Goal: Information Seeking & Learning: Learn about a topic

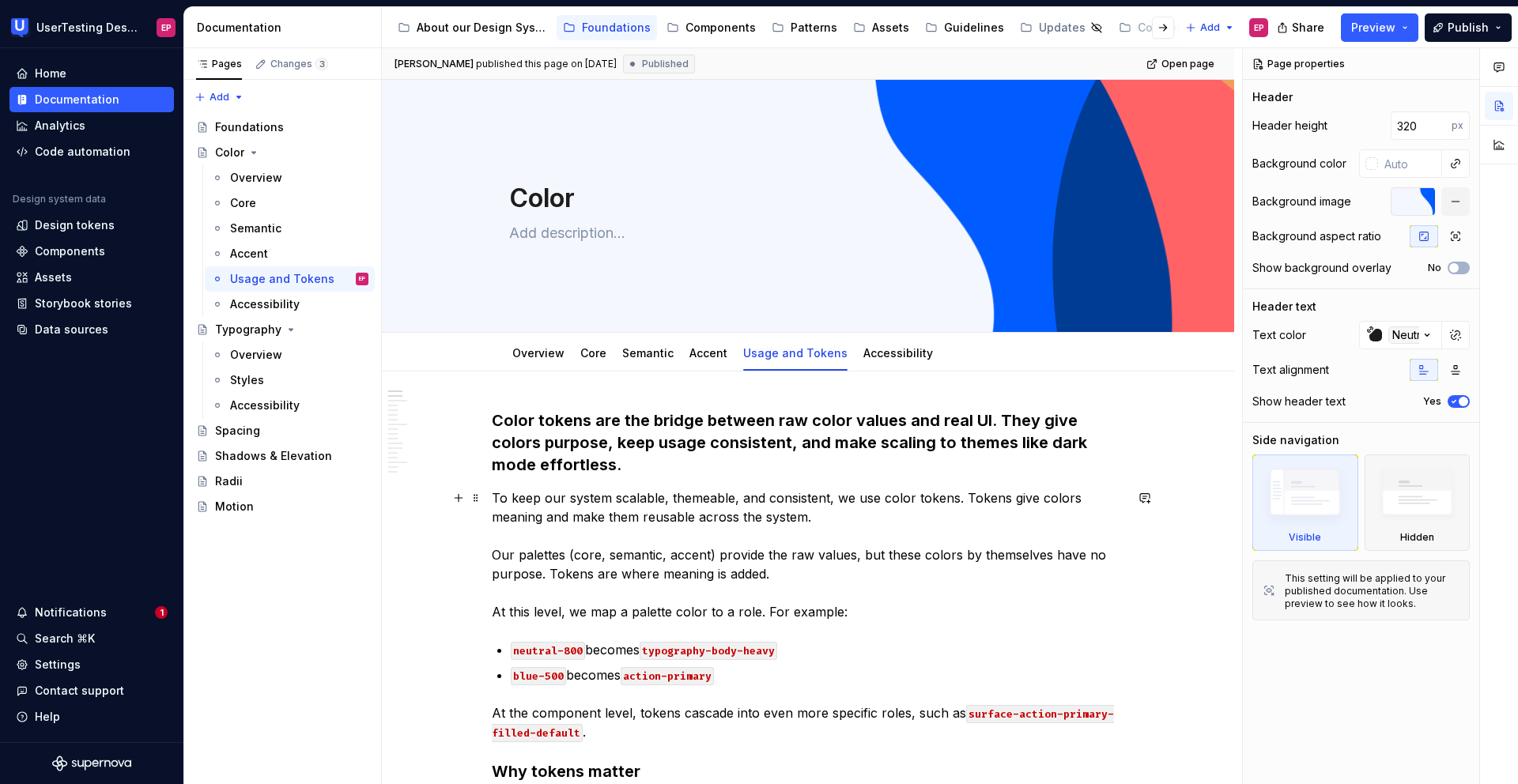
scroll to position [186, 0]
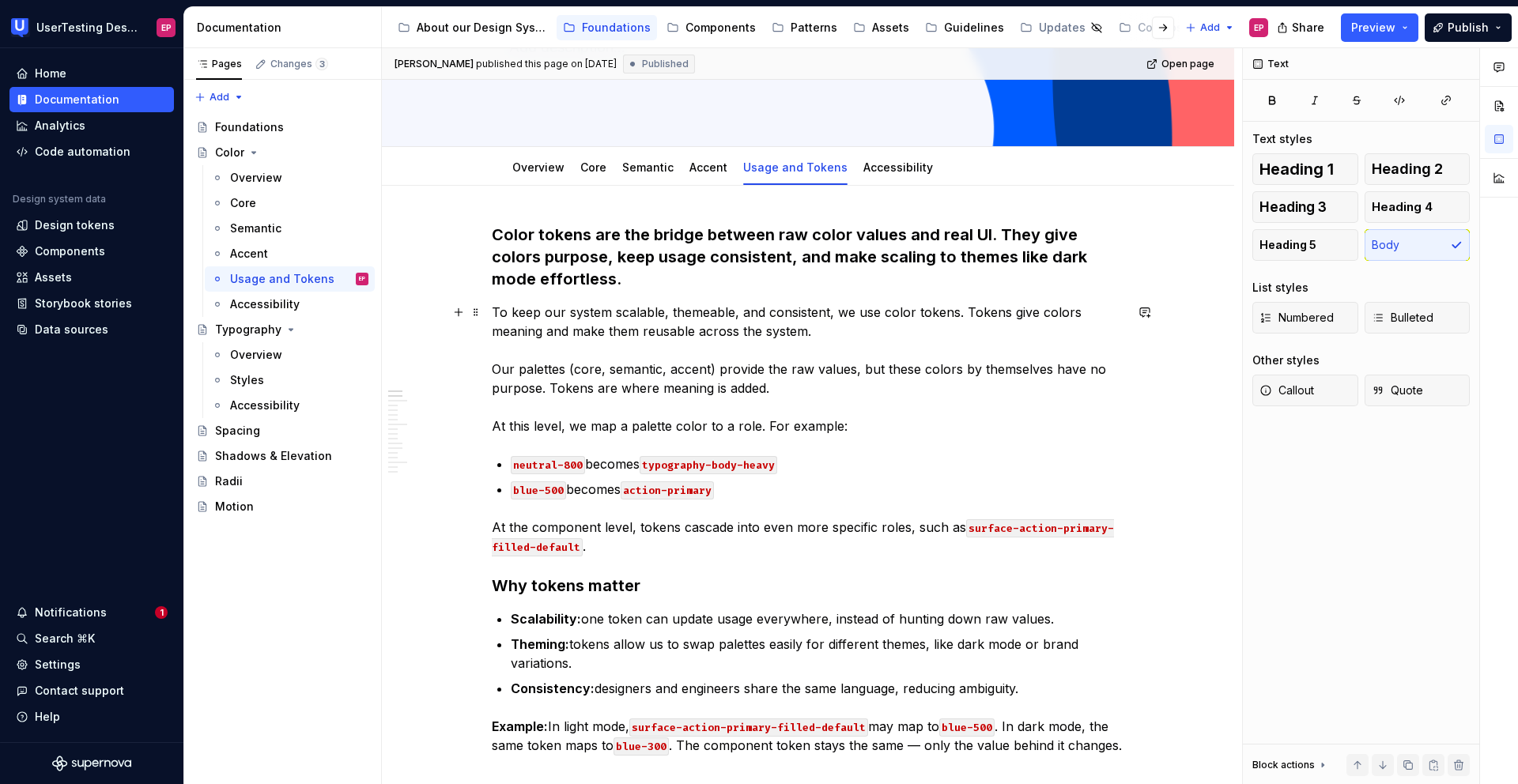
click at [849, 426] on p "To keep our system scalable, themeable, and consistent, we use color tokens. To…" at bounding box center [809, 369] width 633 height 133
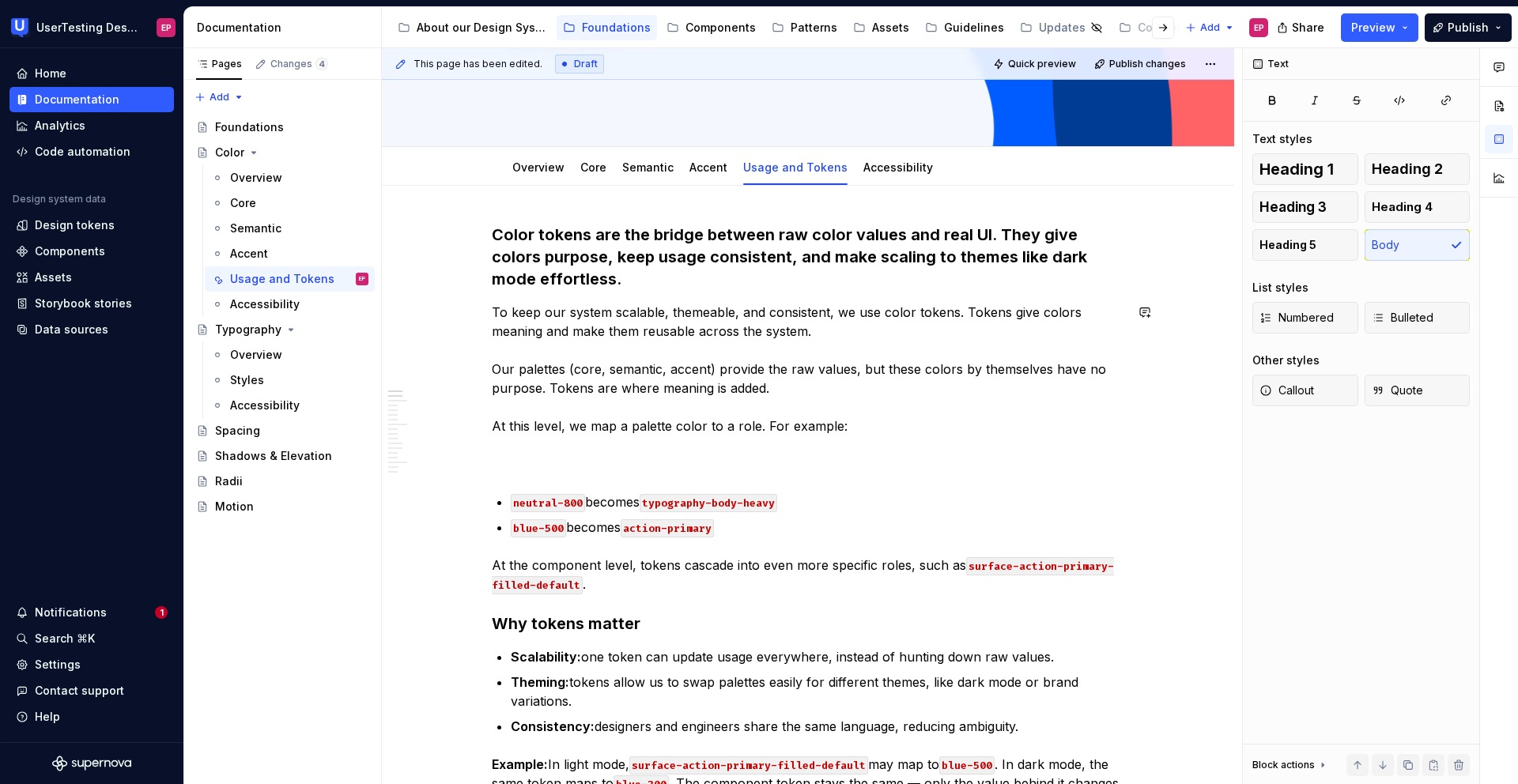
type textarea "*"
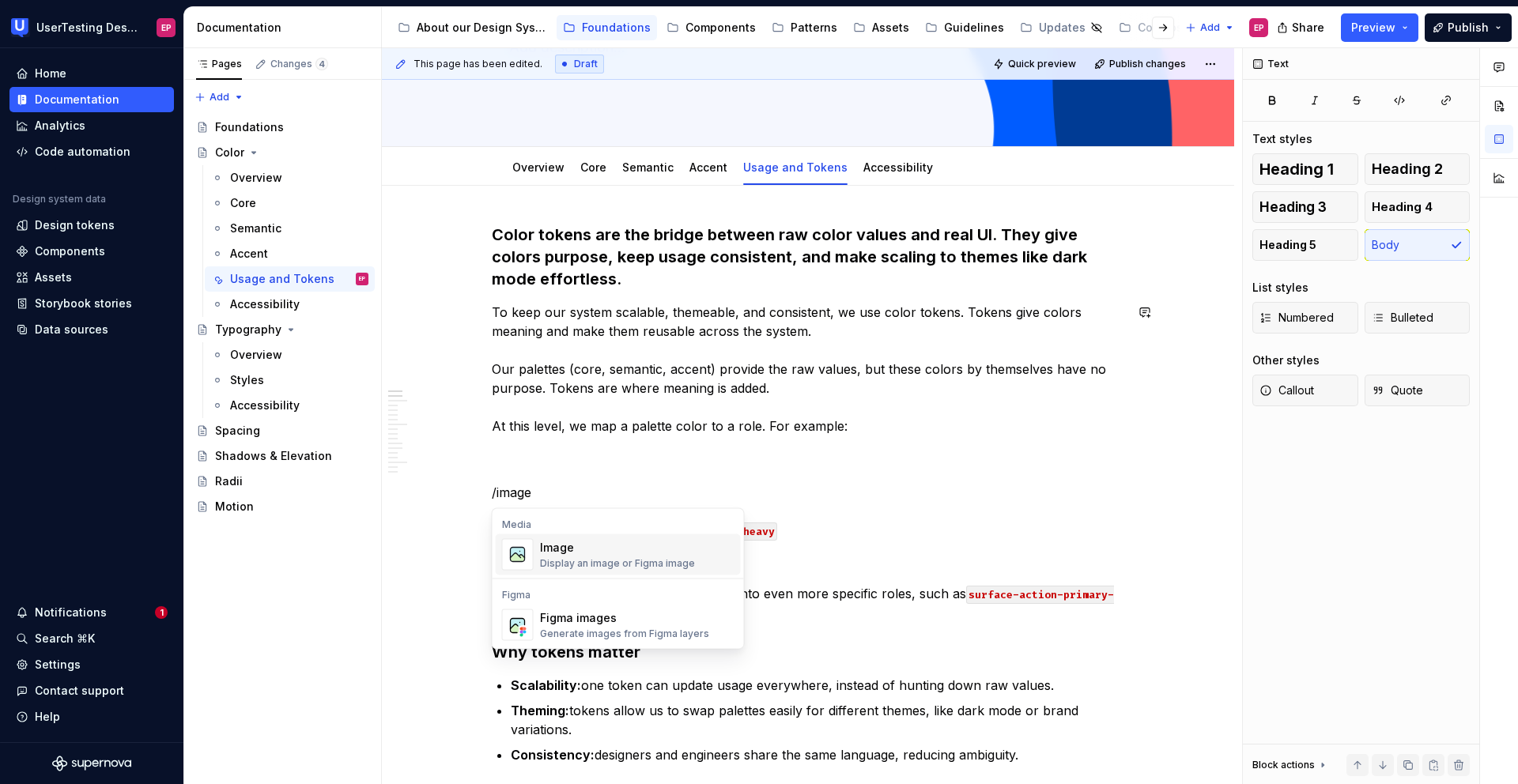
click at [596, 559] on div "Display an image or Figma image" at bounding box center [617, 563] width 155 height 13
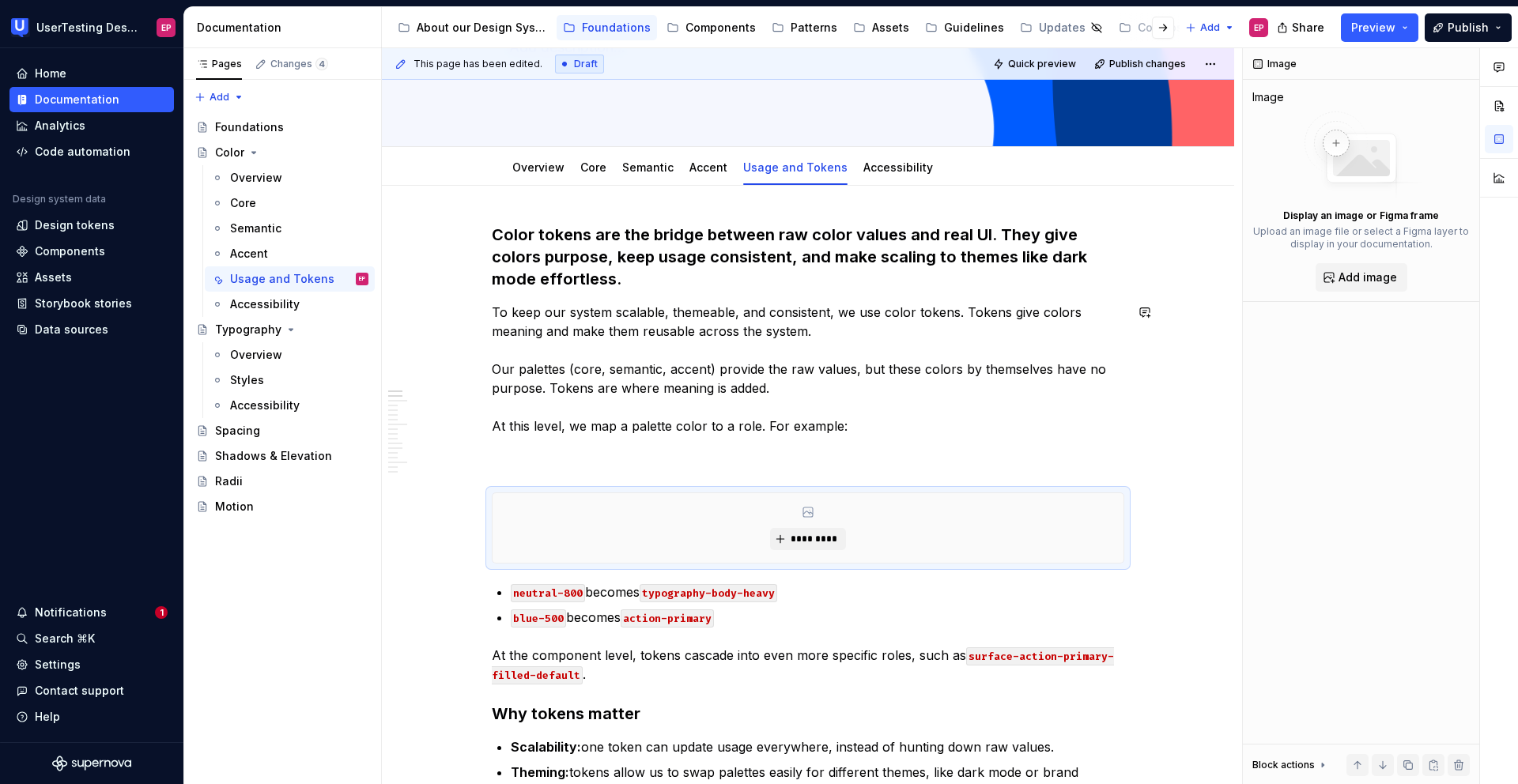
type textarea "*"
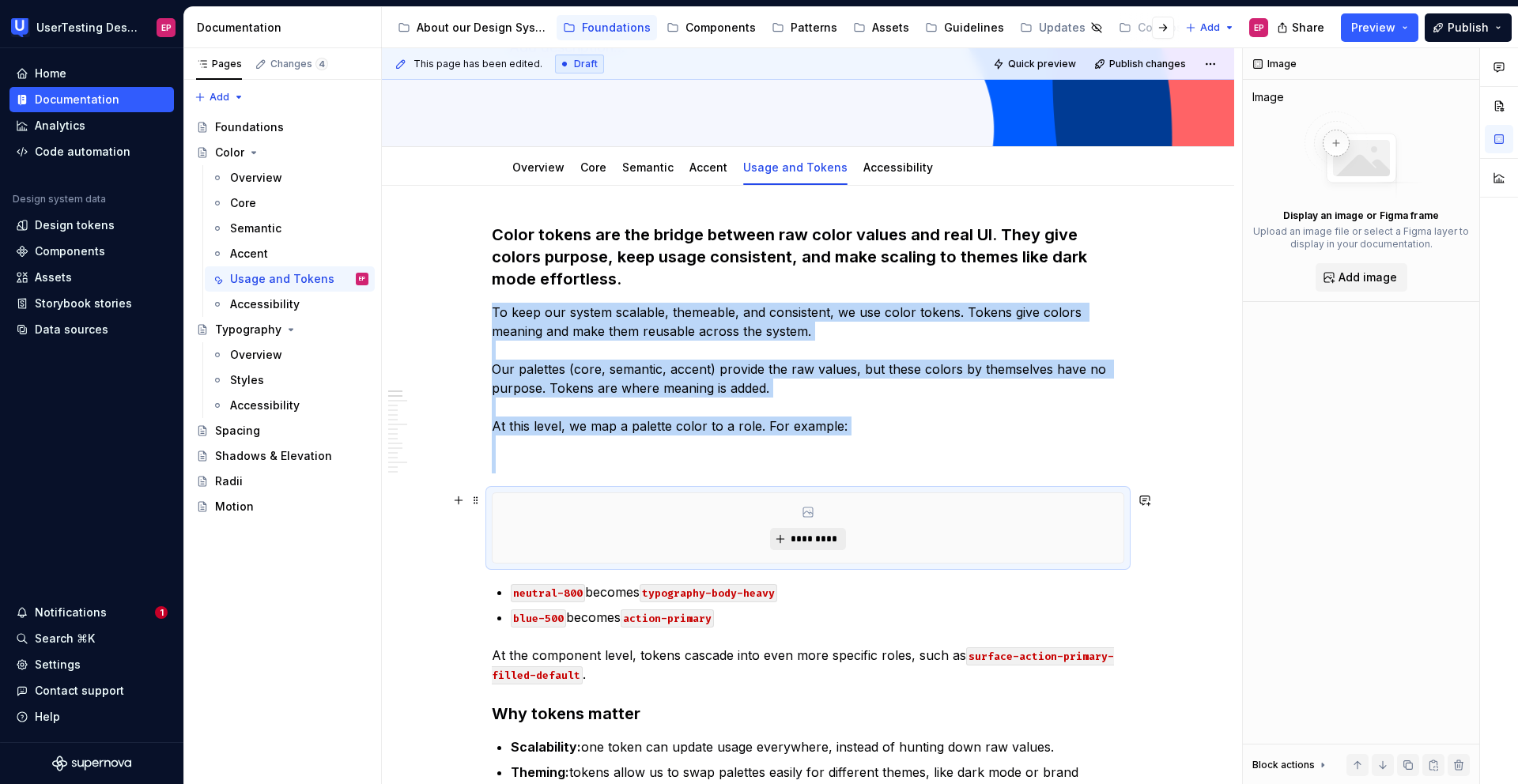
click at [802, 535] on span "*********" at bounding box center [814, 539] width 48 height 13
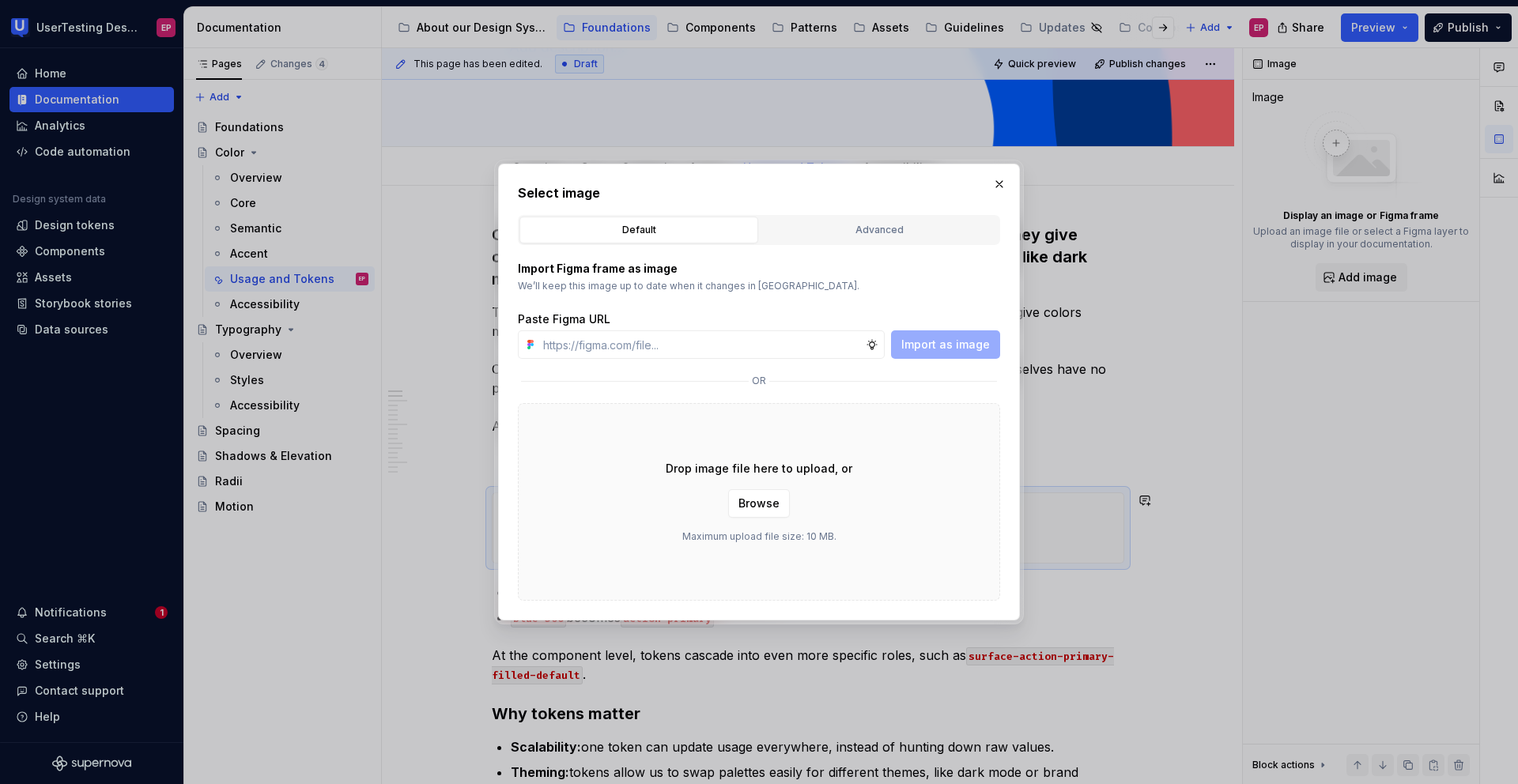
type input "[URL][DOMAIN_NAME]"
click at [942, 342] on span "Import as image" at bounding box center [946, 344] width 89 height 16
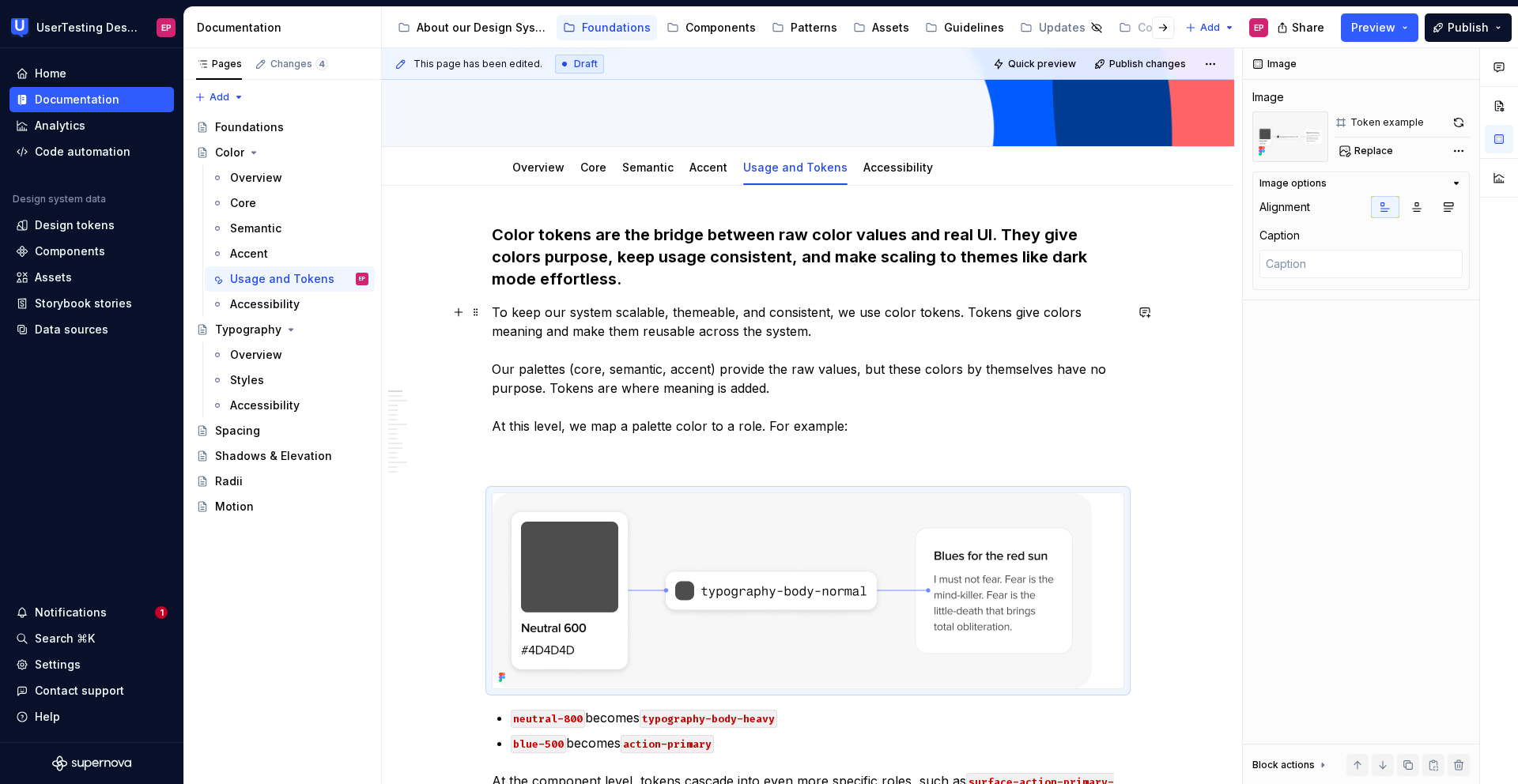
click at [594, 453] on p "To keep our system scalable, themeable, and consistent, we use color tokens. To…" at bounding box center [809, 388] width 633 height 170
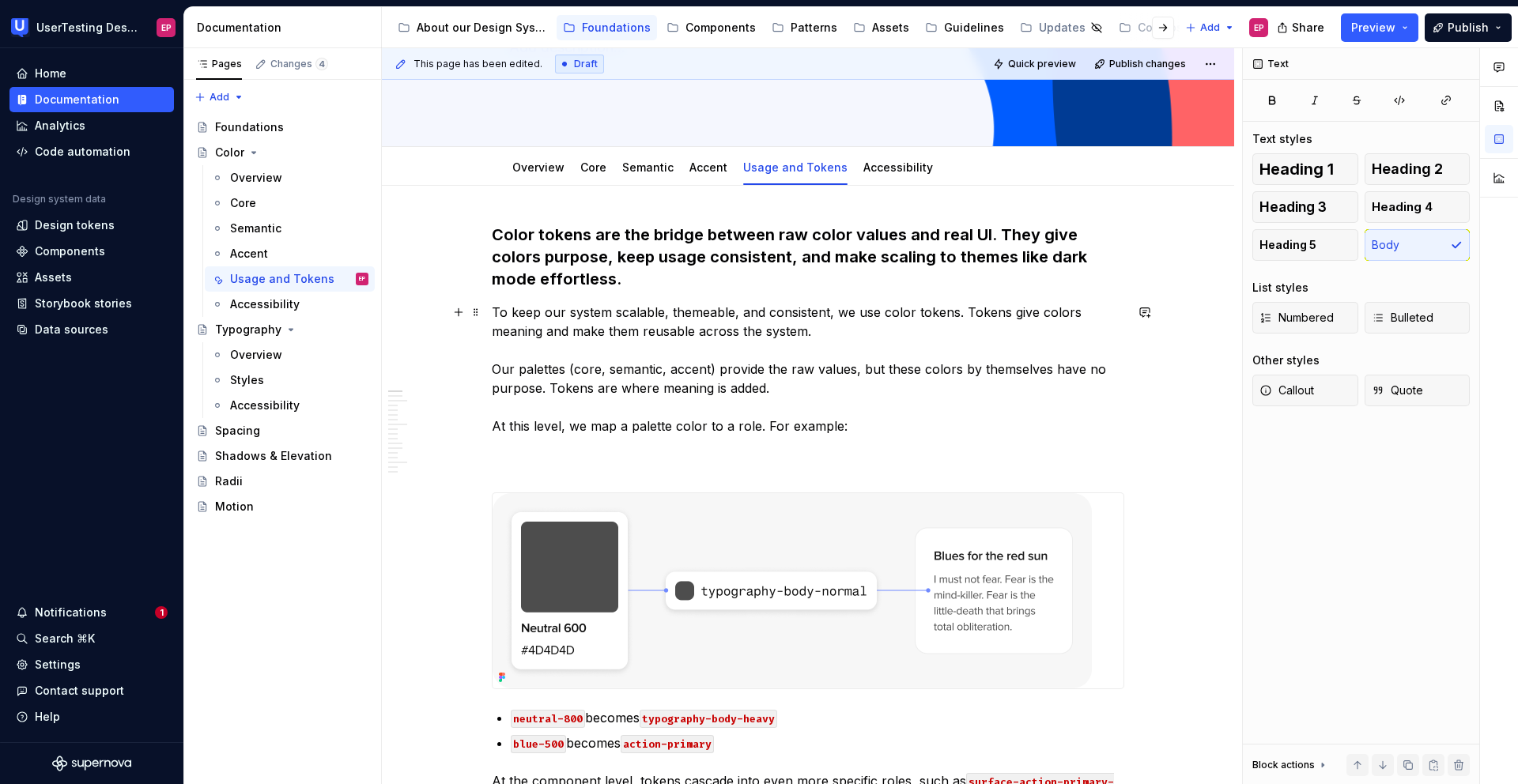
click at [584, 462] on p "To keep our system scalable, themeable, and consistent, we use color tokens. To…" at bounding box center [809, 388] width 633 height 170
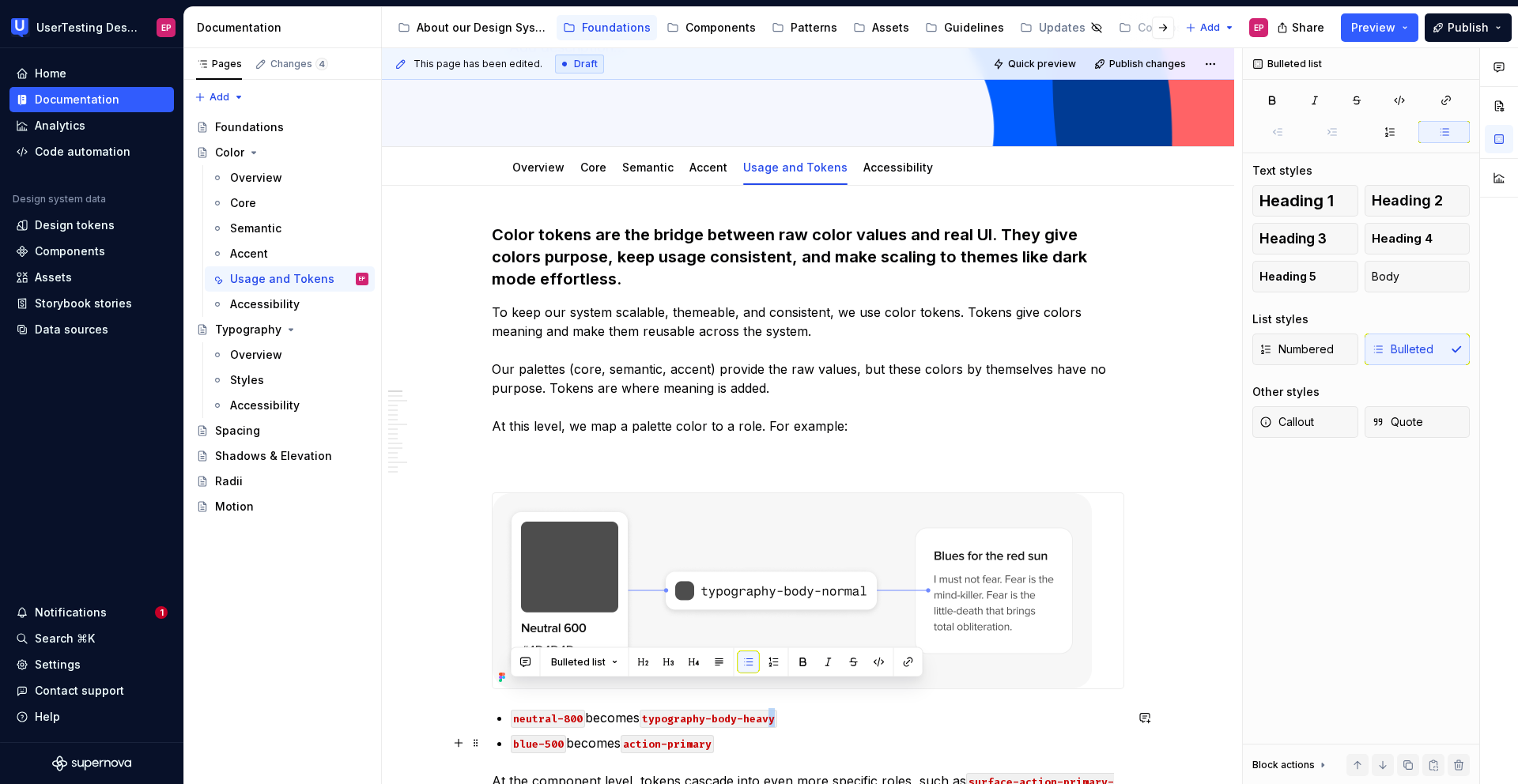
scroll to position [234, 0]
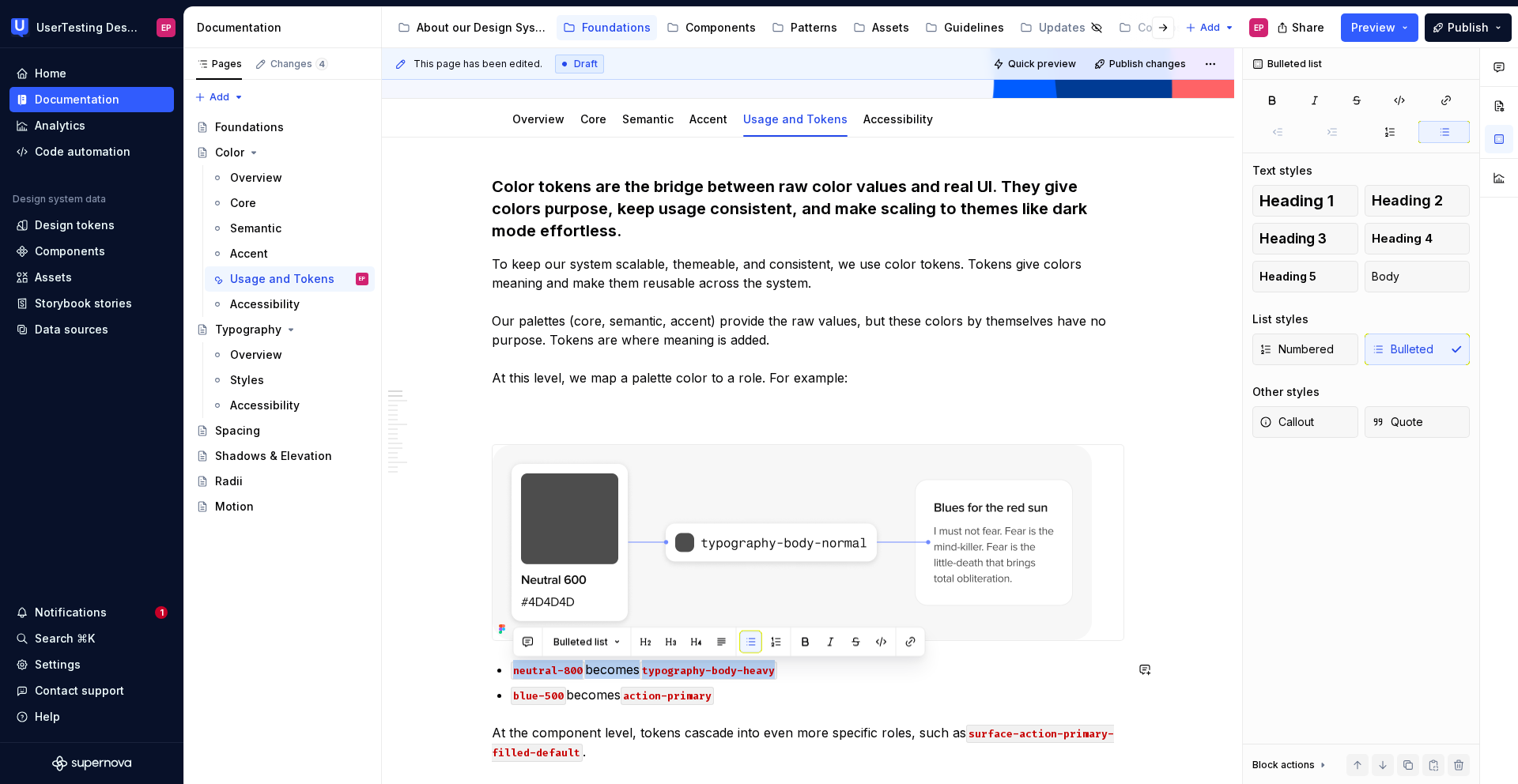
drag, startPoint x: 789, startPoint y: 719, endPoint x: 526, endPoint y: 658, distance: 270.0
click at [646, 641] on button "button" at bounding box center [645, 641] width 22 height 22
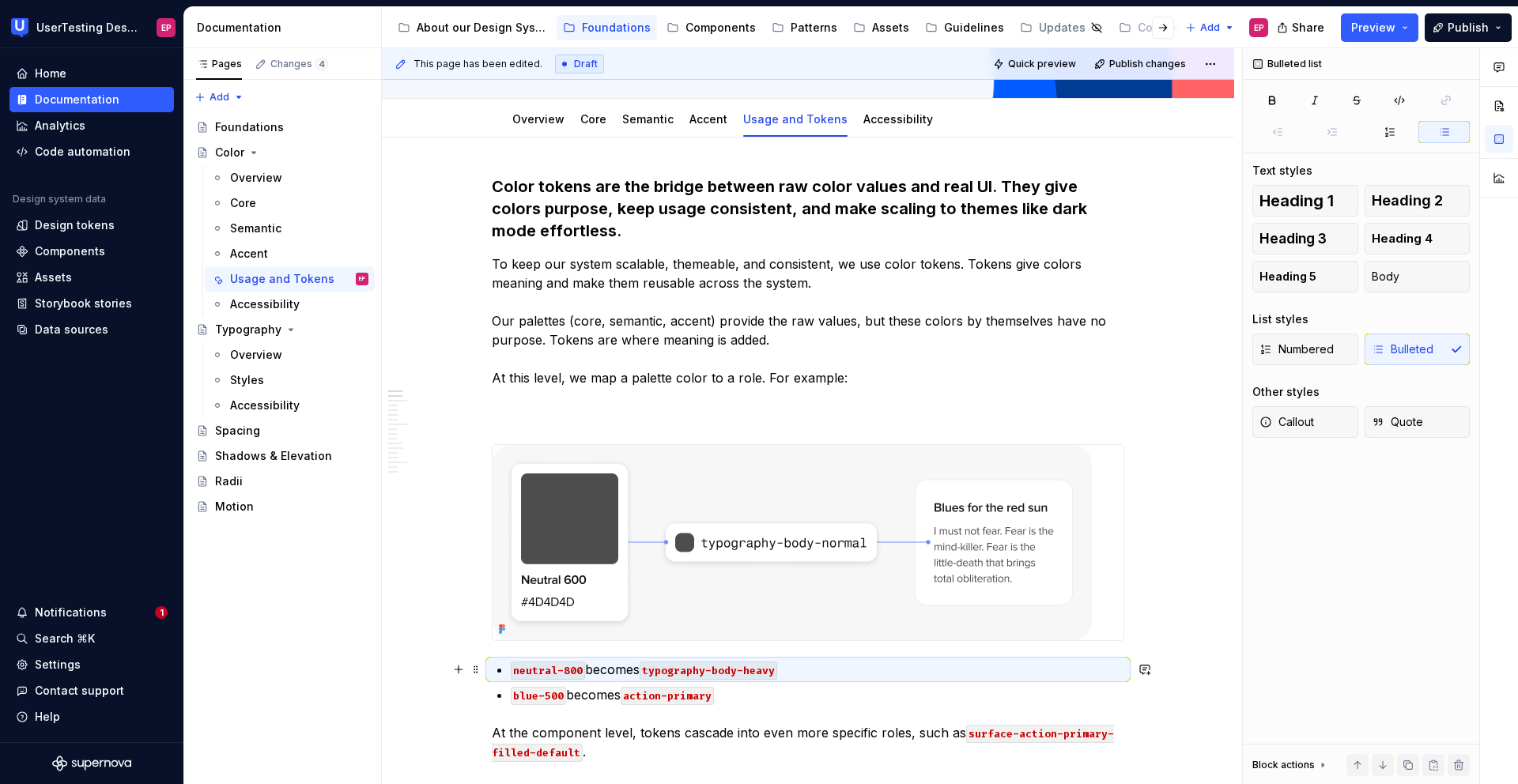
click at [668, 662] on code "typography-body-heavy" at bounding box center [709, 670] width 137 height 18
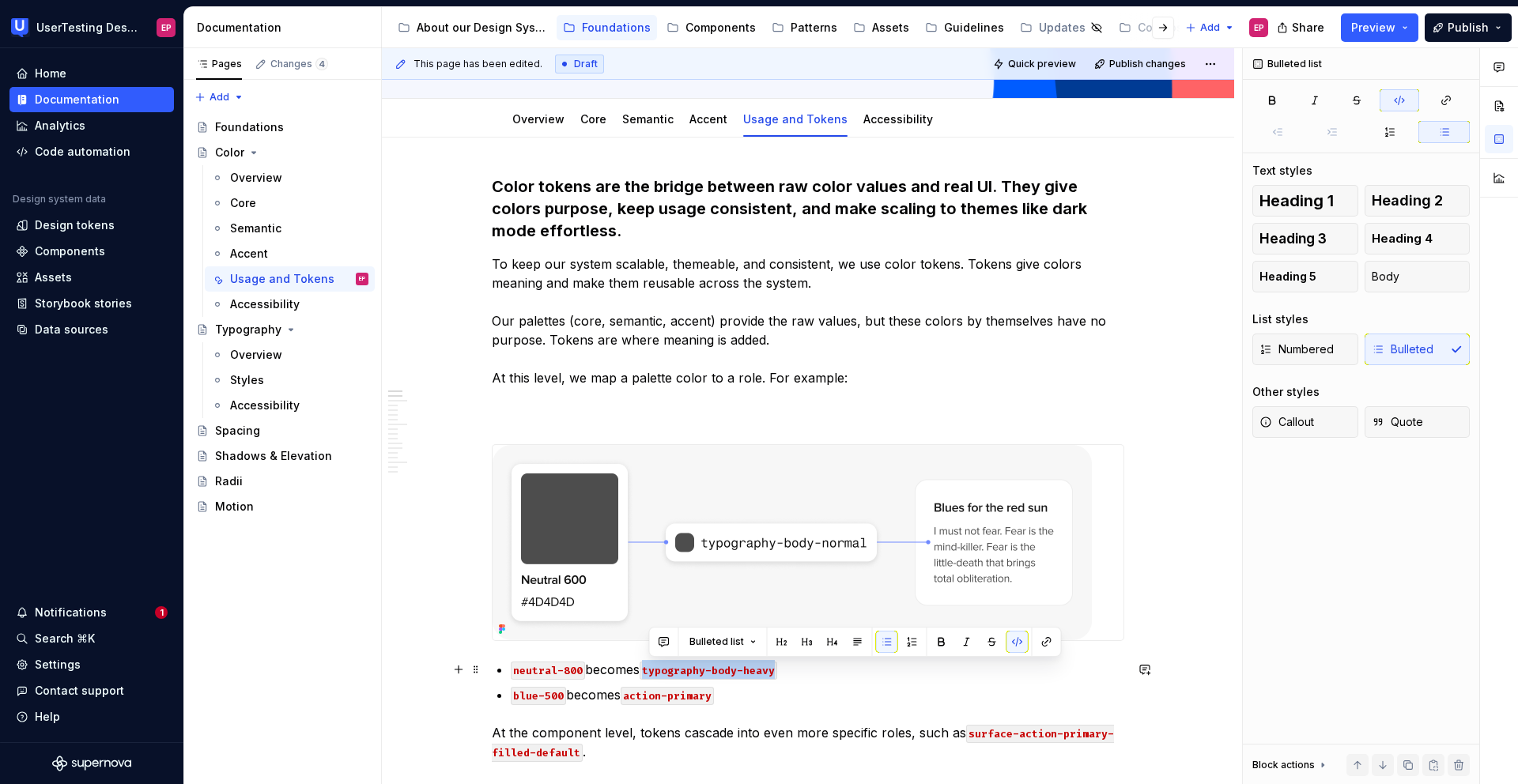
drag, startPoint x: 647, startPoint y: 668, endPoint x: 860, endPoint y: 668, distance: 213.0
click at [860, 668] on p "neutral-800 becomes typography-body-heavy" at bounding box center [818, 669] width 614 height 19
click at [762, 671] on code "typography-body-heavy" at bounding box center [709, 670] width 137 height 18
drag, startPoint x: 789, startPoint y: 672, endPoint x: 508, endPoint y: 667, distance: 281.0
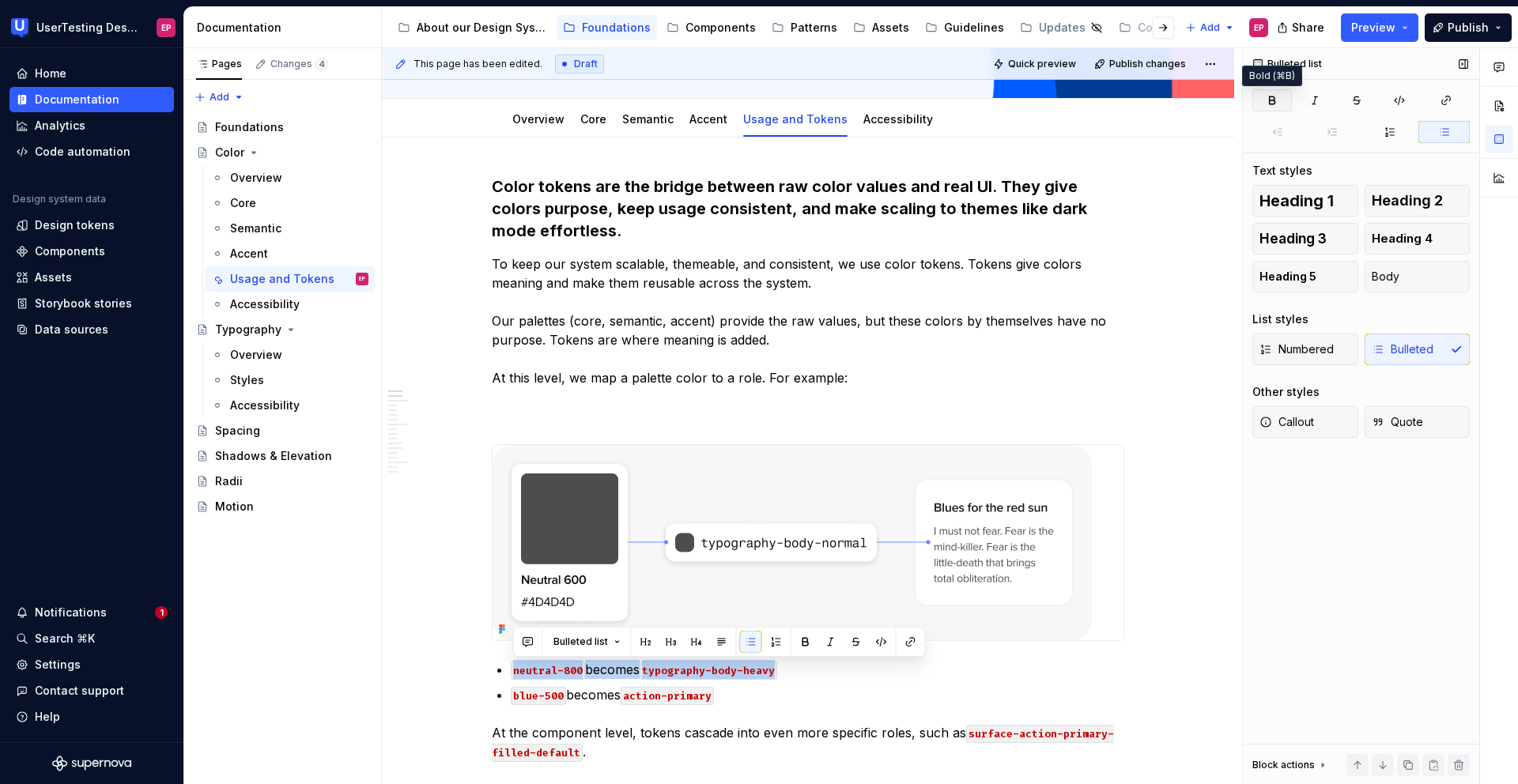
click at [1279, 107] on button "button" at bounding box center [1272, 100] width 39 height 22
click at [1279, 108] on button "button" at bounding box center [1272, 100] width 39 height 22
click at [1409, 103] on button "button" at bounding box center [1399, 100] width 39 height 22
click at [511, 668] on p "neutral-800 becomes typography-body-heavy" at bounding box center [818, 669] width 614 height 19
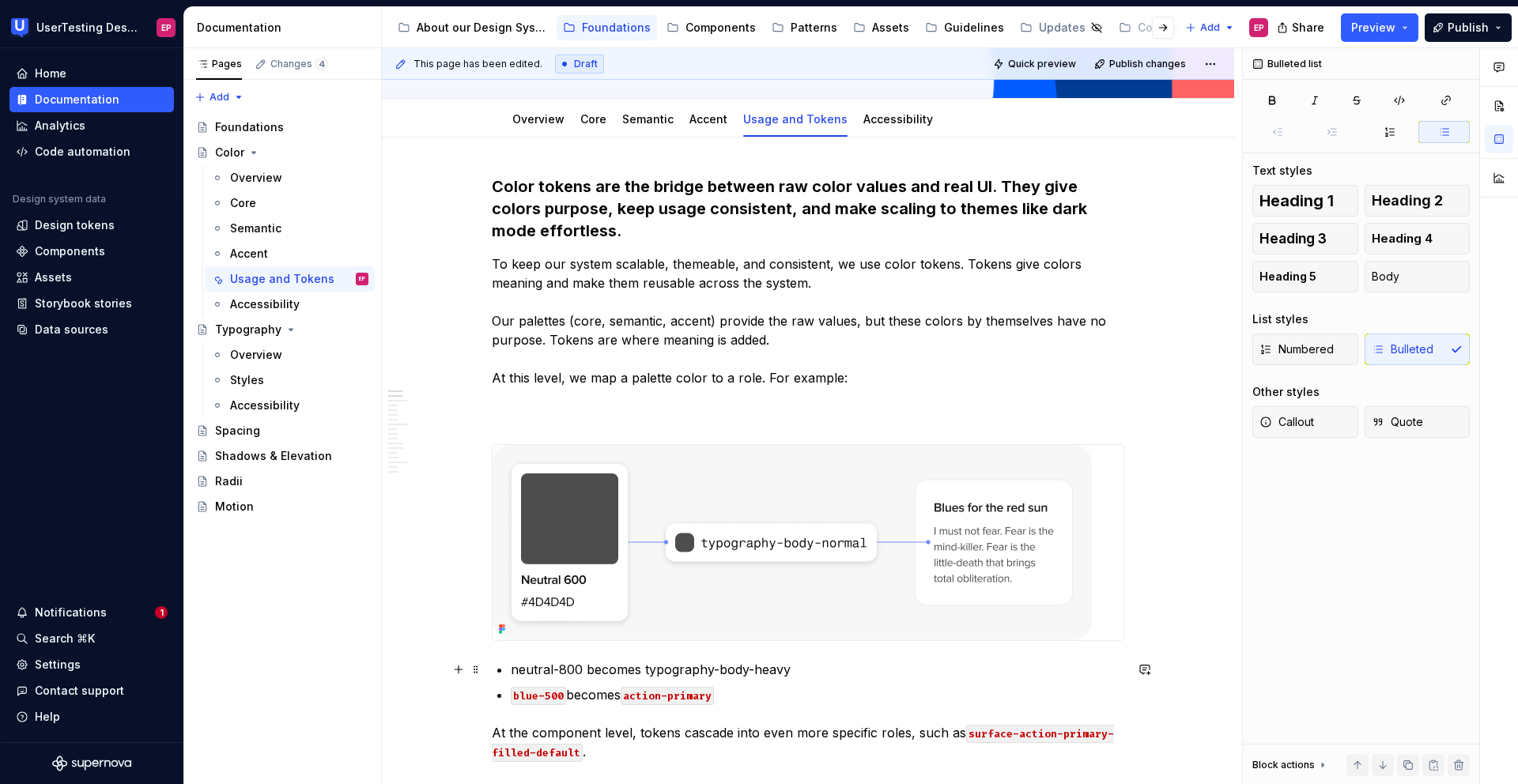
click at [563, 669] on p "neutral-800 becomes typography-body-heavy" at bounding box center [818, 669] width 614 height 19
drag, startPoint x: 801, startPoint y: 674, endPoint x: 493, endPoint y: 674, distance: 308.0
click at [714, 679] on ul "neutral-600 becomes typography-body-heavy blue-500 becomes action-primary" at bounding box center [818, 681] width 614 height 44
drag, startPoint x: 755, startPoint y: 669, endPoint x: 796, endPoint y: 671, distance: 41.0
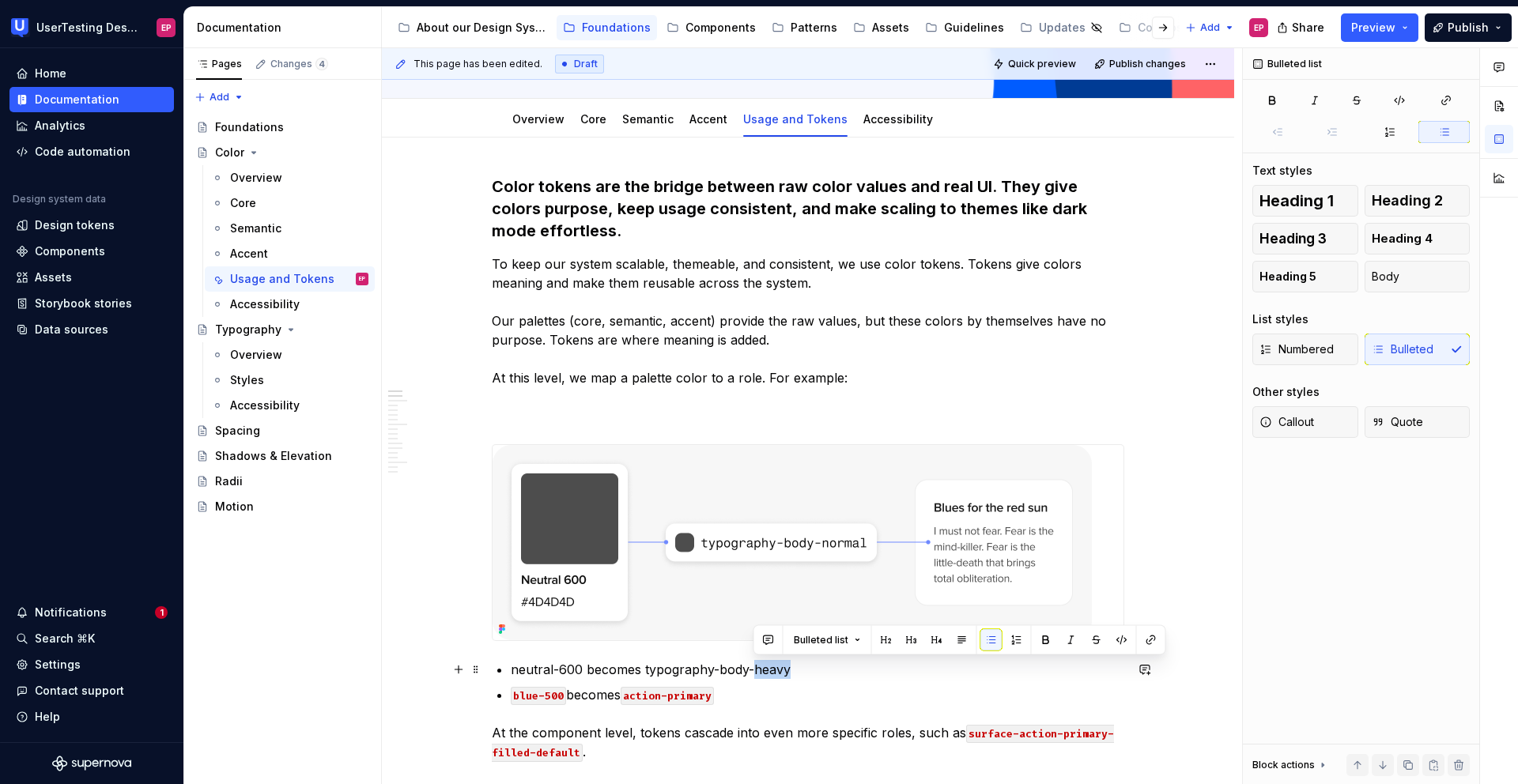
click at [796, 671] on p "neutral-600 becomes typography-body-heavy" at bounding box center [818, 669] width 614 height 19
click at [950, 662] on p "neutral-600 becomes typography-body-normal" at bounding box center [818, 669] width 614 height 19
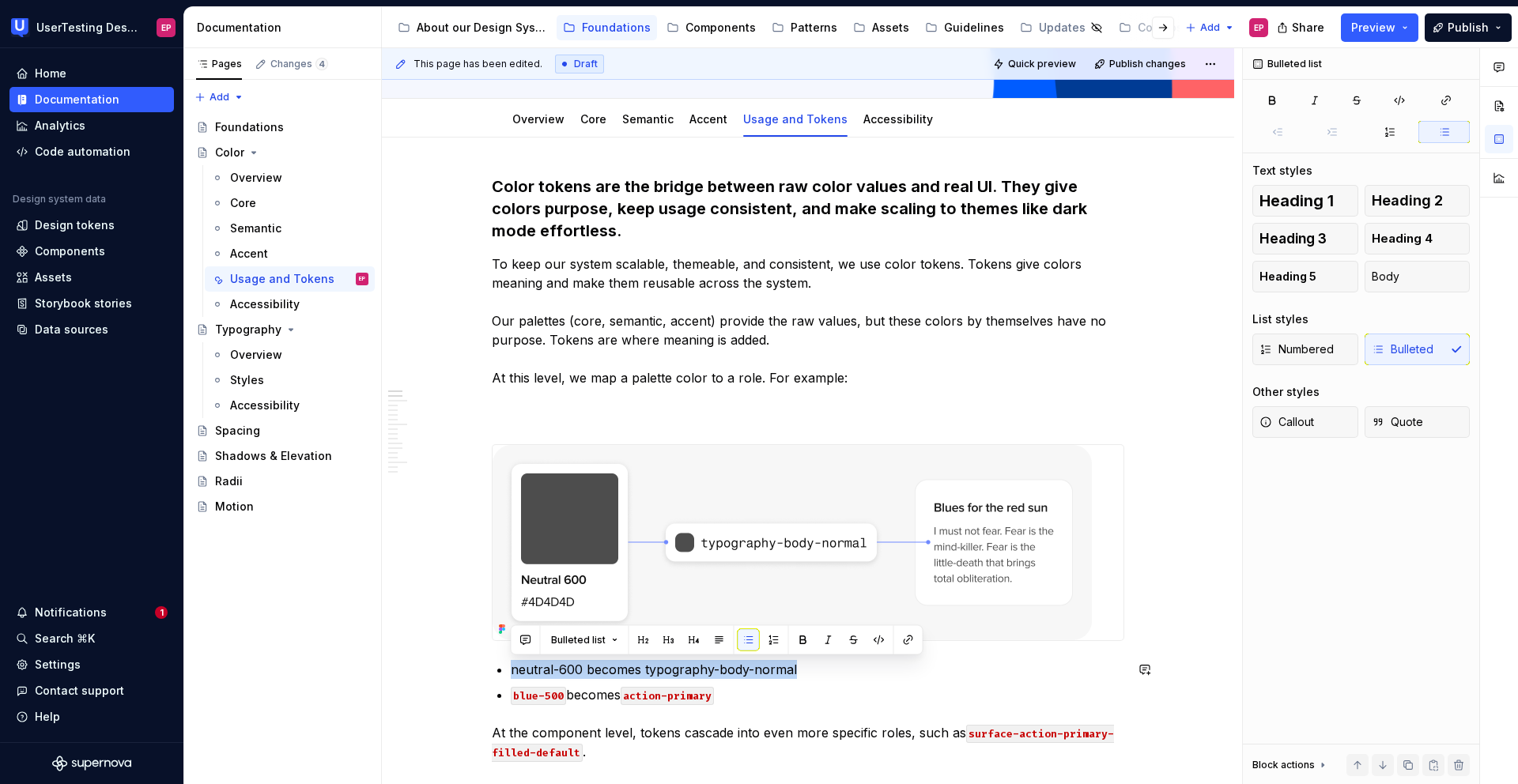
drag, startPoint x: 801, startPoint y: 668, endPoint x: 489, endPoint y: 651, distance: 312.5
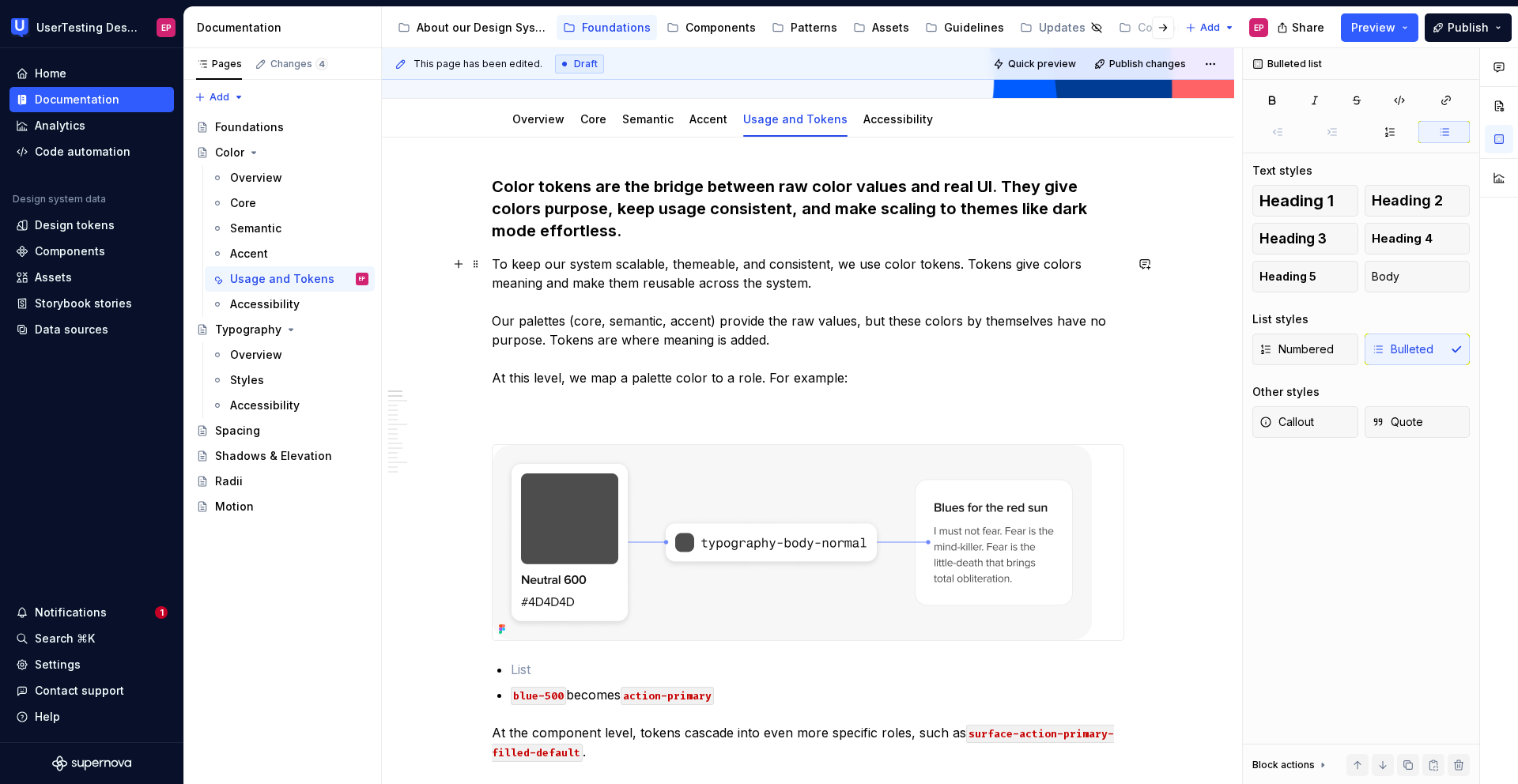
click at [533, 415] on p "To keep our system scalable, themeable, and consistent, we use color tokens. To…" at bounding box center [809, 340] width 633 height 170
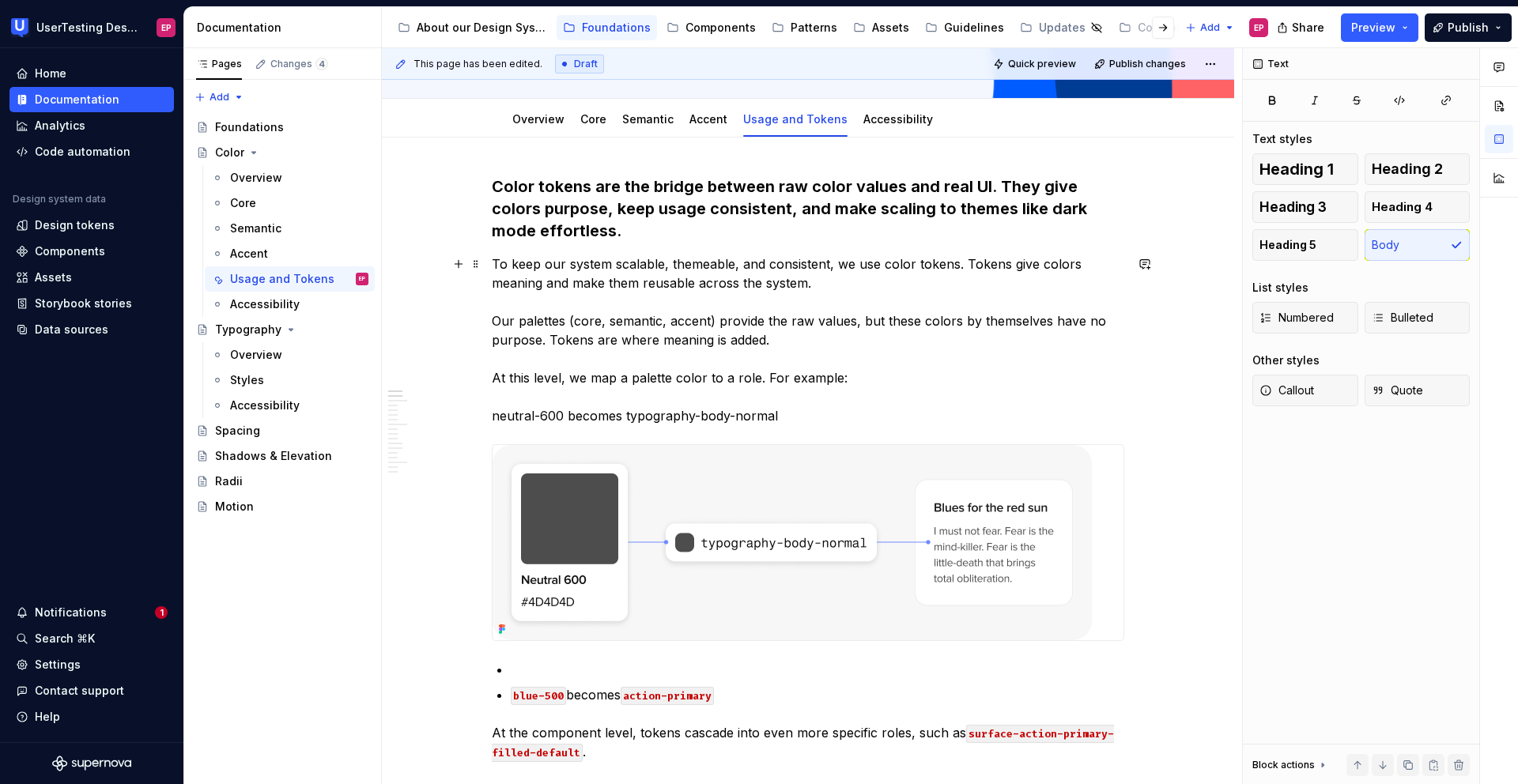
click at [497, 413] on p "To keep our system scalable, themeable, and consistent, we use color tokens. To…" at bounding box center [809, 340] width 633 height 170
click at [482, 478] on div "This page has been edited. Draft Quick preview Publish changes Color Edit heade…" at bounding box center [811, 416] width 860 height 737
click at [812, 422] on p "To keep our system scalable, themeable, and consistent, we use color tokens. To…" at bounding box center [809, 340] width 633 height 170
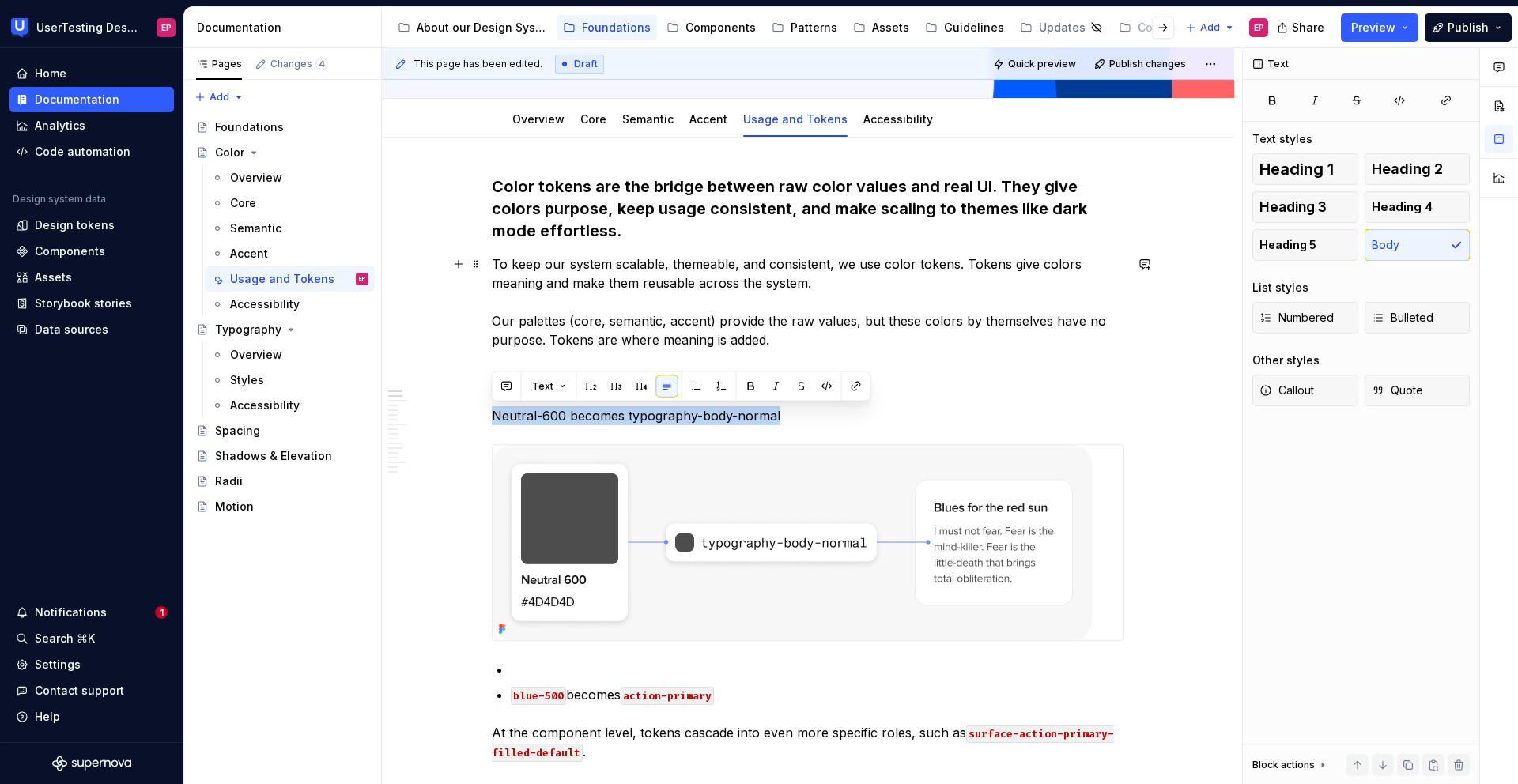
drag, startPoint x: 781, startPoint y: 420, endPoint x: 473, endPoint y: 412, distance: 308.1
click at [747, 390] on button "button" at bounding box center [750, 386] width 22 height 22
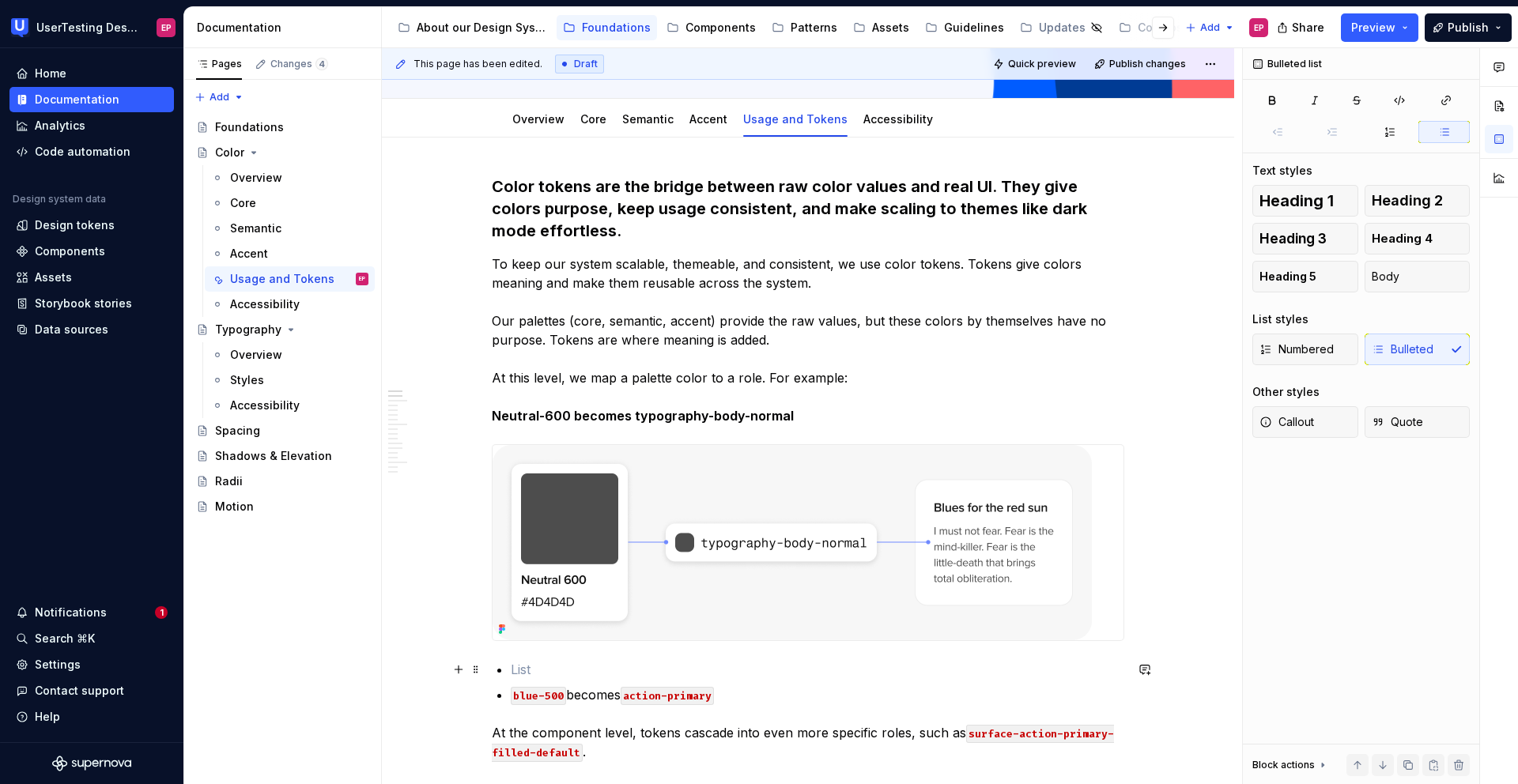
click at [752, 672] on p at bounding box center [818, 669] width 614 height 19
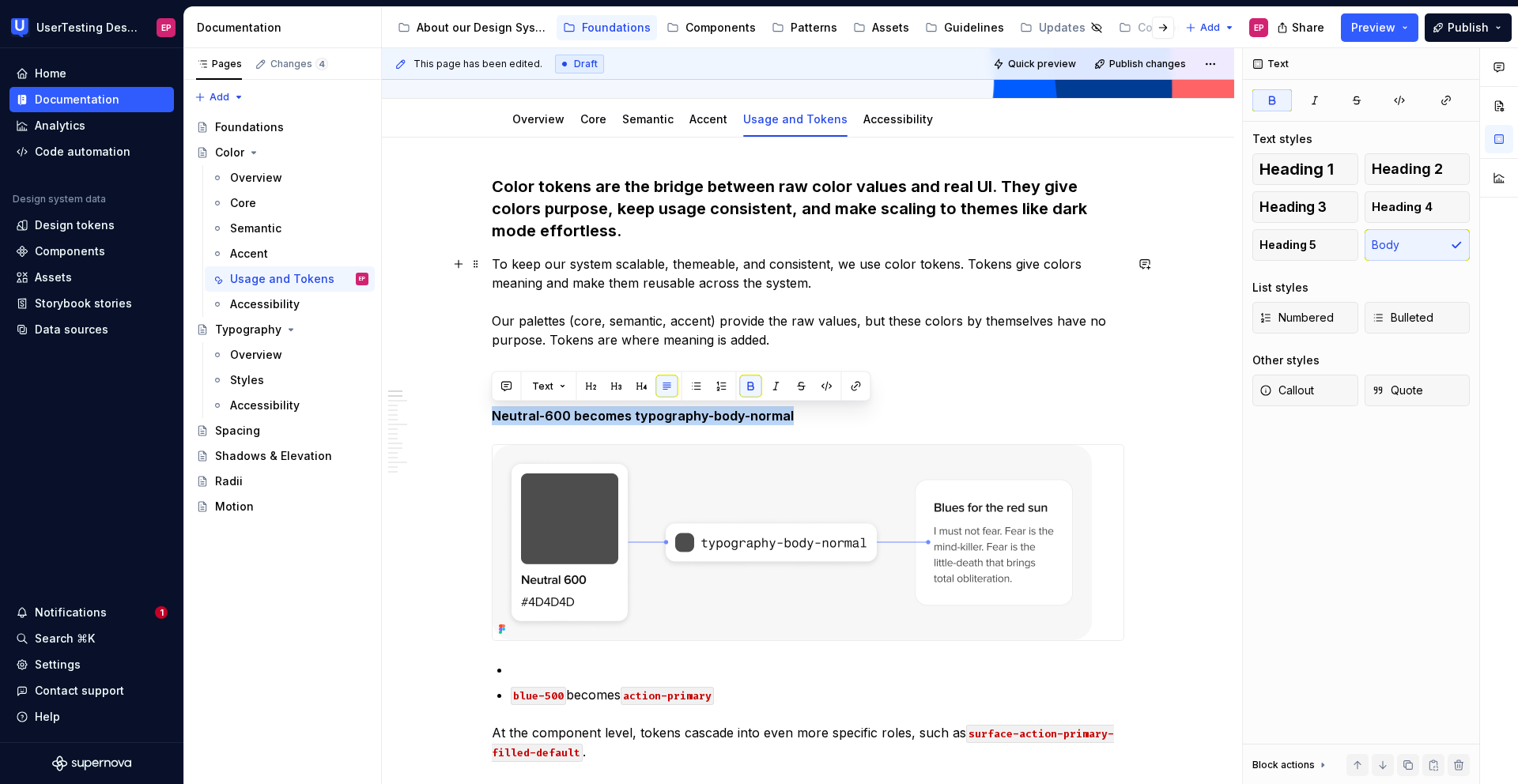
drag, startPoint x: 793, startPoint y: 422, endPoint x: 474, endPoint y: 420, distance: 319.0
copy strong "Neutral-600 becomes typography-body-normal"
click at [559, 661] on p at bounding box center [818, 669] width 614 height 19
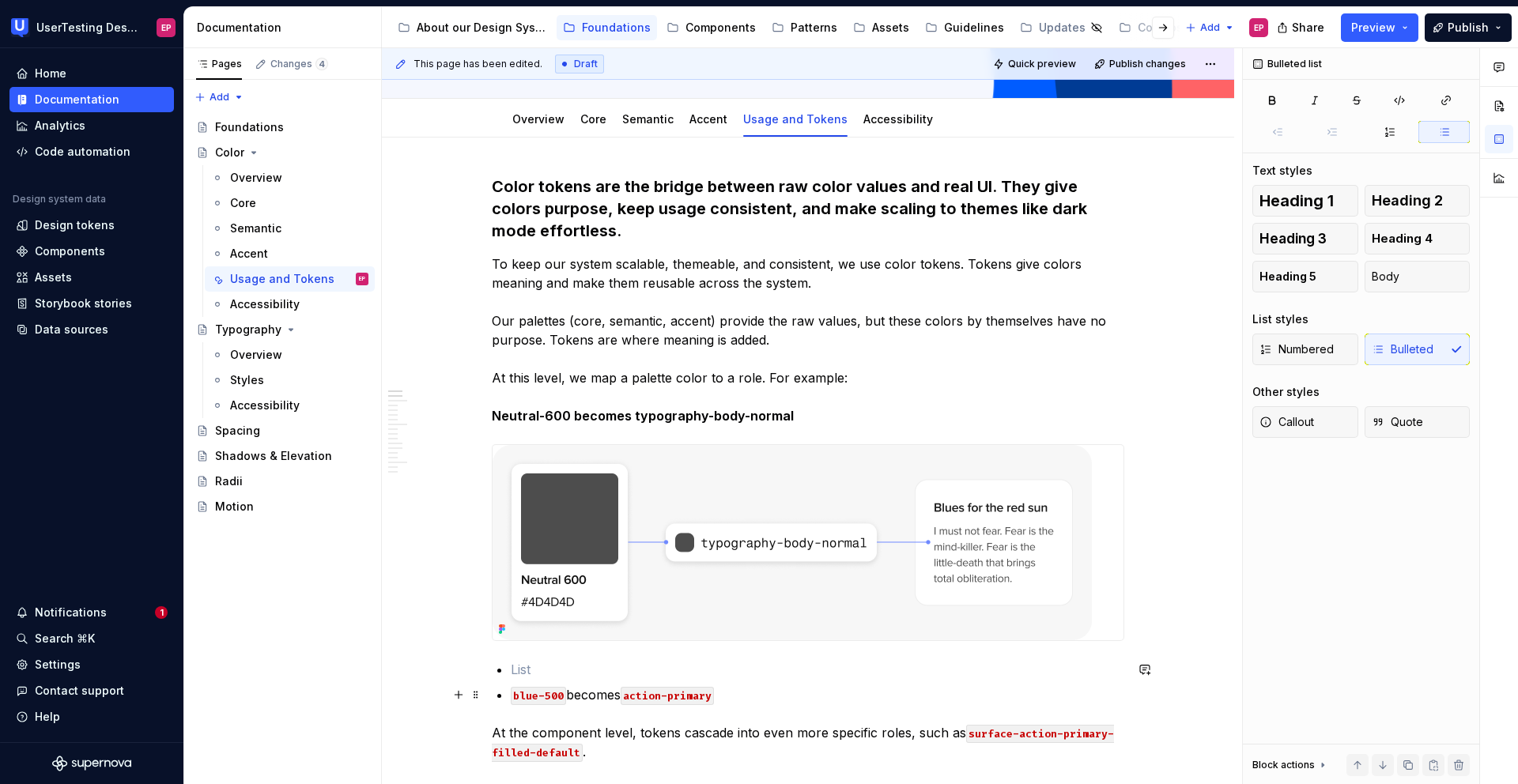
click at [742, 694] on p "blue-500 becomes action-primary" at bounding box center [818, 695] width 614 height 19
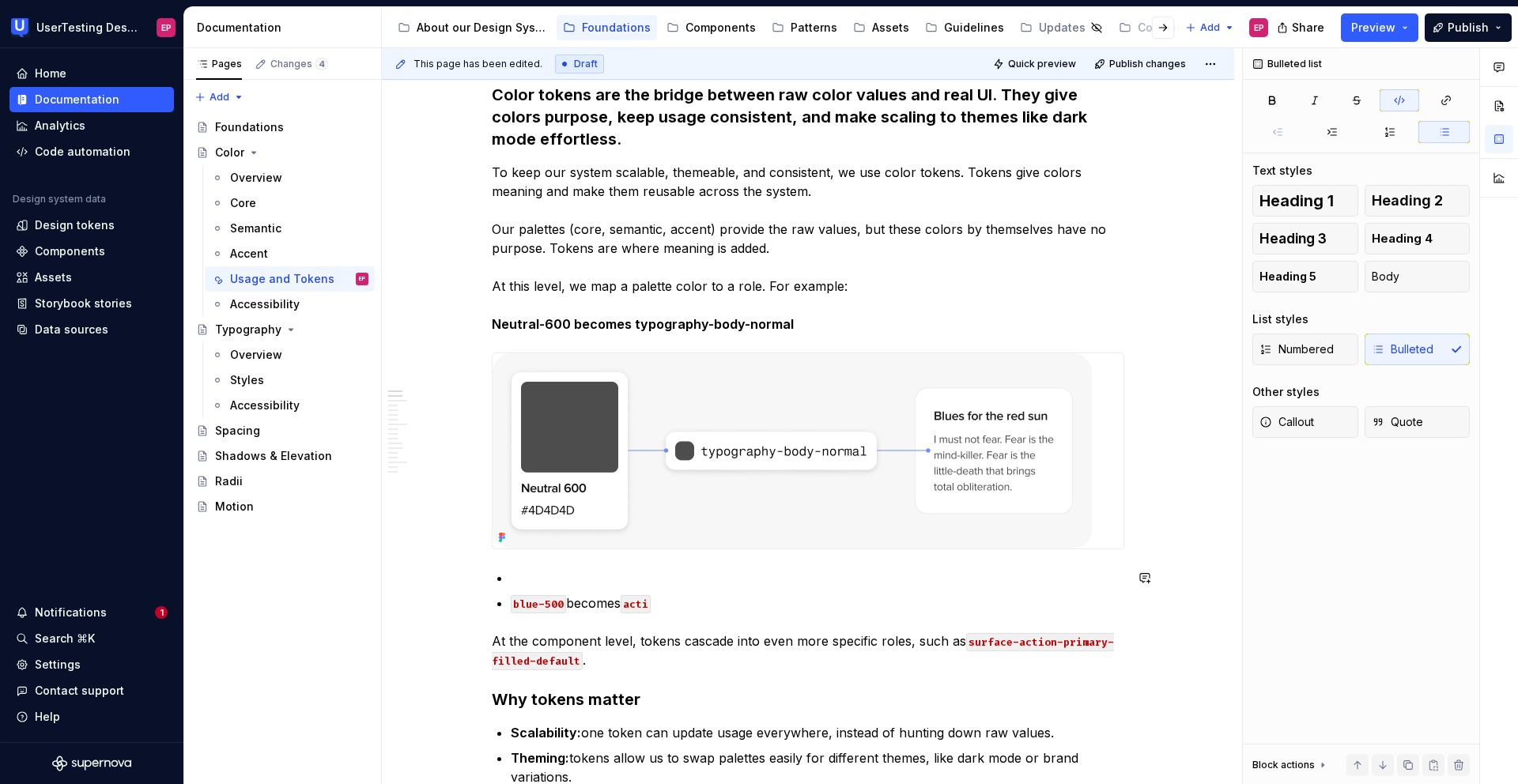
scroll to position [327, 0]
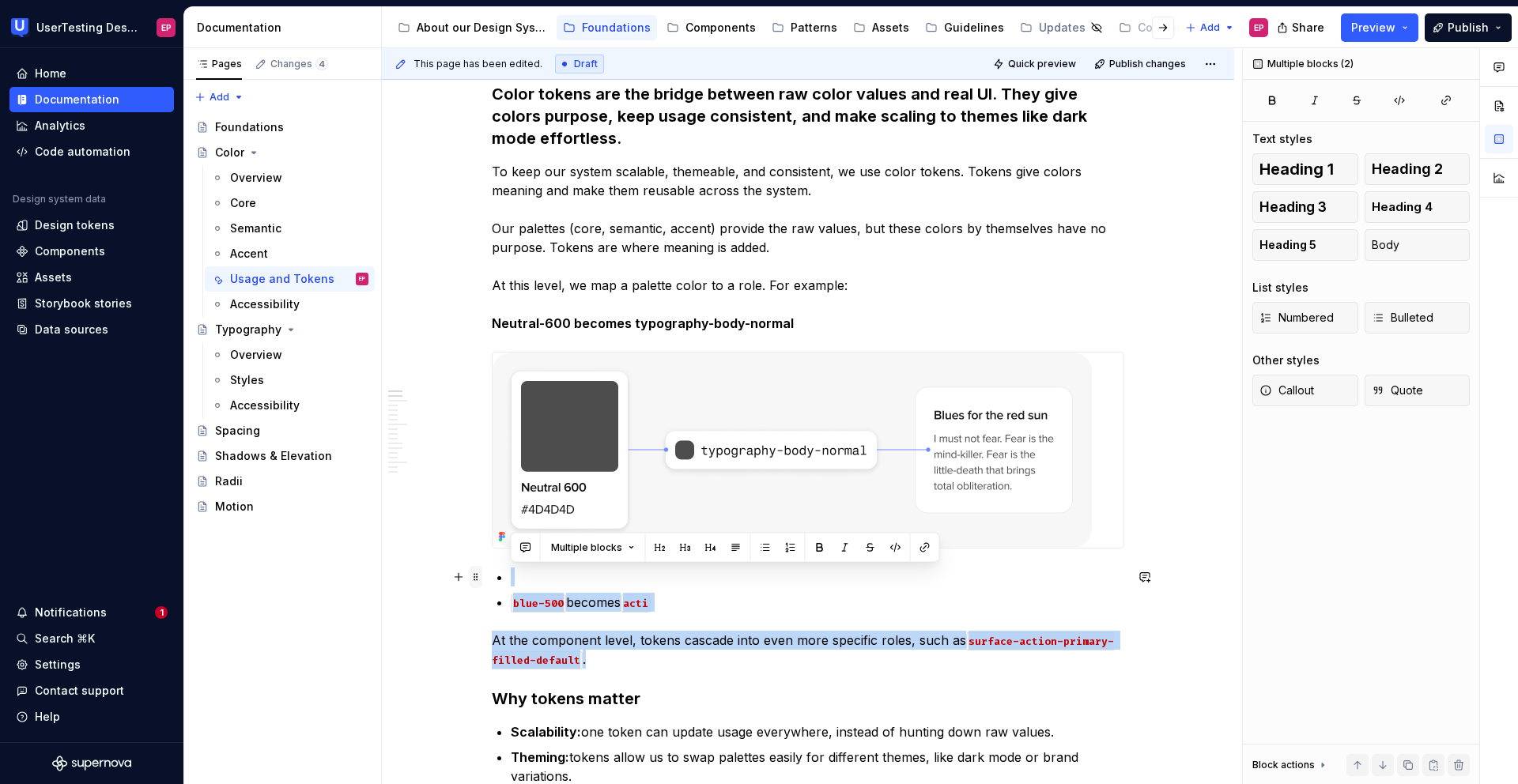
drag, startPoint x: 618, startPoint y: 656, endPoint x: 481, endPoint y: 575, distance: 159.2
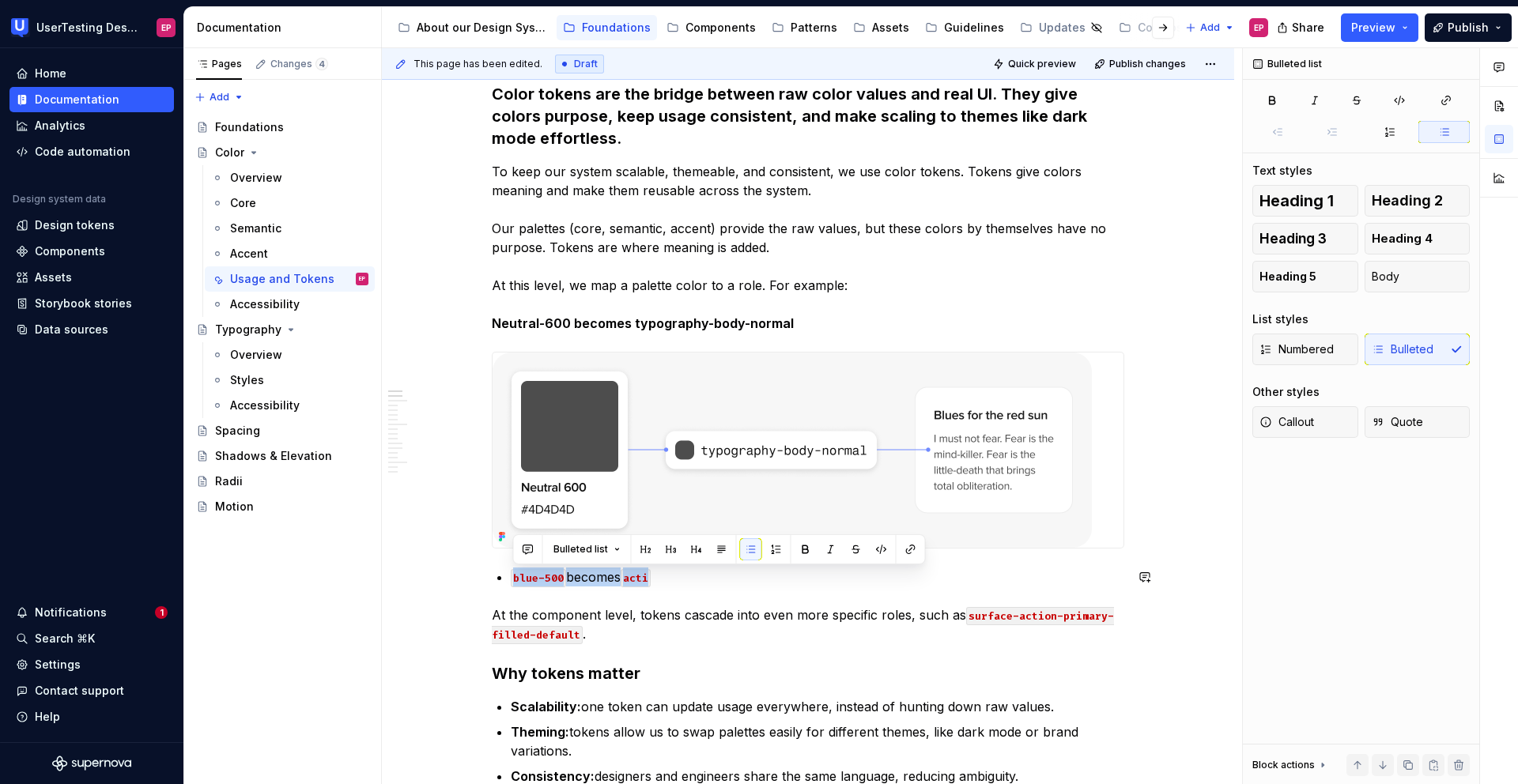
drag, startPoint x: 701, startPoint y: 580, endPoint x: 420, endPoint y: 563, distance: 281.5
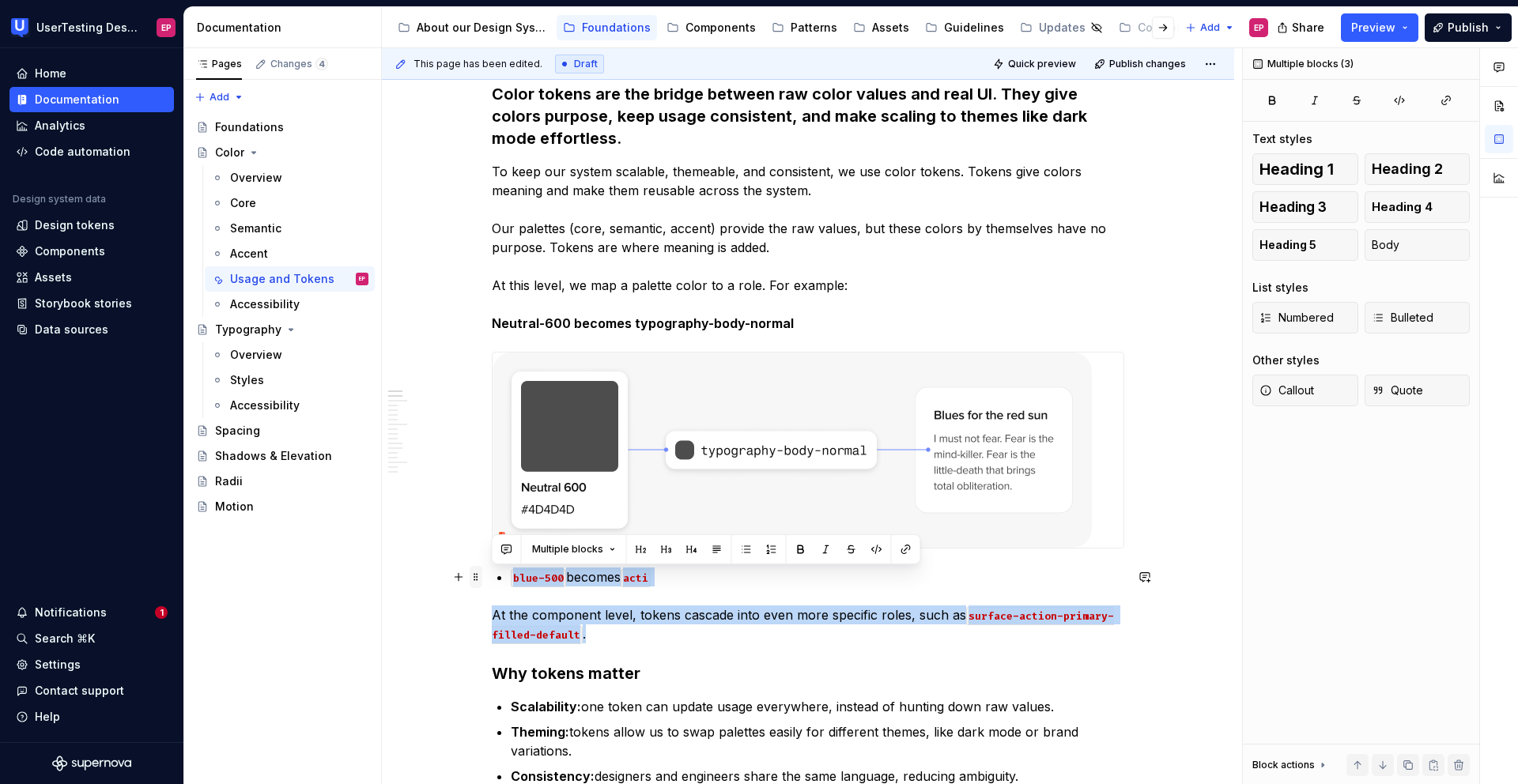
drag, startPoint x: 620, startPoint y: 643, endPoint x: 481, endPoint y: 575, distance: 154.7
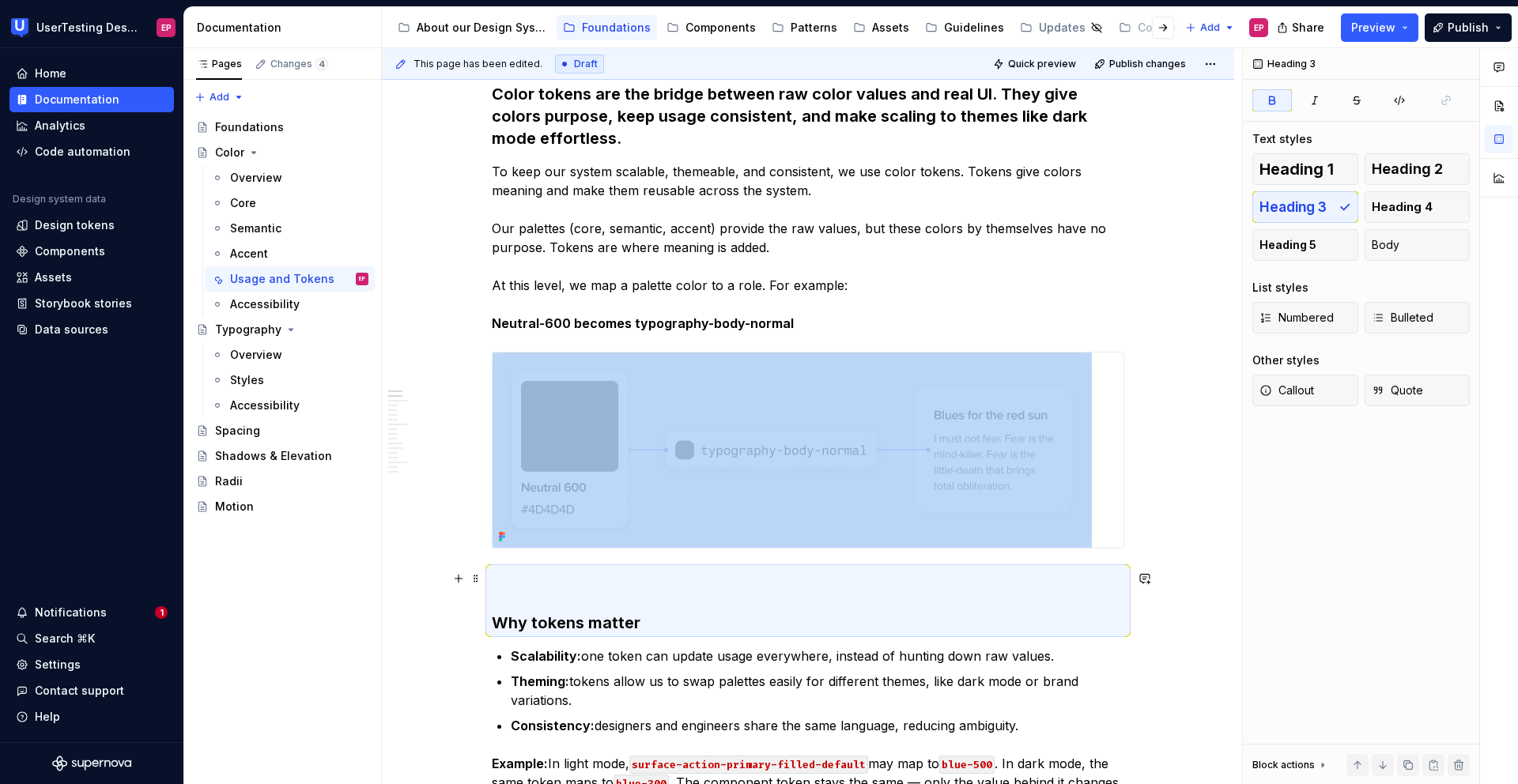
click at [786, 575] on h3 "Why tokens matter" at bounding box center [809, 601] width 633 height 66
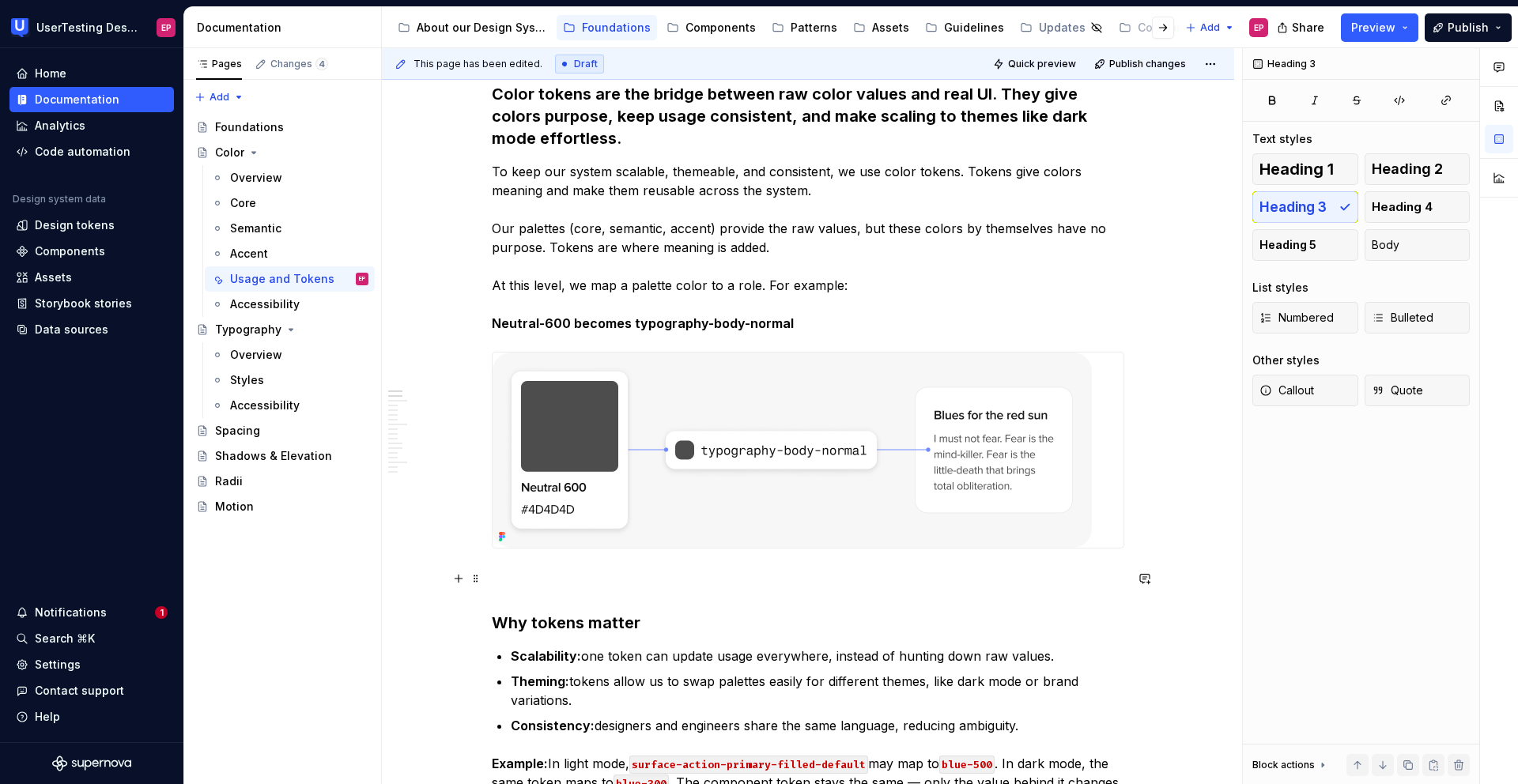
click at [615, 586] on h3 "Why tokens matter" at bounding box center [809, 601] width 633 height 66
click at [503, 582] on h3 "Why tokens matter" at bounding box center [809, 601] width 633 height 66
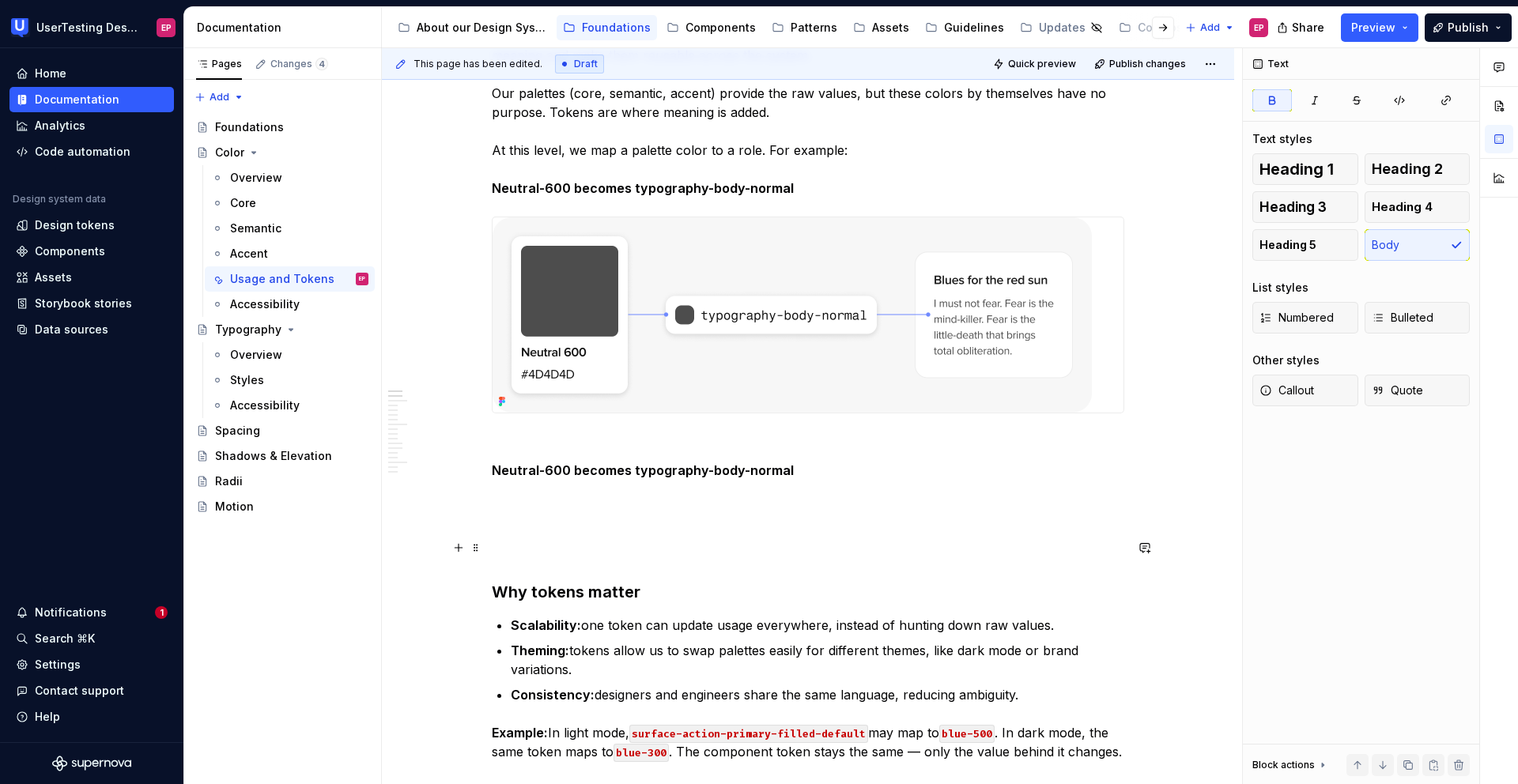
scroll to position [415, 0]
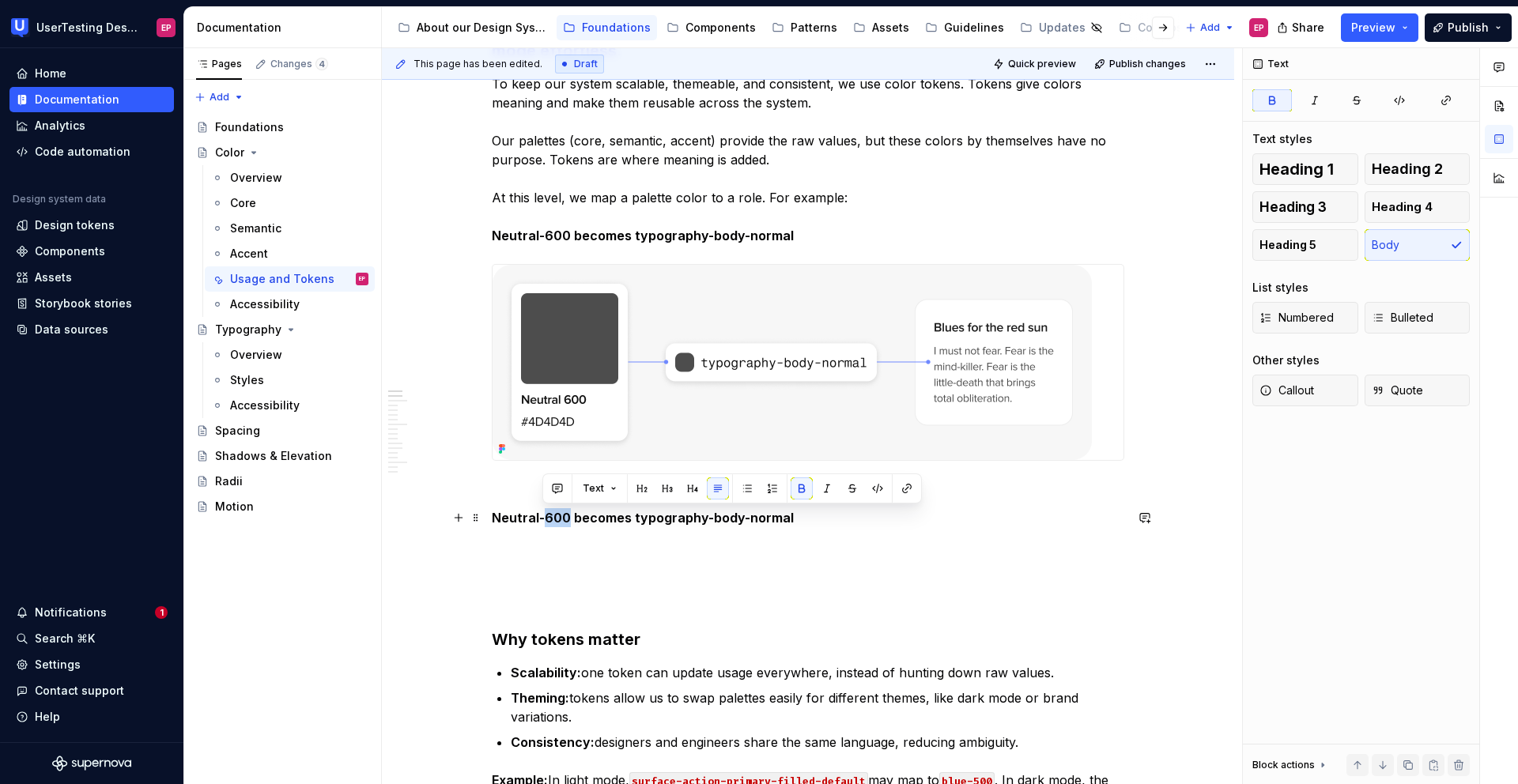
drag, startPoint x: 543, startPoint y: 517, endPoint x: 566, endPoint y: 519, distance: 23.1
click at [566, 519] on strong "Neutral-600 becomes typography-body-normal" at bounding box center [642, 518] width 302 height 16
drag, startPoint x: 633, startPoint y: 516, endPoint x: 806, endPoint y: 528, distance: 173.4
click at [806, 528] on p "Neutral-blue becomes typography-body-normal" at bounding box center [809, 536] width 633 height 56
click at [1401, 103] on icon "button" at bounding box center [1399, 100] width 13 height 13
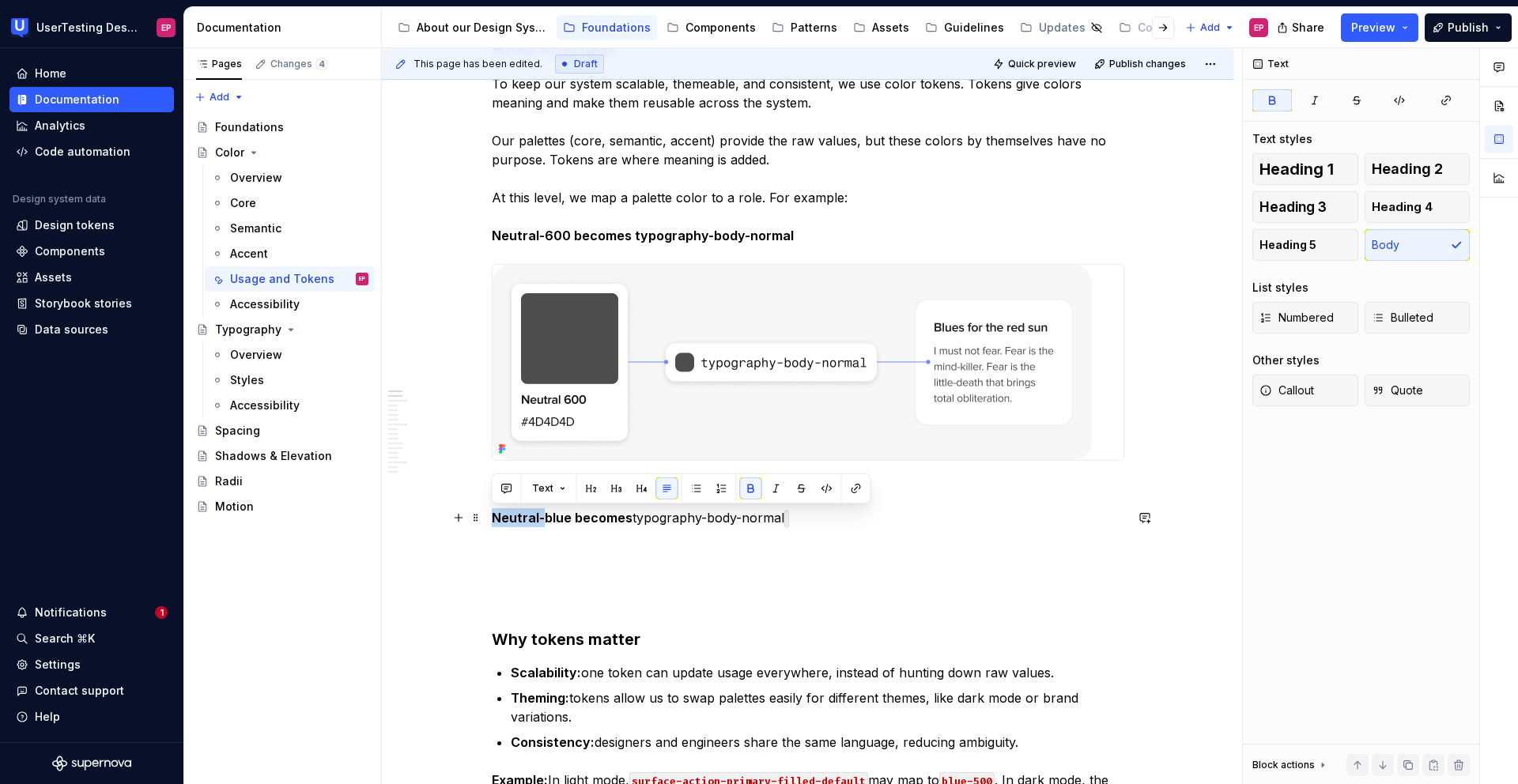
drag, startPoint x: 542, startPoint y: 519, endPoint x: 484, endPoint y: 514, distance: 58.2
click at [519, 515] on strong "Blue becomes" at bounding box center [536, 518] width 89 height 16
click at [799, 522] on p "Blue 500 becomes typography-body-normal" at bounding box center [809, 536] width 633 height 56
click at [773, 524] on p "Blue 500 becomes typography-body-normal" at bounding box center [809, 536] width 633 height 56
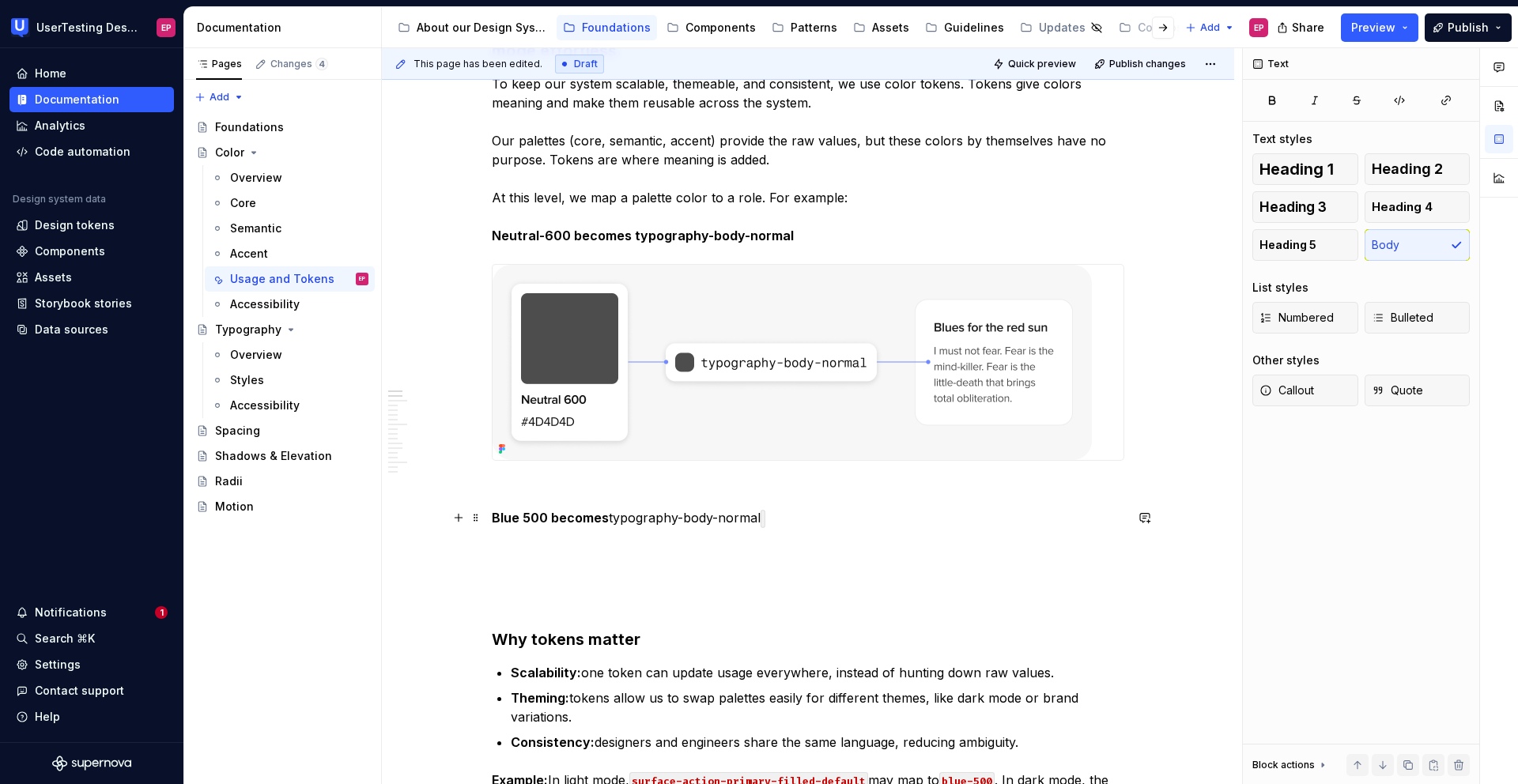
click at [769, 527] on p "Blue 500 becomes typography-body-normal" at bounding box center [809, 536] width 633 height 56
click at [768, 519] on p "Blue 500 becomes typography-body-normal" at bounding box center [809, 536] width 633 height 56
click at [773, 514] on p "Blue 500 becomes typography-body-normal" at bounding box center [809, 536] width 633 height 56
click at [604, 515] on strong "Blue 500 becomes" at bounding box center [550, 518] width 117 height 16
drag, startPoint x: 607, startPoint y: 515, endPoint x: 781, endPoint y: 522, distance: 174.1
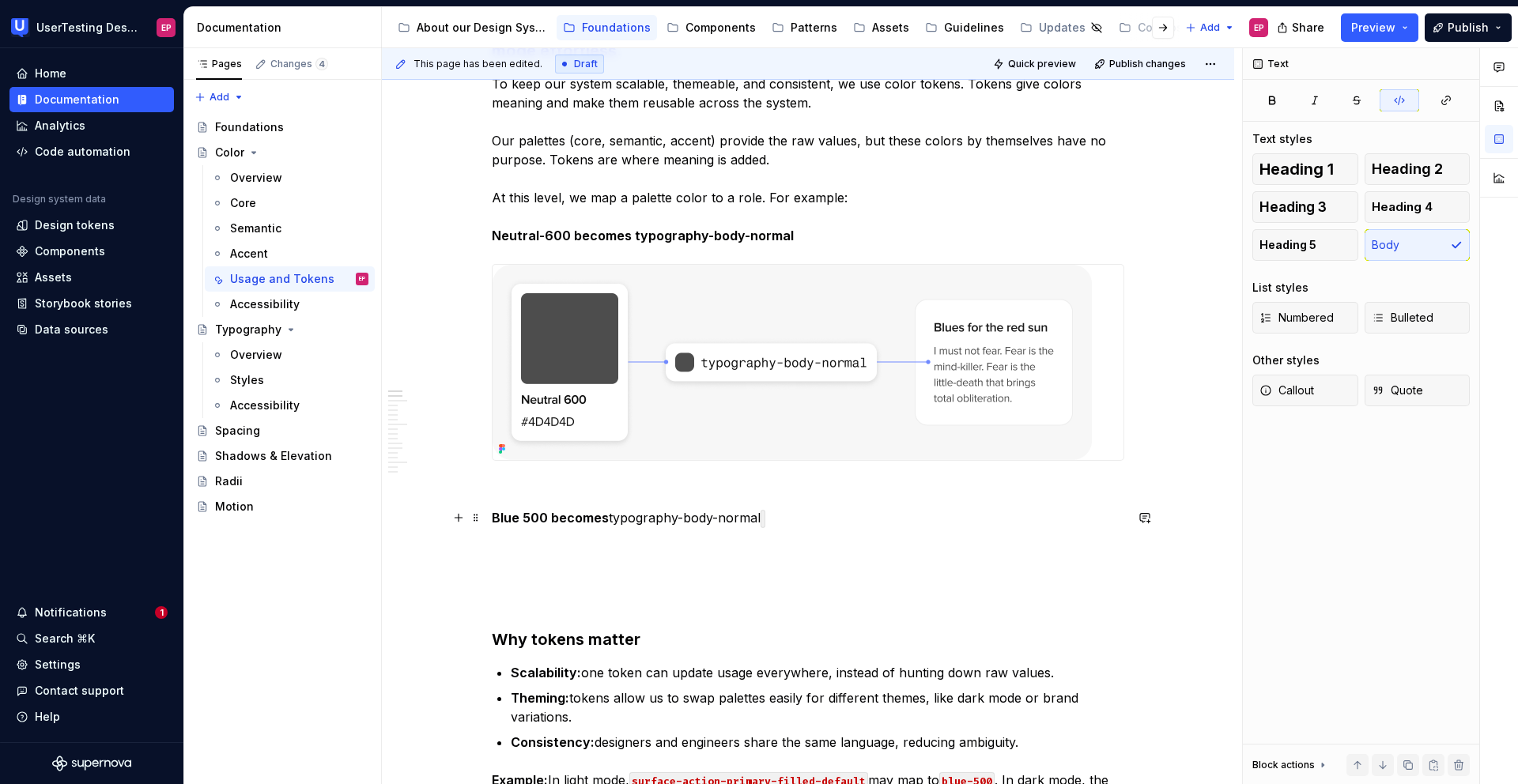
click at [819, 534] on p "Blue 500 becomes typography-body-normal" at bounding box center [809, 536] width 633 height 56
click at [650, 514] on p "Blue 500 becomes typography-body-normal" at bounding box center [809, 536] width 633 height 56
drag, startPoint x: 653, startPoint y: 514, endPoint x: 788, endPoint y: 522, distance: 135.2
click at [788, 522] on p "Blue 500 becomes typography-body-normal" at bounding box center [809, 536] width 633 height 56
drag, startPoint x: 725, startPoint y: 509, endPoint x: 494, endPoint y: 518, distance: 231.2
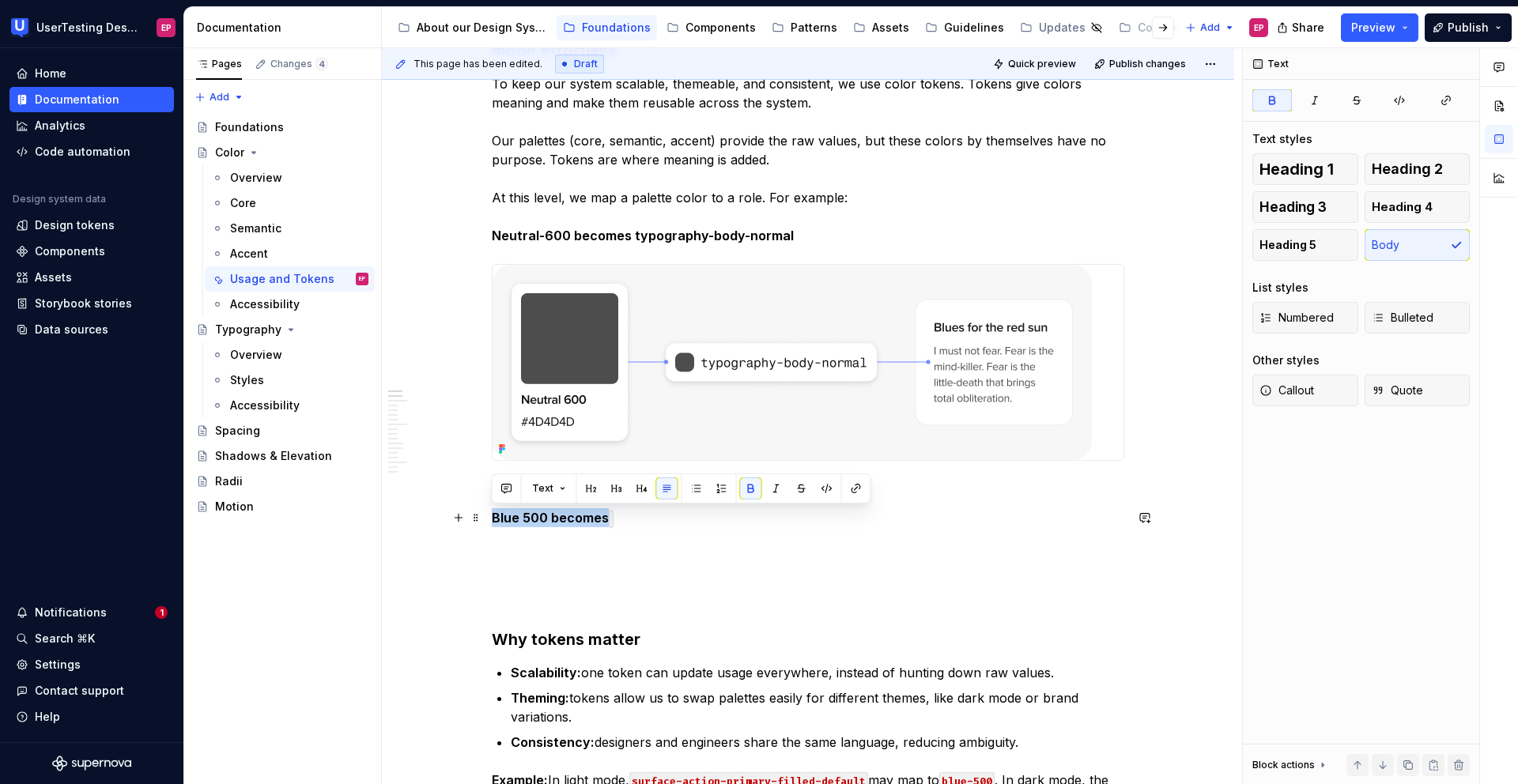
click at [494, 518] on p "Blue 500 becomes" at bounding box center [809, 536] width 633 height 56
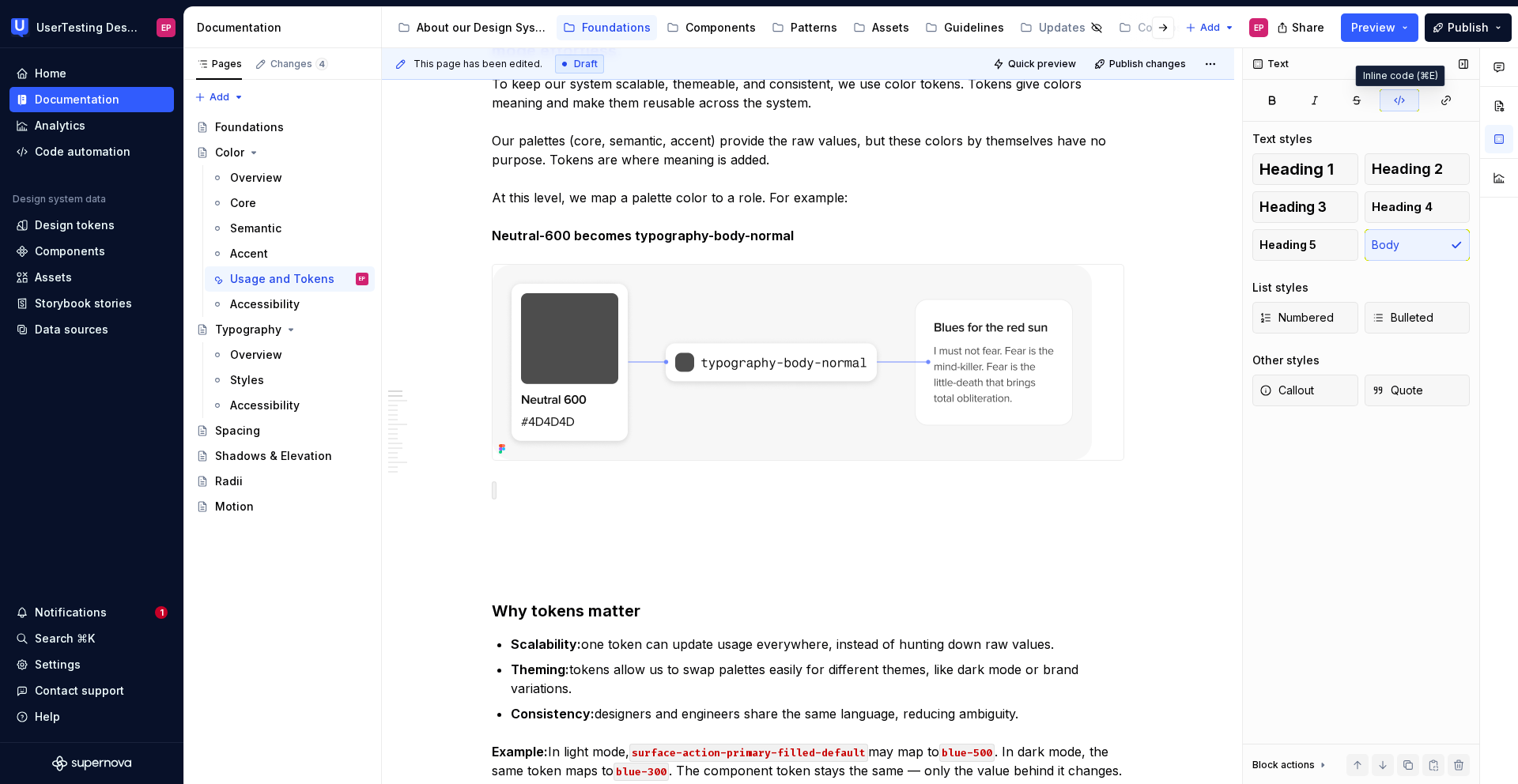
click at [1394, 104] on icon "button" at bounding box center [1399, 100] width 13 height 13
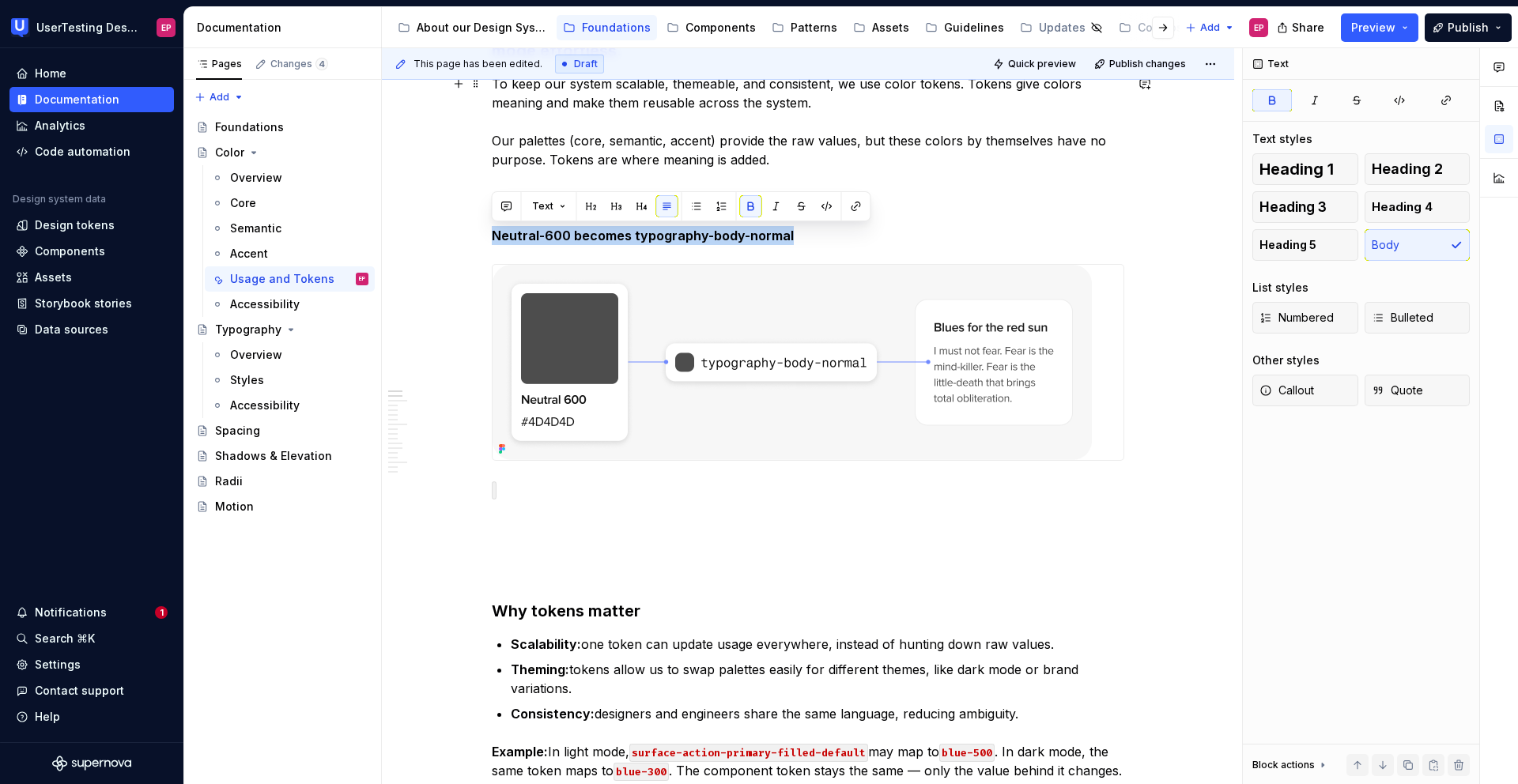
drag, startPoint x: 788, startPoint y: 233, endPoint x: 495, endPoint y: 229, distance: 293.0
click at [495, 229] on p "To keep our system scalable, themeable, and consistent, we use color tokens. To…" at bounding box center [809, 159] width 633 height 170
copy strong "Neutral-600 becomes typography-body-normal"
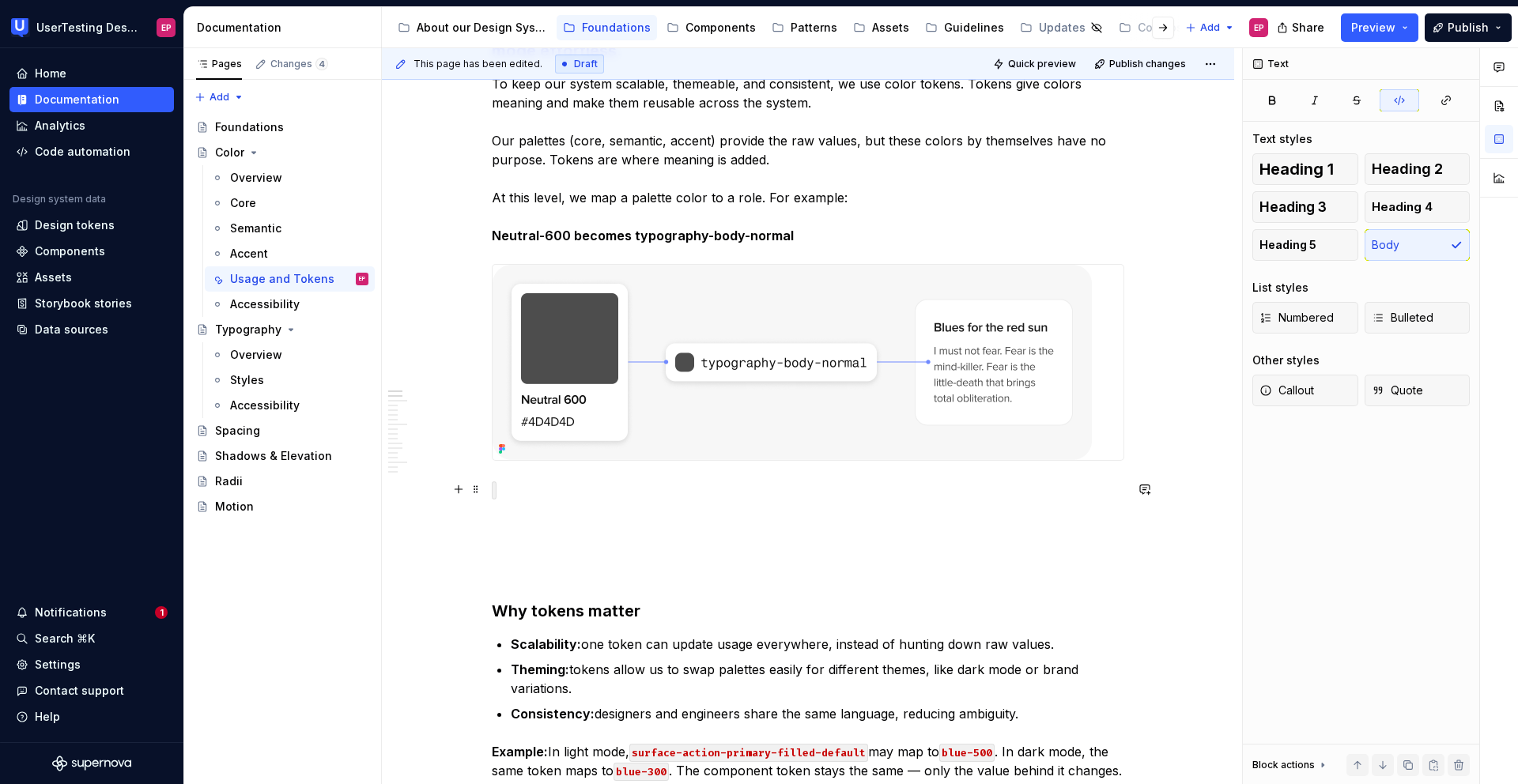
click at [494, 486] on code at bounding box center [494, 490] width 4 height 18
drag, startPoint x: 785, startPoint y: 494, endPoint x: 796, endPoint y: 494, distance: 11.0
click at [796, 494] on p "Neutral-600 becomes typography-body-normal" at bounding box center [809, 508] width 633 height 56
click at [794, 489] on code at bounding box center [796, 490] width 4 height 18
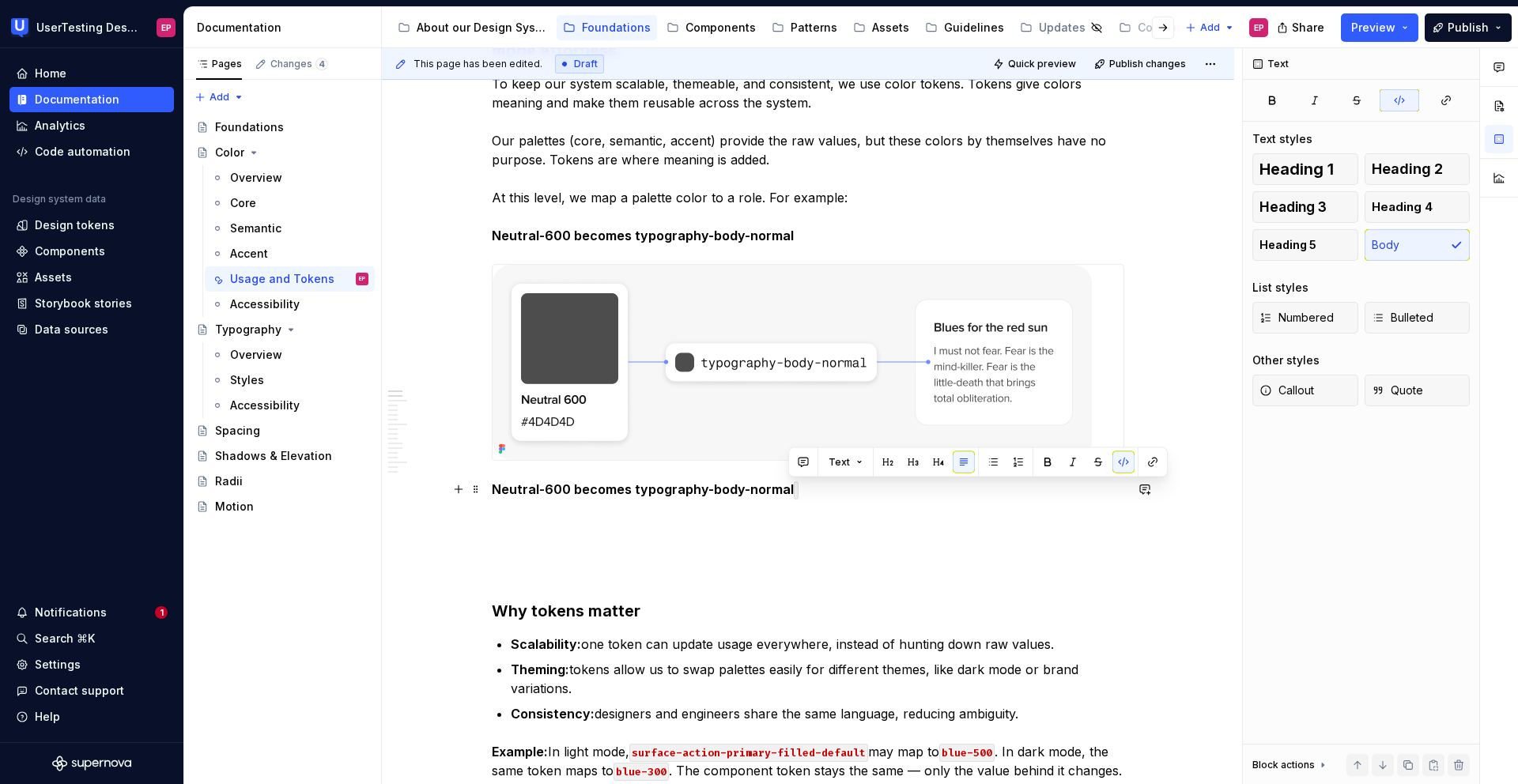
click at [794, 489] on code at bounding box center [796, 490] width 4 height 18
click at [1120, 457] on button "button" at bounding box center [1123, 462] width 22 height 22
click at [930, 528] on p "Neutral-600 becomes typography-body-normal" at bounding box center [809, 508] width 633 height 56
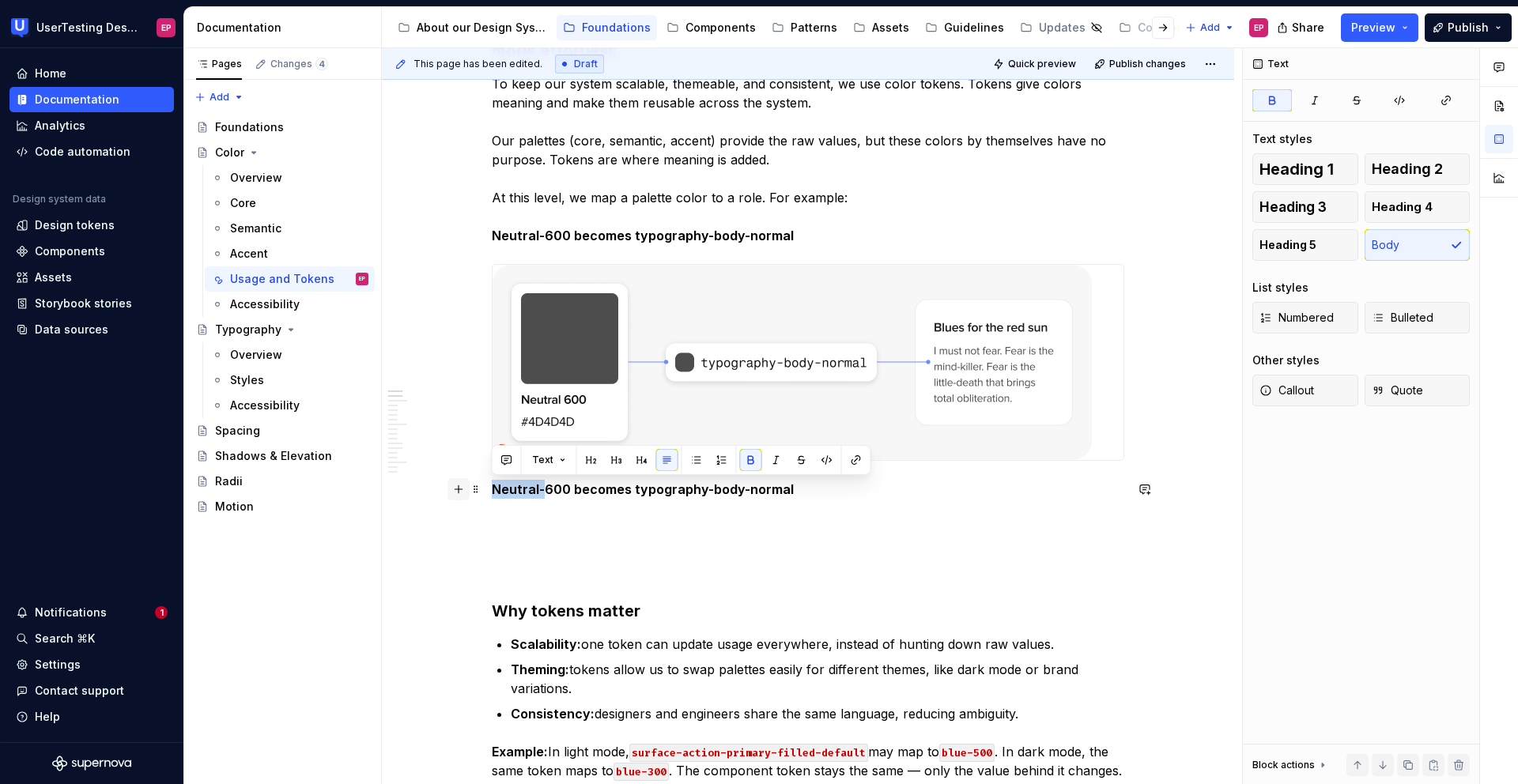
drag, startPoint x: 541, startPoint y: 488, endPoint x: 459, endPoint y: 481, distance: 82.3
drag, startPoint x: 609, startPoint y: 489, endPoint x: 620, endPoint y: 489, distance: 11.0
click at [620, 489] on strong "Blue 500 becomes typography-body-normal" at bounding box center [631, 489] width 279 height 16
click at [832, 502] on p "Blue 500 becomes typography-body-normal" at bounding box center [809, 508] width 633 height 56
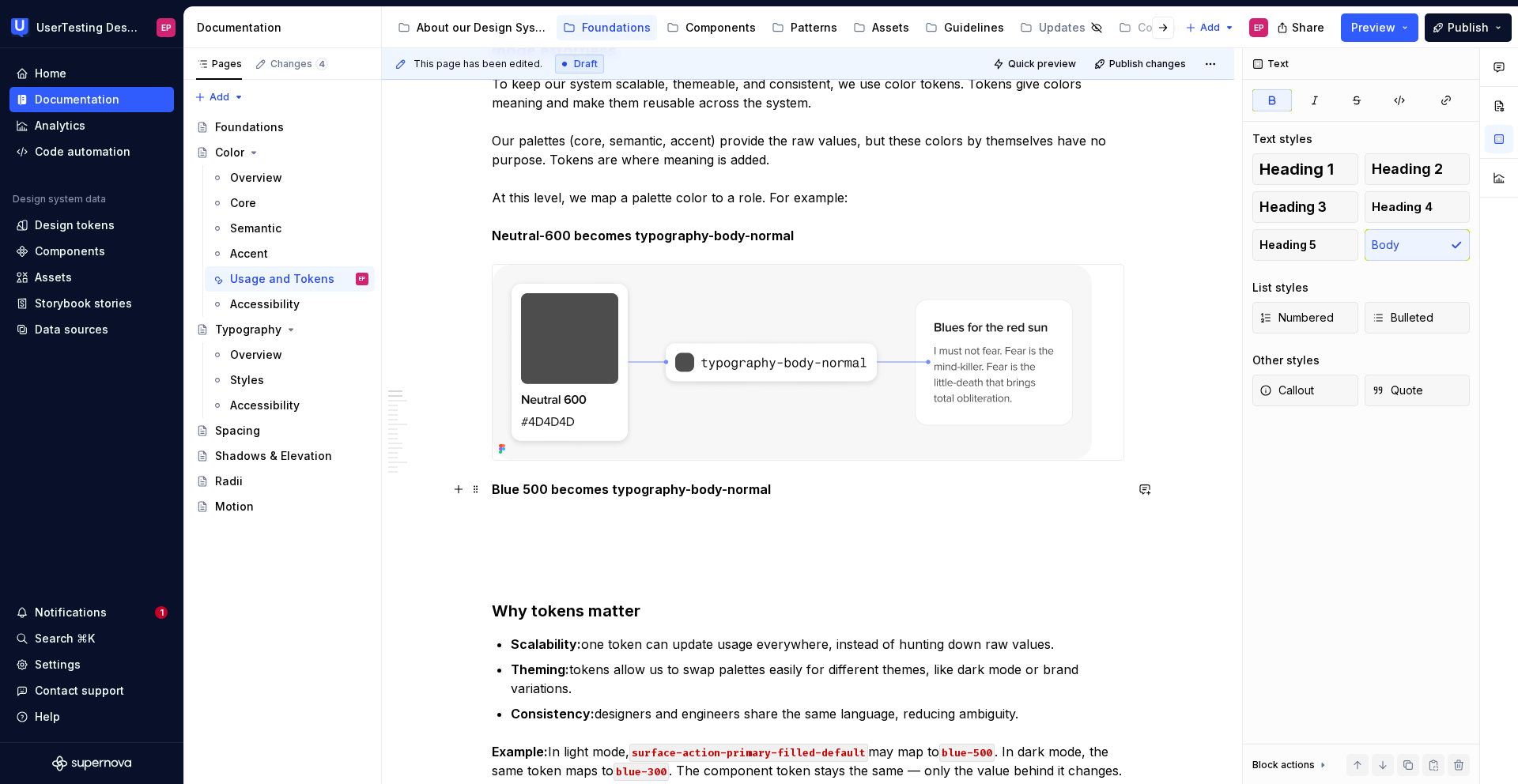
click at [788, 496] on p "Blue 500 becomes typography-body-normal" at bounding box center [809, 508] width 633 height 56
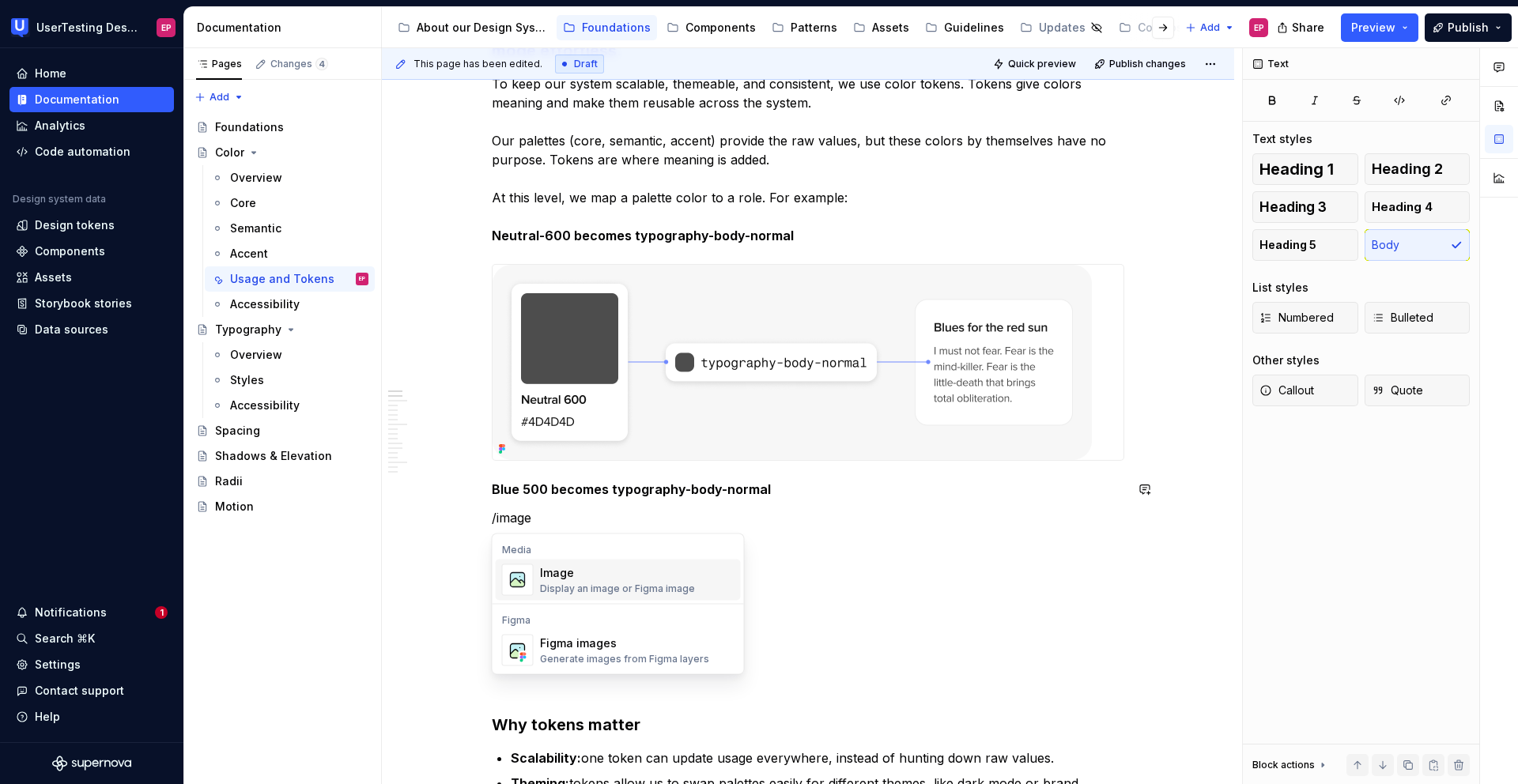
click at [652, 581] on div "Image Display an image or Figma image" at bounding box center [617, 580] width 155 height 30
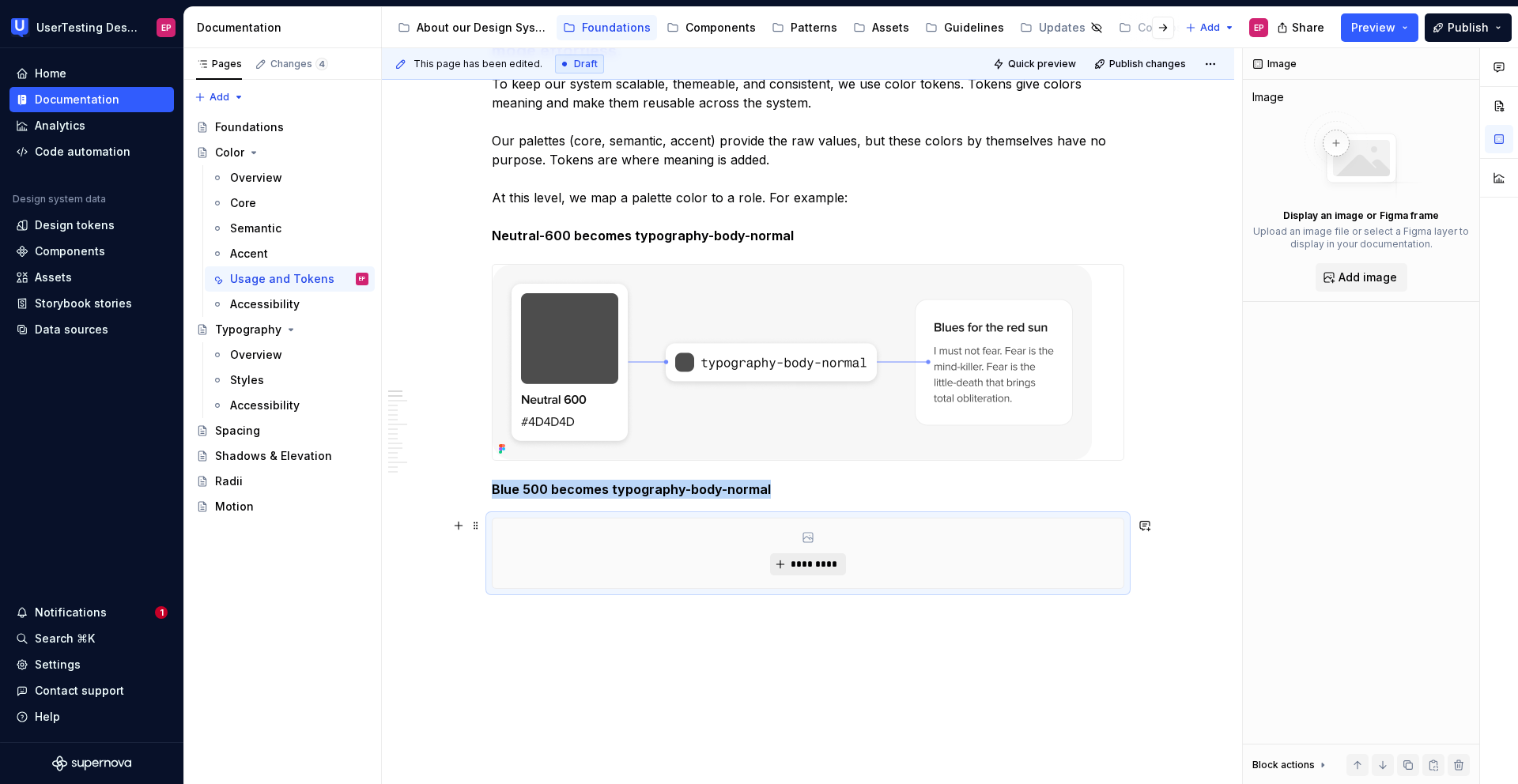
click at [822, 558] on span "*********" at bounding box center [814, 564] width 48 height 13
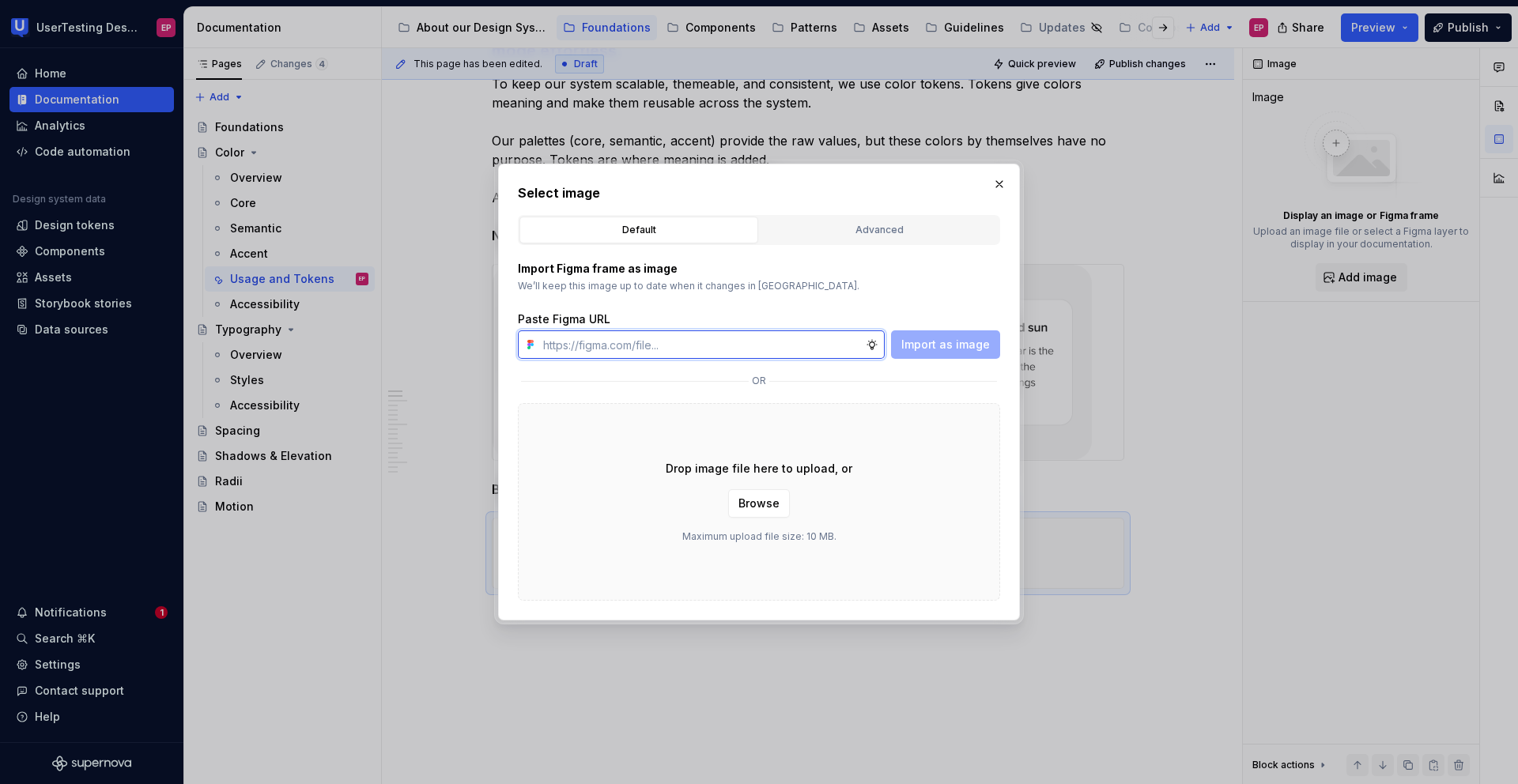
type textarea "*"
paste input "[URL][DOMAIN_NAME]"
type input "[URL][DOMAIN_NAME]"
click at [970, 345] on span "Import as image" at bounding box center [946, 344] width 89 height 16
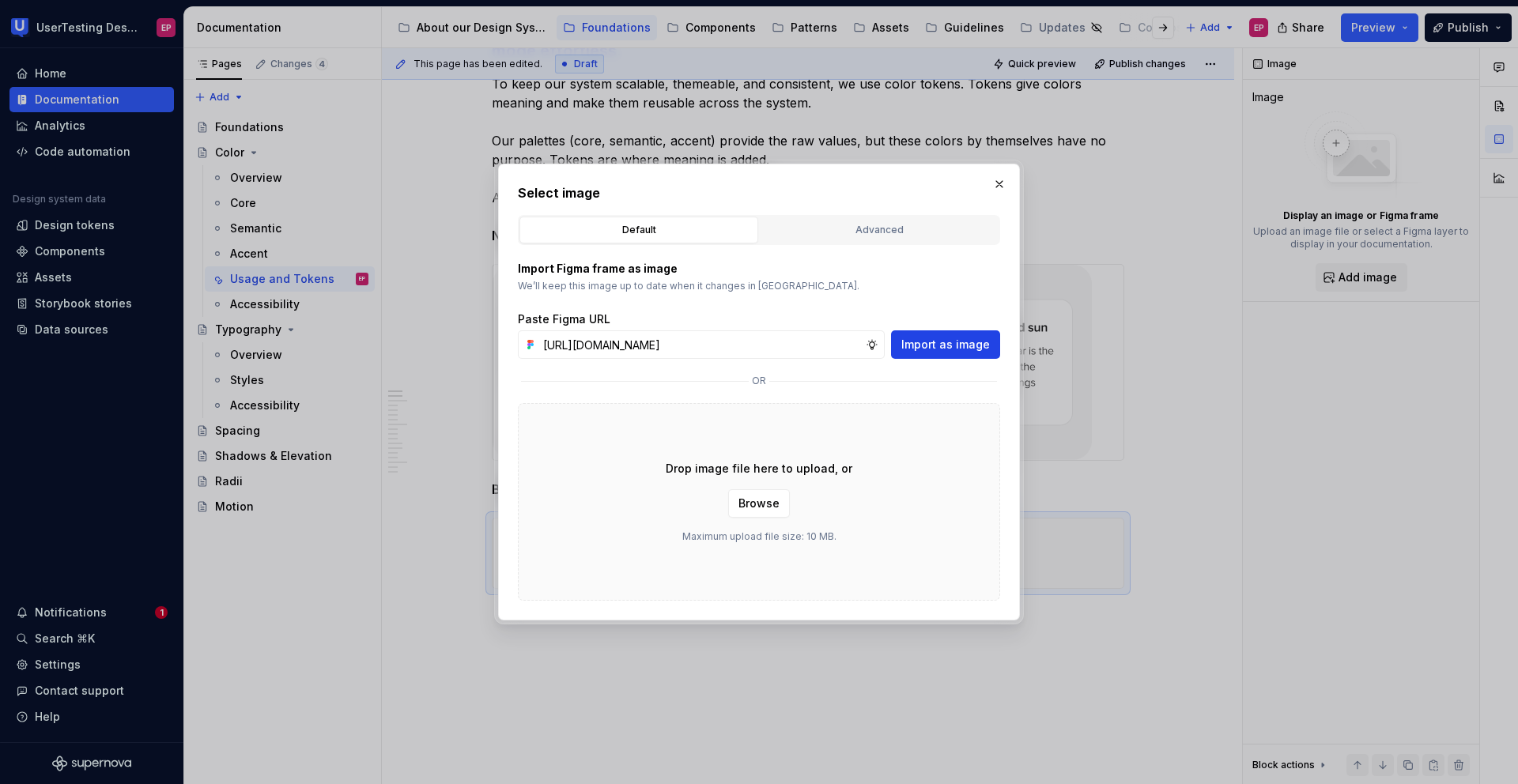
scroll to position [0, 0]
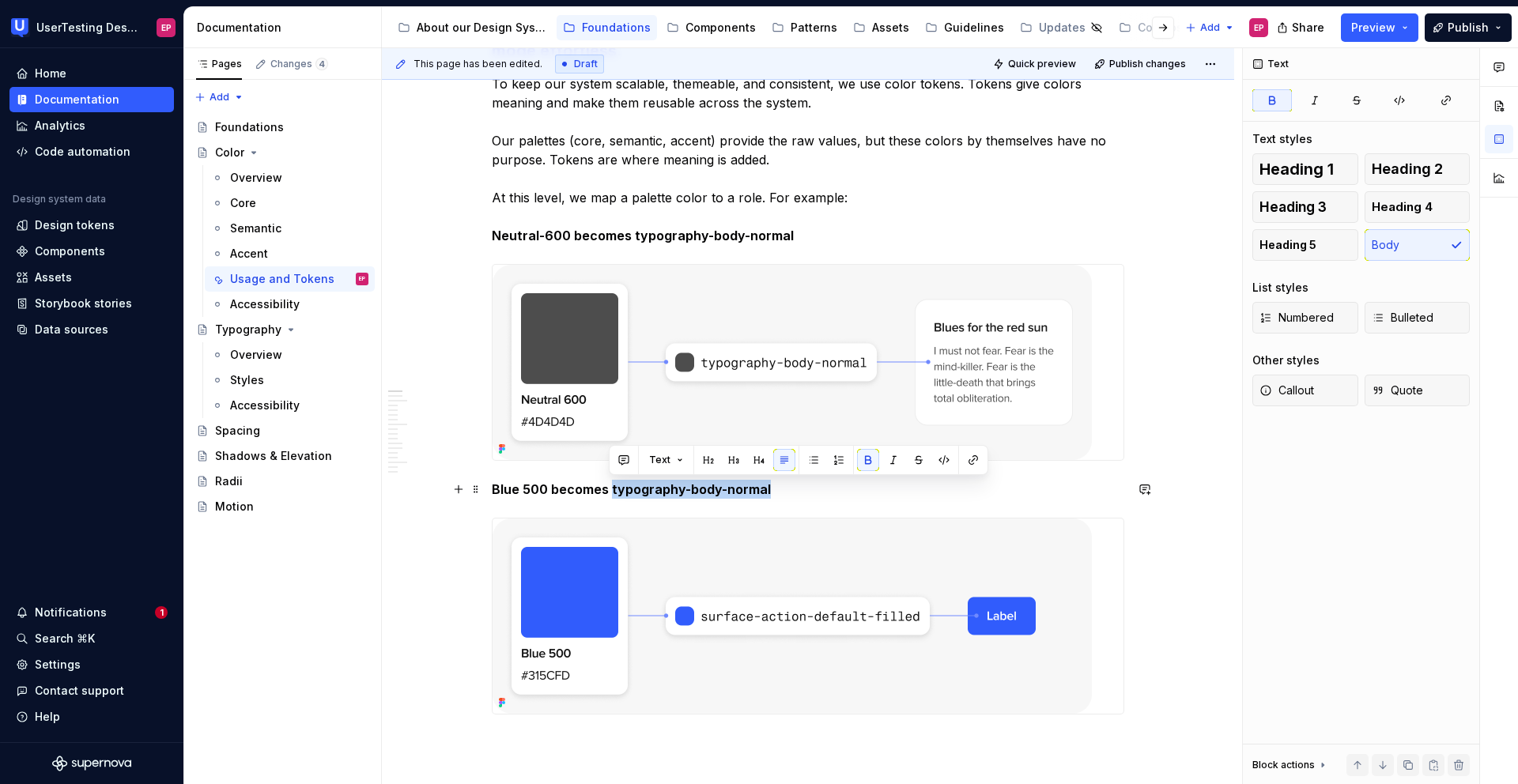
drag, startPoint x: 609, startPoint y: 488, endPoint x: 771, endPoint y: 484, distance: 162.0
click at [771, 484] on p "Blue 500 becomes typography-body-normal" at bounding box center [809, 489] width 633 height 19
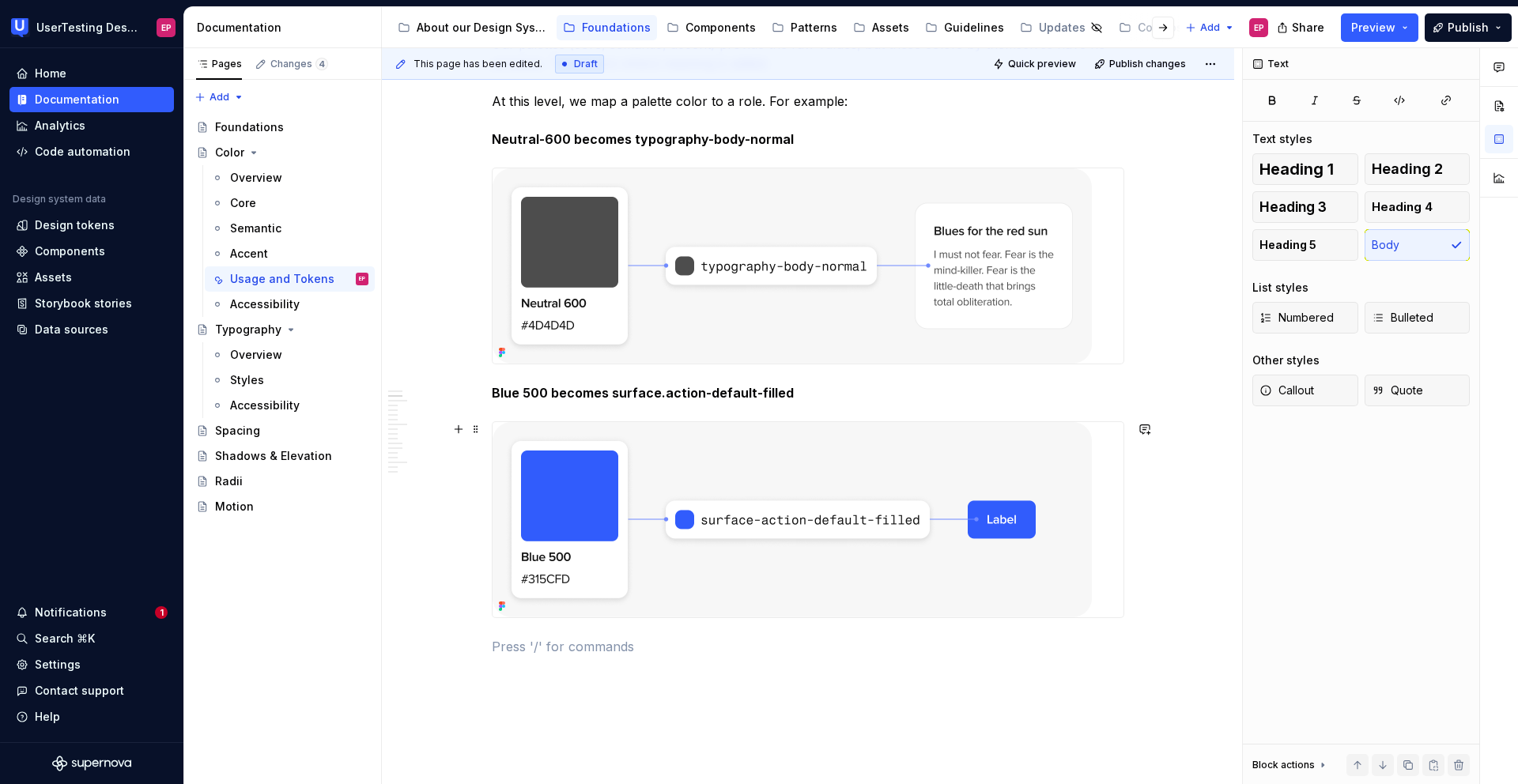
scroll to position [628, 0]
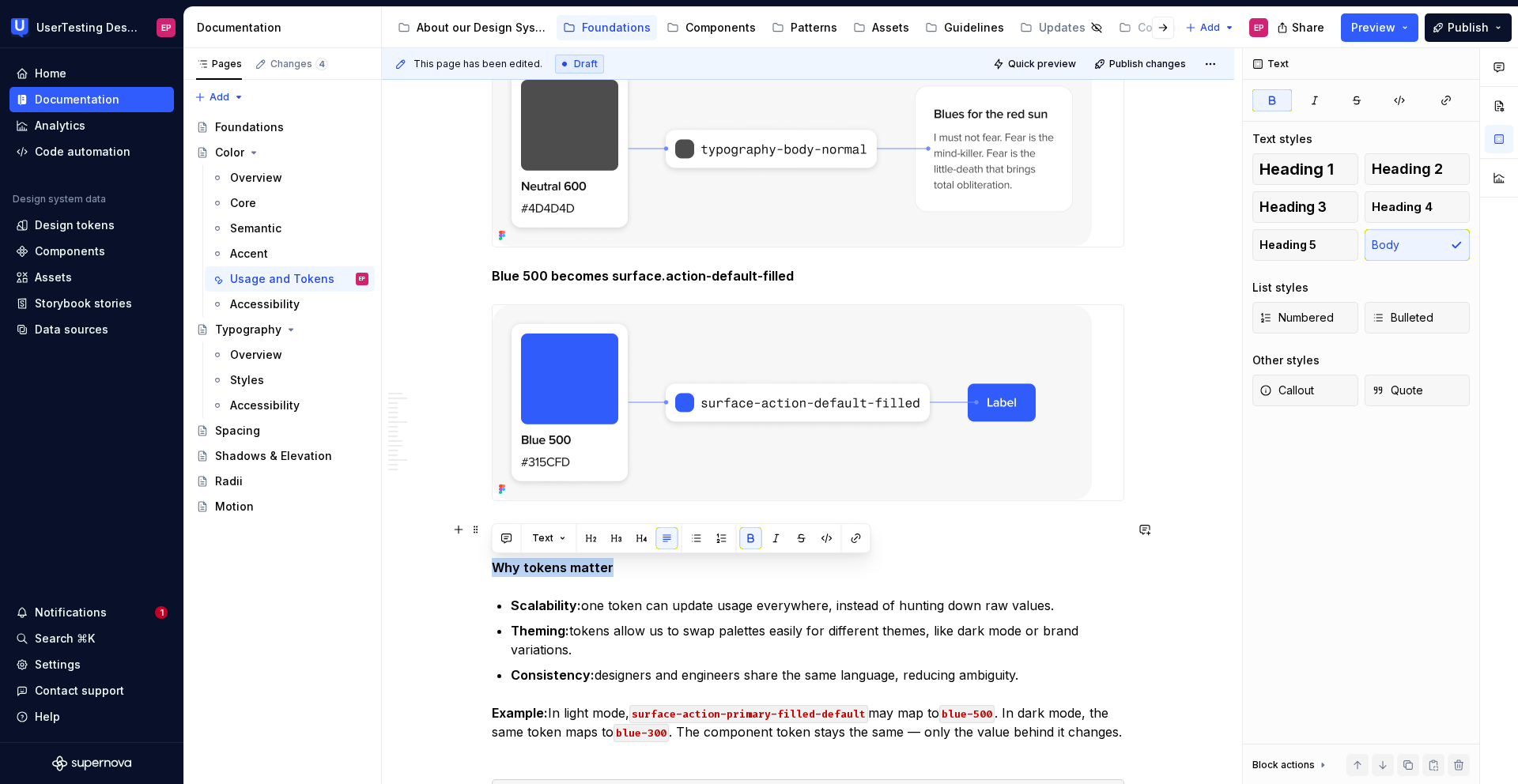
drag, startPoint x: 605, startPoint y: 571, endPoint x: 458, endPoint y: 572, distance: 147.0
click at [1332, 205] on button "Heading 3" at bounding box center [1306, 207] width 106 height 31
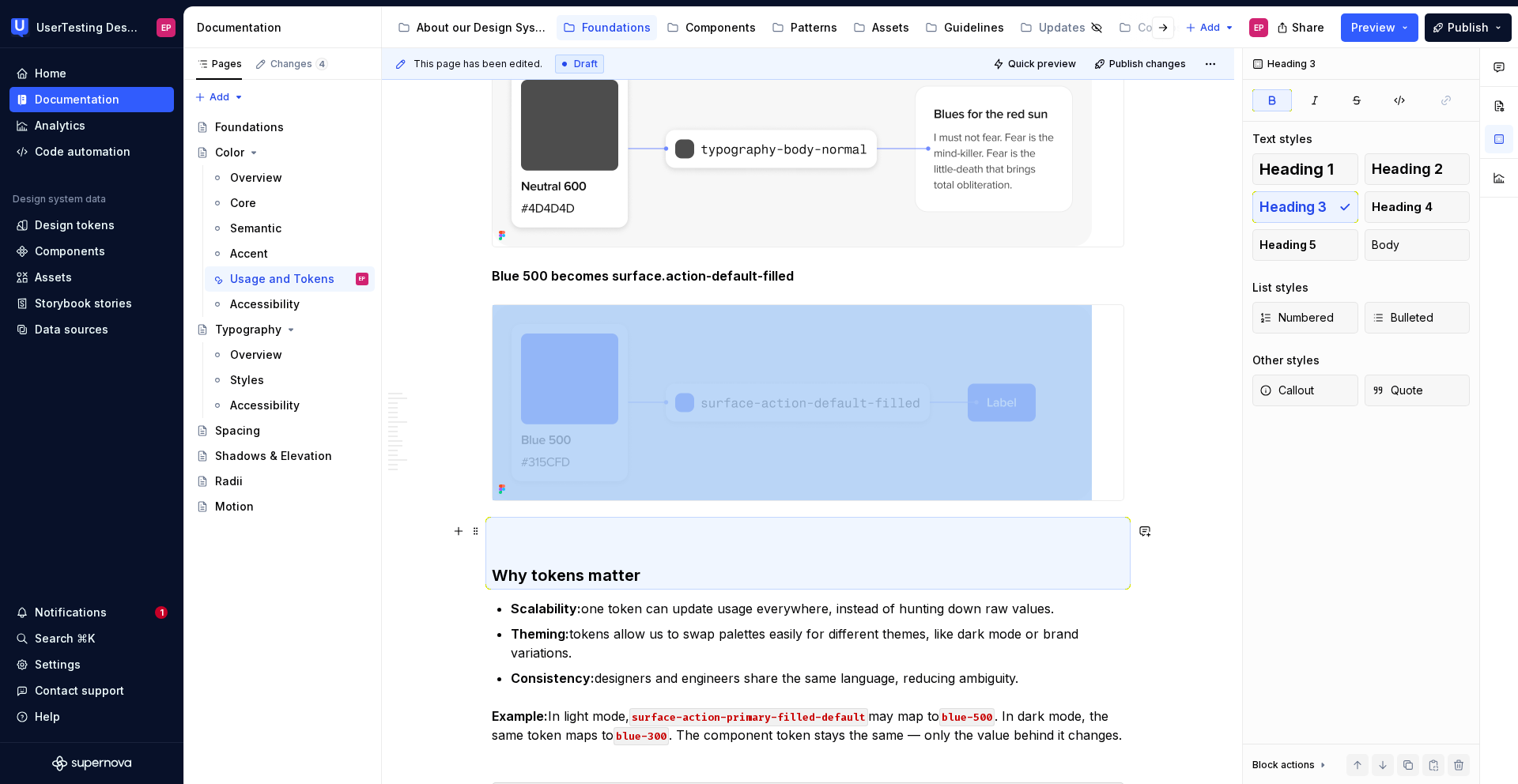
click at [520, 536] on h3 "Why tokens matter" at bounding box center [809, 553] width 633 height 66
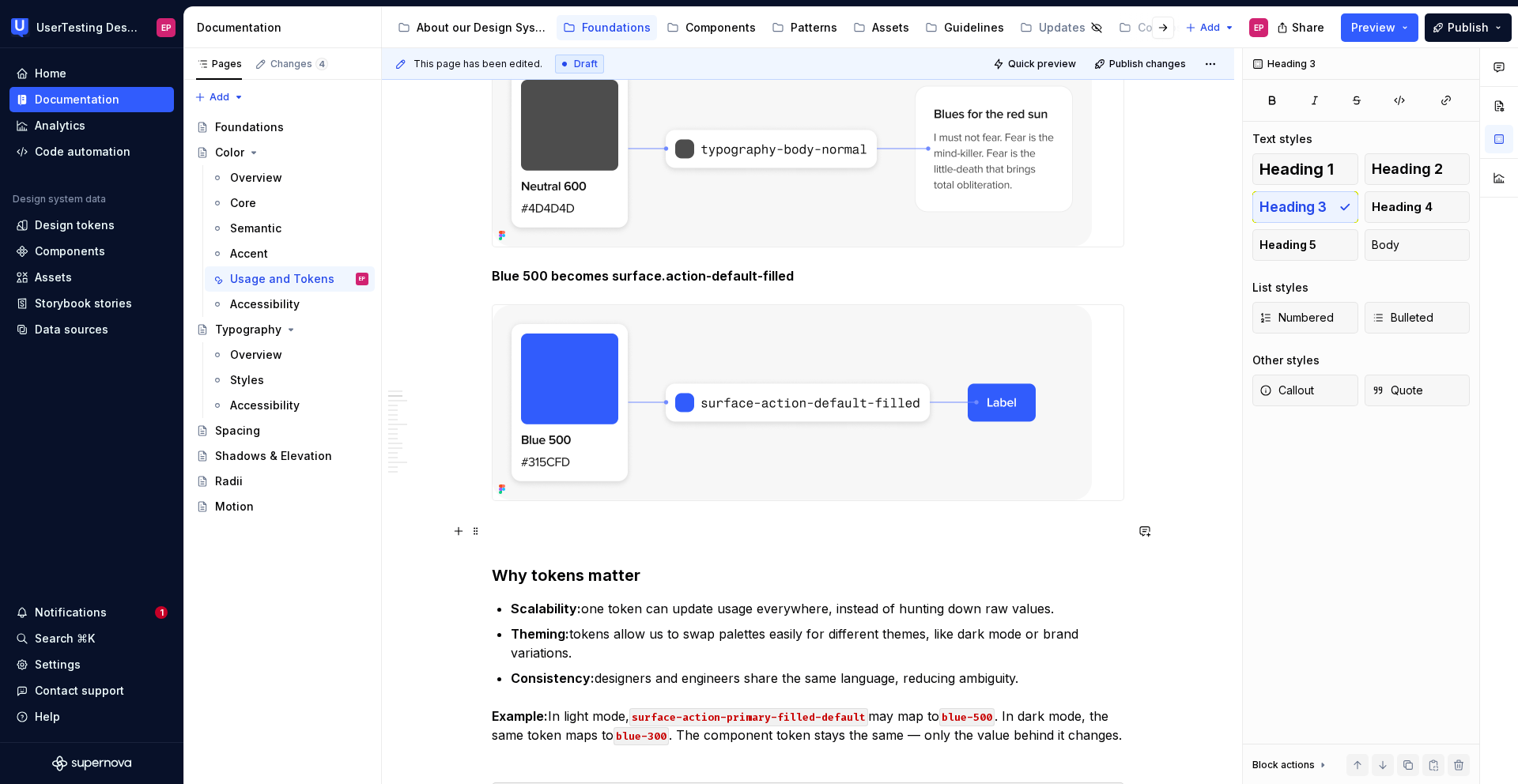
click at [498, 558] on h3 "Why tokens matter" at bounding box center [809, 553] width 633 height 66
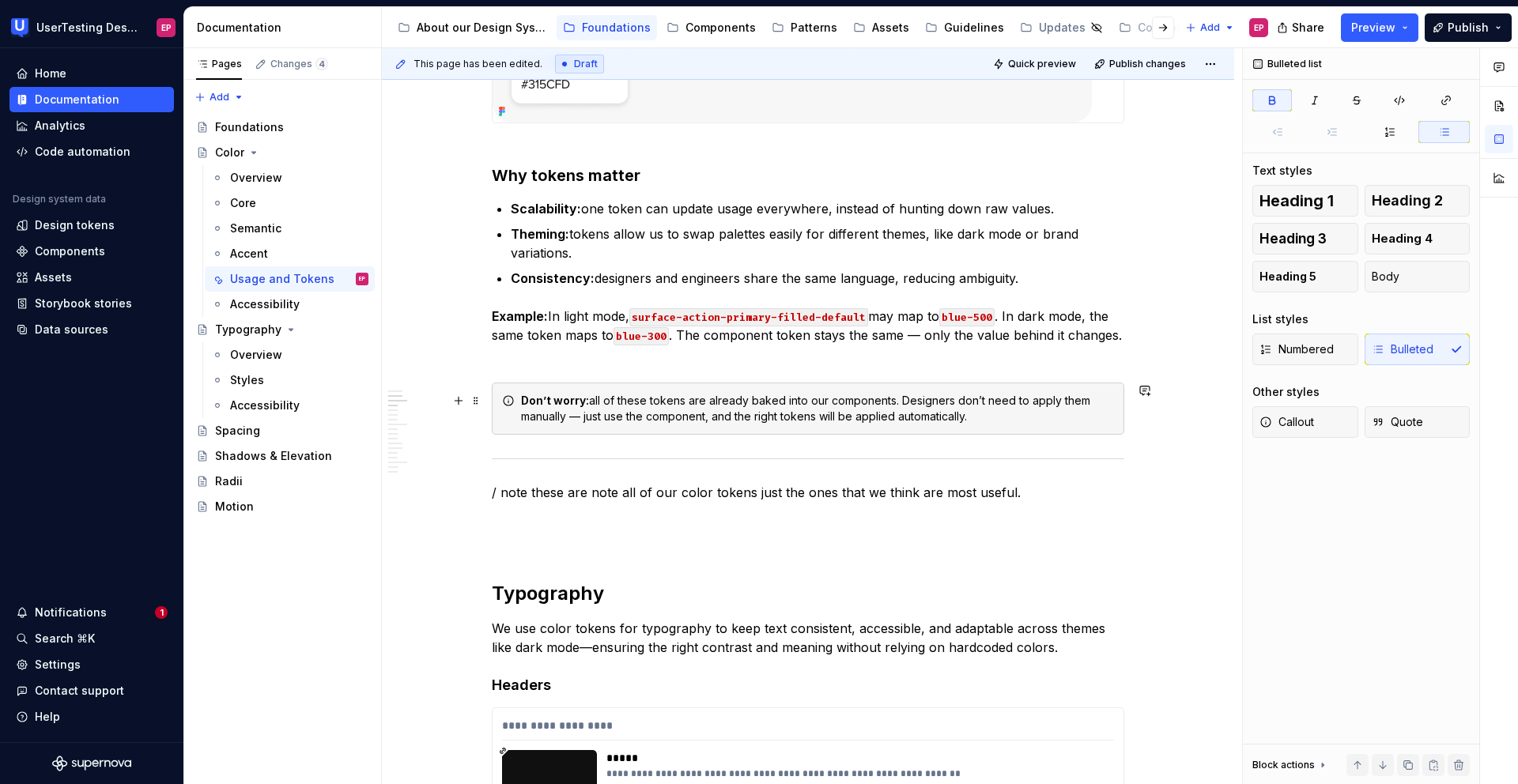
scroll to position [1070, 0]
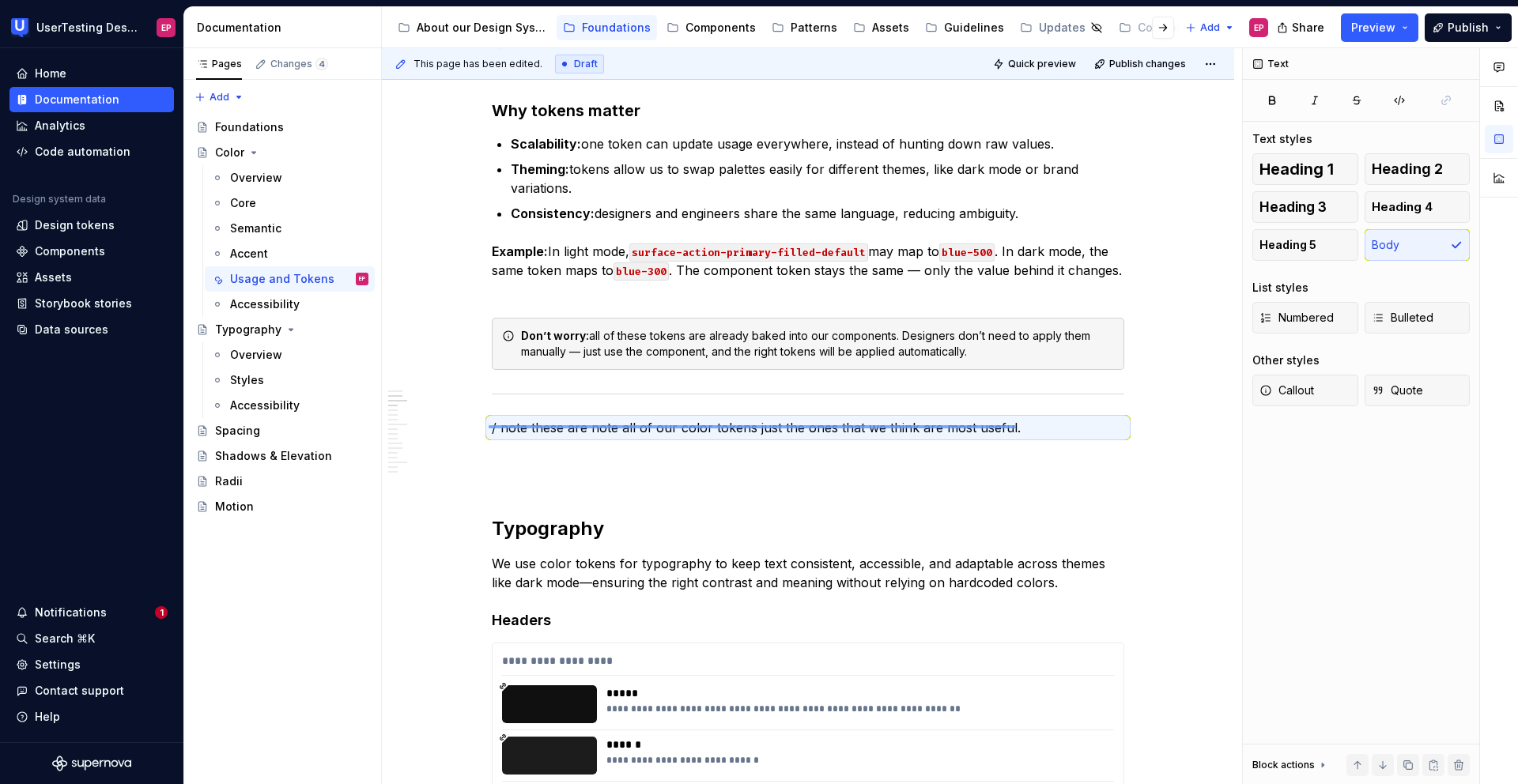
drag, startPoint x: 489, startPoint y: 427, endPoint x: 1019, endPoint y: 424, distance: 530.0
click at [1019, 424] on div "This page has been edited. Draft Quick preview Publish changes Color Edit heade…" at bounding box center [811, 416] width 860 height 737
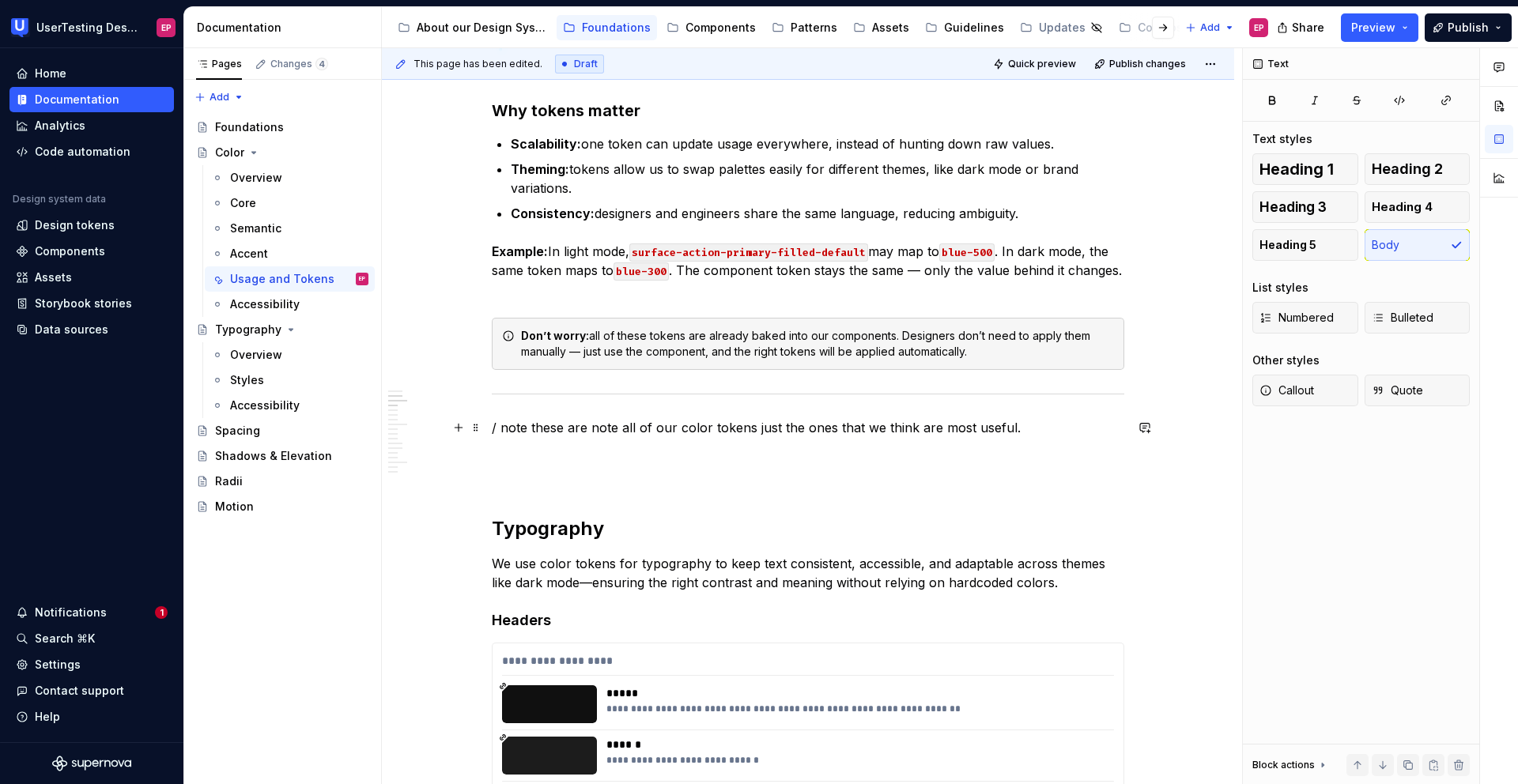
click at [1014, 426] on p "/ note these are note all of our color tokens just the ones that we think are m…" at bounding box center [809, 428] width 633 height 19
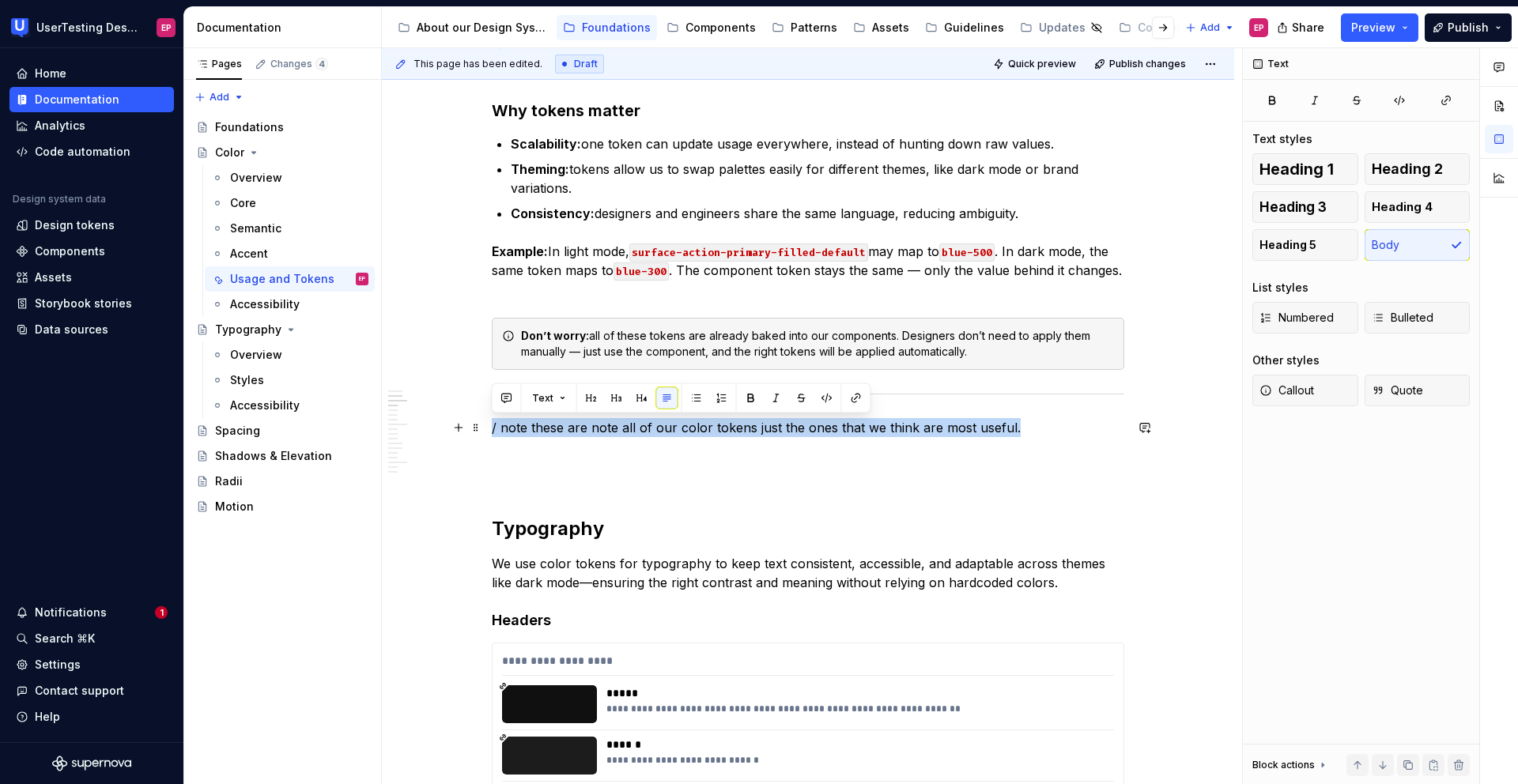
drag, startPoint x: 1020, startPoint y: 425, endPoint x: 491, endPoint y: 427, distance: 529.0
click at [492, 427] on p "/ note these are note all of our color tokens just the ones that we think are m…" at bounding box center [809, 428] width 633 height 19
copy p "/ note these are note all of our color tokens just the ones that we think are m…"
click at [1313, 389] on span "Callout" at bounding box center [1287, 390] width 55 height 16
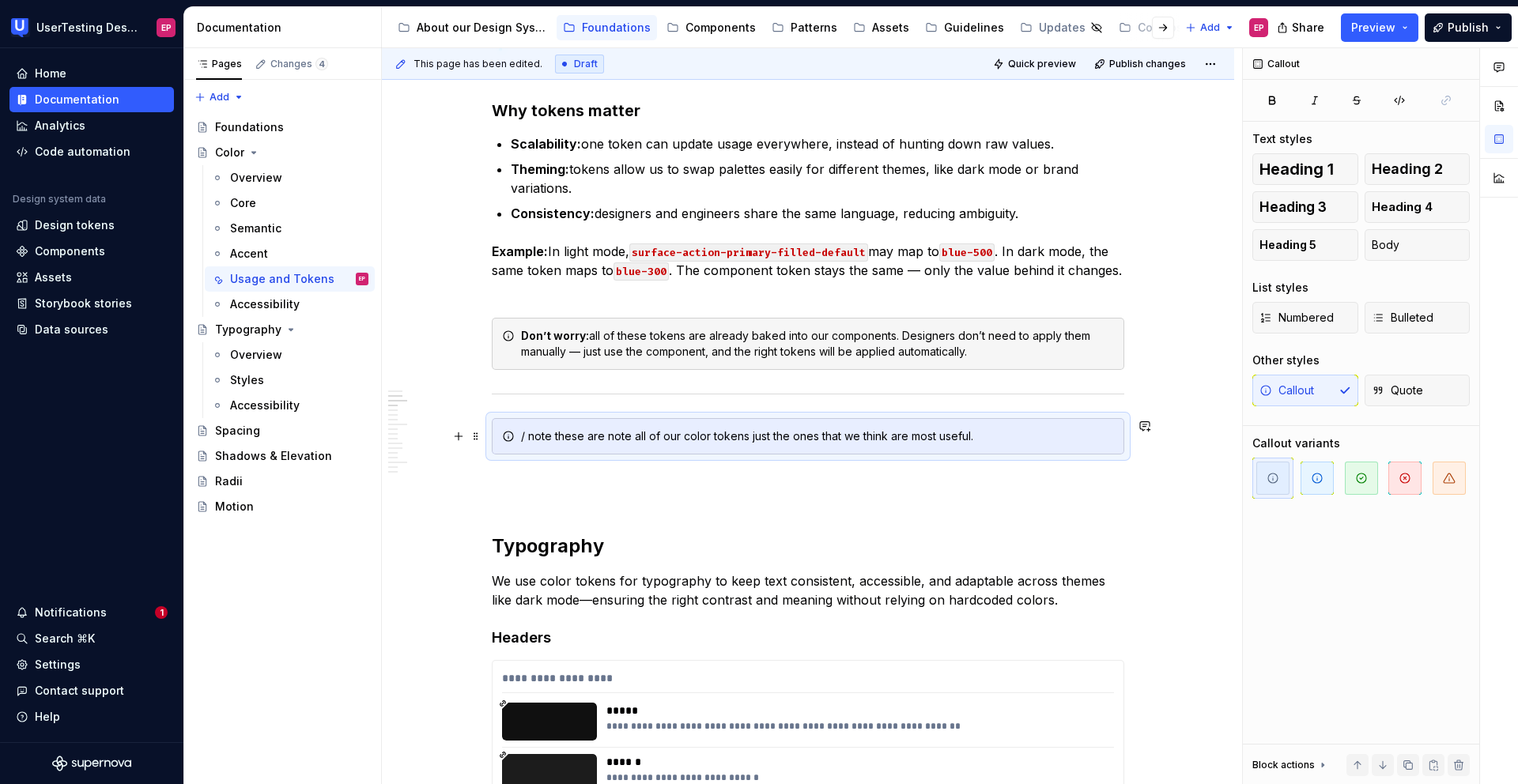
click at [904, 436] on div "/ note these are note all of our color tokens just the ones that we think are m…" at bounding box center [817, 436] width 593 height 16
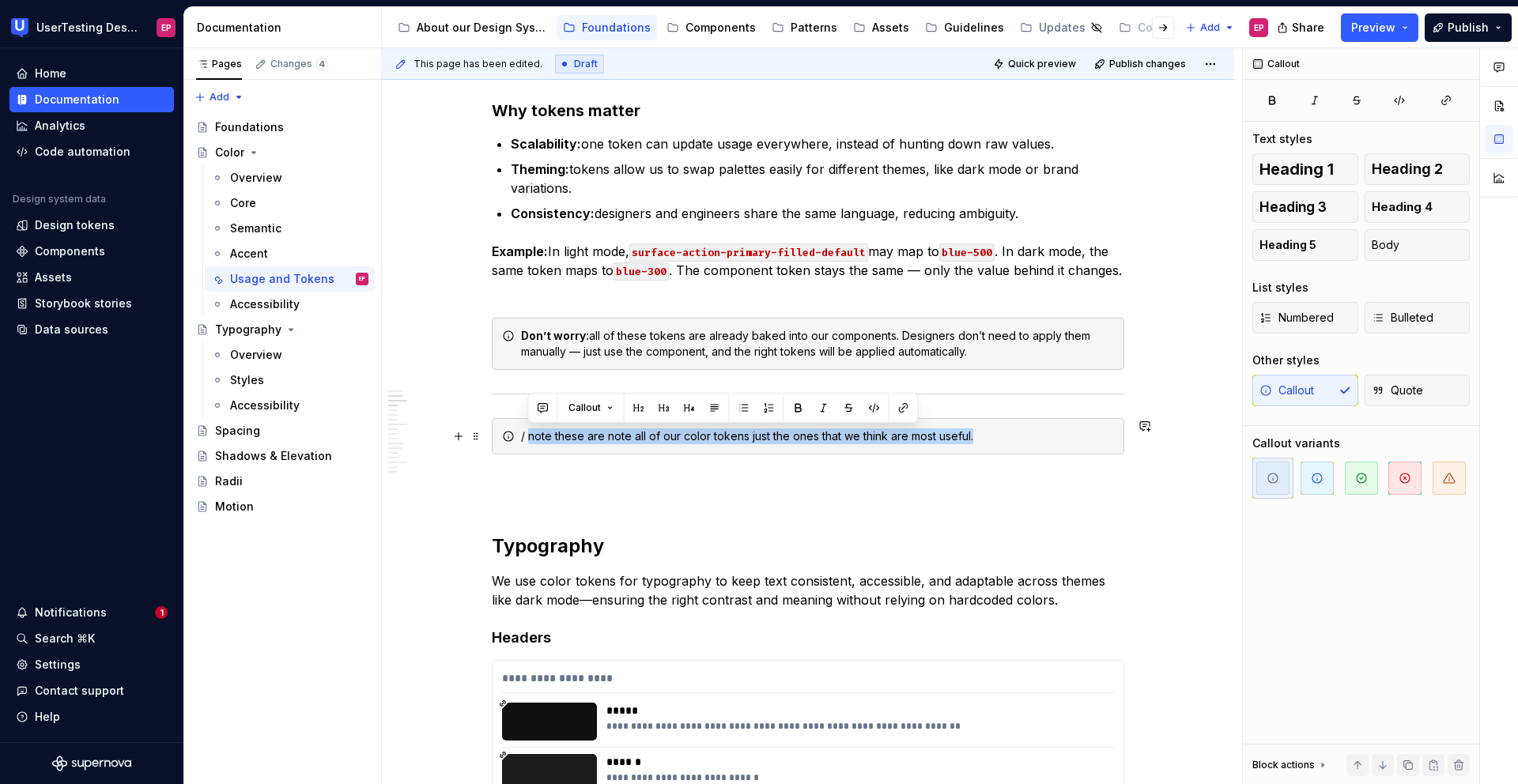
drag, startPoint x: 529, startPoint y: 436, endPoint x: 1029, endPoint y: 449, distance: 500.2
click at [1029, 449] on div "/ note these are note all of our color tokens just the ones that we think are m…" at bounding box center [809, 436] width 633 height 37
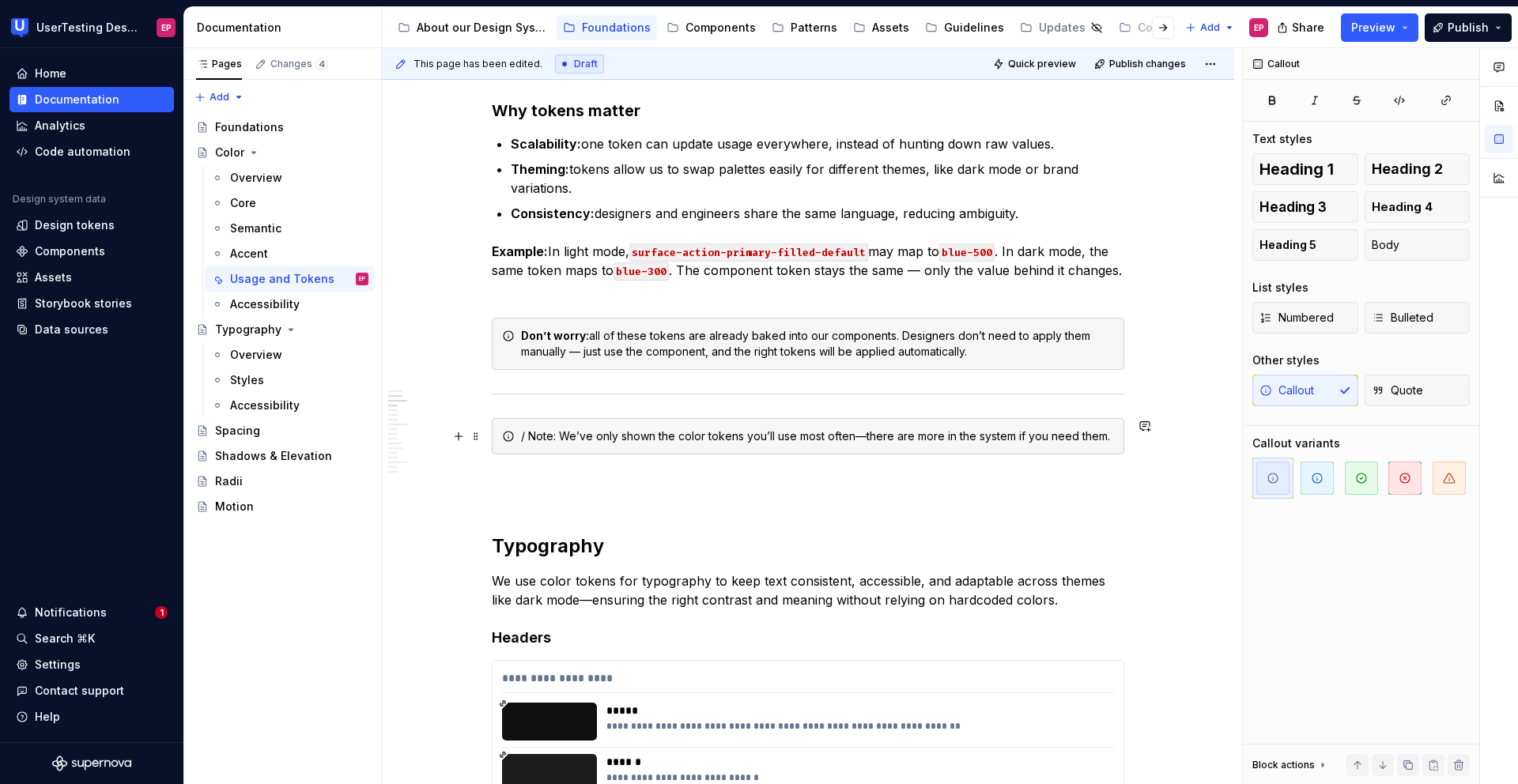
click at [527, 433] on div "/ Note: We’ve only shown the color tokens you’ll use most often—there are more …" at bounding box center [817, 436] width 593 height 16
drag, startPoint x: 547, startPoint y: 438, endPoint x: 520, endPoint y: 436, distance: 27.1
click at [521, 436] on div "Note: We’ve only shown the color tokens you’ll use most often—there are more in…" at bounding box center [817, 436] width 593 height 16
click at [789, 410] on button "button" at bounding box center [791, 408] width 22 height 22
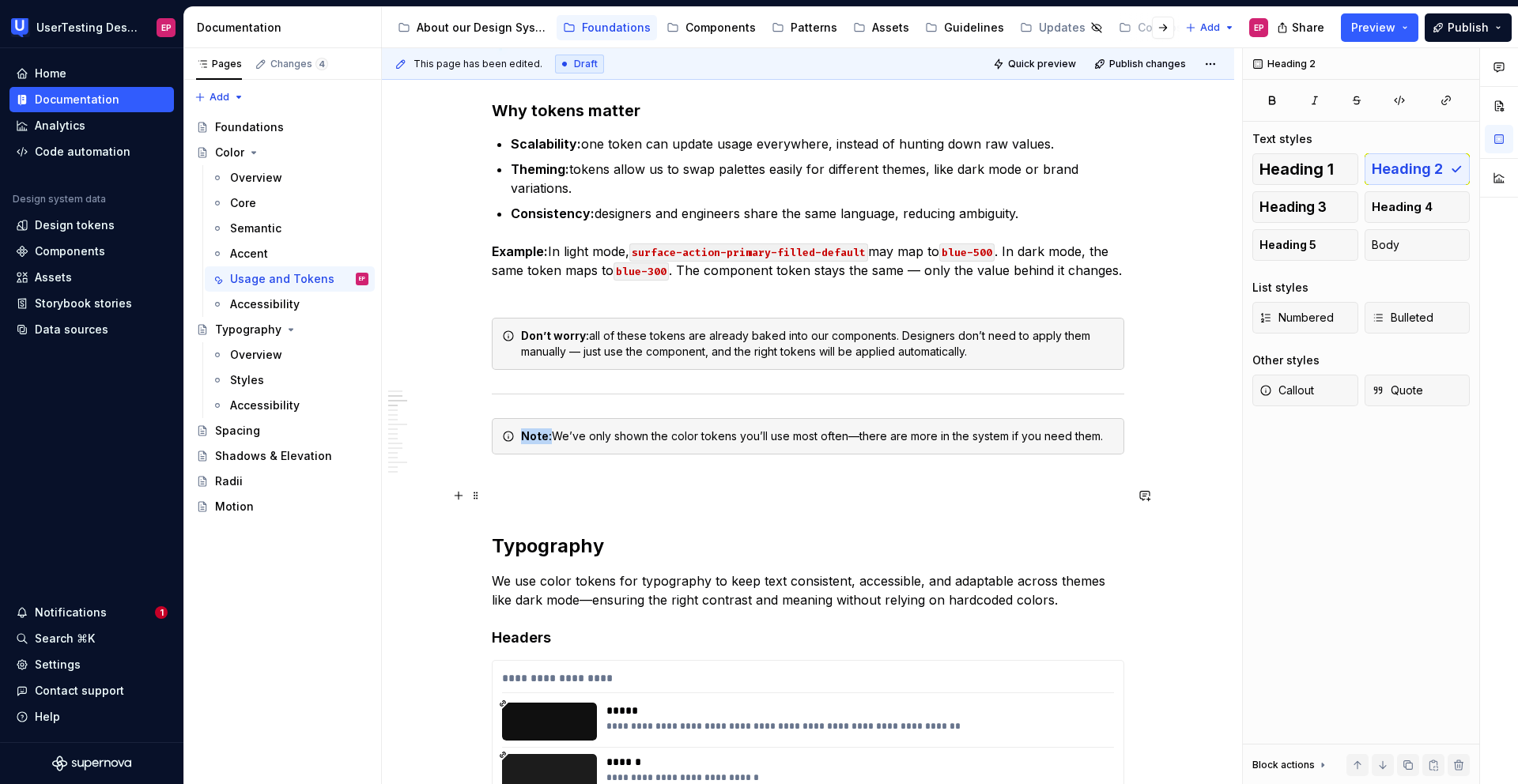
click at [807, 506] on h2 "Typography" at bounding box center [809, 521] width 633 height 76
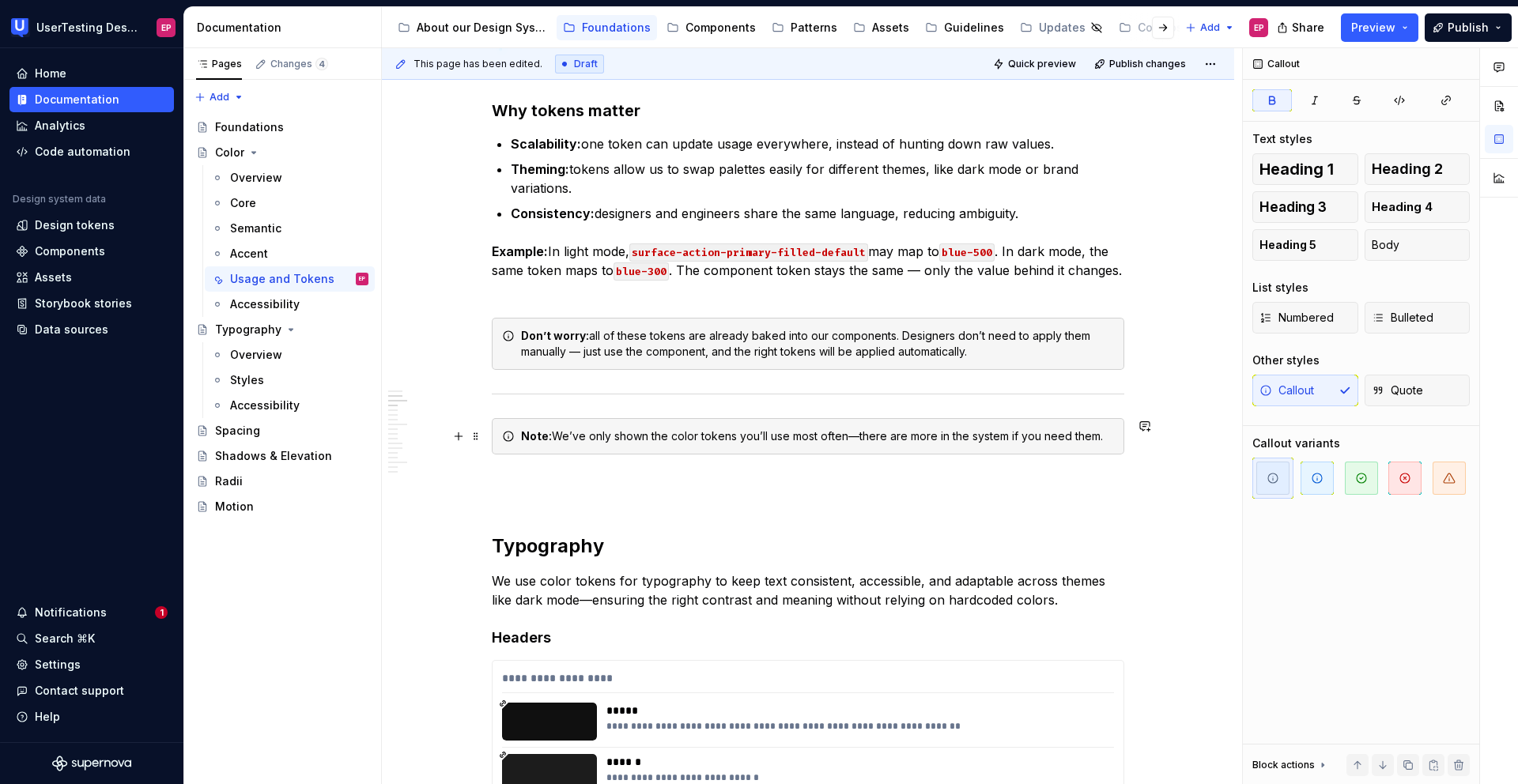
click at [492, 443] on div "Note: We’ve only shown the color tokens you’ll use most often—there are more in…" at bounding box center [809, 436] width 633 height 37
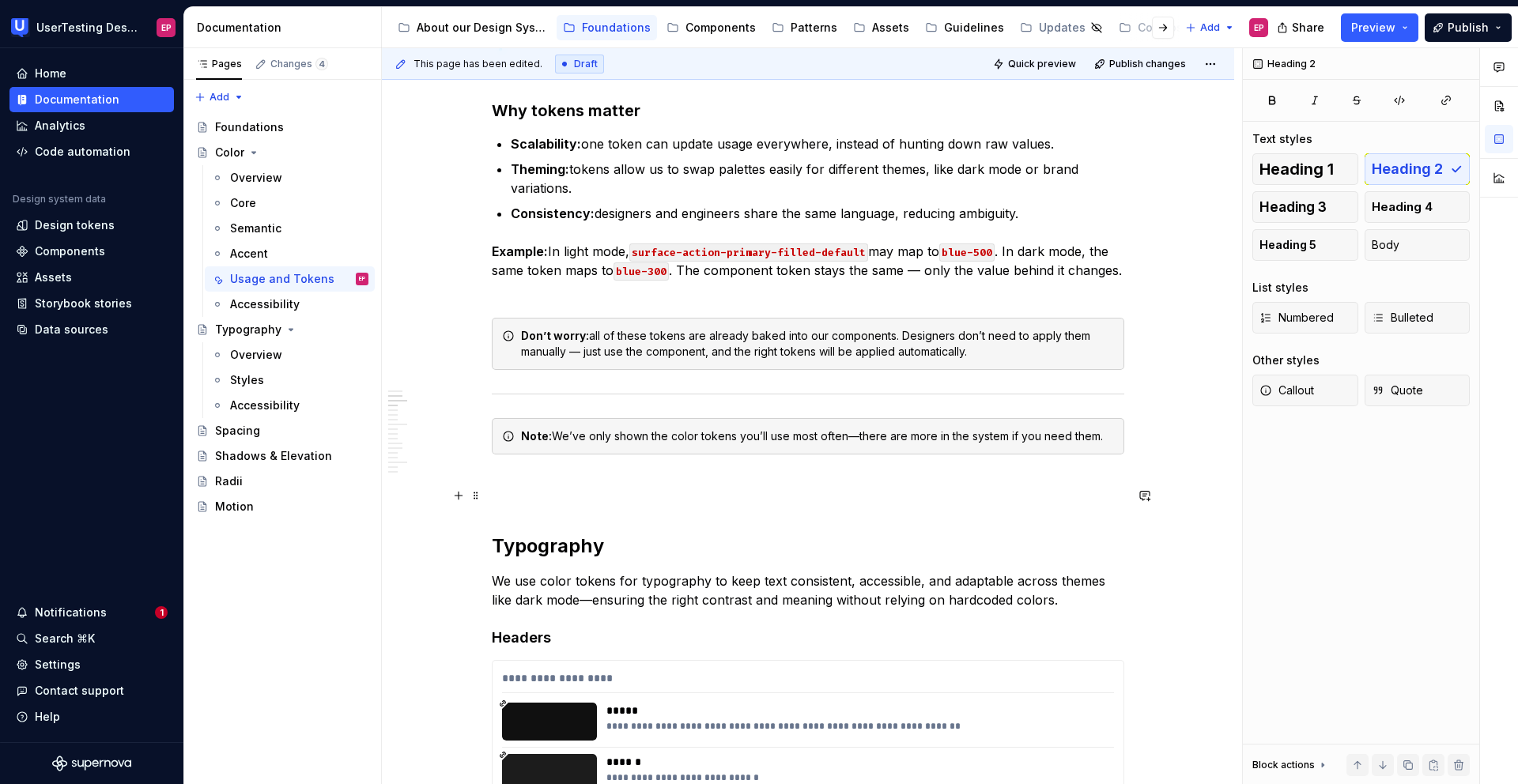
click at [724, 501] on h2 "Typography" at bounding box center [809, 521] width 633 height 76
click at [492, 528] on h2 "Typography" at bounding box center [809, 521] width 633 height 76
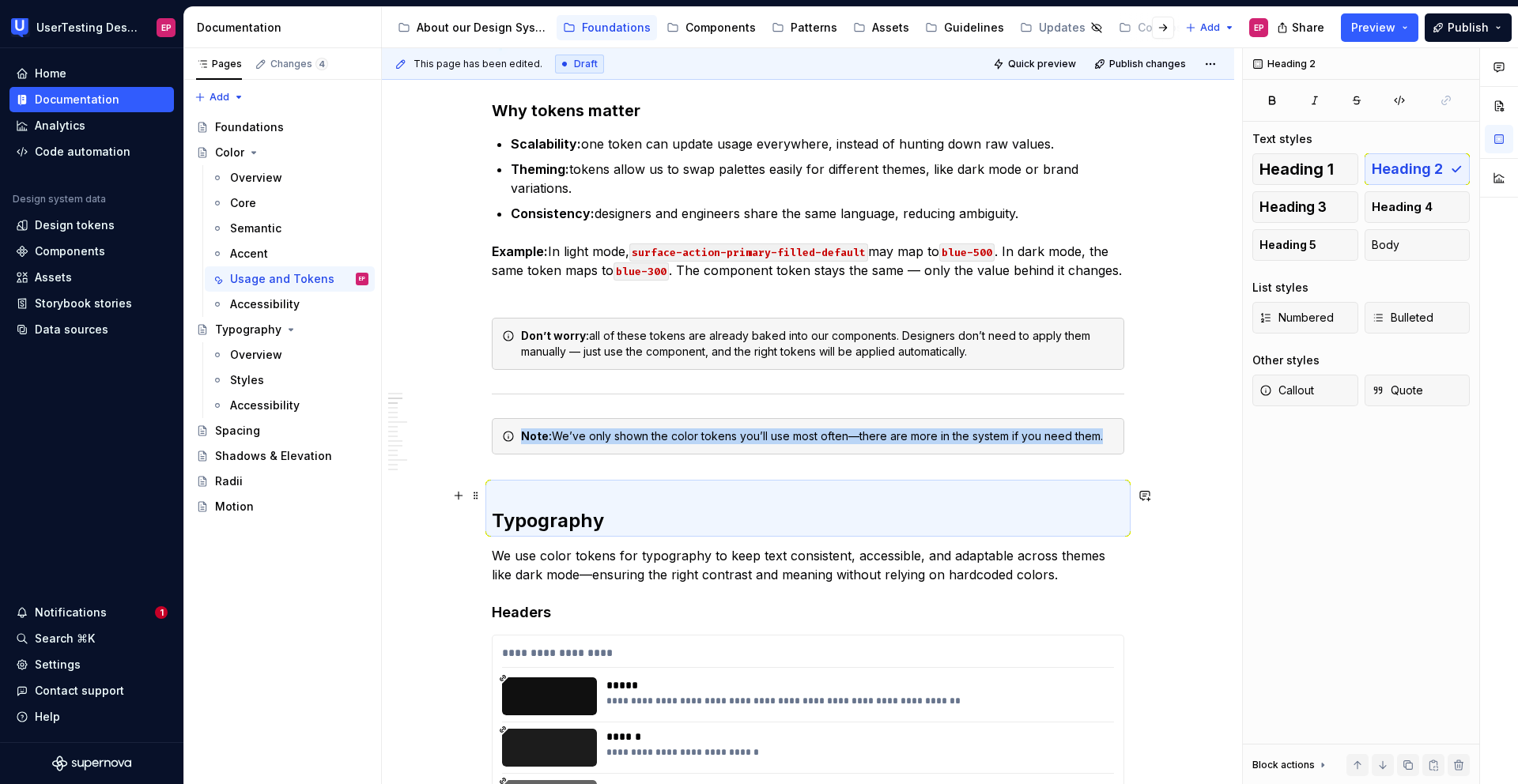
click at [495, 525] on h2 "Typography" at bounding box center [809, 508] width 633 height 50
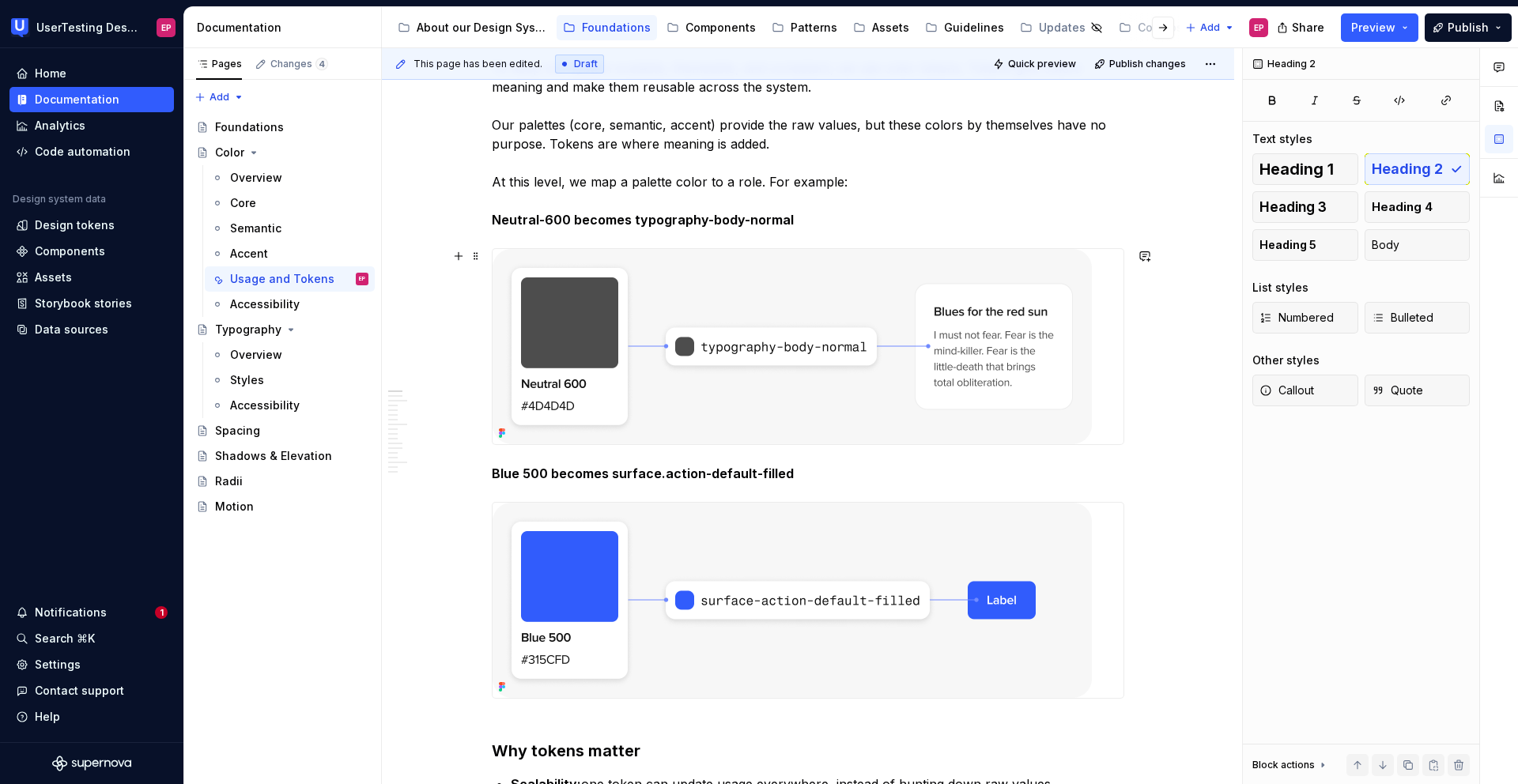
scroll to position [94, 0]
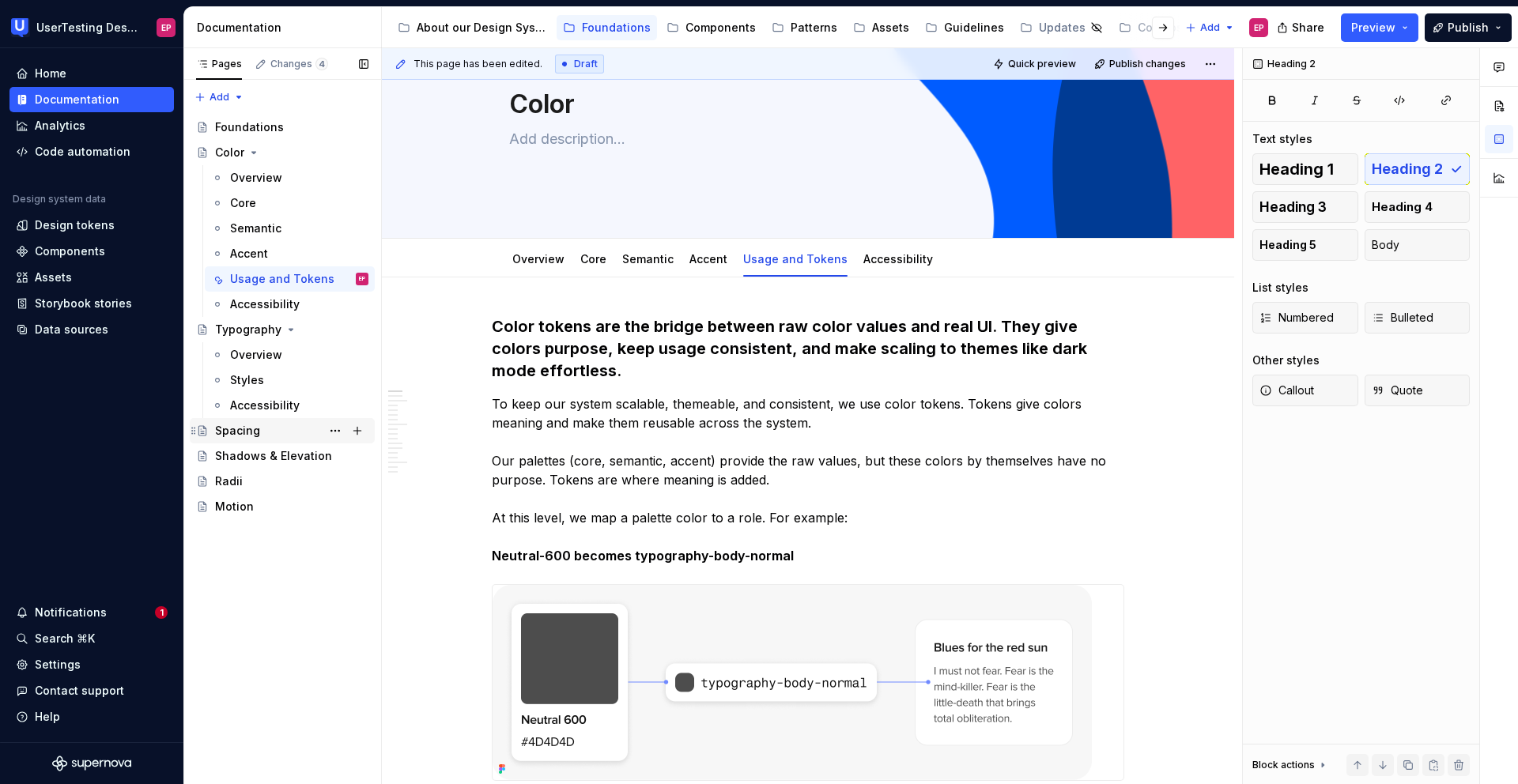
click at [260, 429] on div "Spacing" at bounding box center [291, 430] width 153 height 22
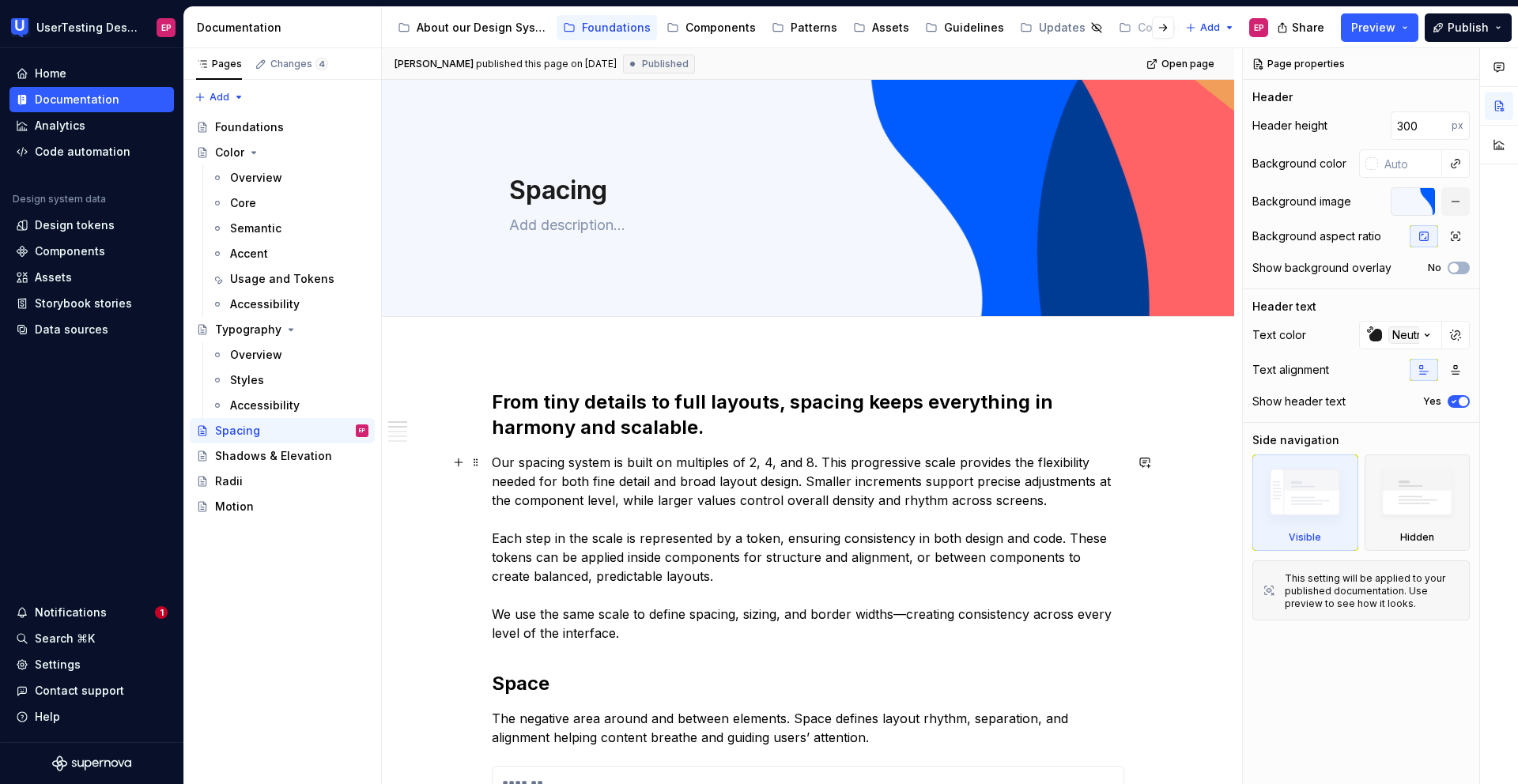
scroll to position [102, 0]
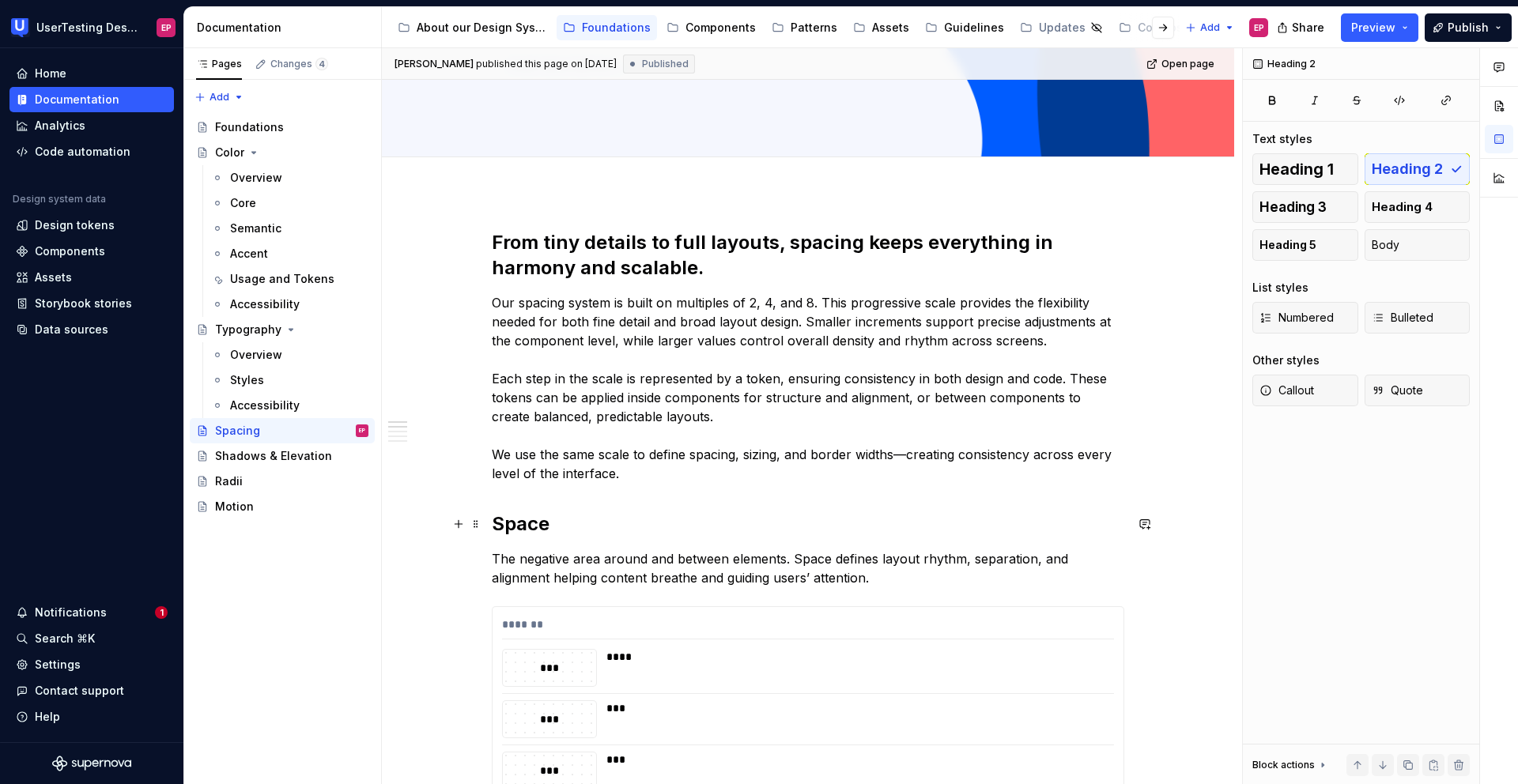
scroll to position [202, 0]
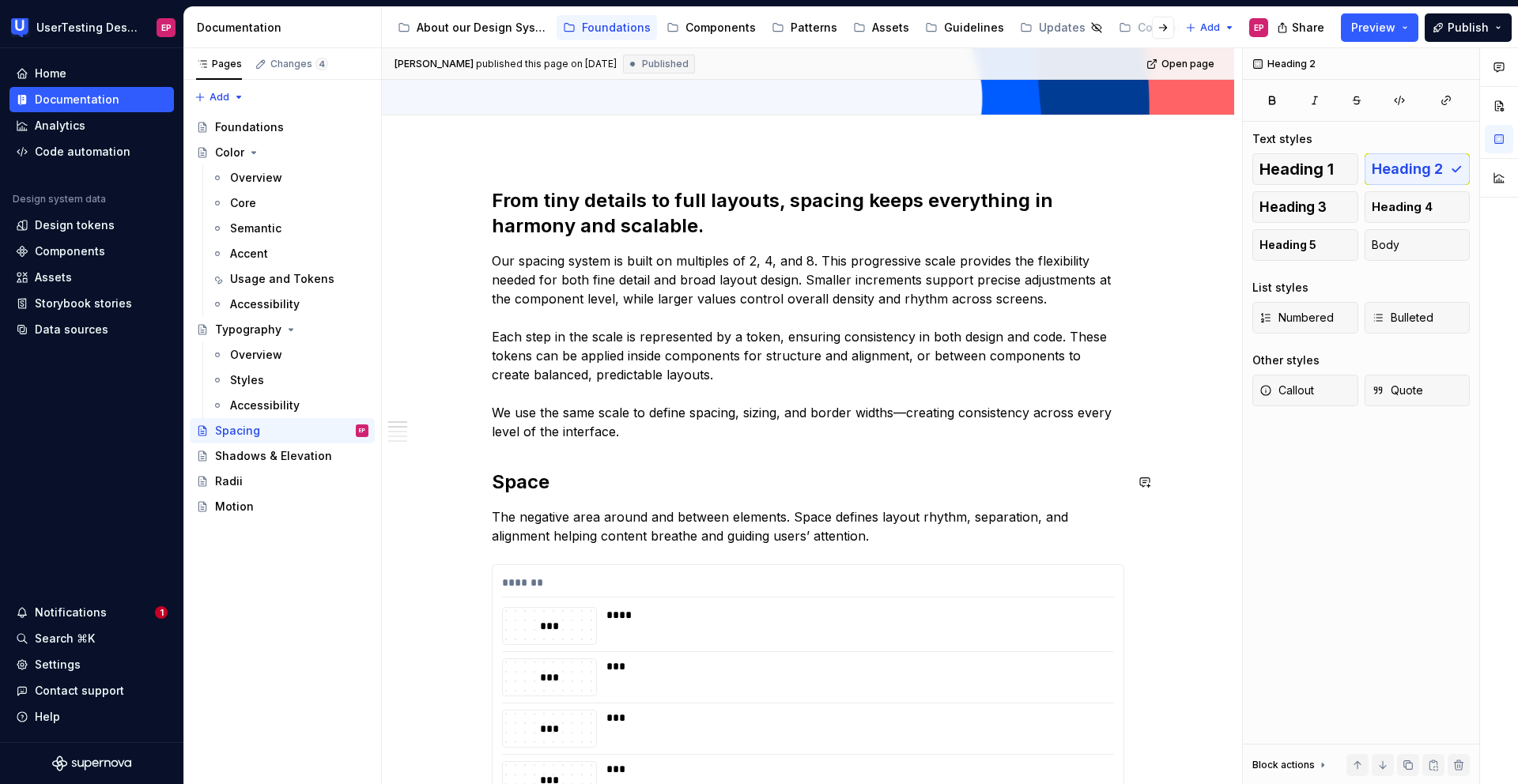
click at [597, 433] on p "Our spacing system is built on multiples of 2, 4, and 8. This progressive scale…" at bounding box center [809, 346] width 633 height 189
click at [634, 439] on p "Our spacing system is built on multiples of 2, 4, and 8. This progressive scale…" at bounding box center [809, 346] width 633 height 189
click at [642, 439] on p "Our spacing system is built on multiples of 2, 4, and 8. This progressive scale…" at bounding box center [809, 346] width 633 height 189
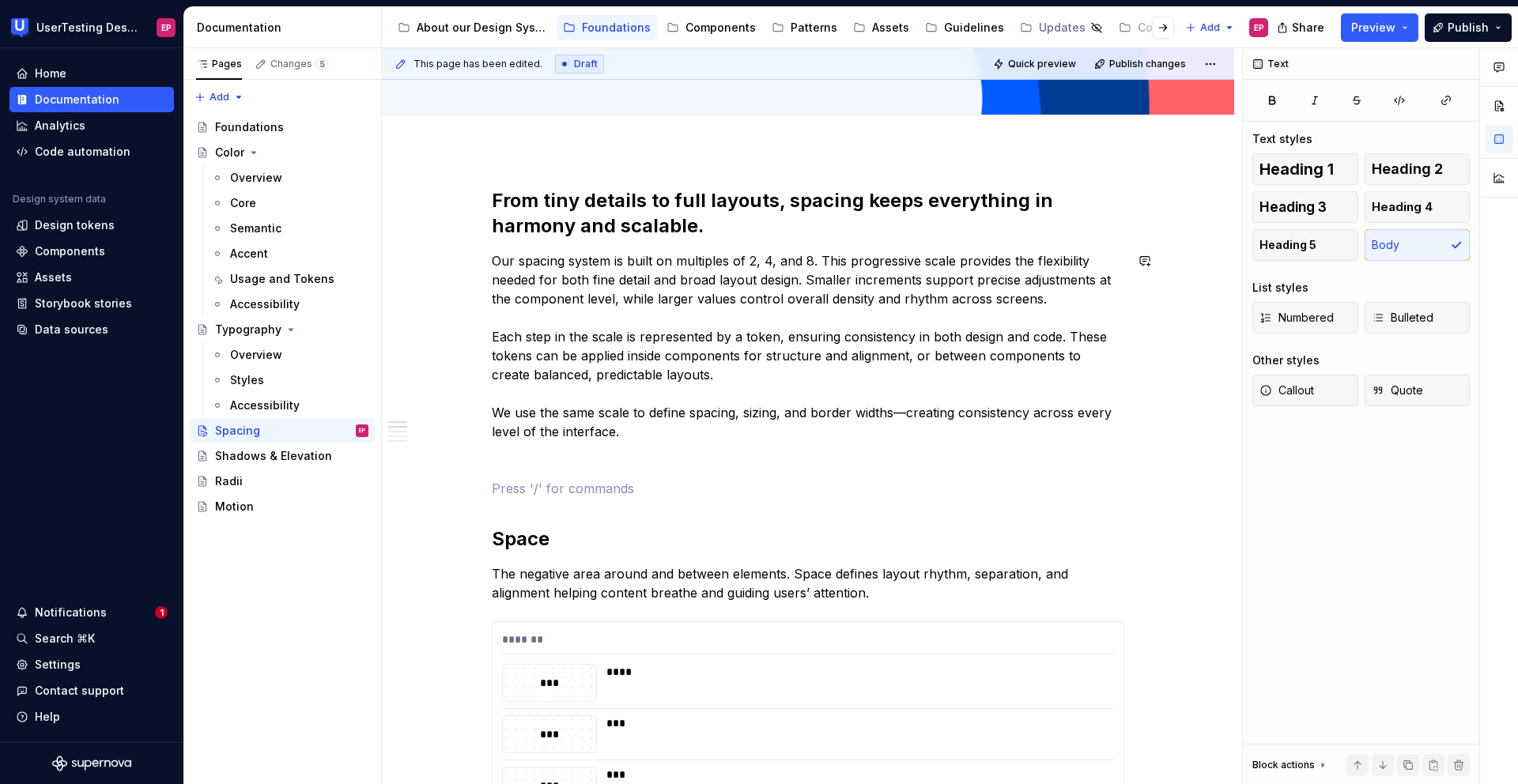
type textarea "*"
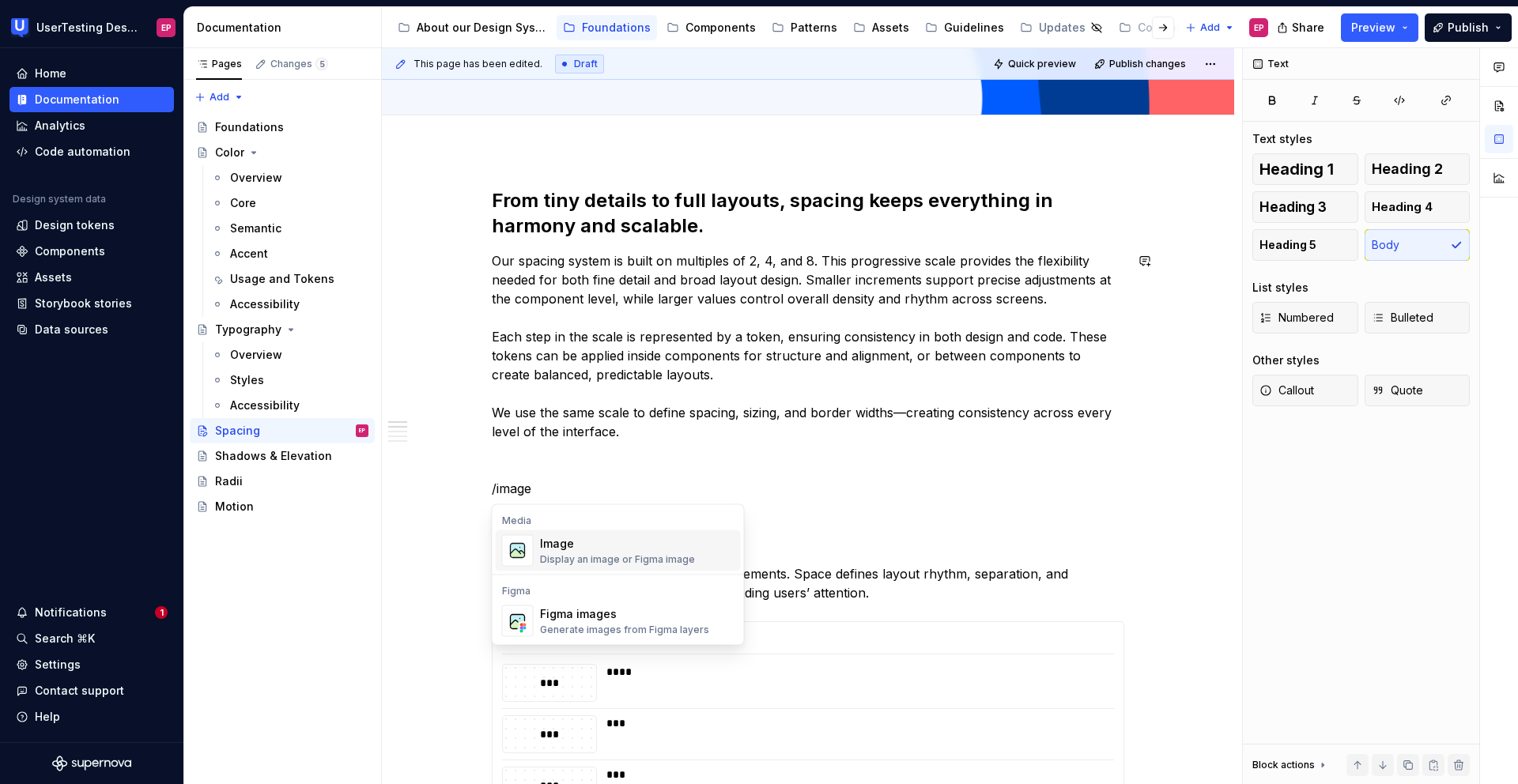
click at [654, 554] on div "Display an image or Figma image" at bounding box center [617, 560] width 155 height 13
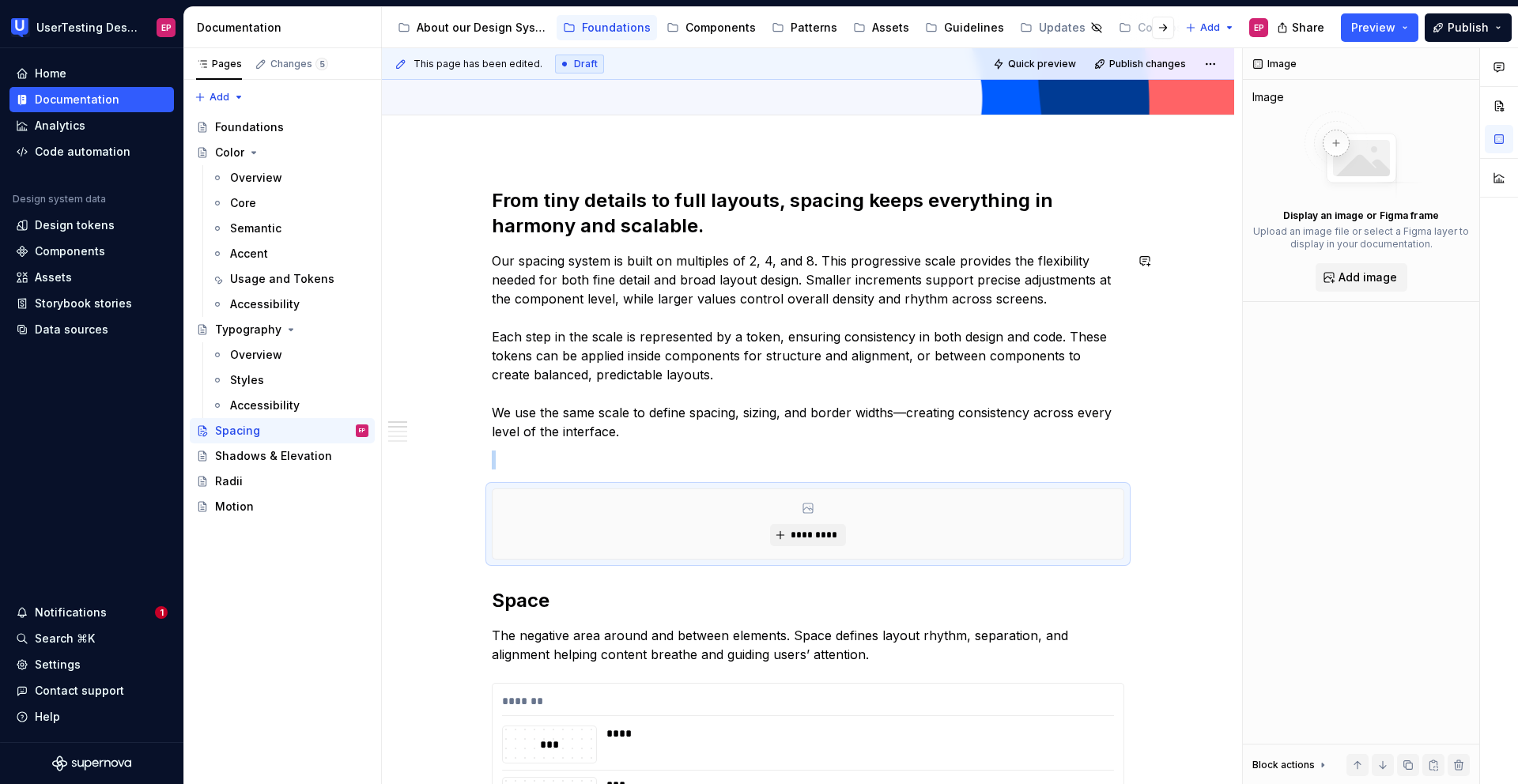
type textarea "*"
click at [805, 536] on span "*********" at bounding box center [814, 535] width 48 height 13
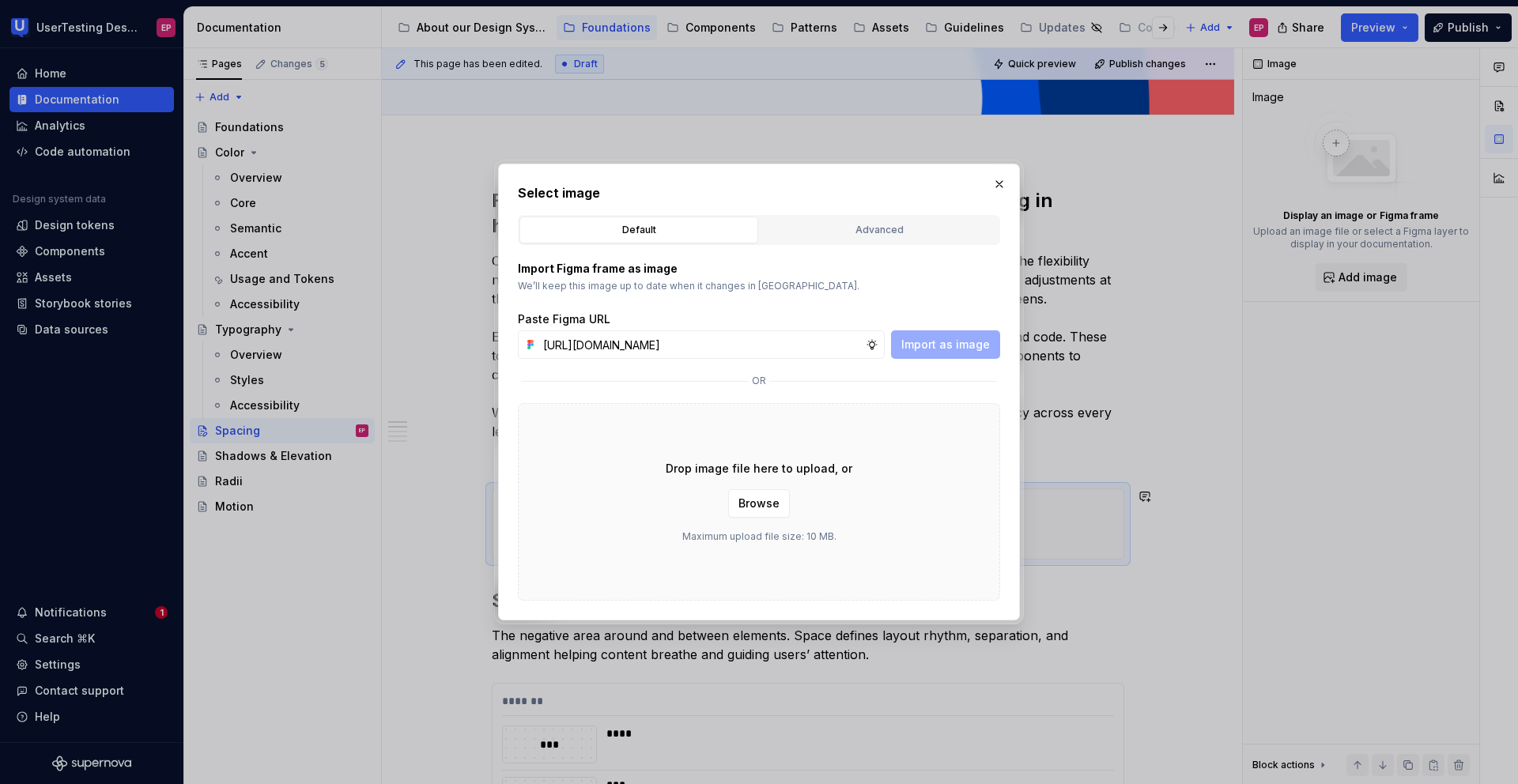
scroll to position [0, 386]
type input "[URL][DOMAIN_NAME]"
click at [949, 349] on span "Import as image" at bounding box center [946, 344] width 89 height 16
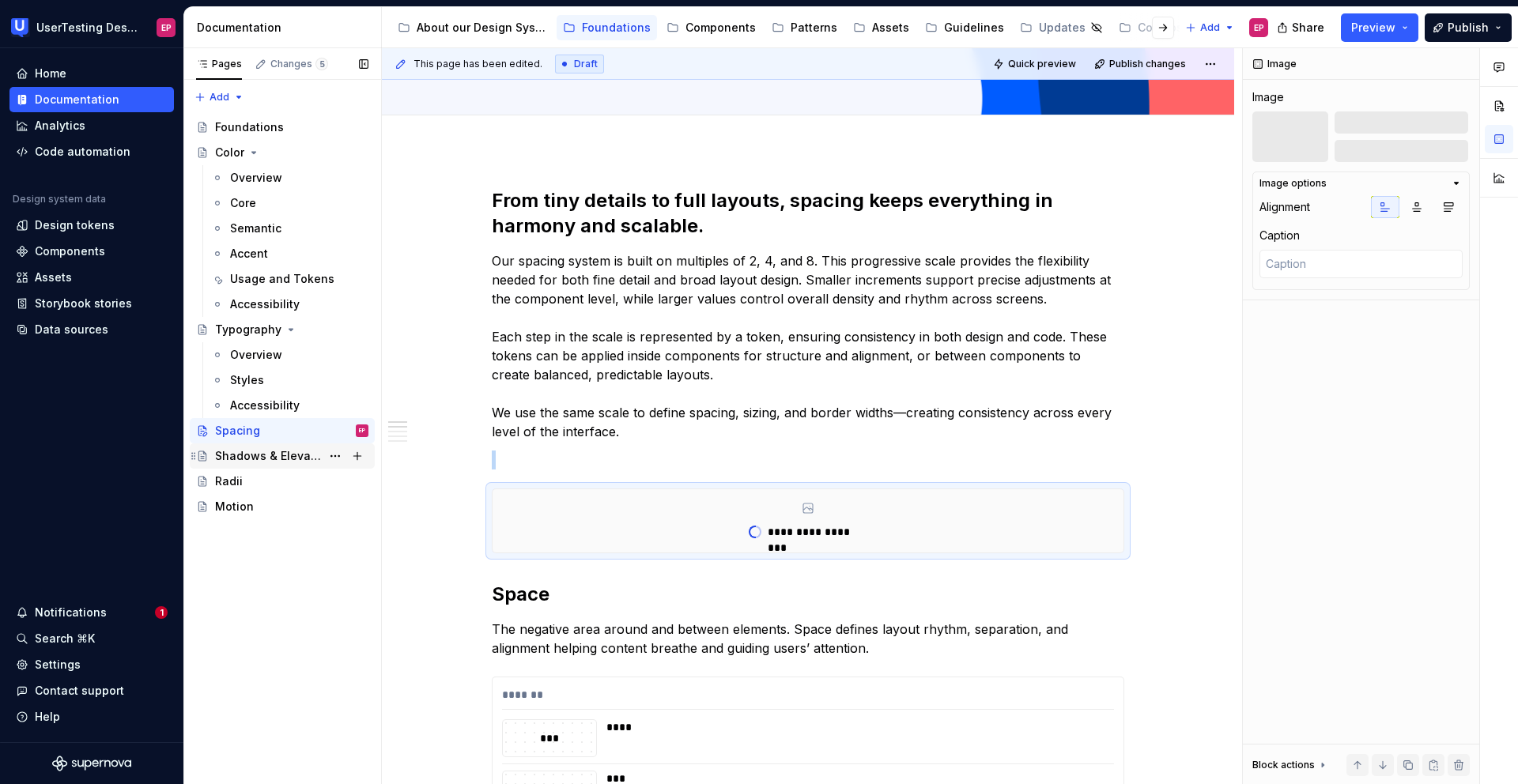
click at [290, 465] on div "Shadows & Elevation" at bounding box center [291, 455] width 153 height 22
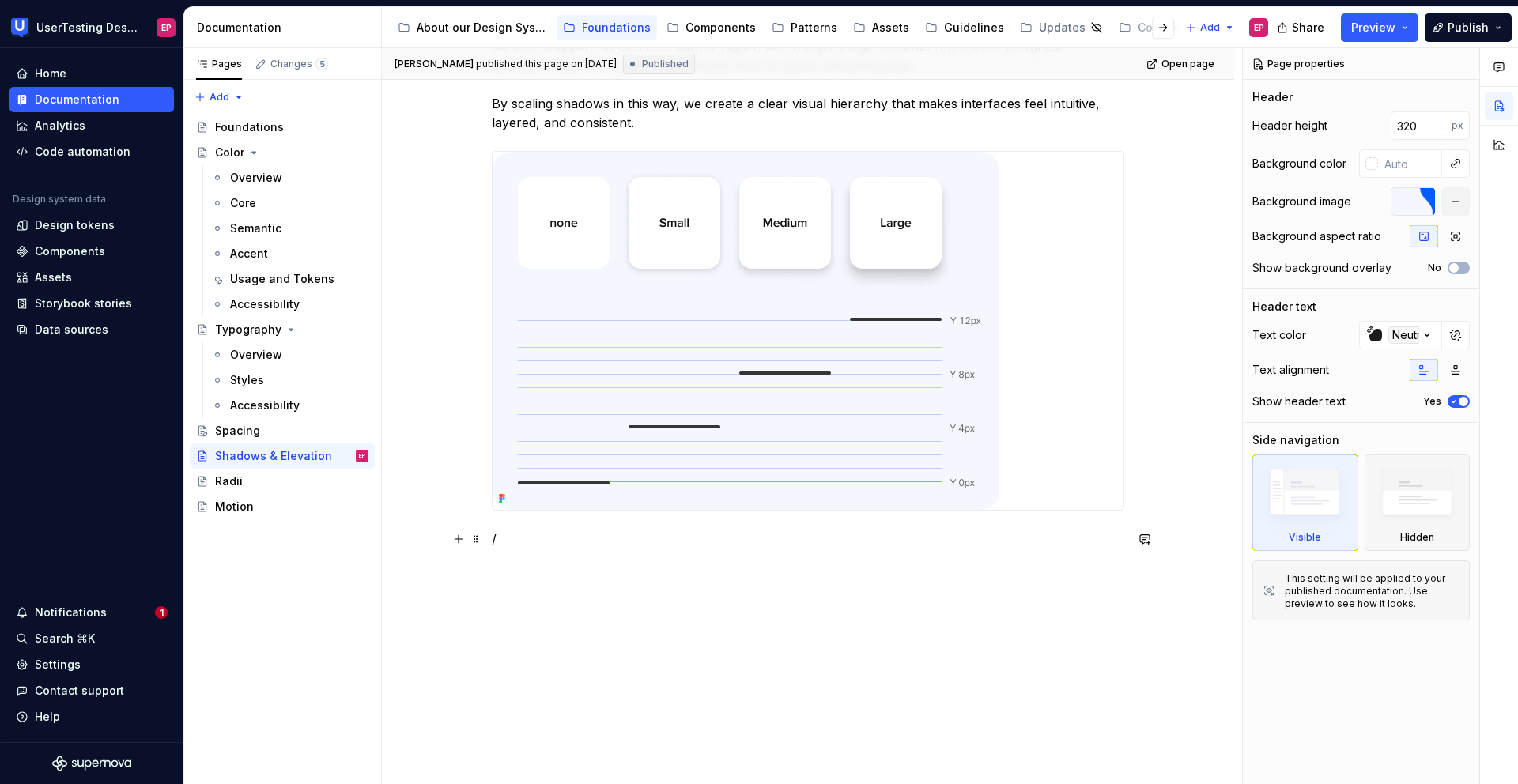
scroll to position [539, 0]
type textarea "*"
click at [575, 543] on p "/" at bounding box center [809, 539] width 633 height 19
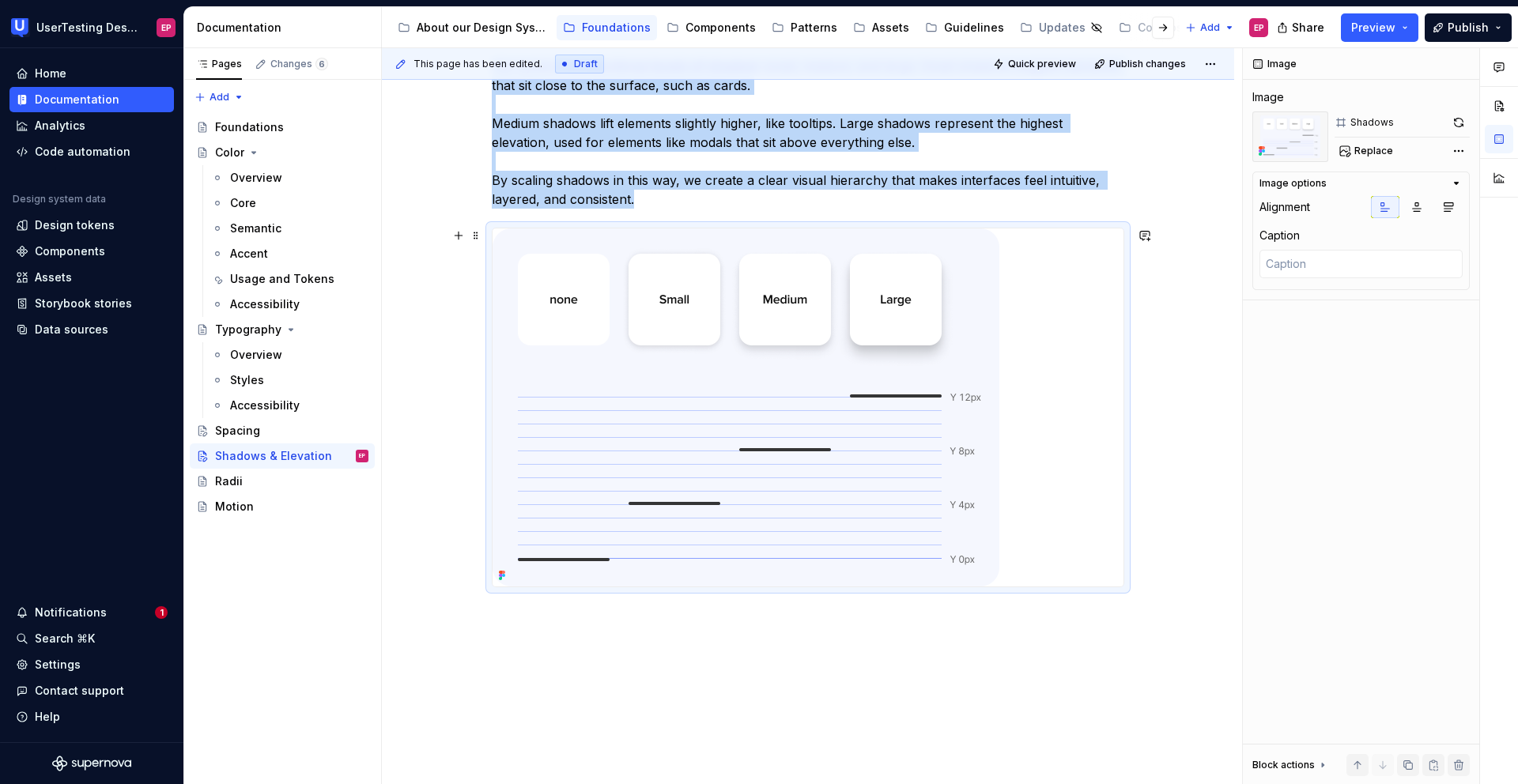
scroll to position [489, 0]
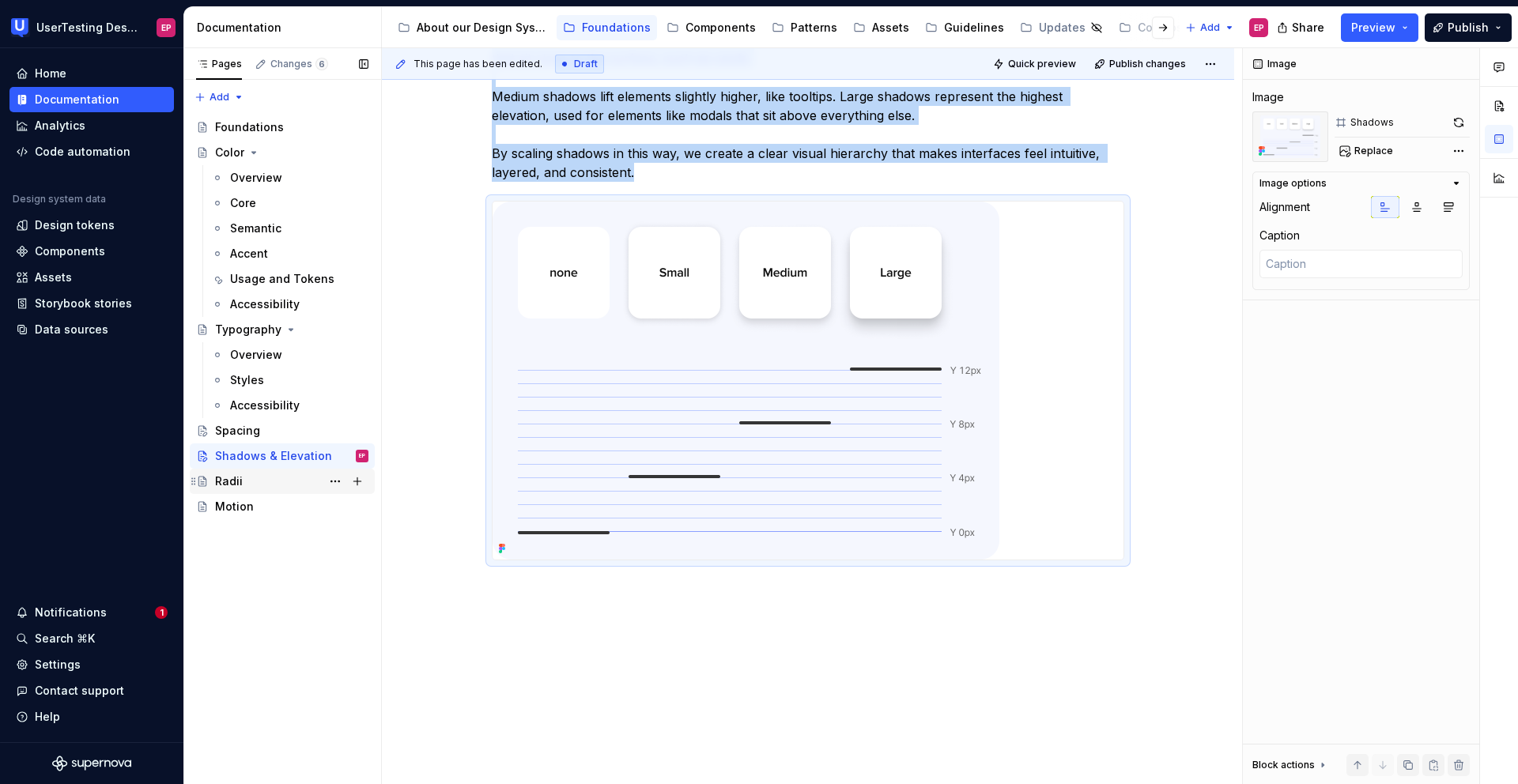
click at [240, 472] on div "Radii" at bounding box center [291, 481] width 153 height 22
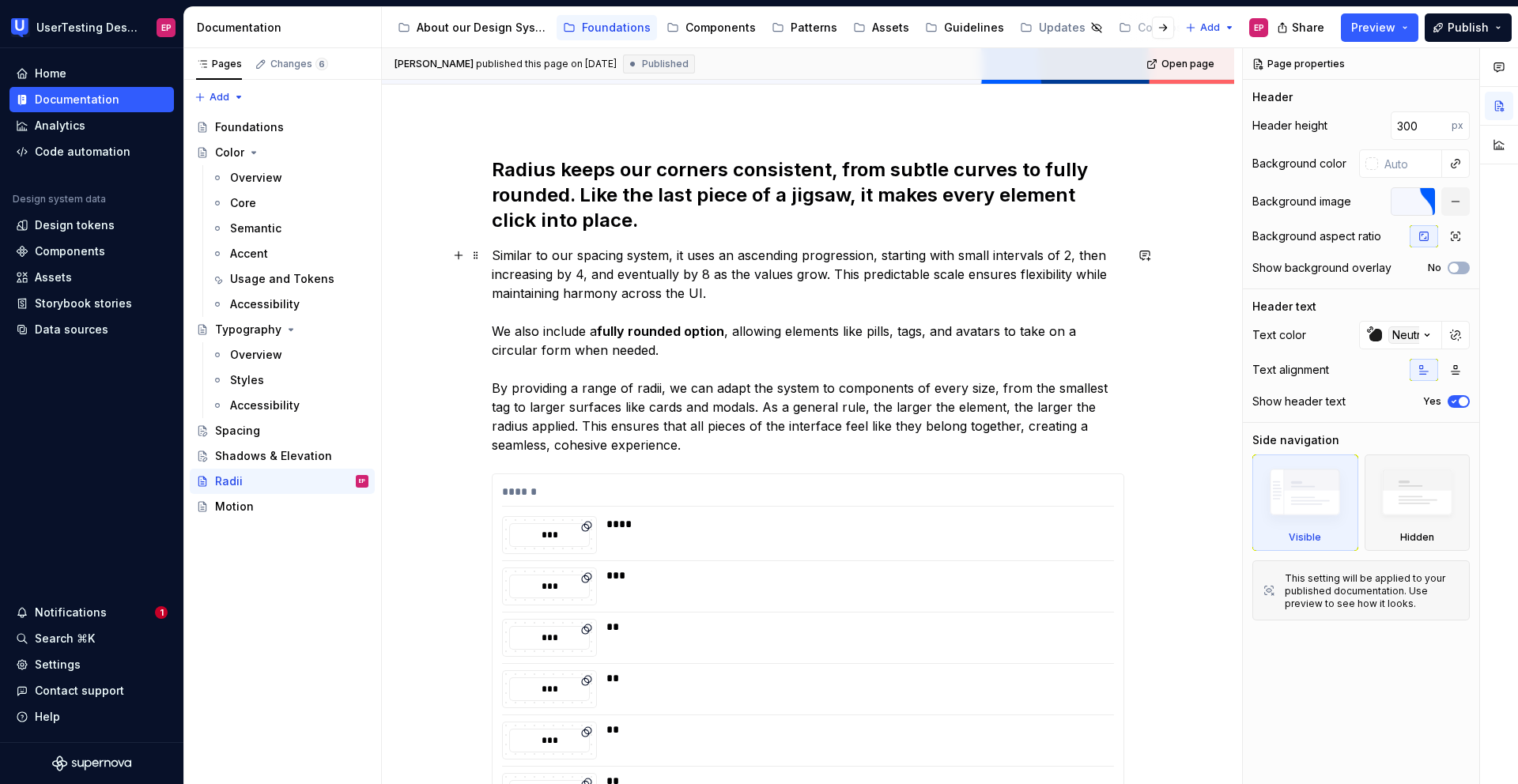
scroll to position [236, 0]
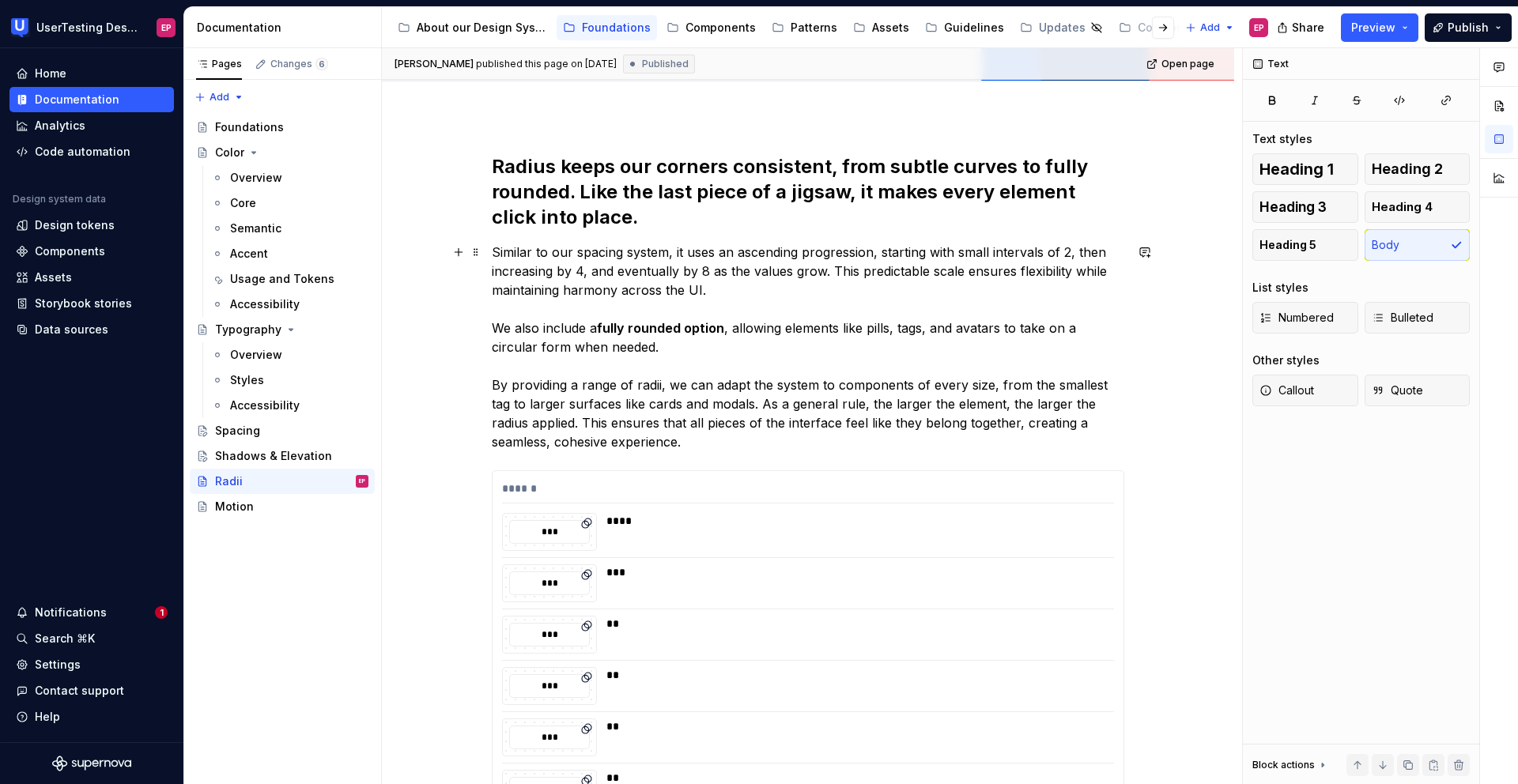
click at [696, 442] on p "Similar to our spacing system, it uses an ascending progression, starting with …" at bounding box center [809, 347] width 633 height 209
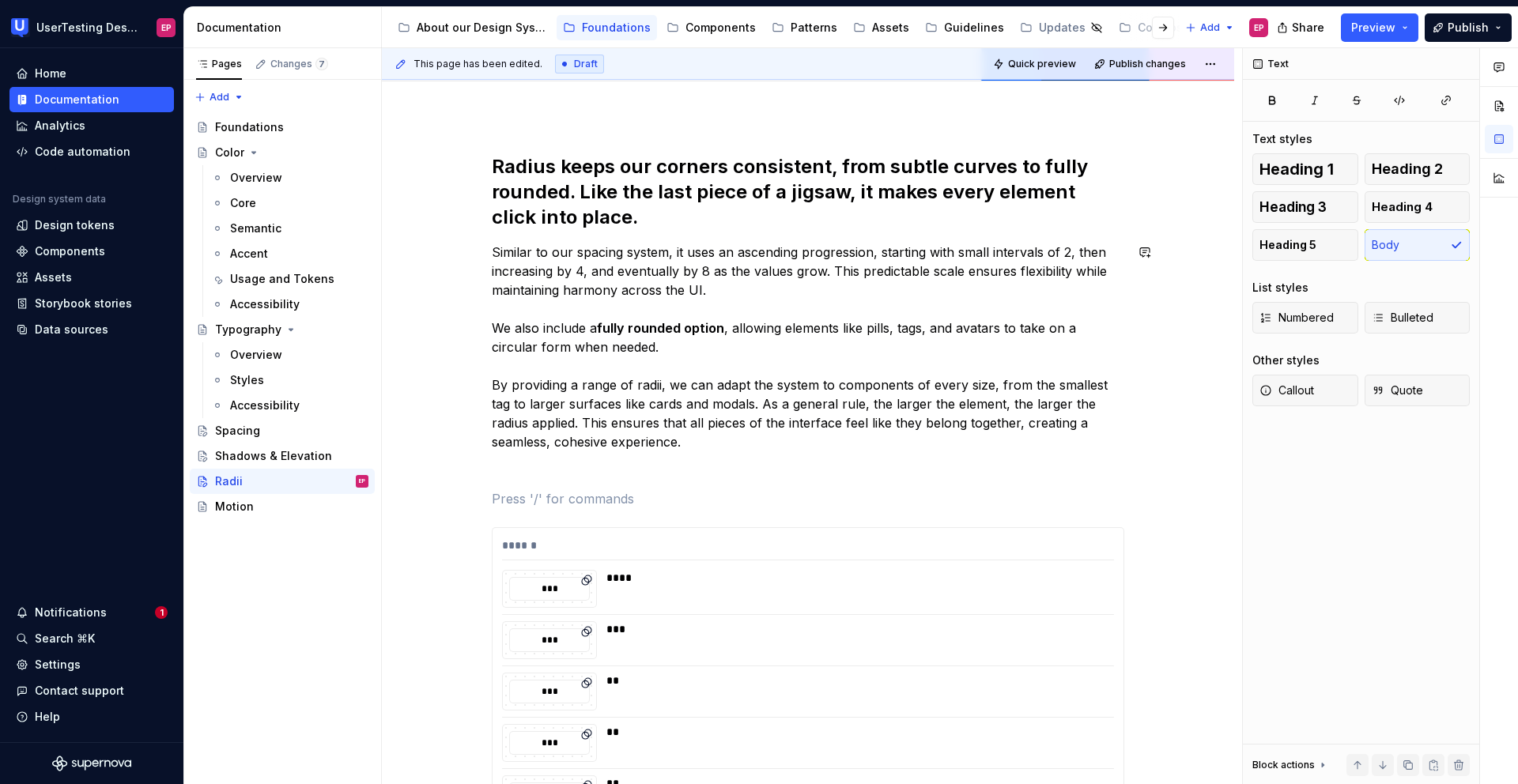
type textarea "*"
click at [1280, 210] on span "Heading 3" at bounding box center [1293, 207] width 67 height 16
click at [533, 510] on h3 at bounding box center [809, 509] width 633 height 22
click at [554, 490] on div "Radius keeps our corners consistent, from subtle curves to fully rounded. Like …" at bounding box center [809, 705] width 633 height 1102
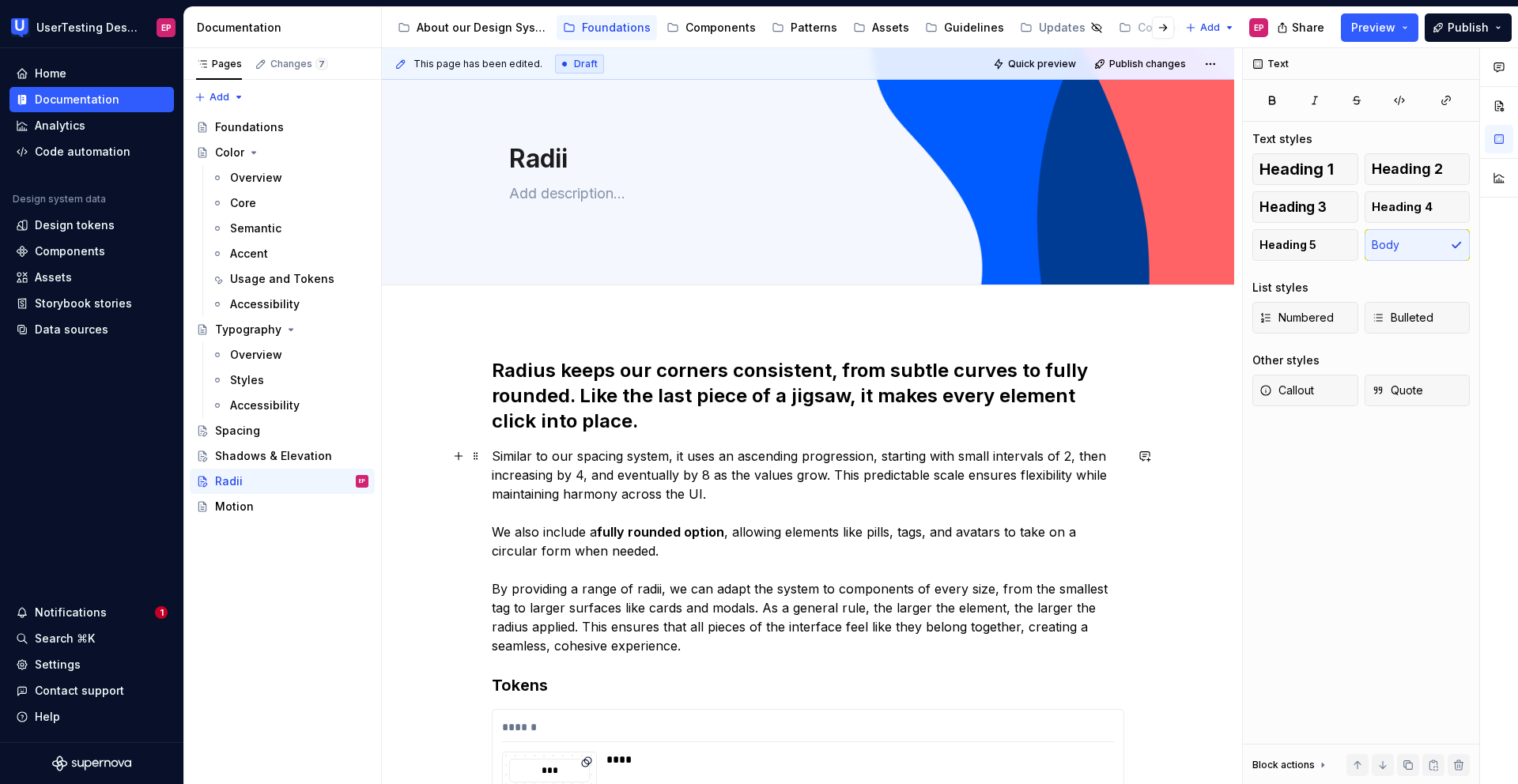
scroll to position [0, 0]
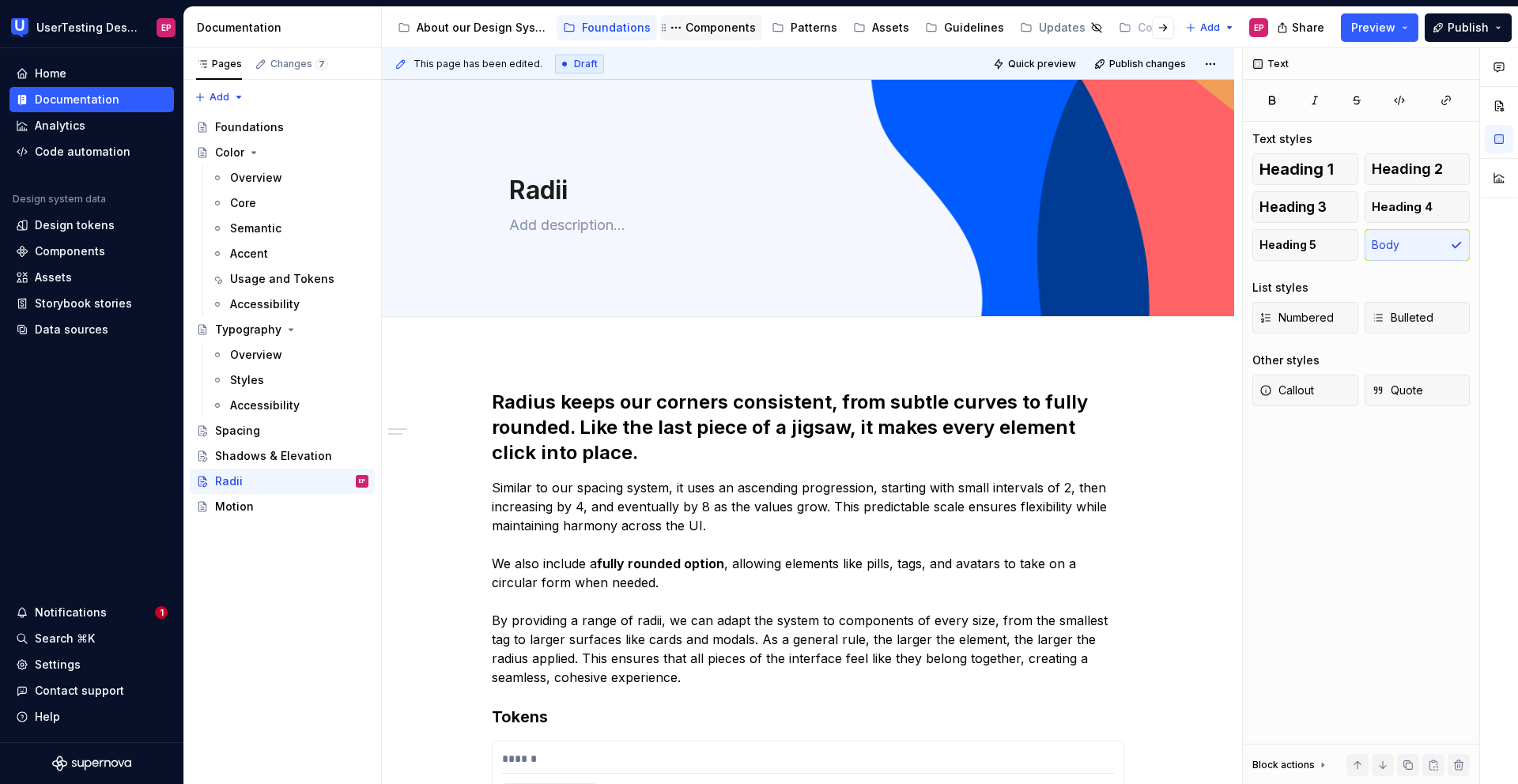
click at [702, 31] on div "Components" at bounding box center [721, 28] width 70 height 16
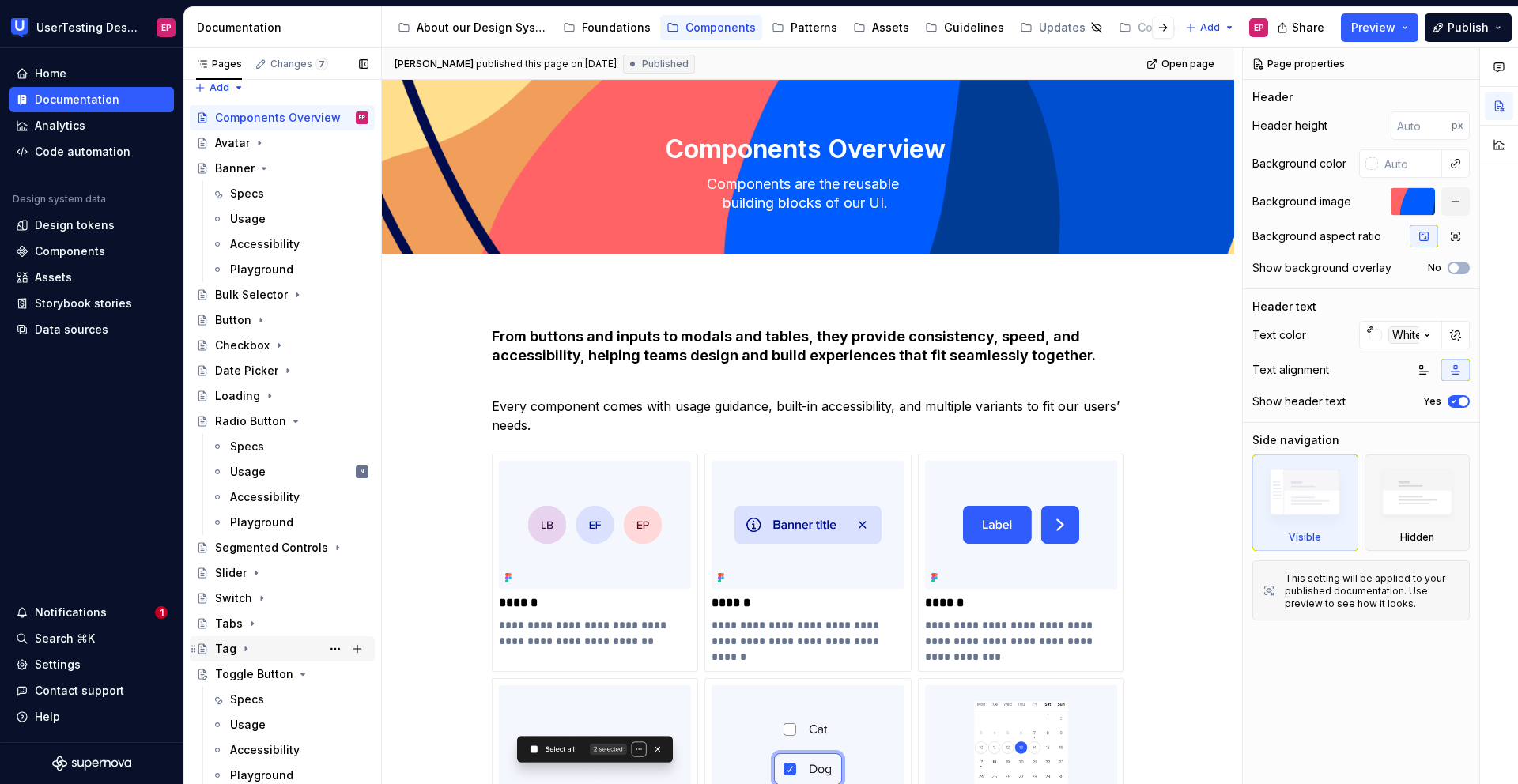
scroll to position [10, 0]
click at [253, 695] on div "Specs" at bounding box center [247, 699] width 34 height 16
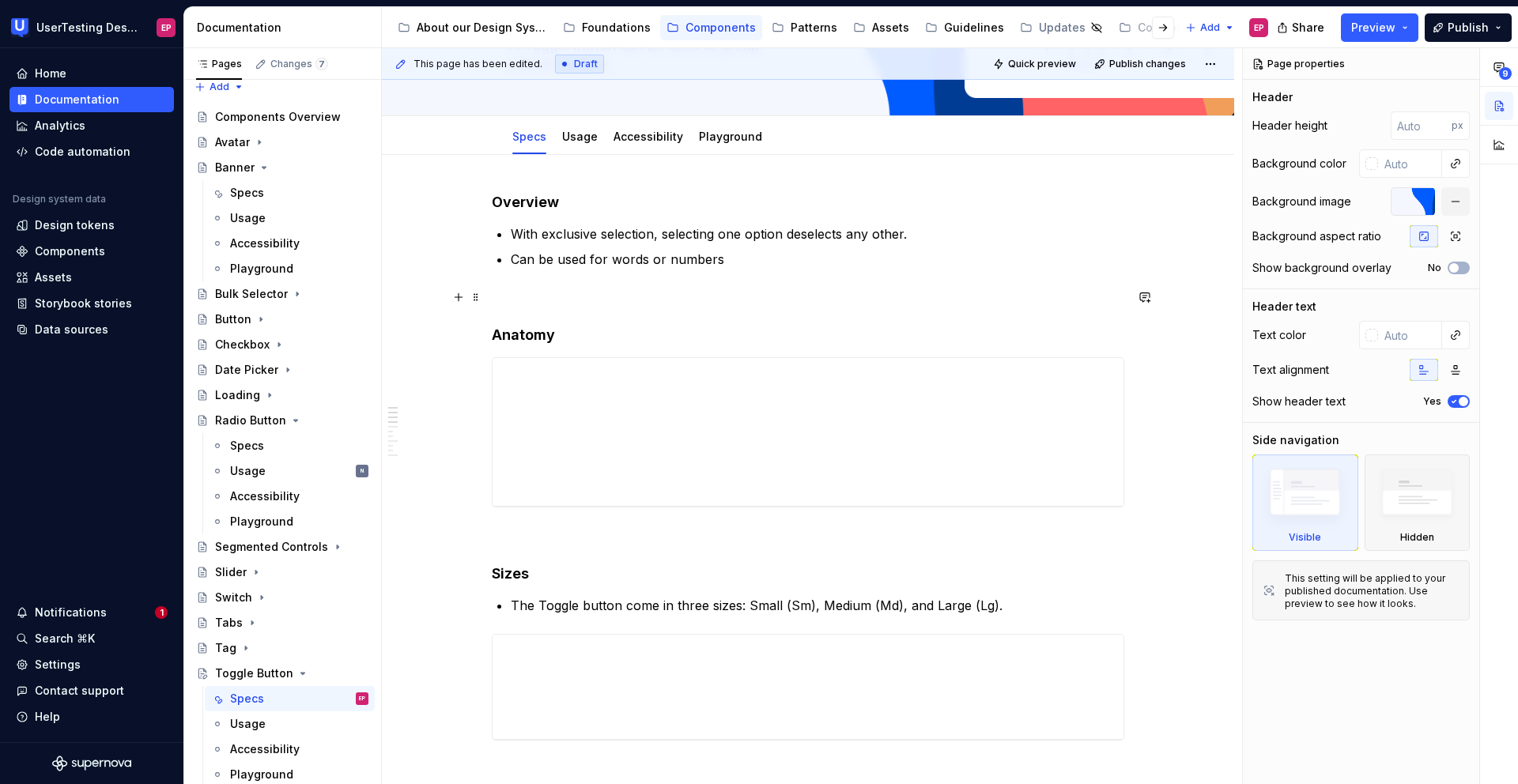
scroll to position [229, 0]
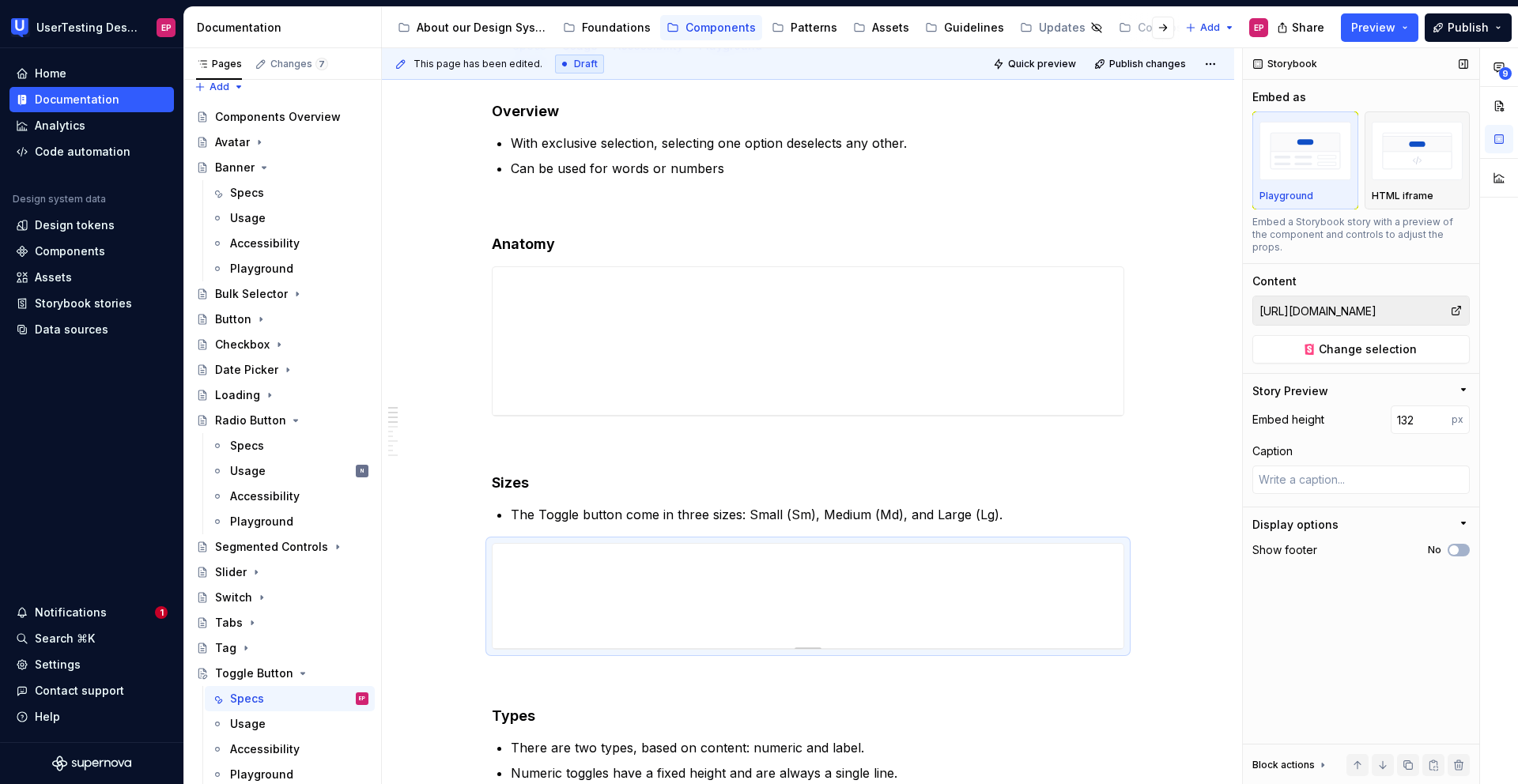
click at [1288, 305] on input "[URL][DOMAIN_NAME]" at bounding box center [1351, 310] width 196 height 29
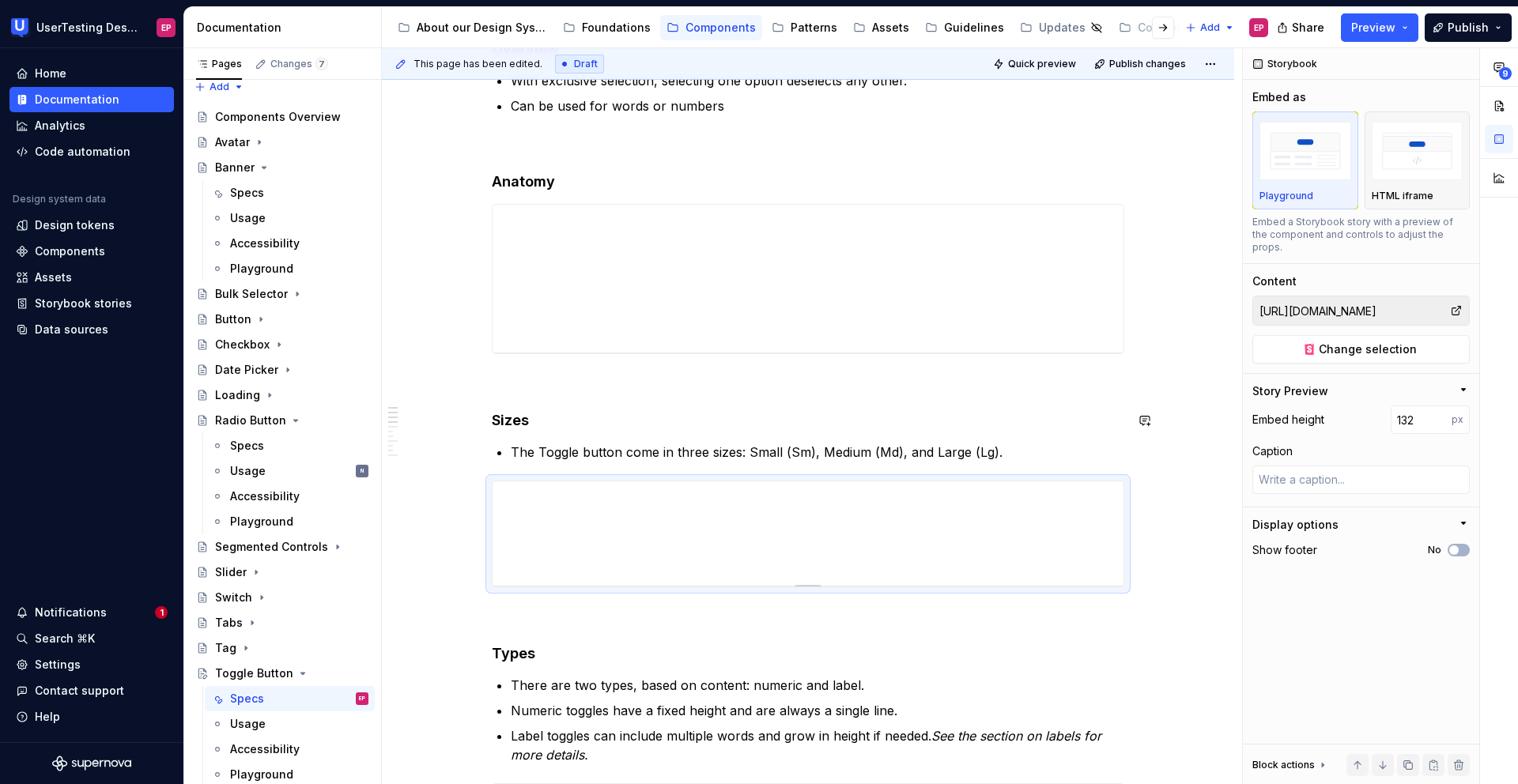
scroll to position [309, 0]
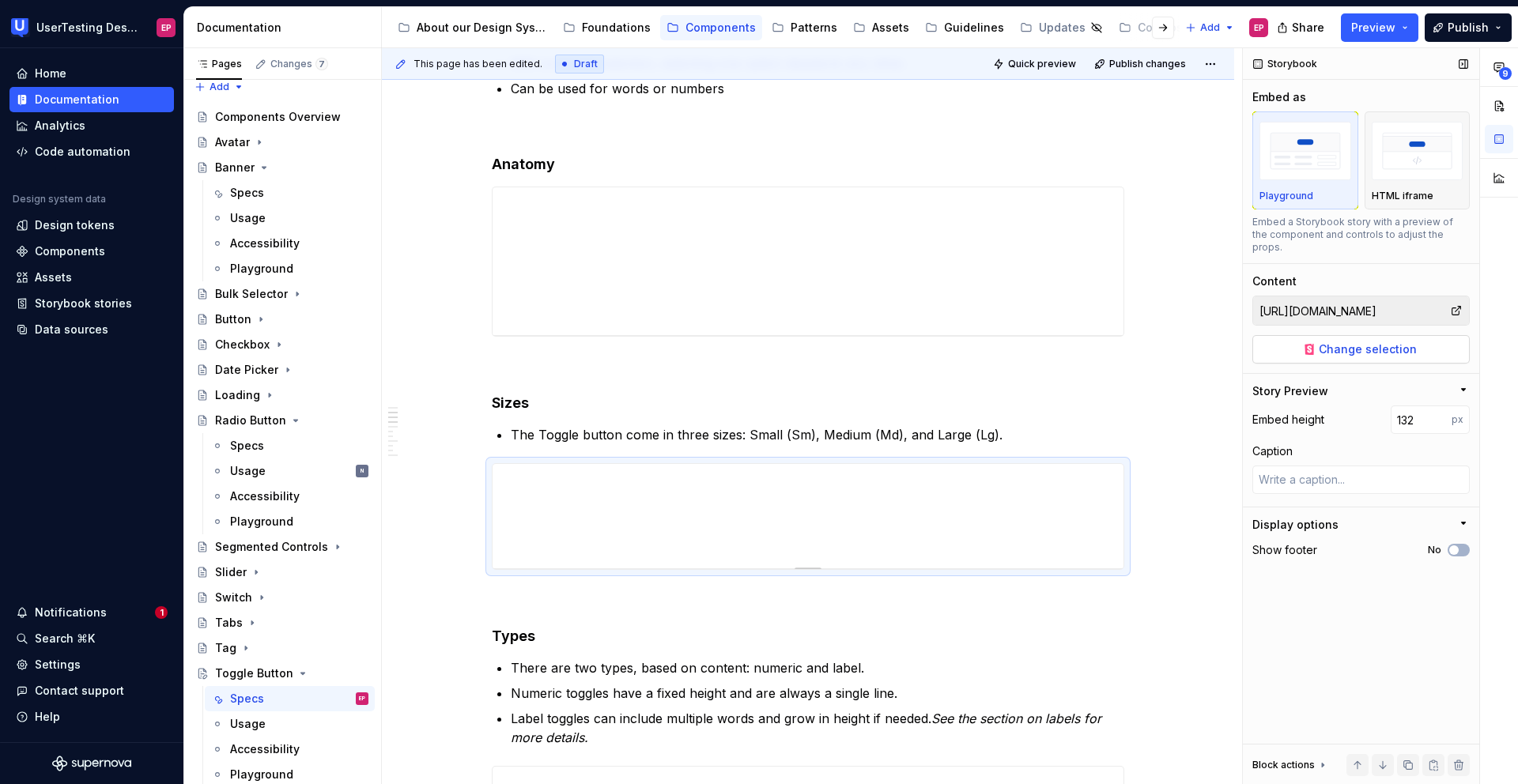
click at [1294, 336] on button "Change selection" at bounding box center [1362, 349] width 217 height 29
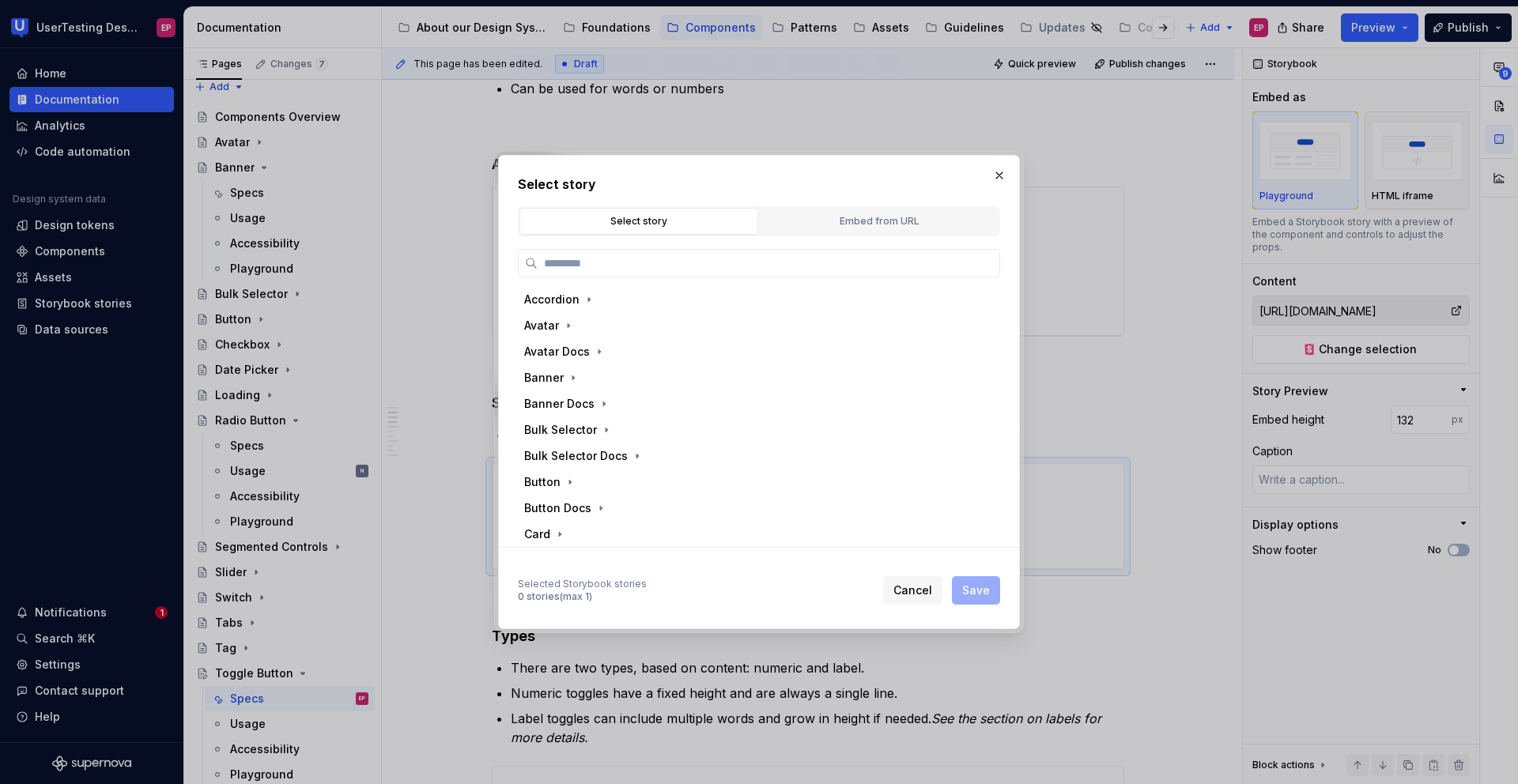
type textarea "*"
click at [835, 223] on div "Embed from URL" at bounding box center [879, 222] width 228 height 16
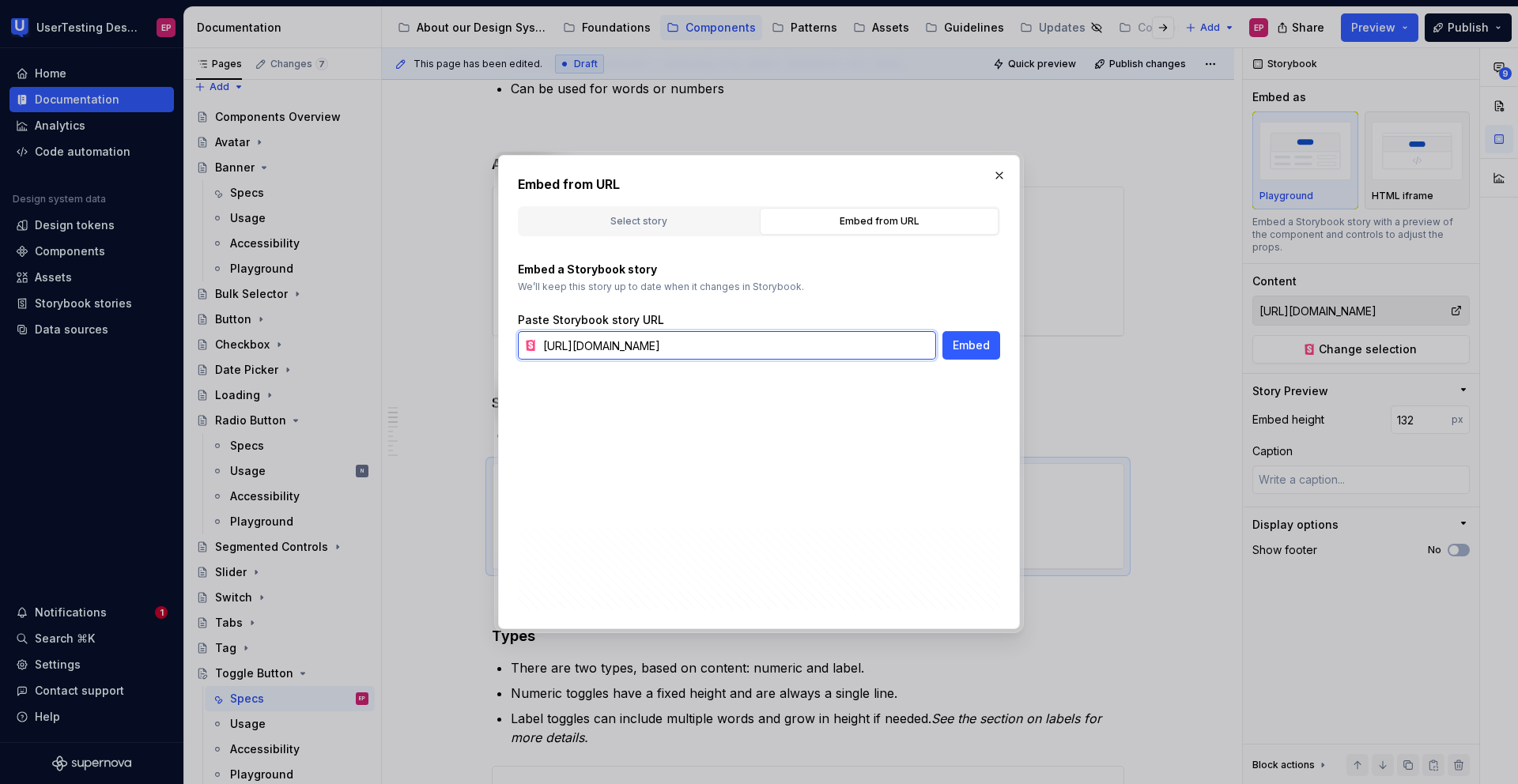
scroll to position [0, 212]
drag, startPoint x: 543, startPoint y: 348, endPoint x: 1217, endPoint y: 363, distance: 674.2
click at [1217, 363] on div "Embed from URL Select story Embed from URL Accordion Avatar Avatar Docs Banner …" at bounding box center [759, 392] width 1518 height 784
paste input ".[DOMAIN_NAME]"
type input "[URL][DOMAIN_NAME]"
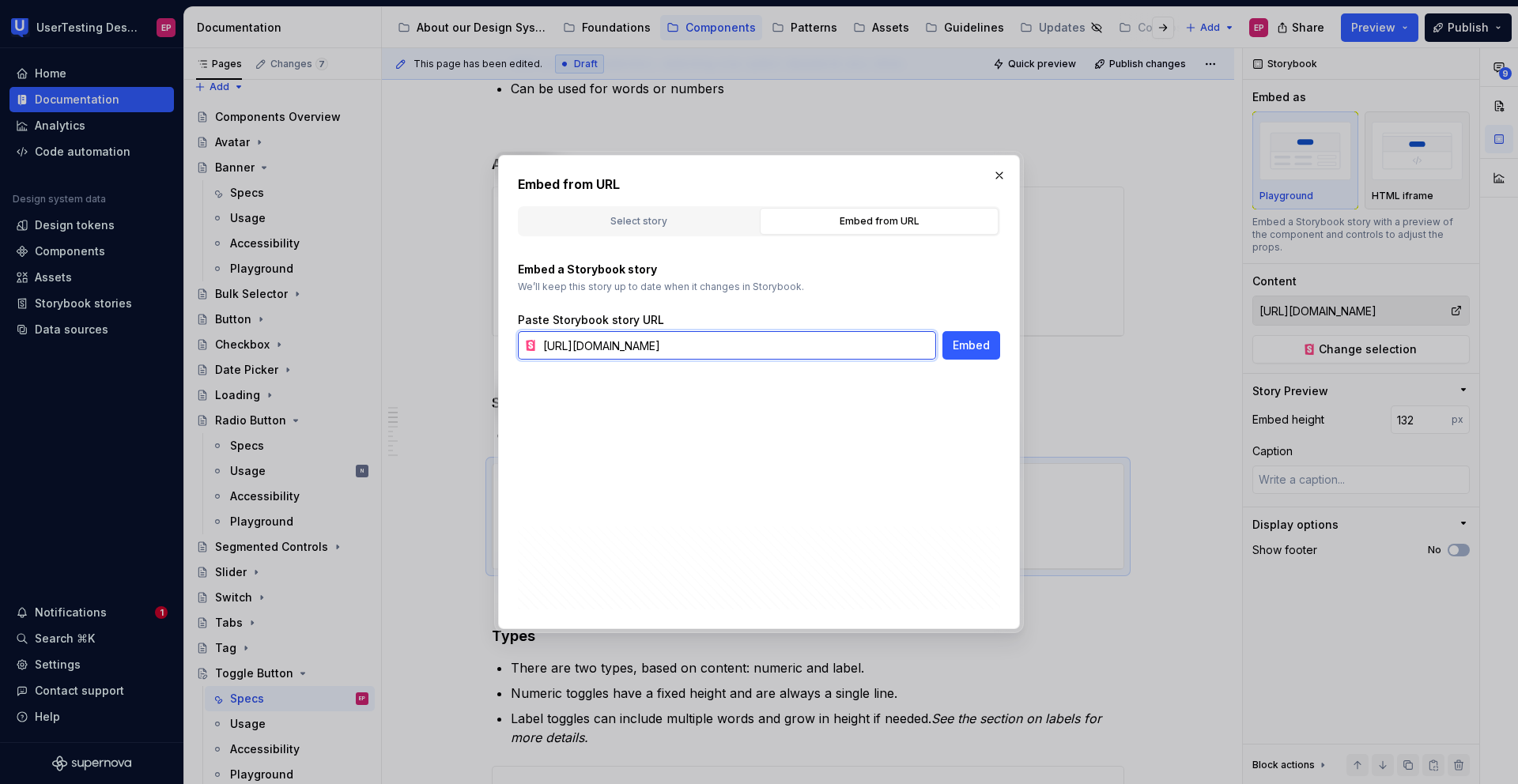
scroll to position [0, 117]
click at [987, 349] on span "Embed" at bounding box center [971, 345] width 37 height 16
type textarea "*"
type input "[URL][DOMAIN_NAME]"
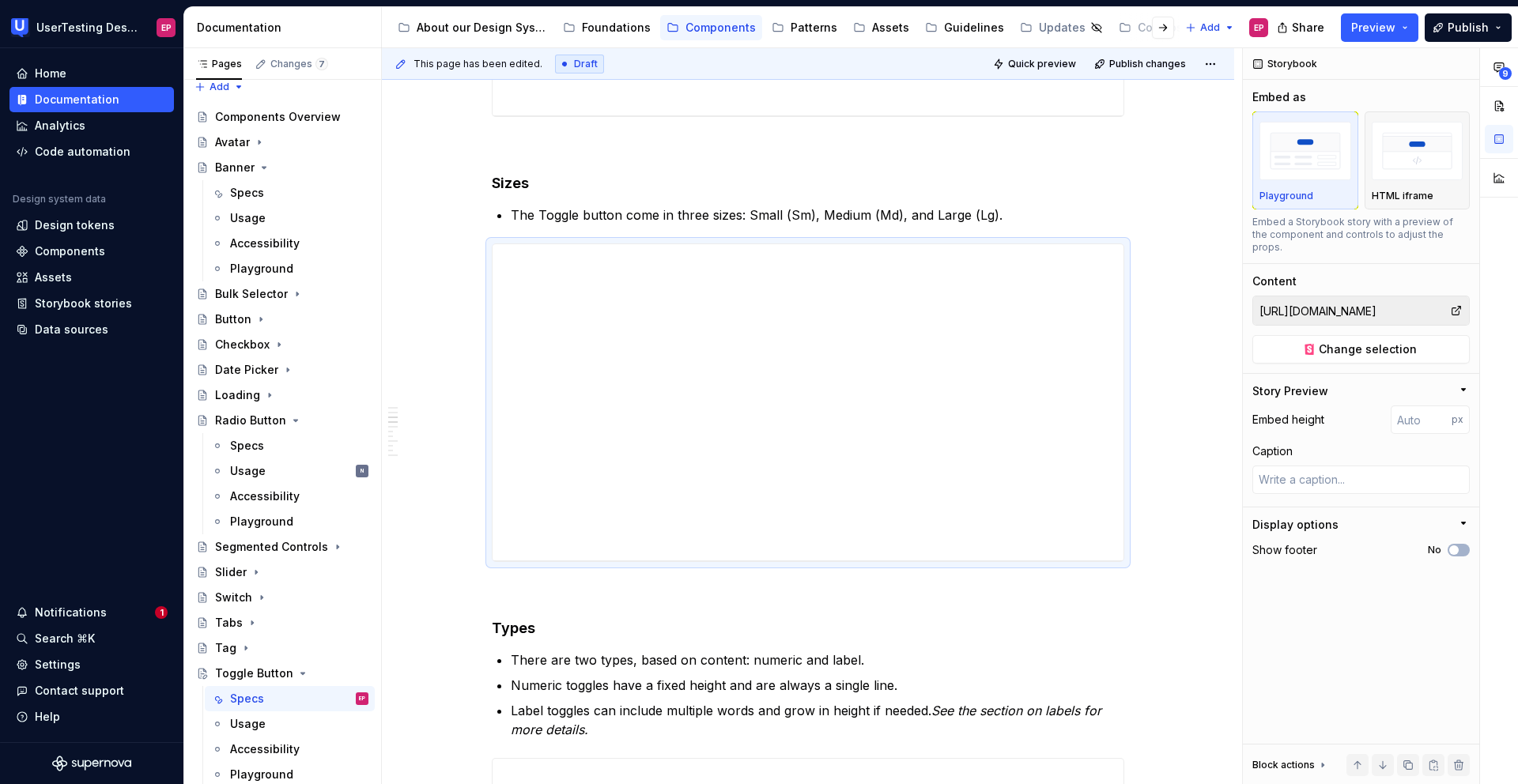
scroll to position [533, 0]
type textarea "*"
type input "384"
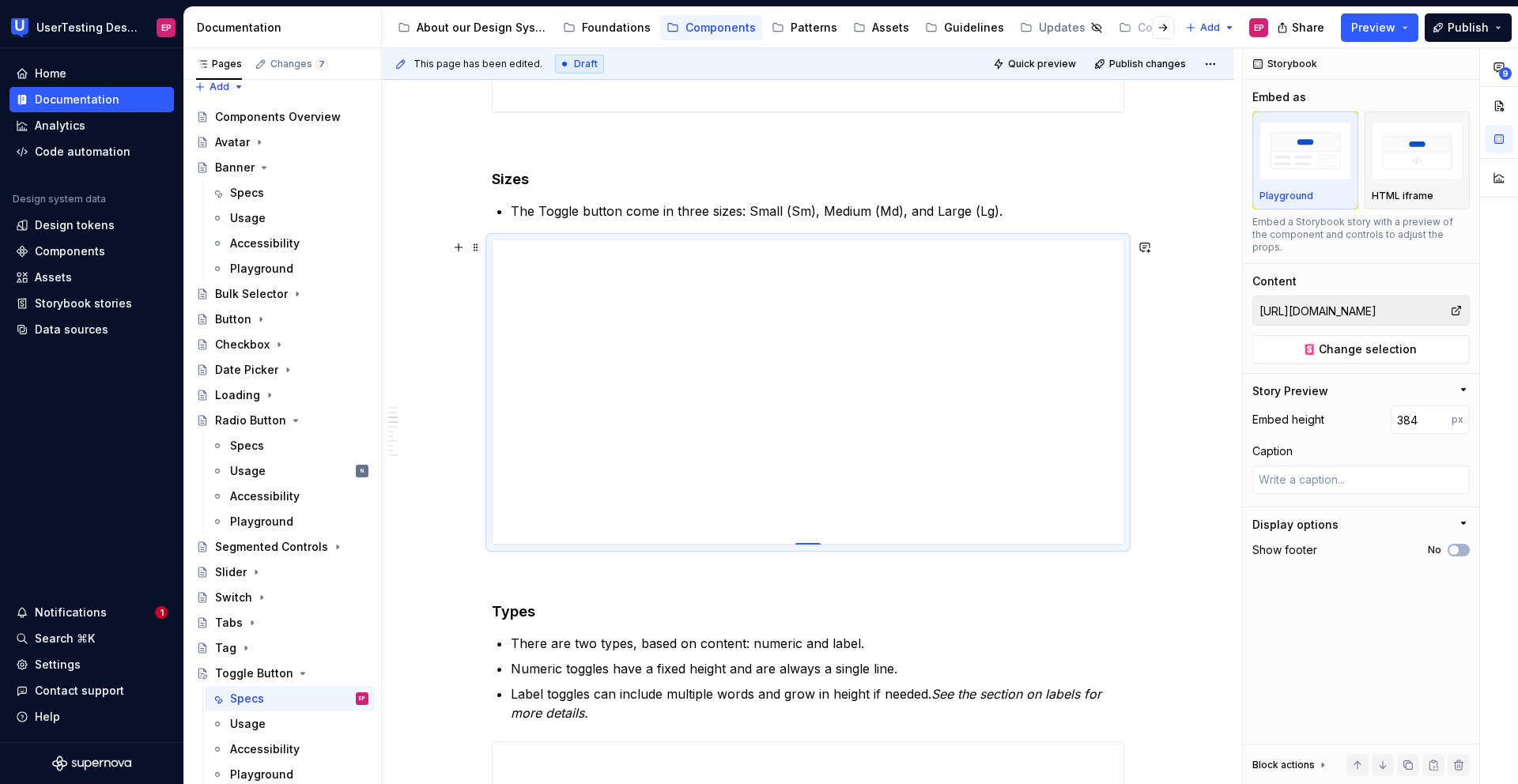
type textarea "*"
type input "344"
type textarea "*"
type input "327"
type textarea "*"
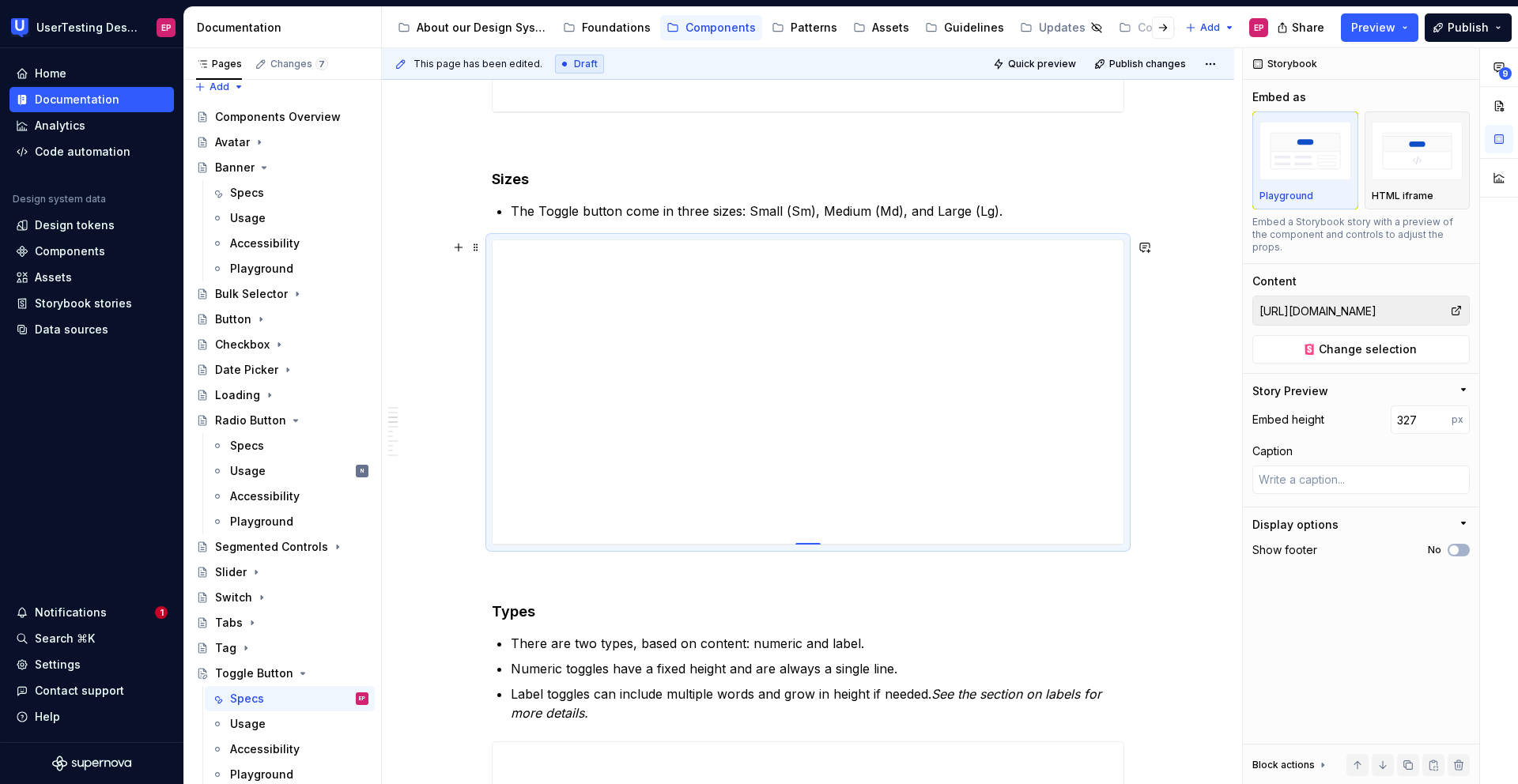
type input "313"
type textarea "*"
type input "297"
type textarea "*"
type input "286"
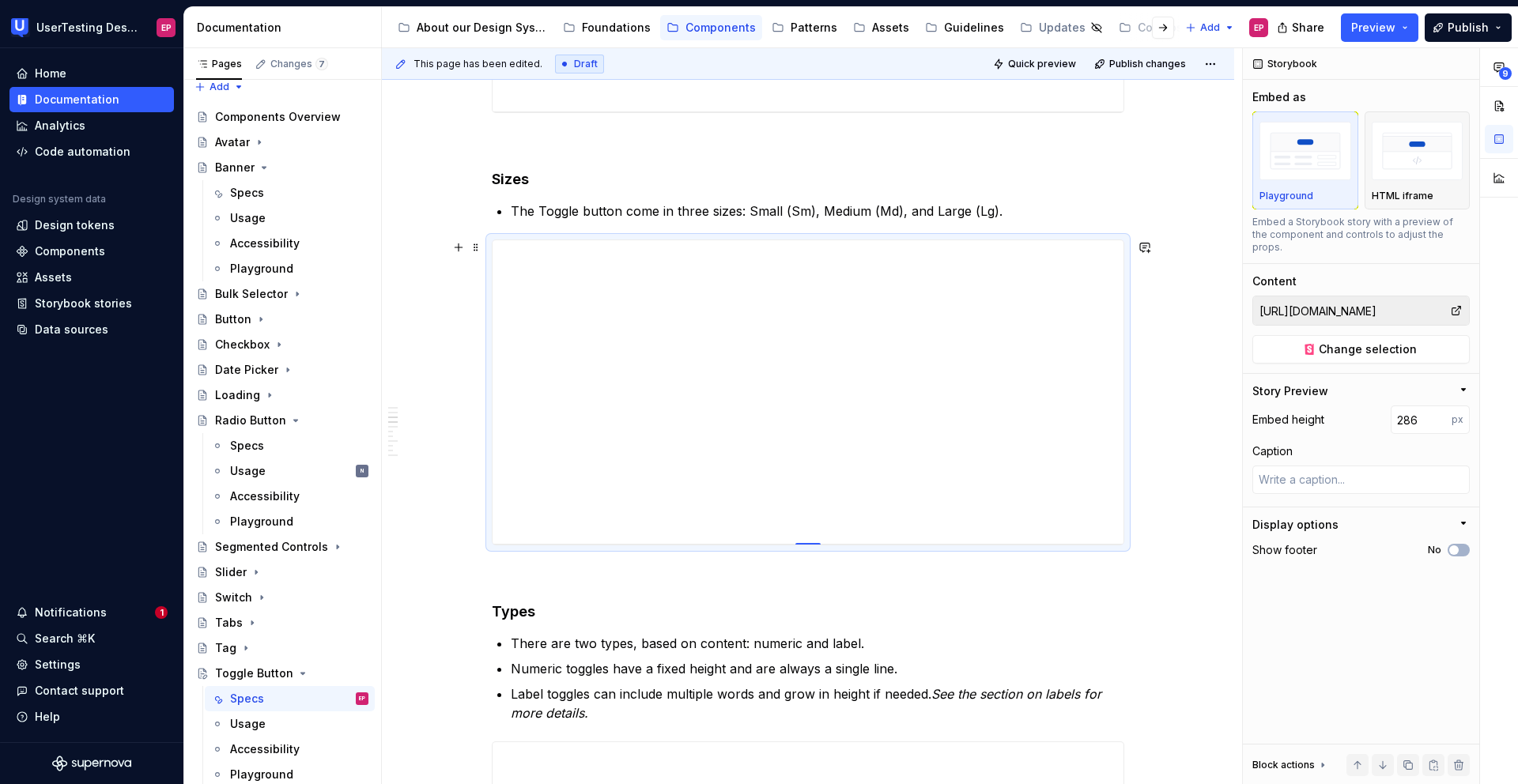
type textarea "*"
type input "278"
type textarea "*"
type input "268"
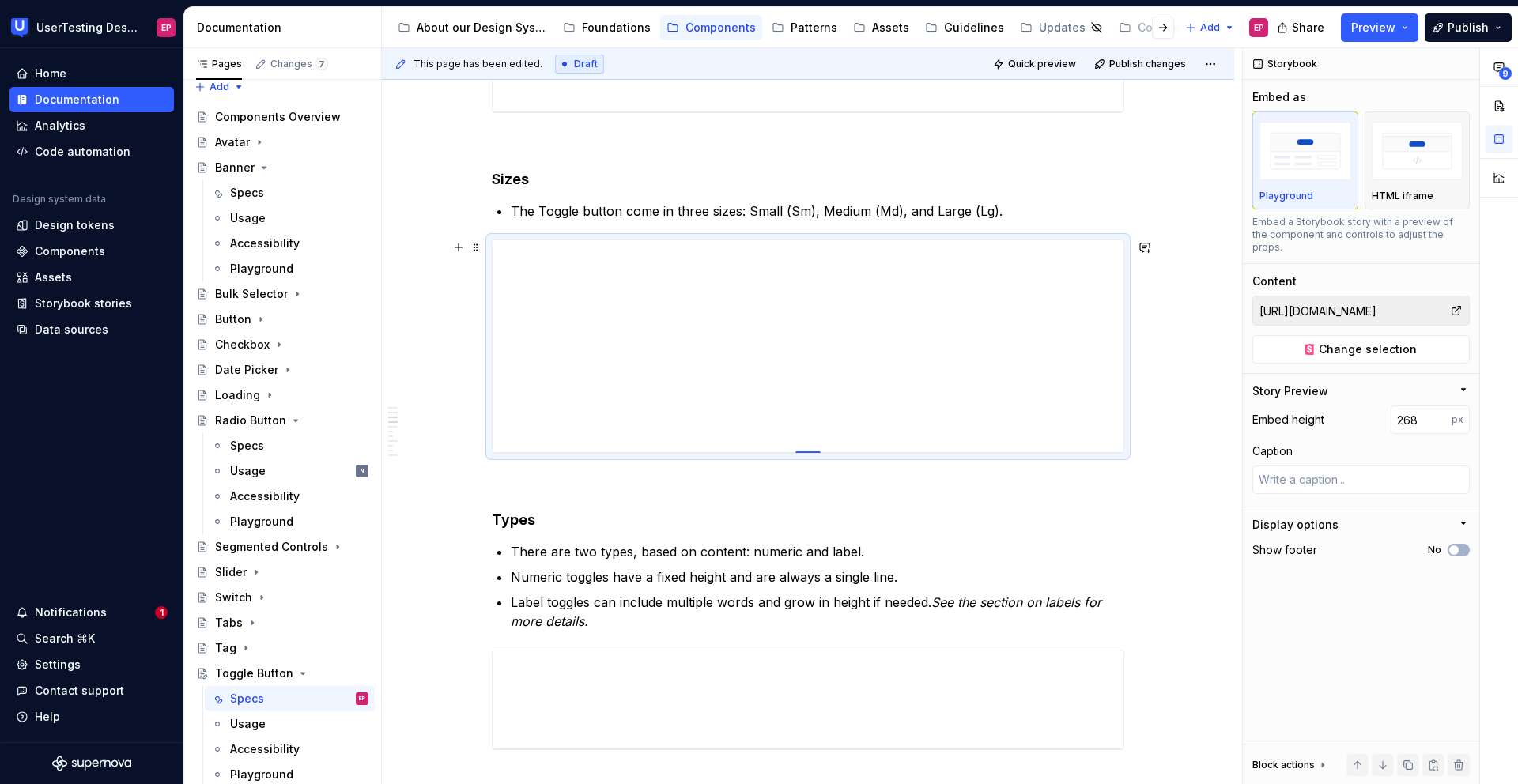
type textarea "*"
type input "254"
type textarea "*"
type input "246"
type textarea "*"
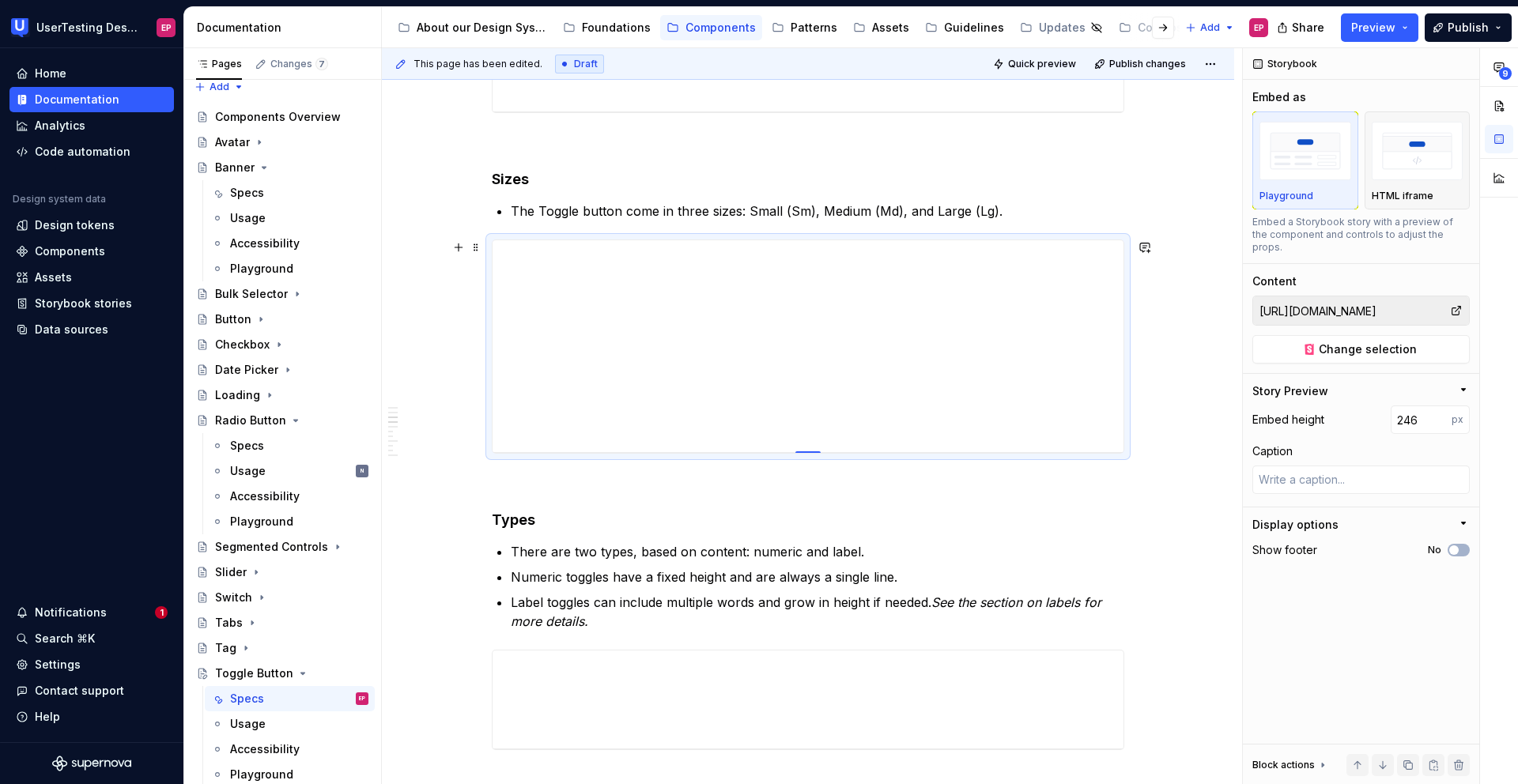
type input "234"
type textarea "*"
type input "224"
type textarea "*"
type input "213"
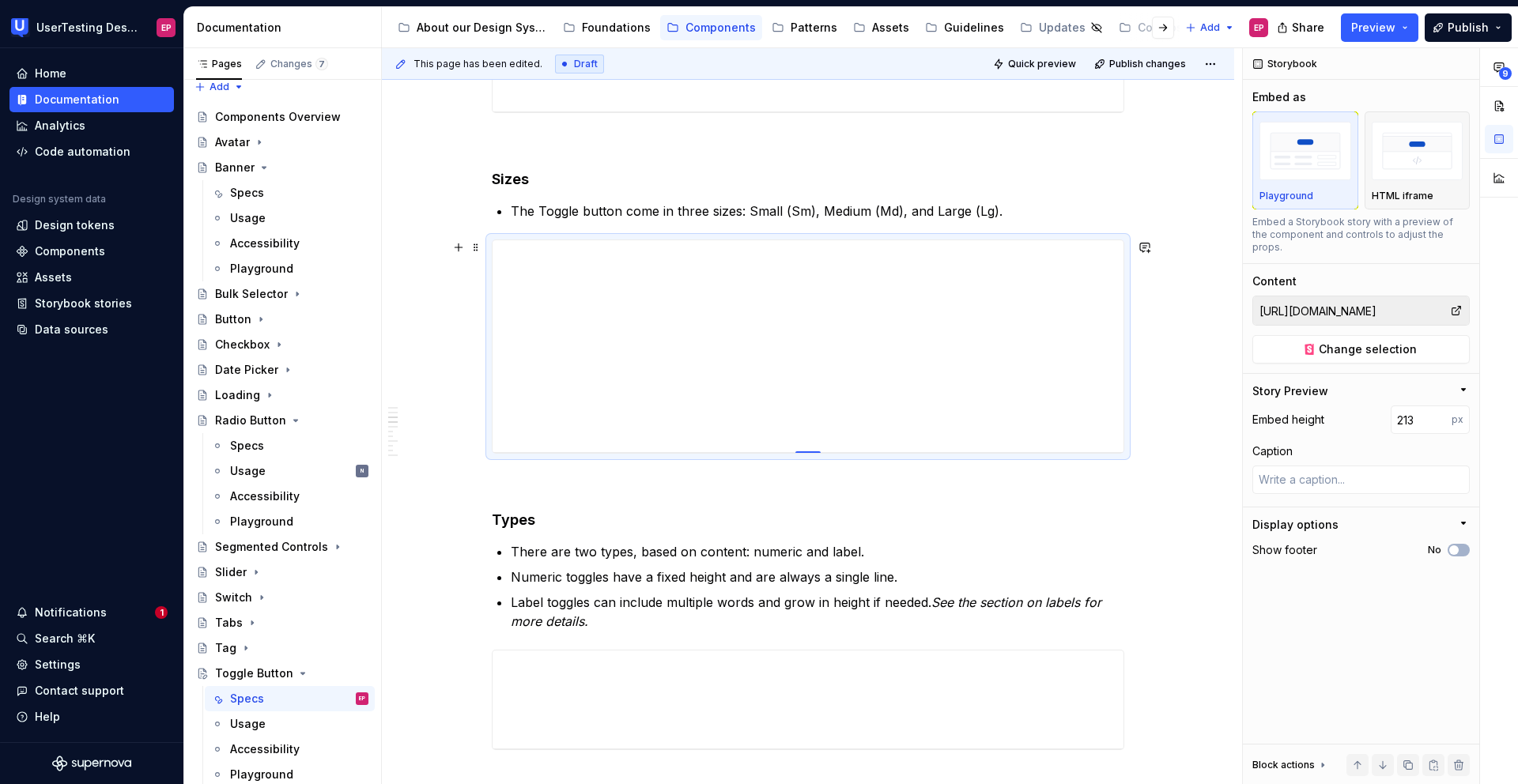
type textarea "*"
type input "210"
type textarea "*"
type input "204"
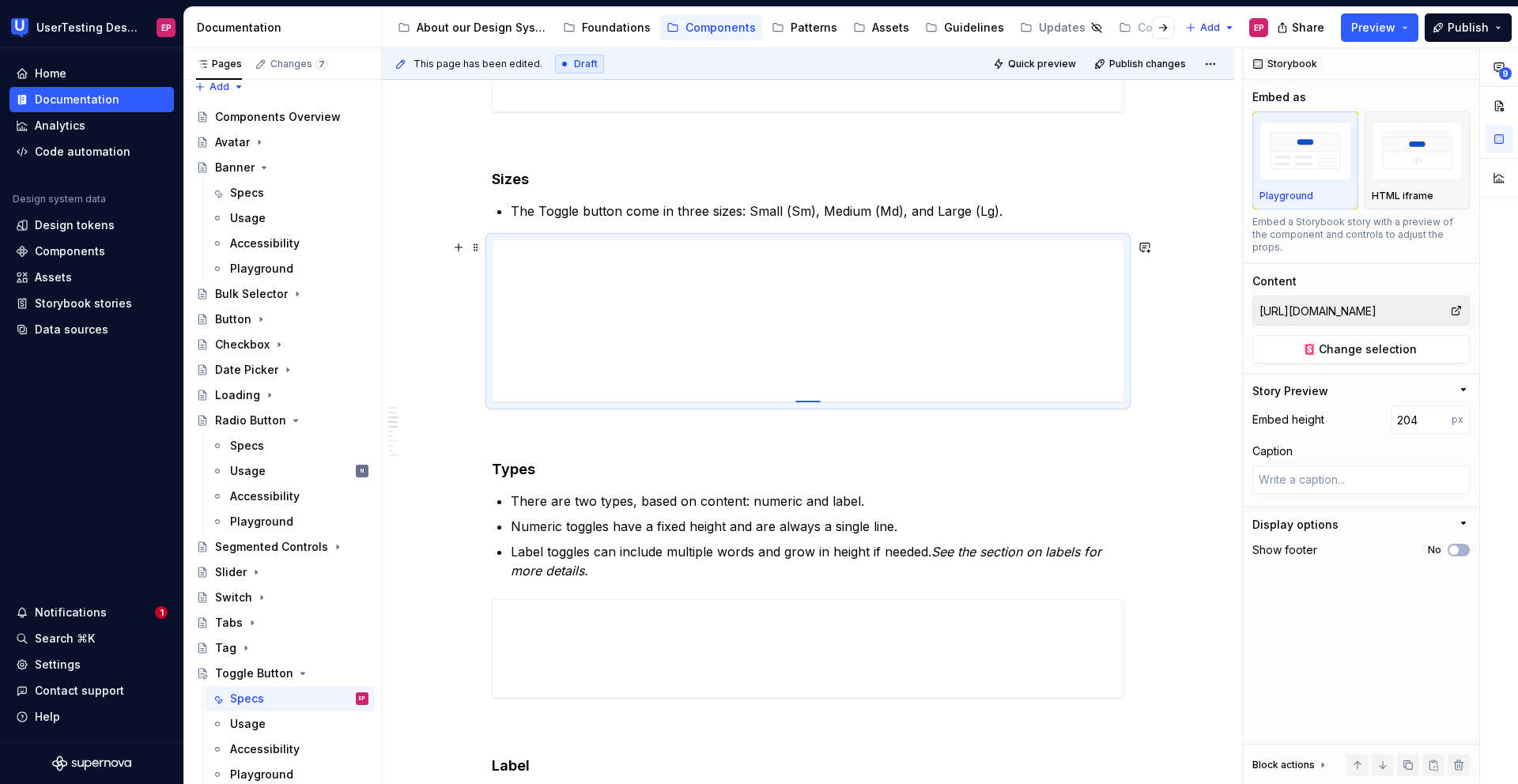
type textarea "*"
type input "192"
type textarea "*"
type input "186"
type textarea "*"
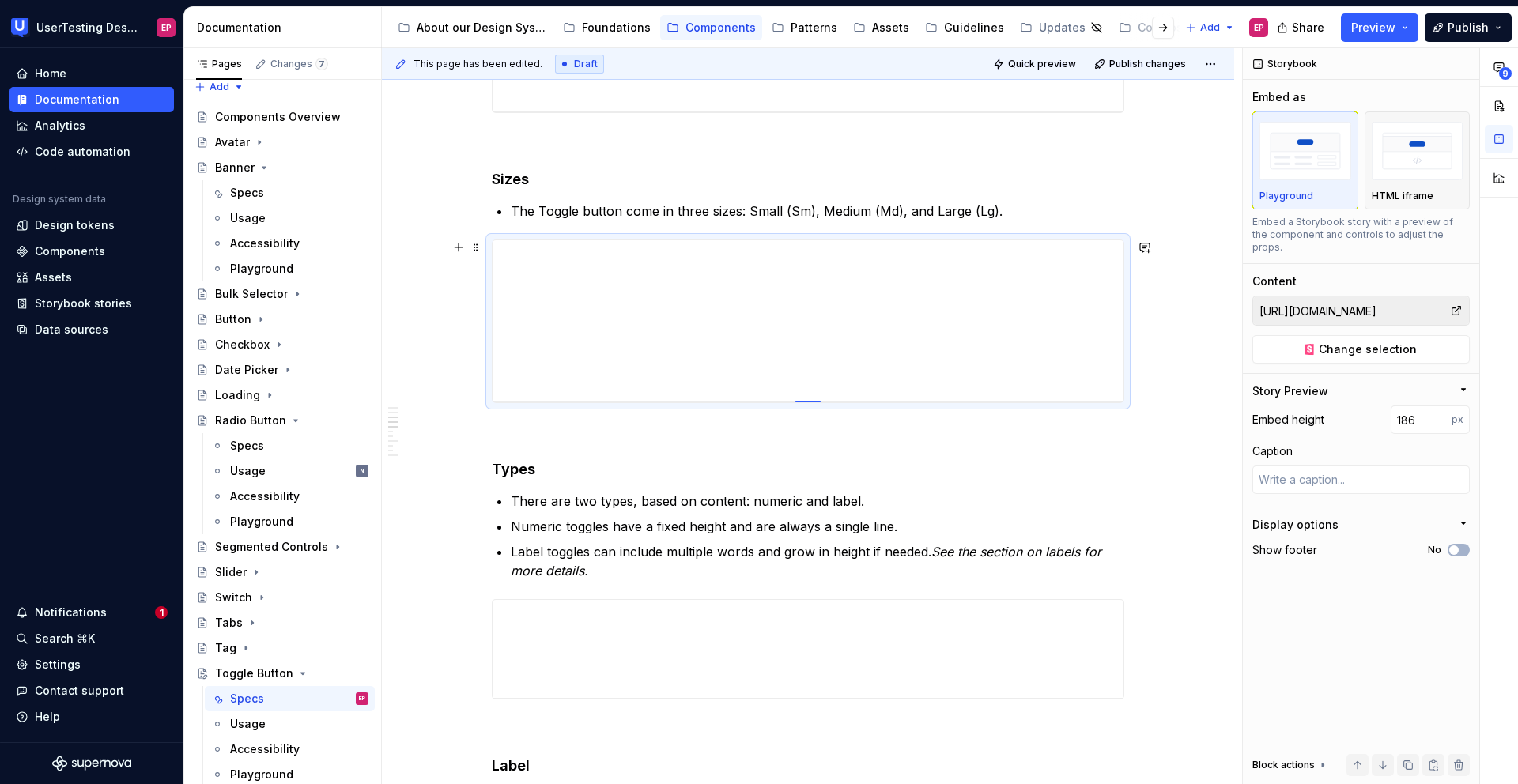
type input "178"
type textarea "*"
type input "167"
type textarea "*"
type input "157"
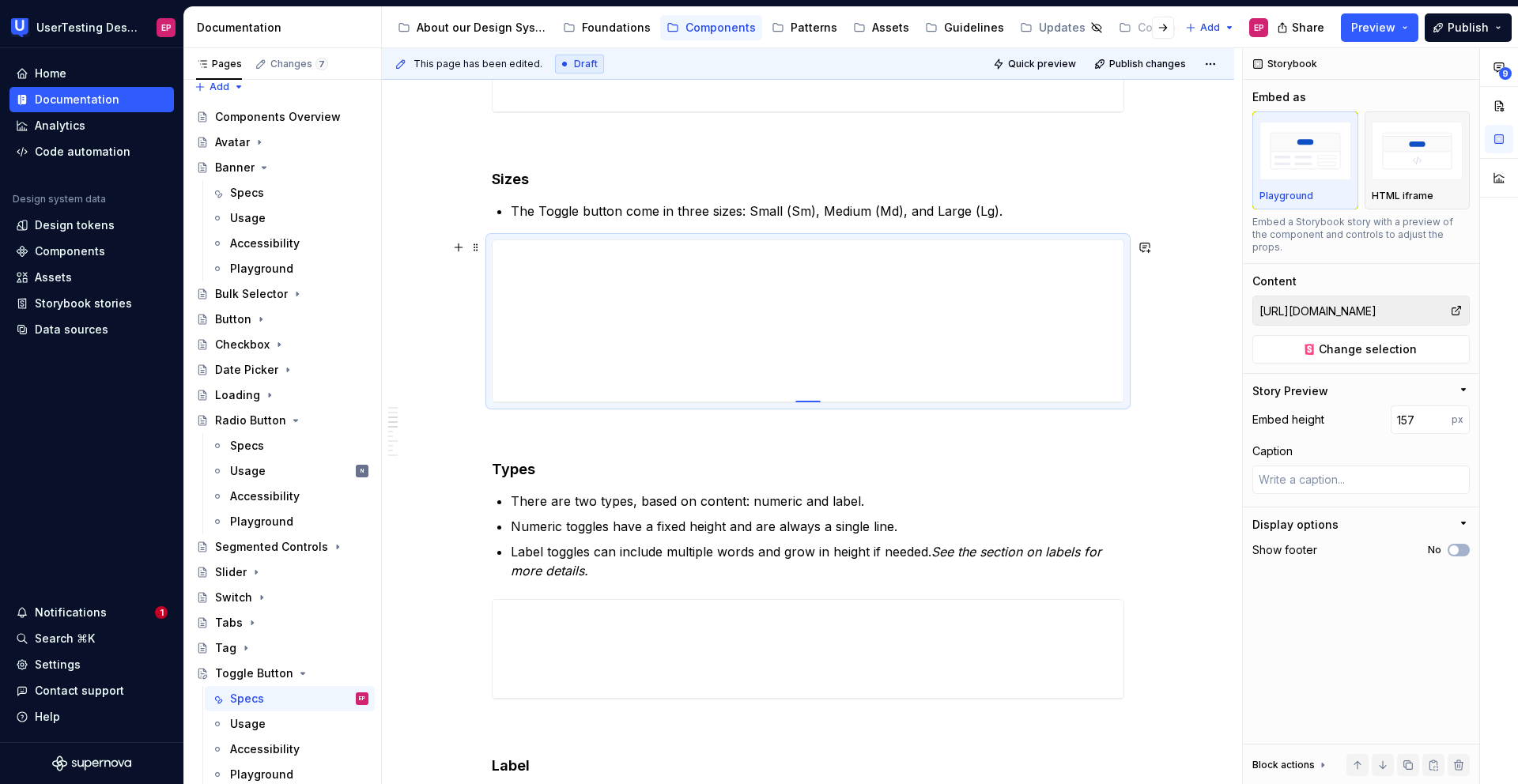
type textarea "*"
type input "151"
type textarea "*"
type input "148"
type textarea "*"
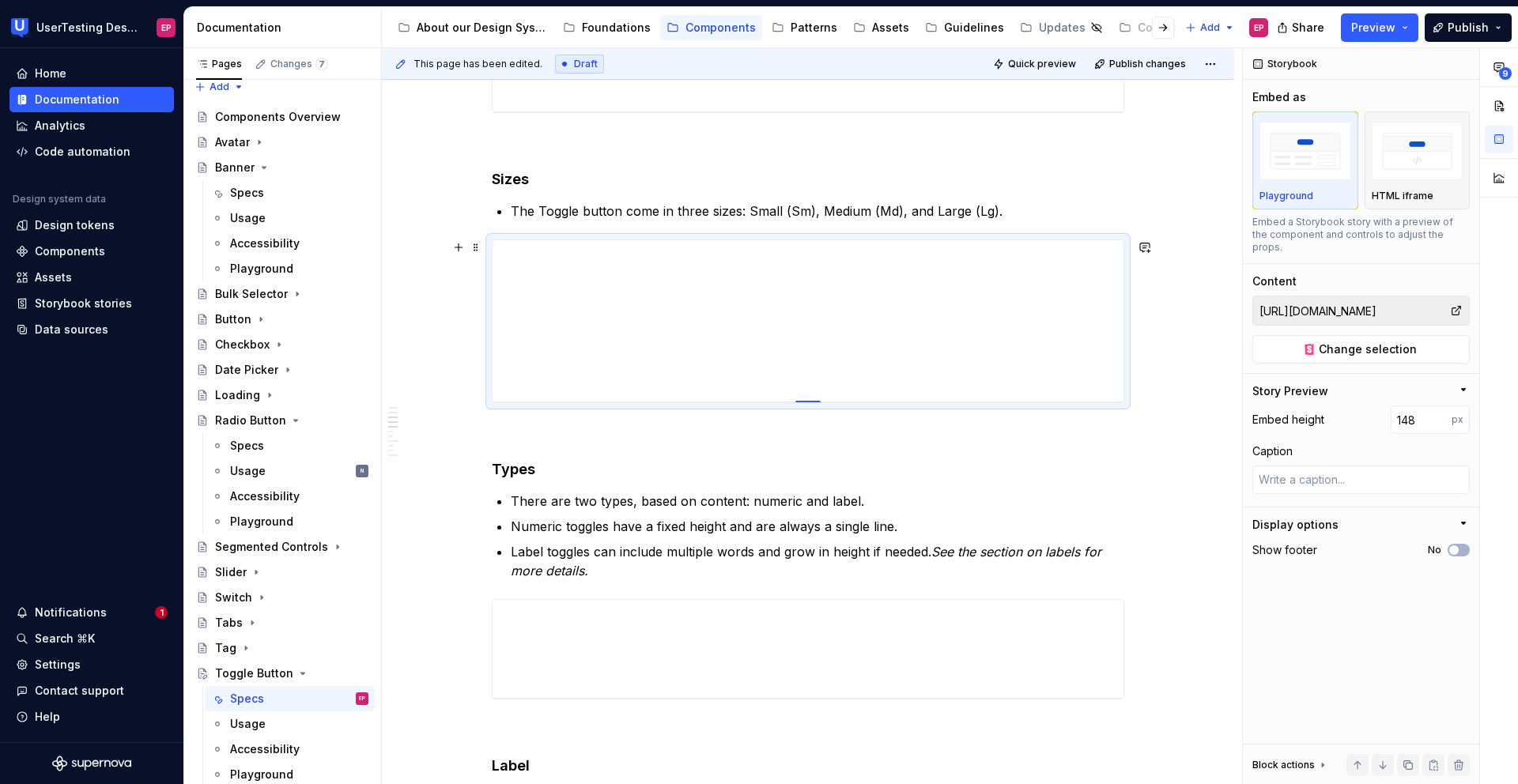
type input "141"
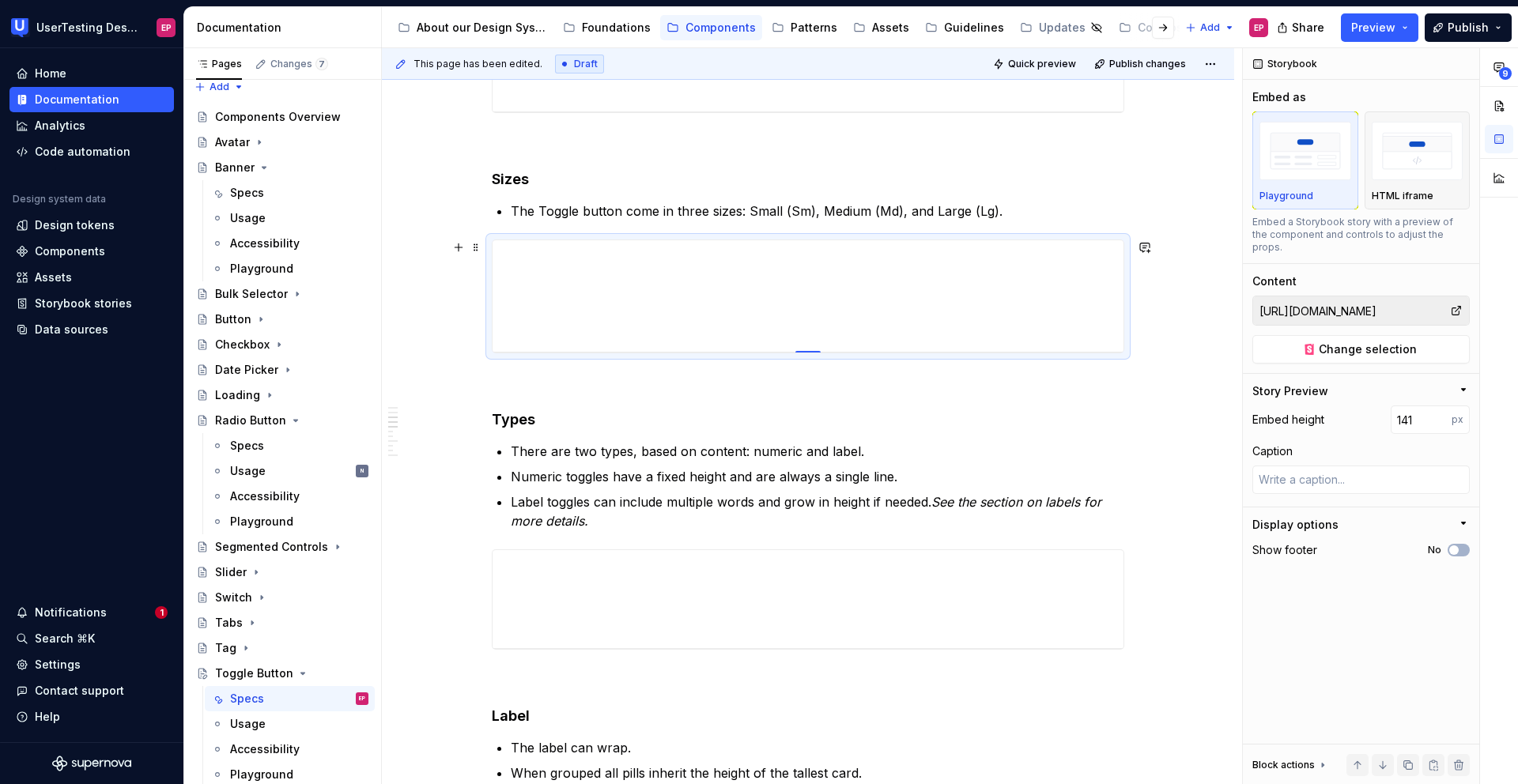
type textarea "*"
type input "135"
type textarea "*"
type input "132"
type textarea "*"
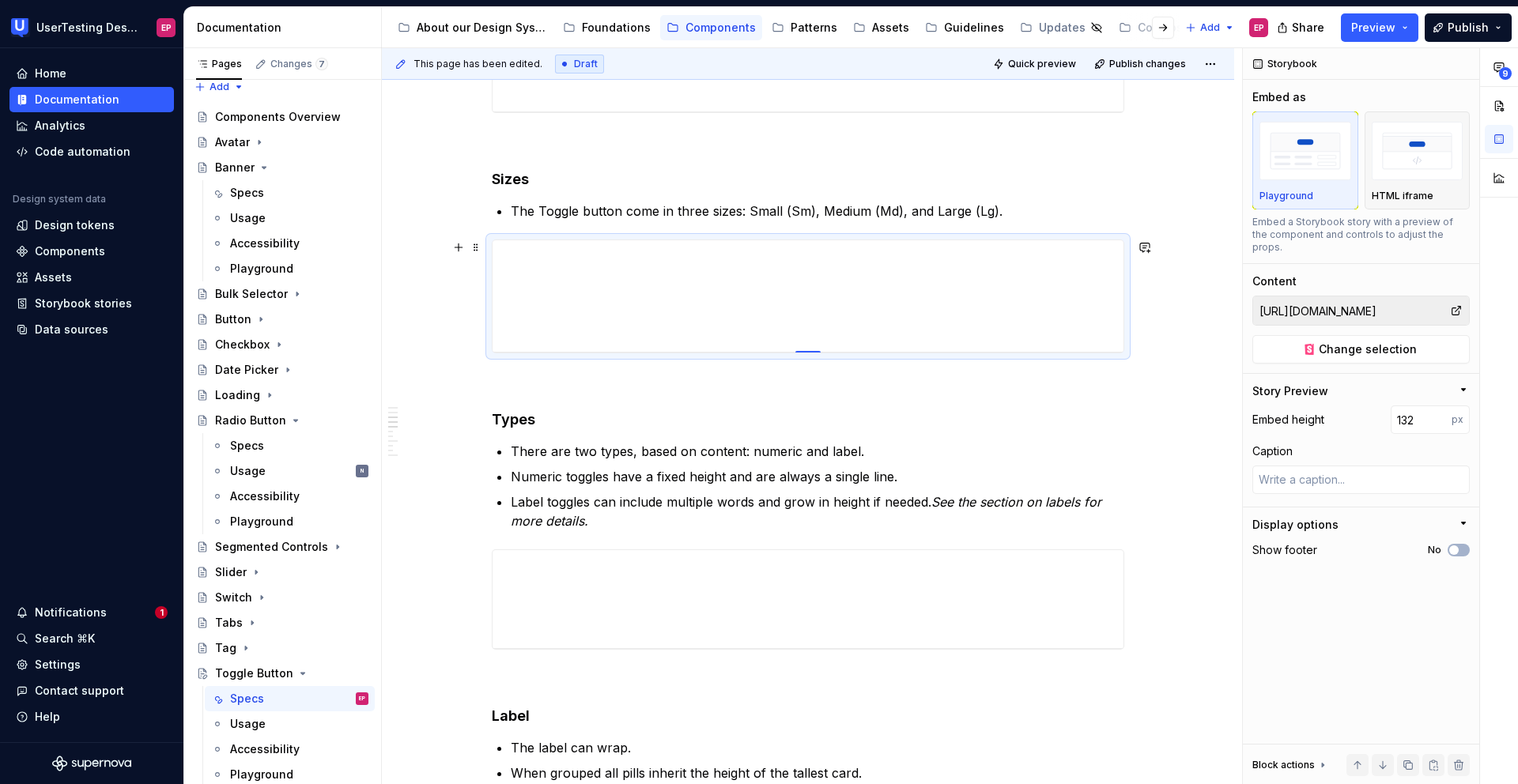
type input "126"
type textarea "*"
type input "122"
type textarea "*"
type input "118"
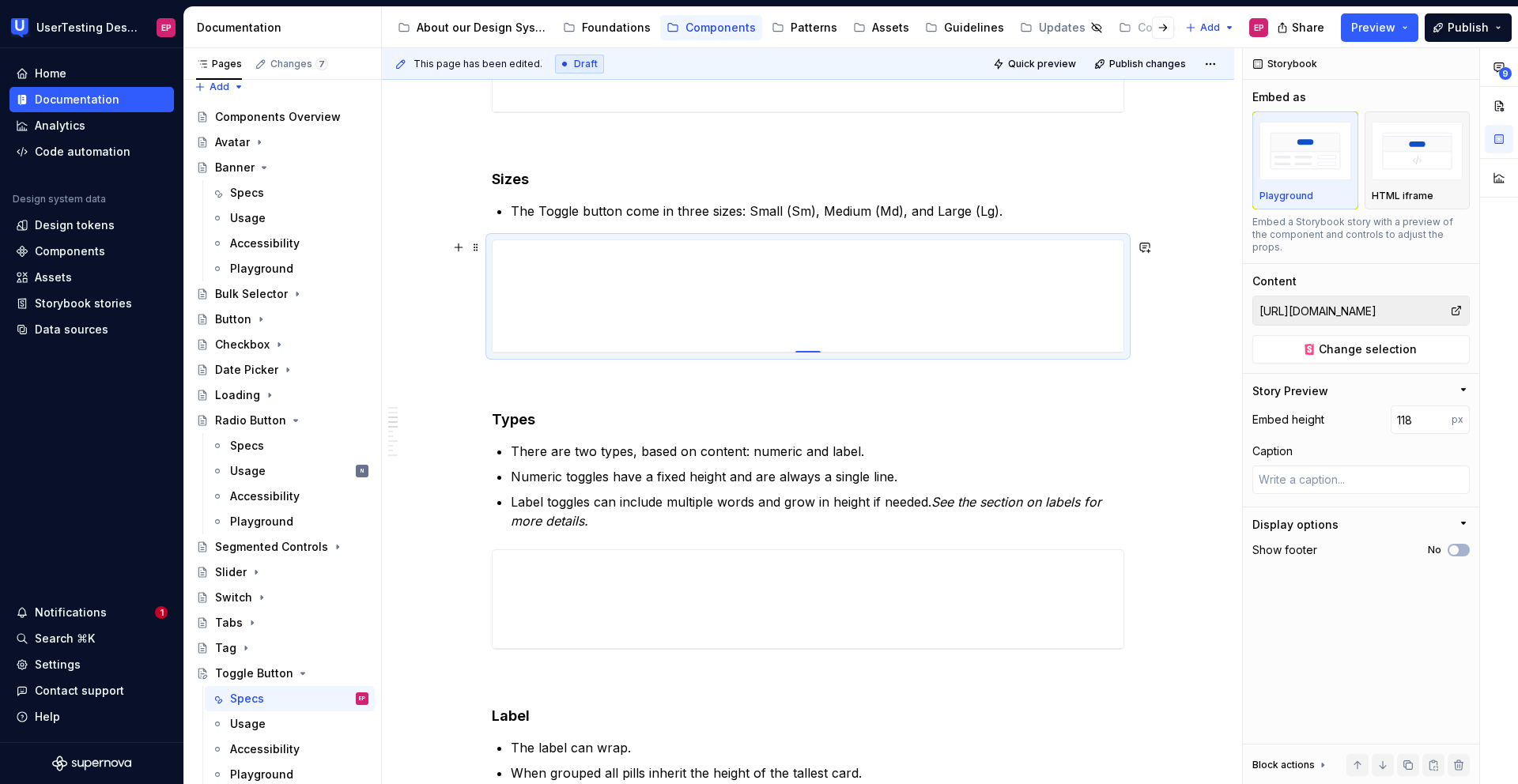
type textarea "*"
type input "116"
type textarea "*"
type input "114"
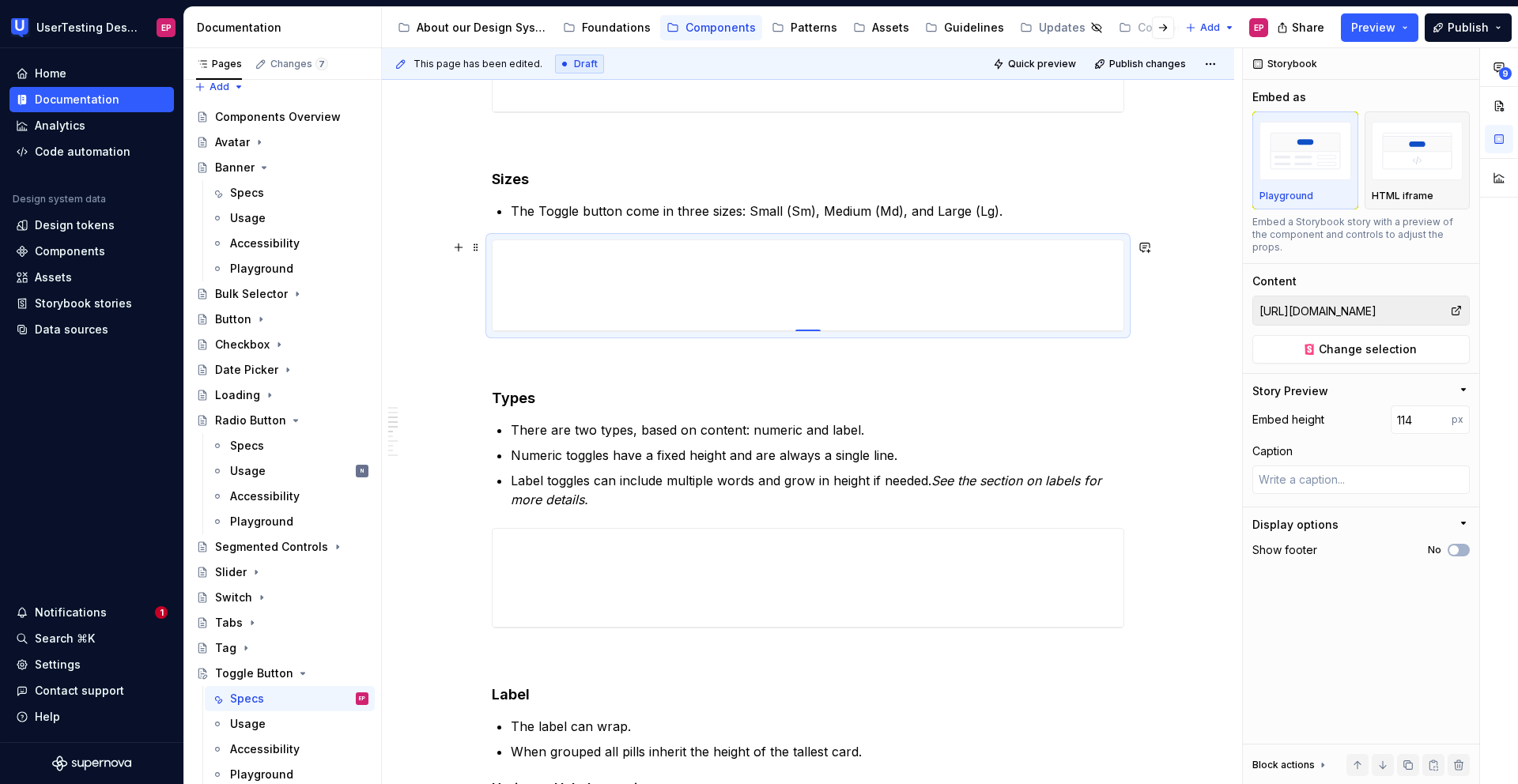
type textarea "*"
type input "108"
type textarea "*"
type input "106"
type textarea "*"
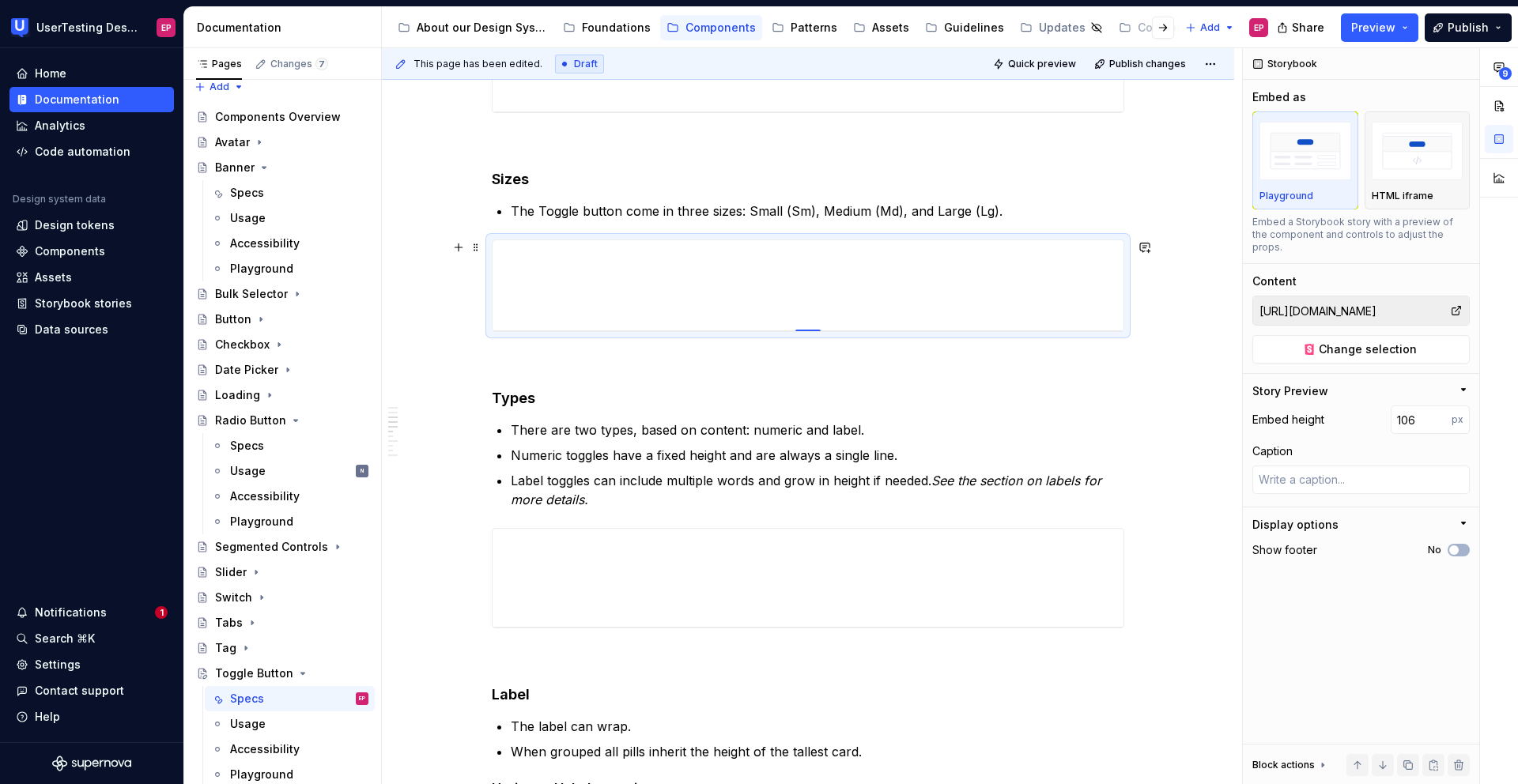
type input "104"
type textarea "*"
type input "102"
type textarea "*"
type input "101"
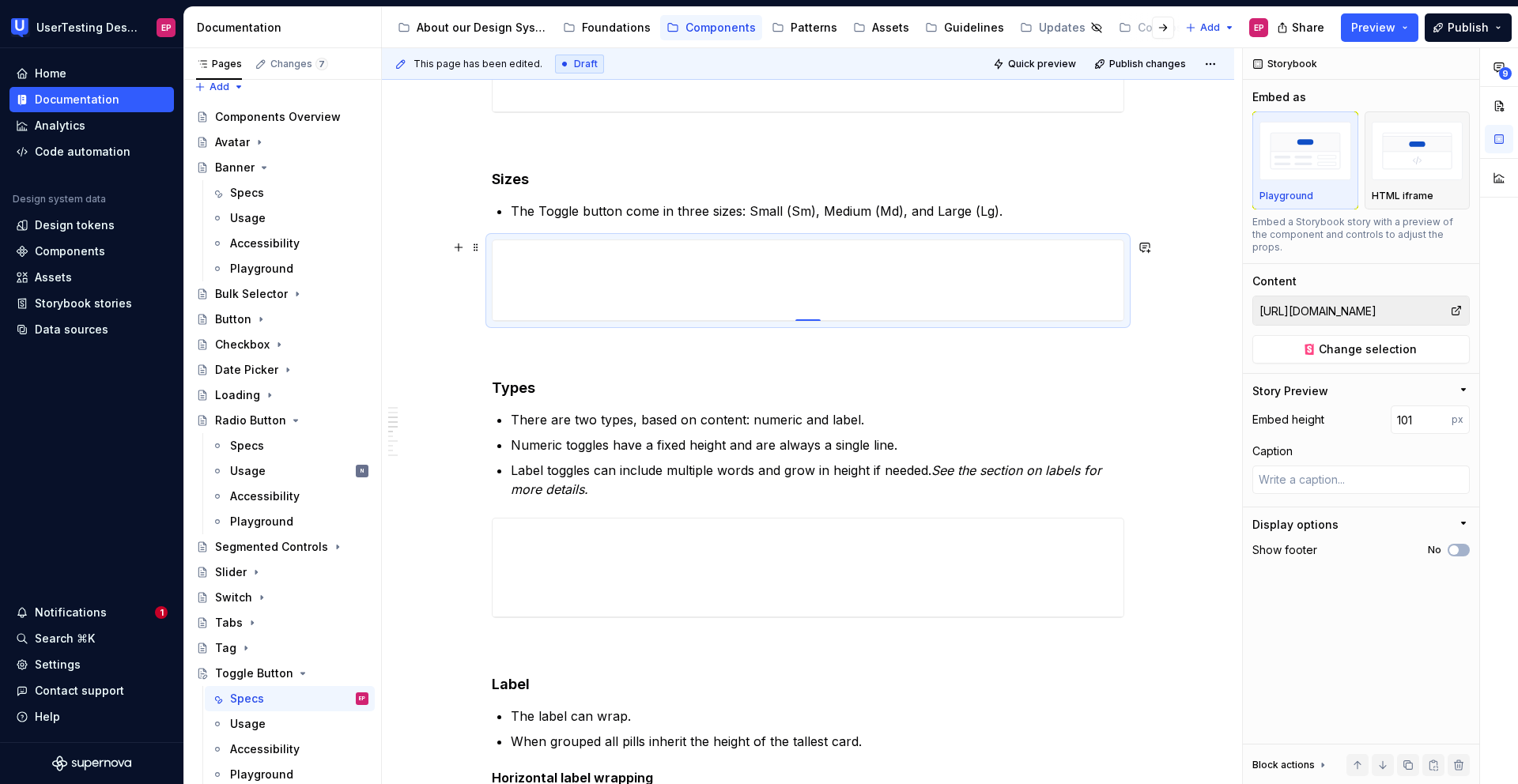
type textarea "*"
type input "102"
type textarea "*"
type input "104"
type textarea "*"
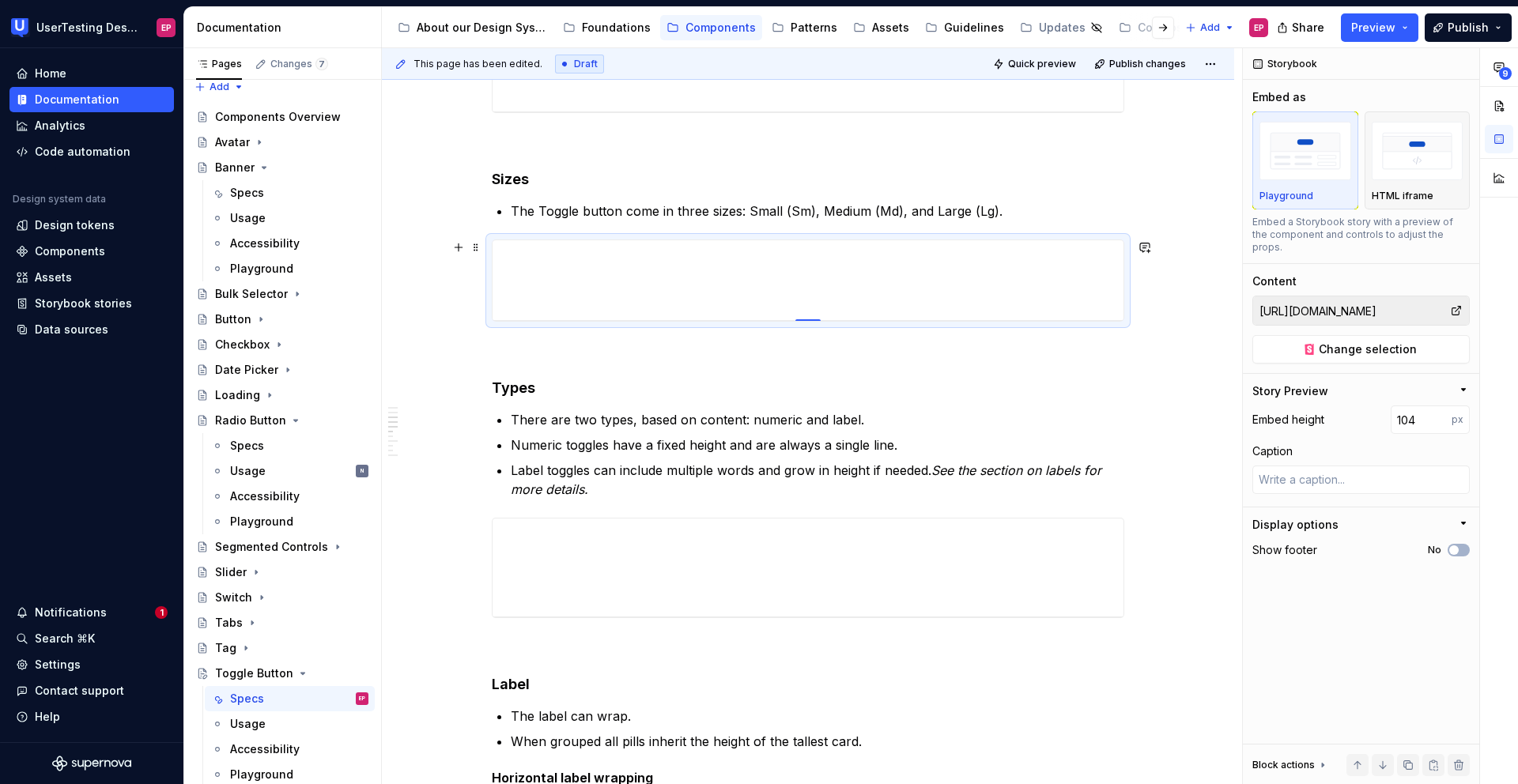
type input "105"
type textarea "*"
type input "109"
type textarea "*"
type input "110"
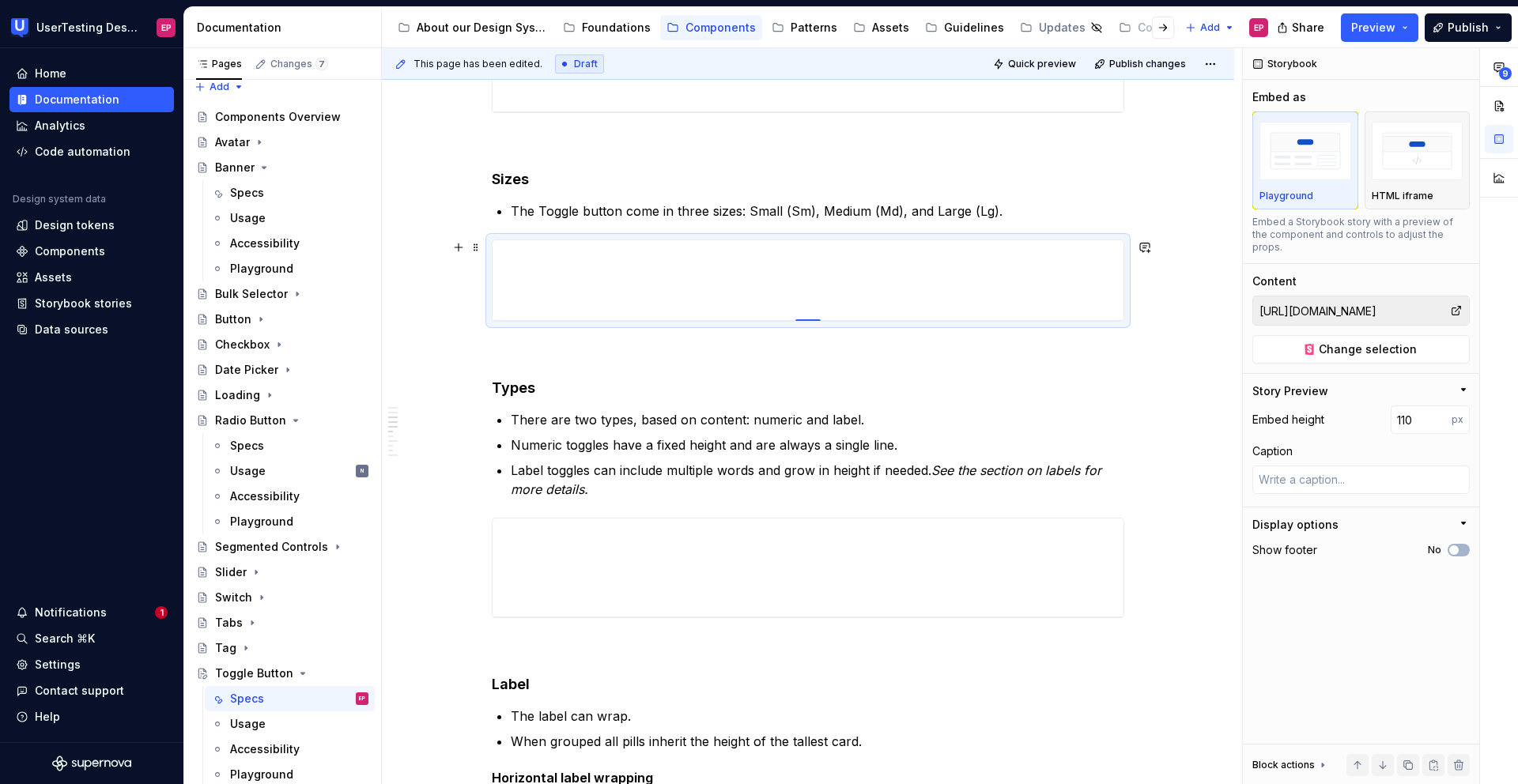
type textarea "*"
type input "111"
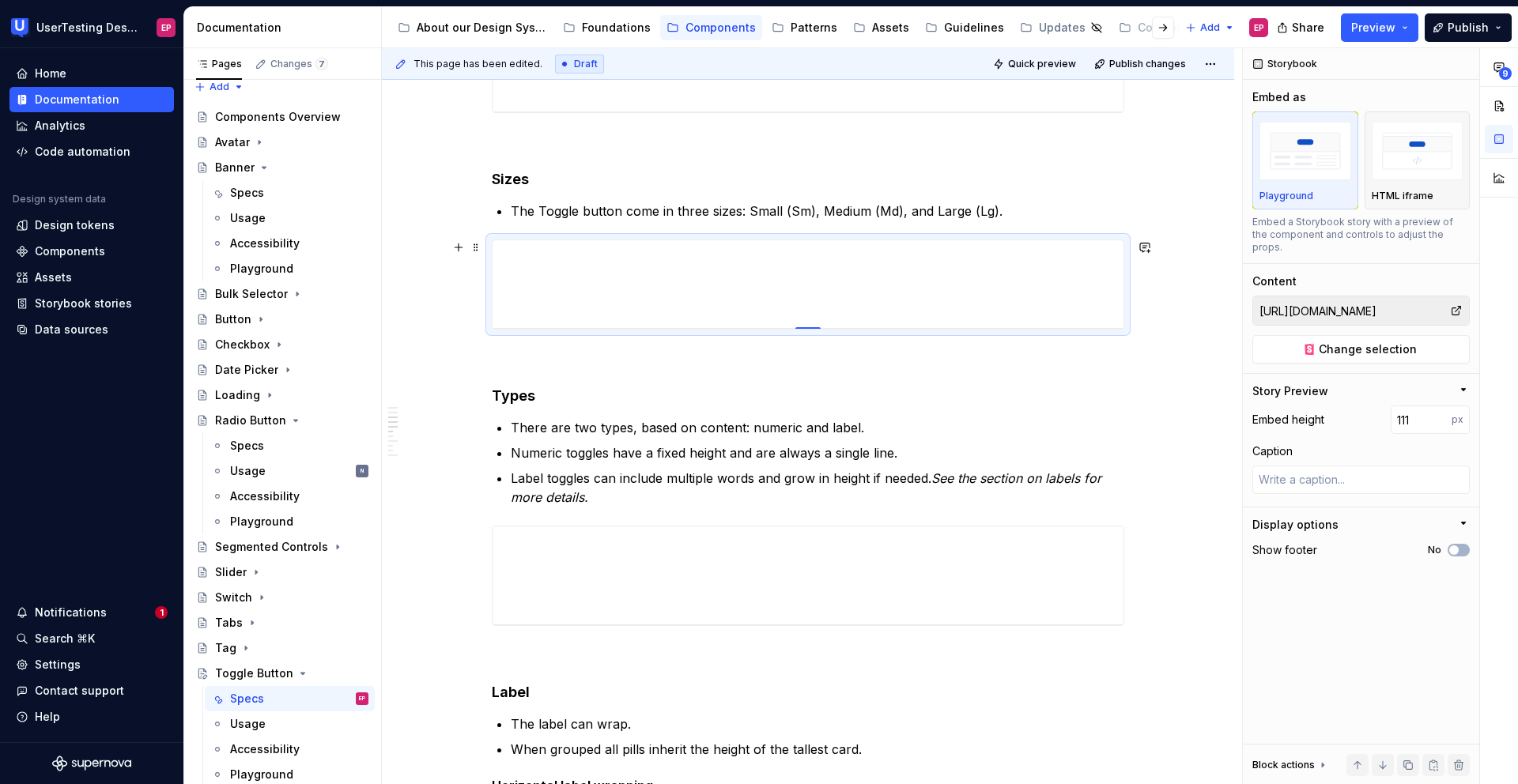
type textarea "*"
type input "112"
type textarea "*"
type input "113"
type textarea "*"
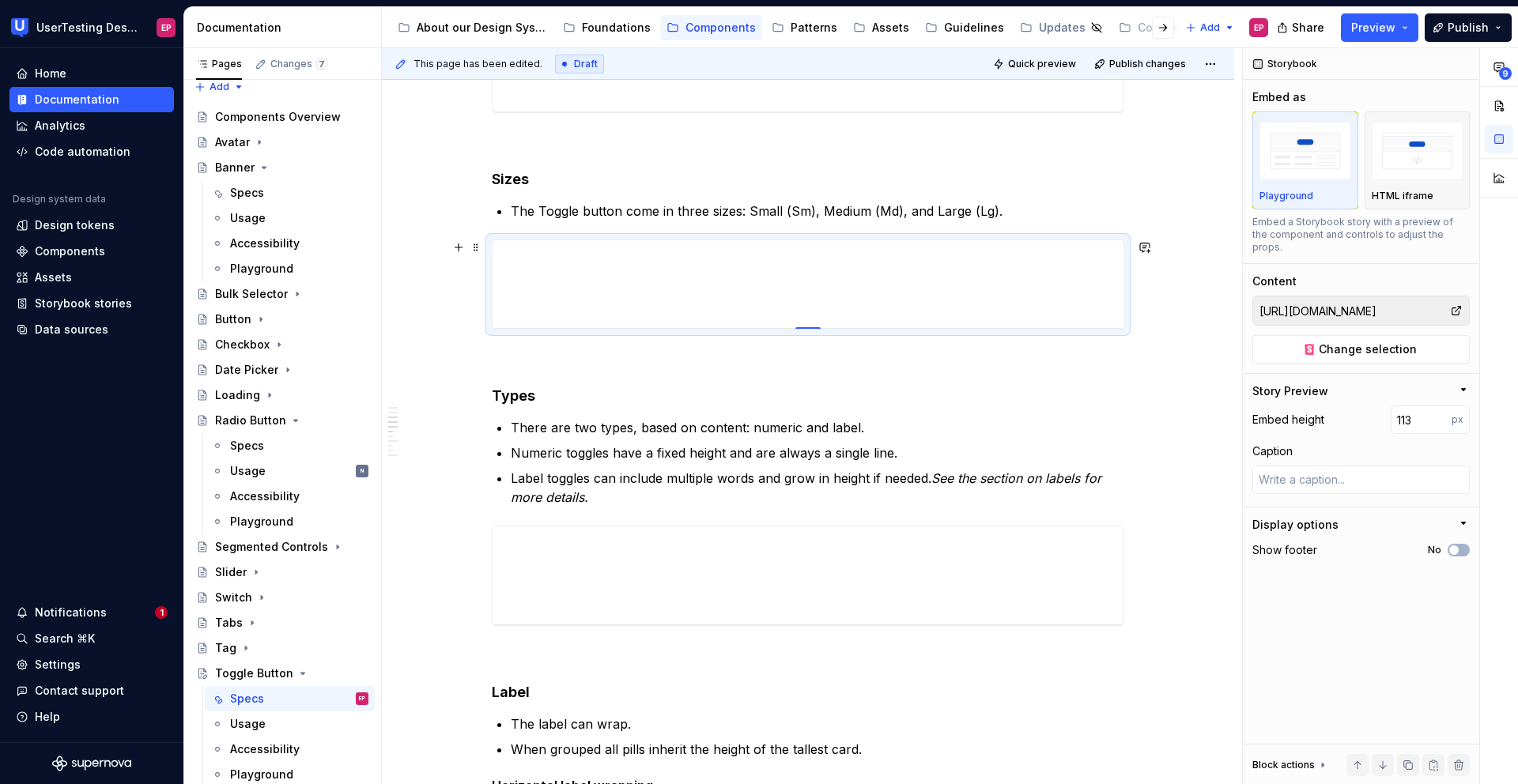
type input "115"
type textarea "*"
type input "116"
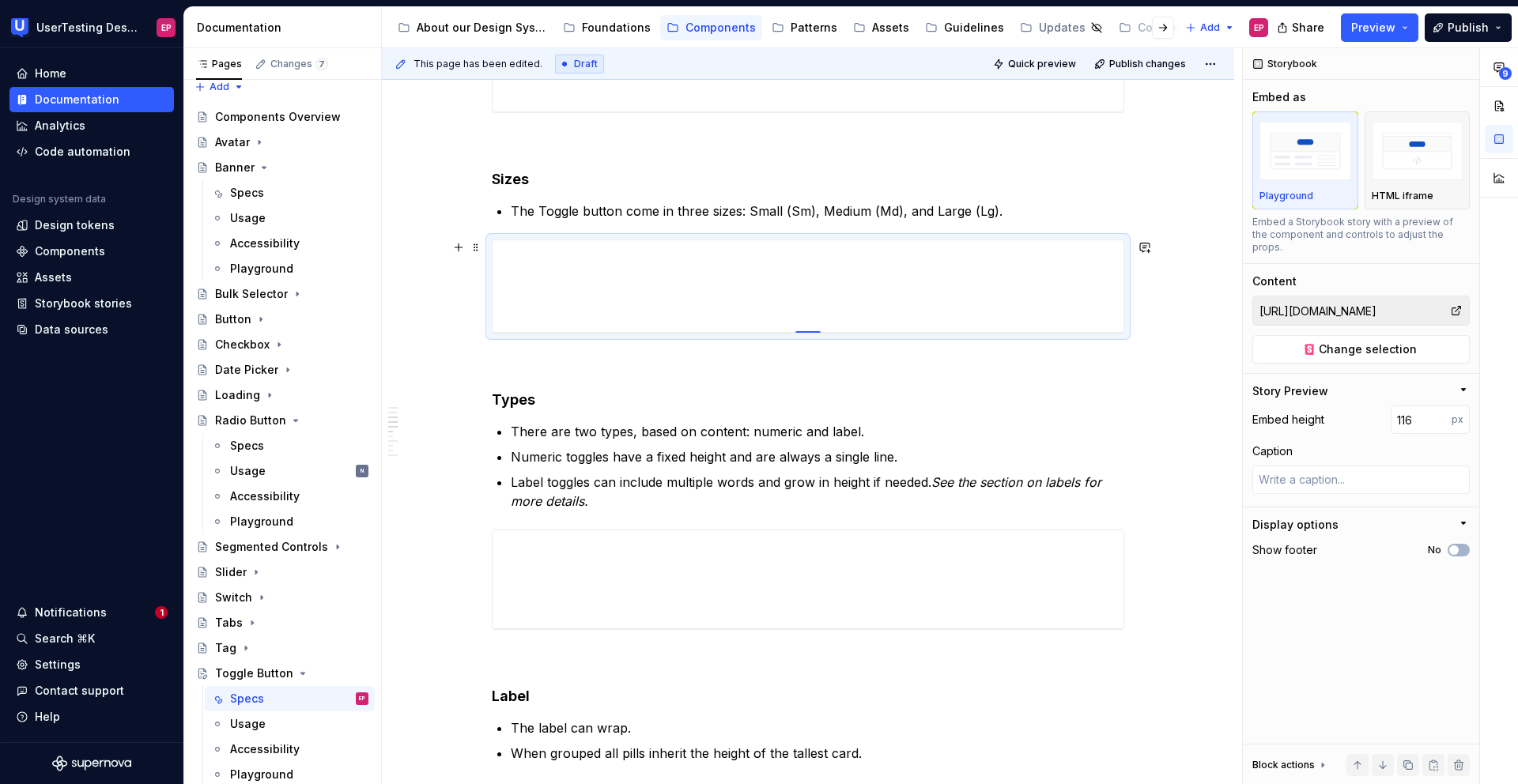
type textarea "*"
type input "117"
type textarea "*"
type input "119"
drag, startPoint x: 802, startPoint y: 555, endPoint x: 786, endPoint y: 335, distance: 220.6
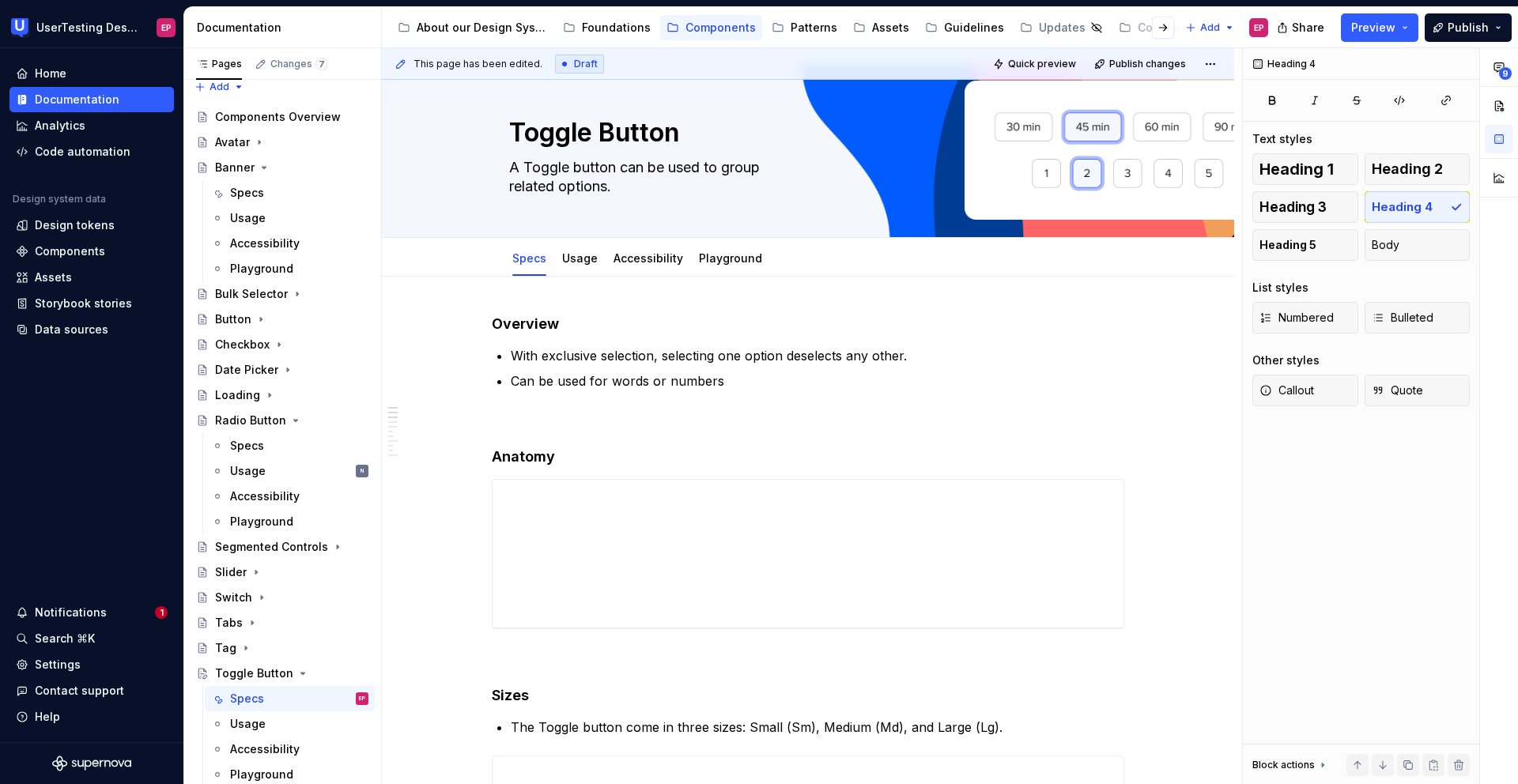
scroll to position [0, 0]
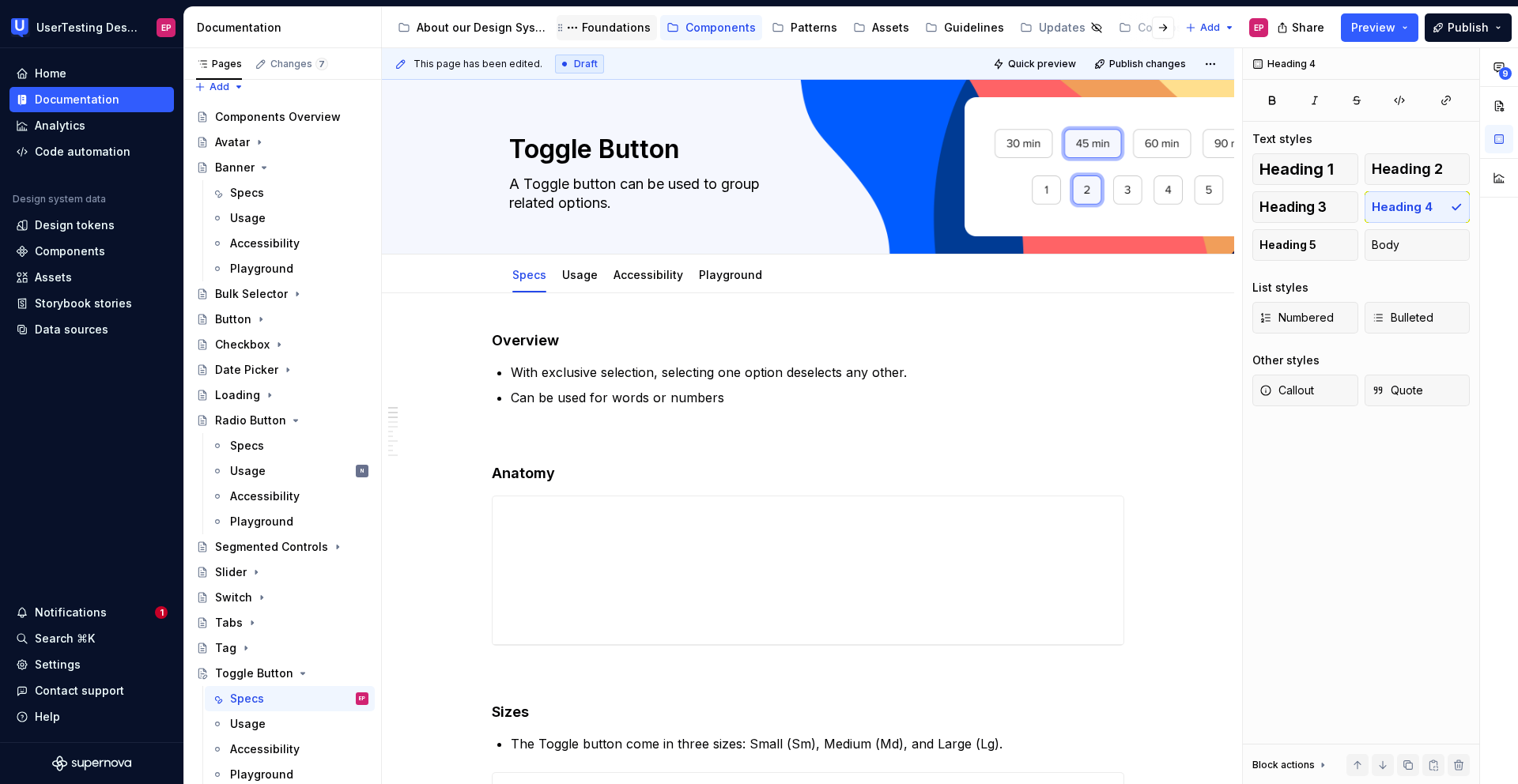
click at [589, 22] on div "Foundations" at bounding box center [616, 28] width 69 height 16
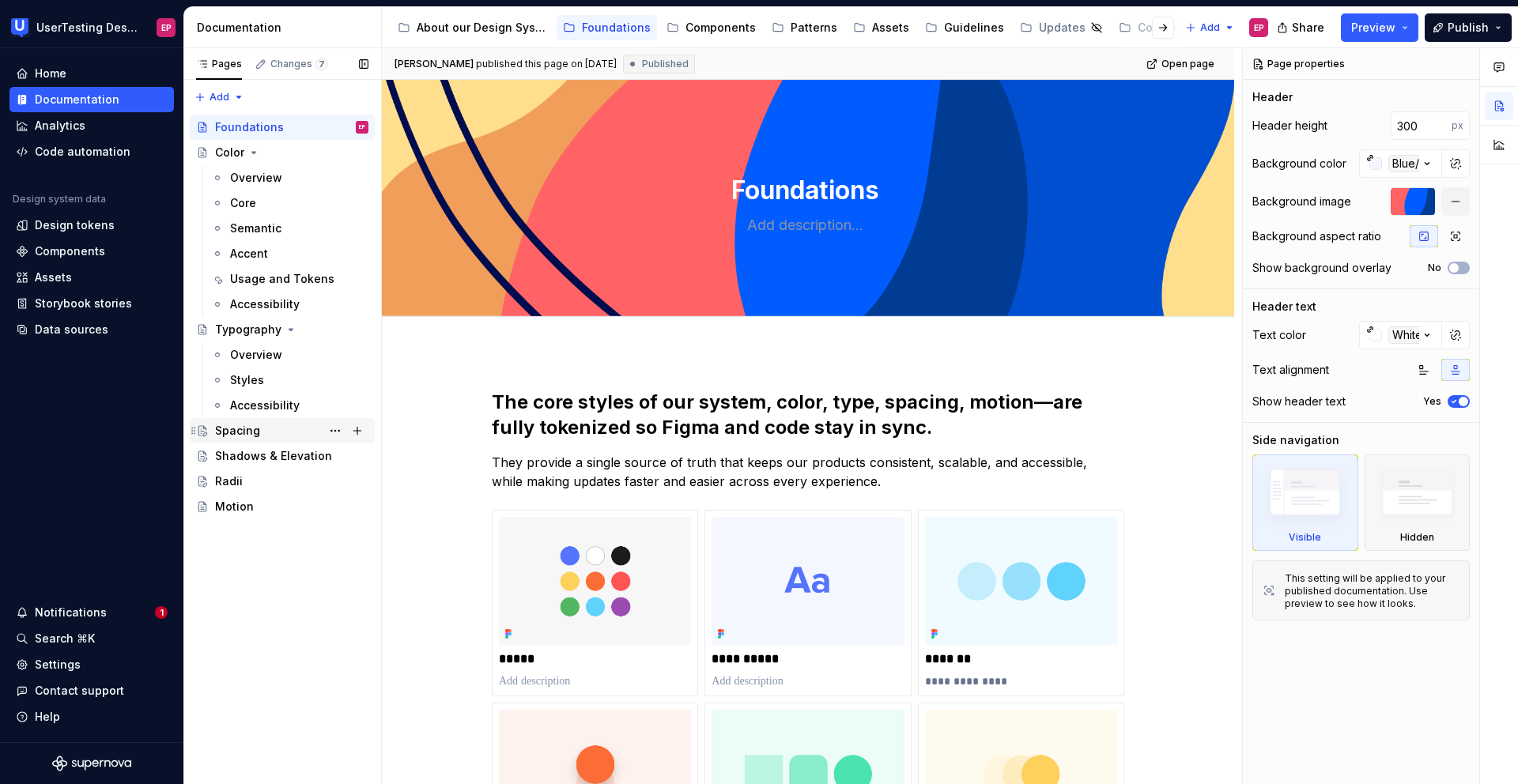
click at [245, 428] on div "Spacing" at bounding box center [237, 431] width 45 height 16
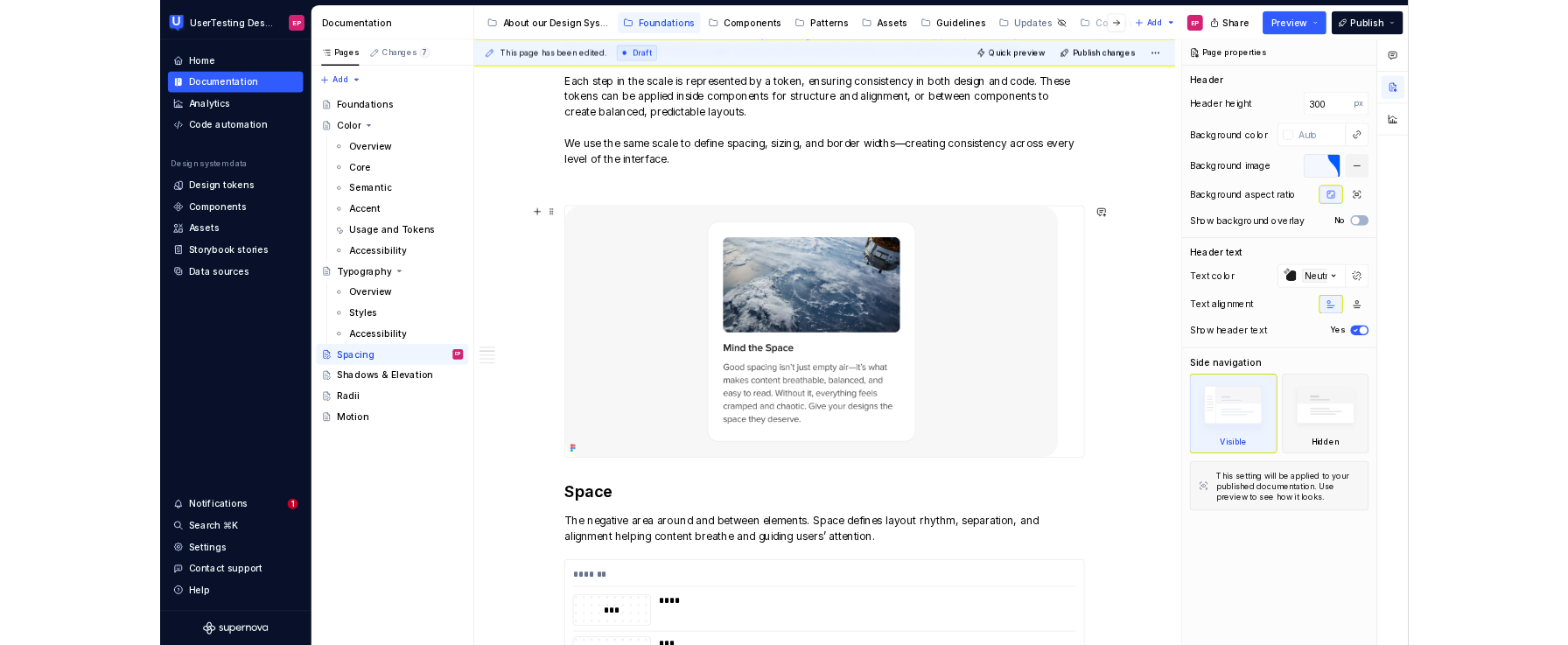
scroll to position [518, 0]
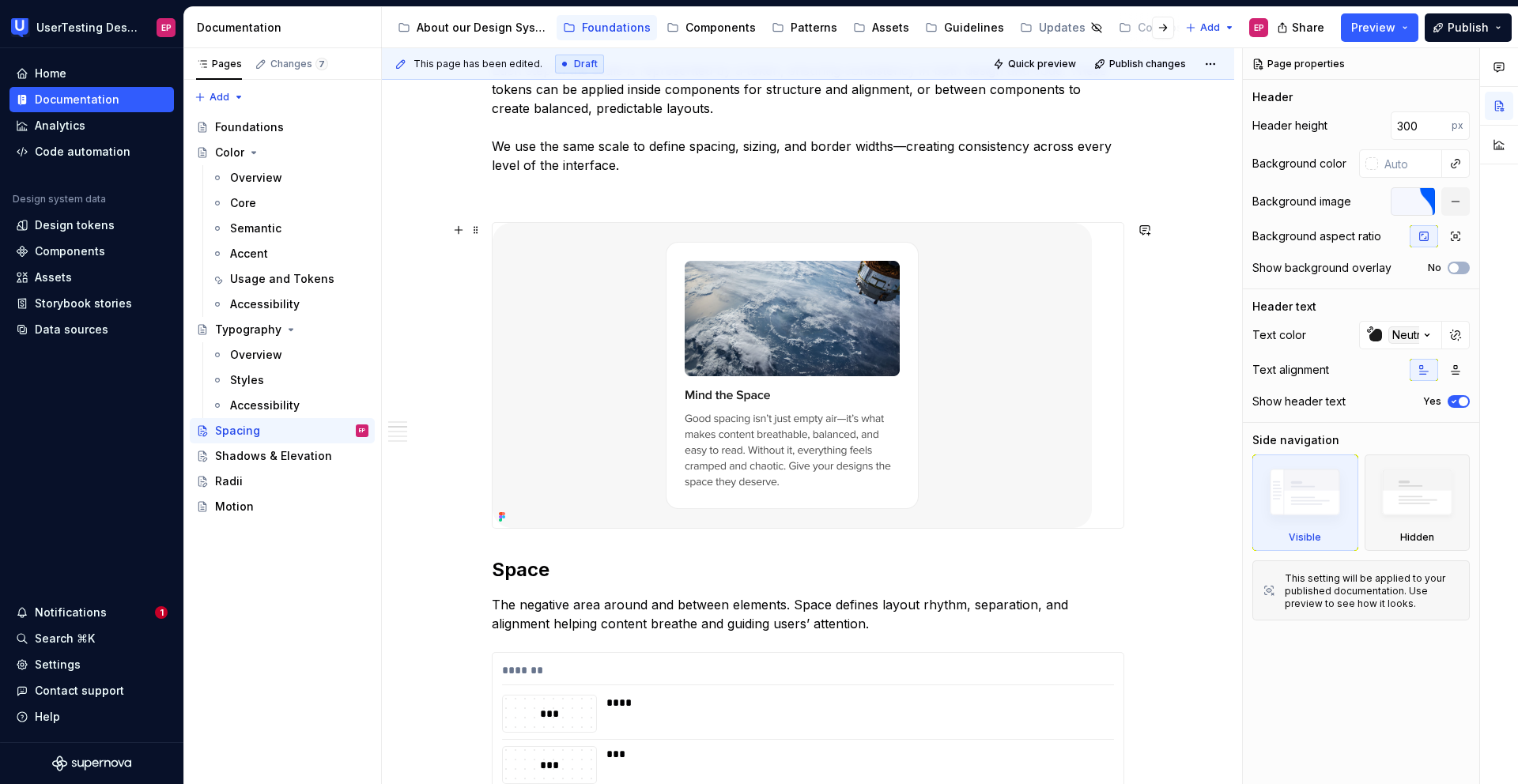
click at [757, 435] on img at bounding box center [792, 375] width 599 height 305
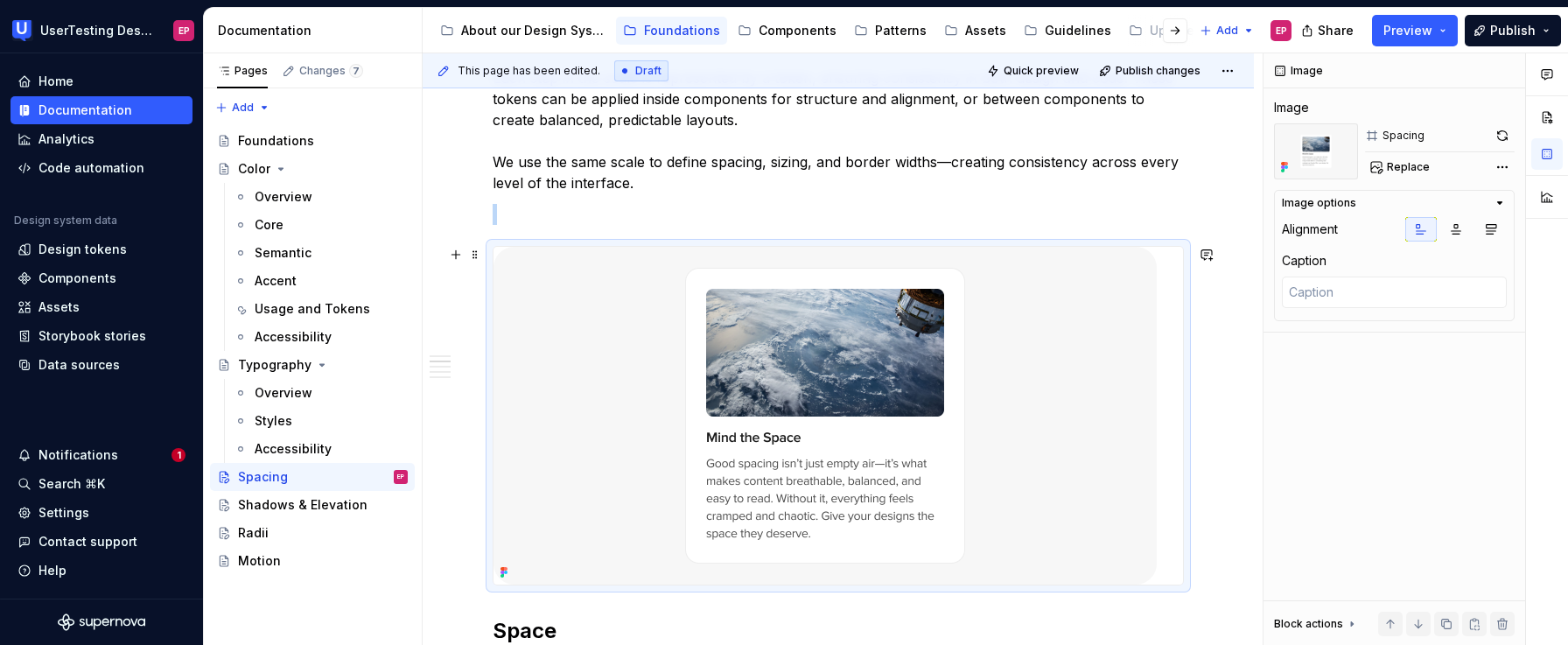
click at [1039, 290] on img at bounding box center [824, 415] width 663 height 338
click at [1415, 174] on button "Replace" at bounding box center [1401, 167] width 72 height 24
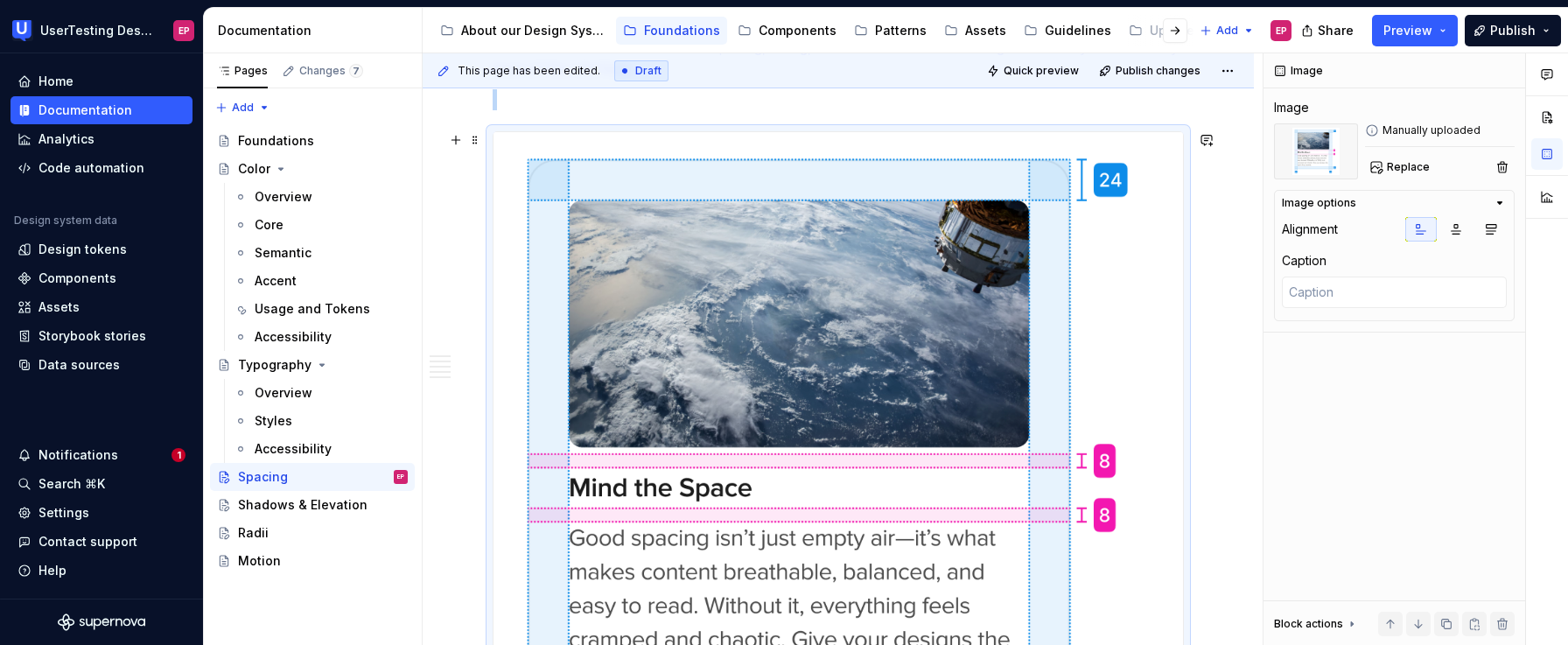
scroll to position [633, 0]
click at [861, 425] on img at bounding box center [838, 475] width 690 height 688
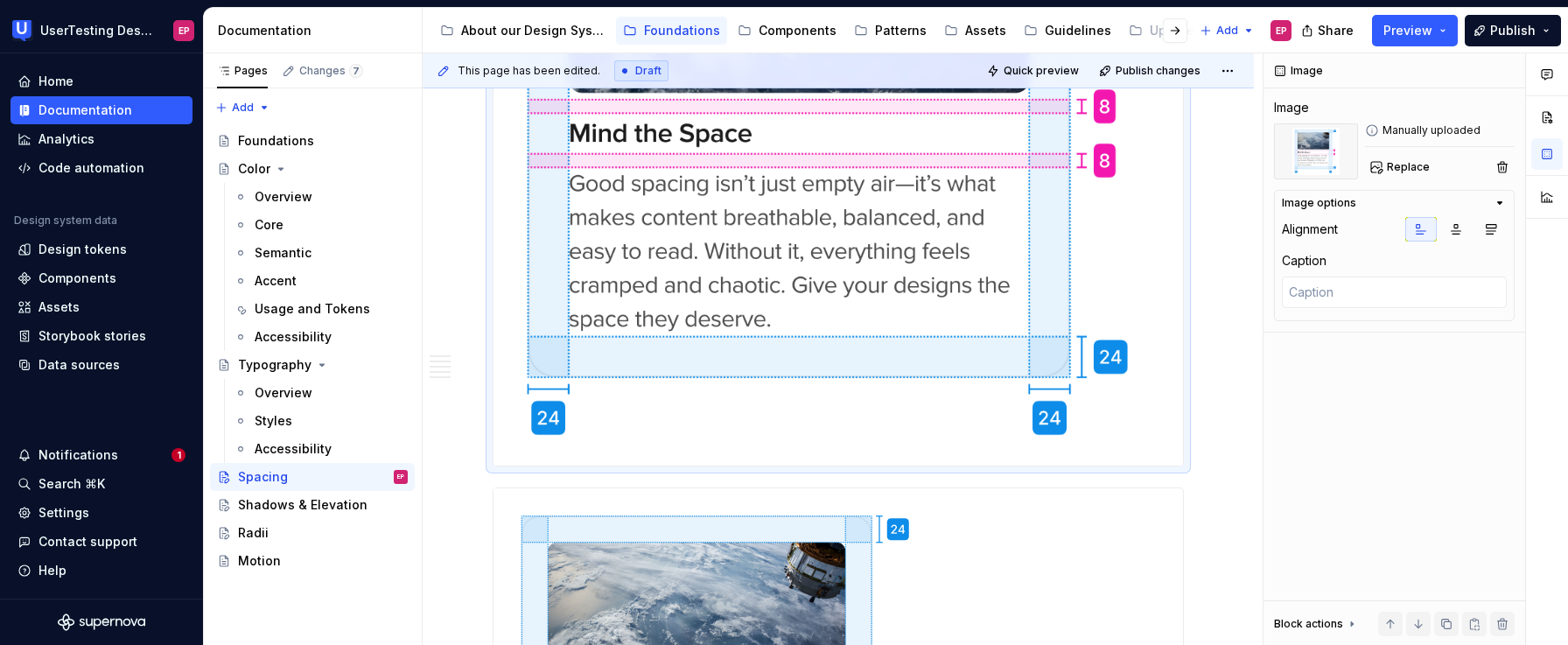
scroll to position [716, 0]
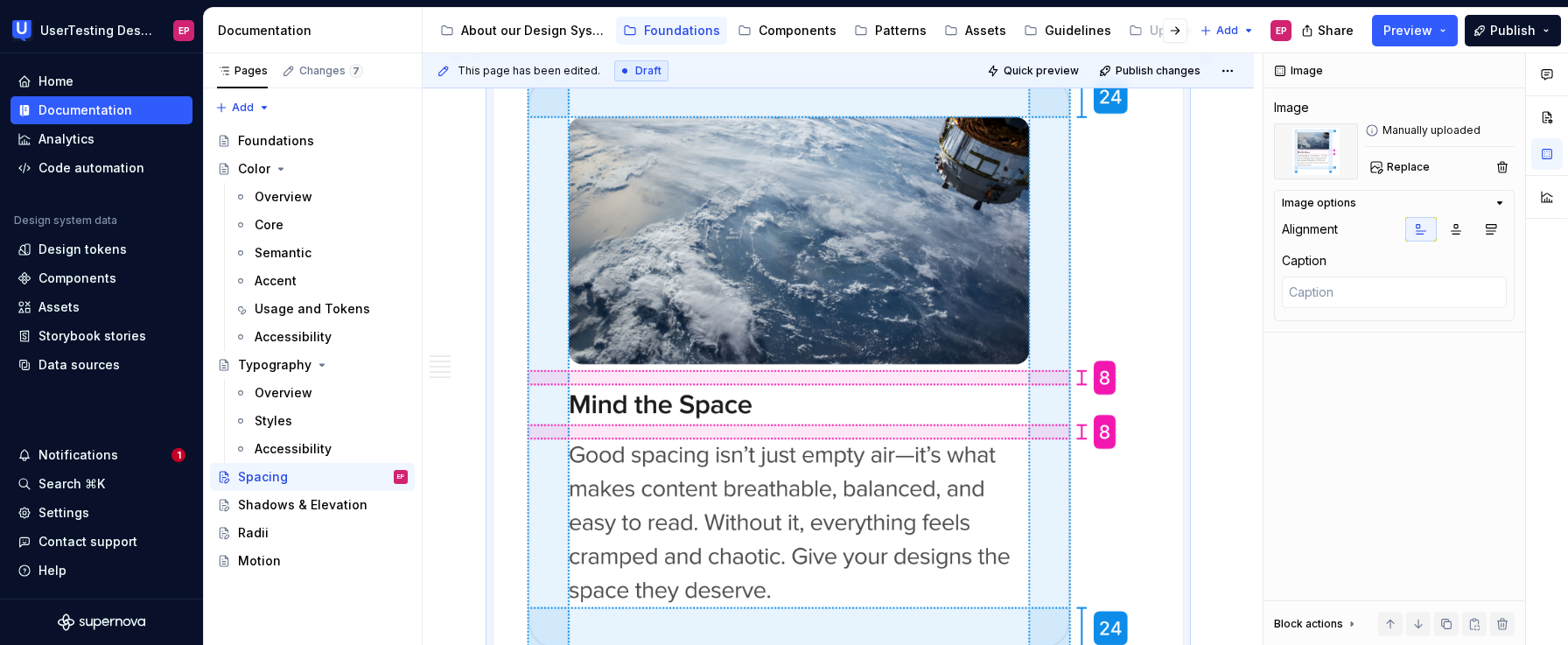
click at [913, 374] on img at bounding box center [838, 393] width 690 height 688
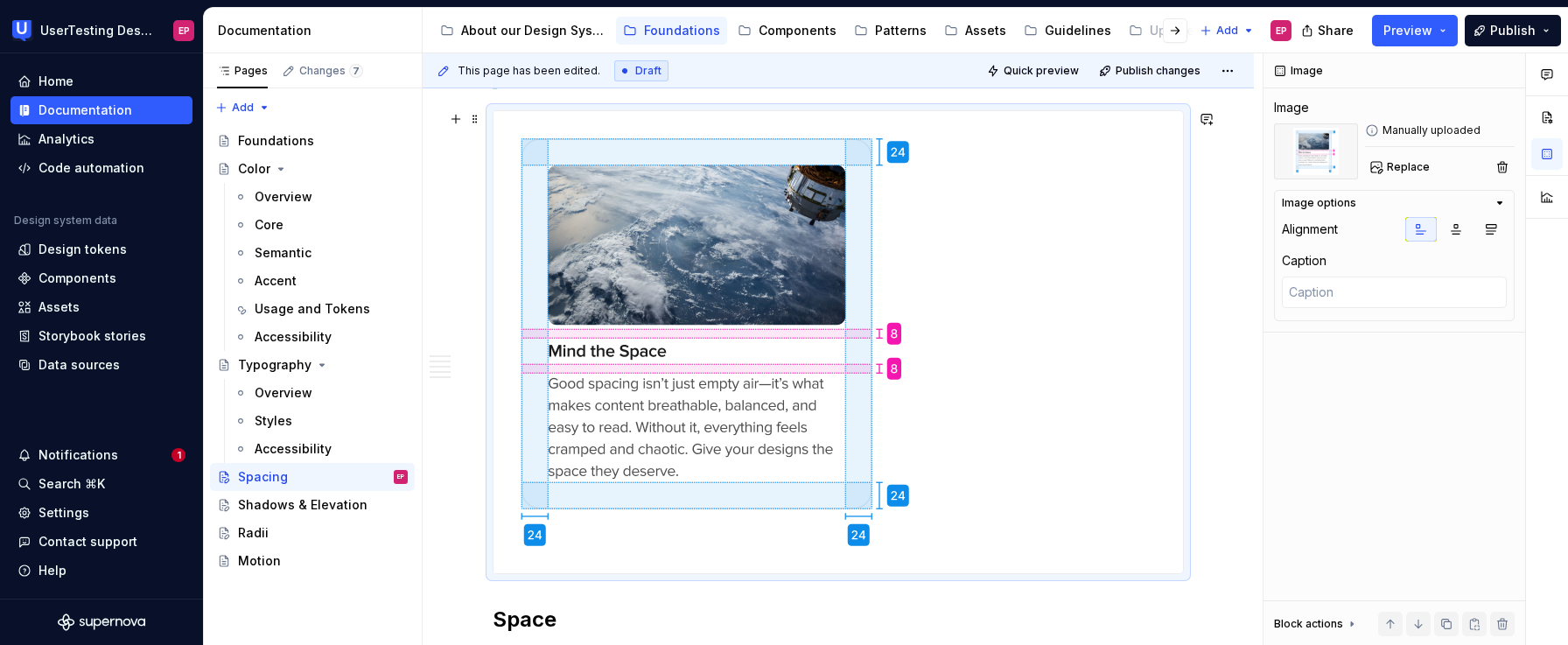
scroll to position [547, 0]
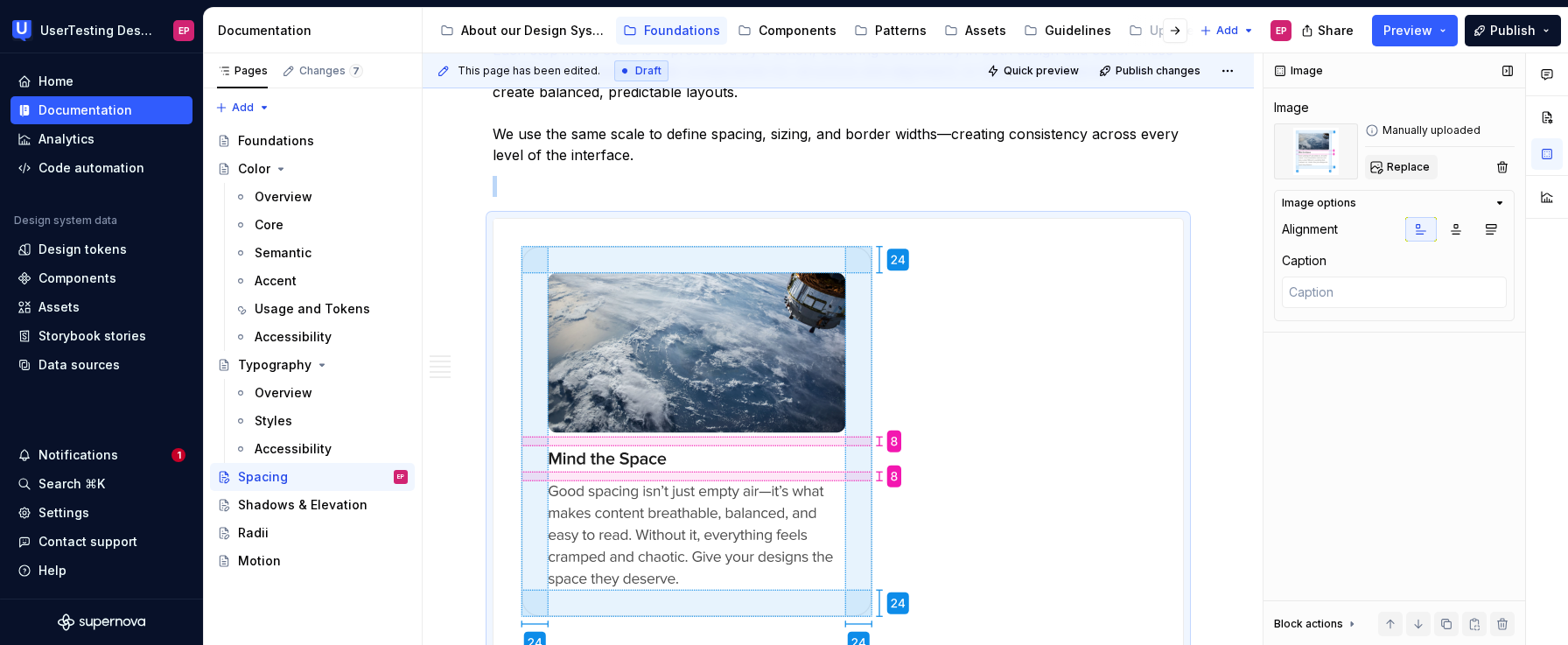
click at [1380, 172] on button "Replace" at bounding box center [1401, 167] width 72 height 24
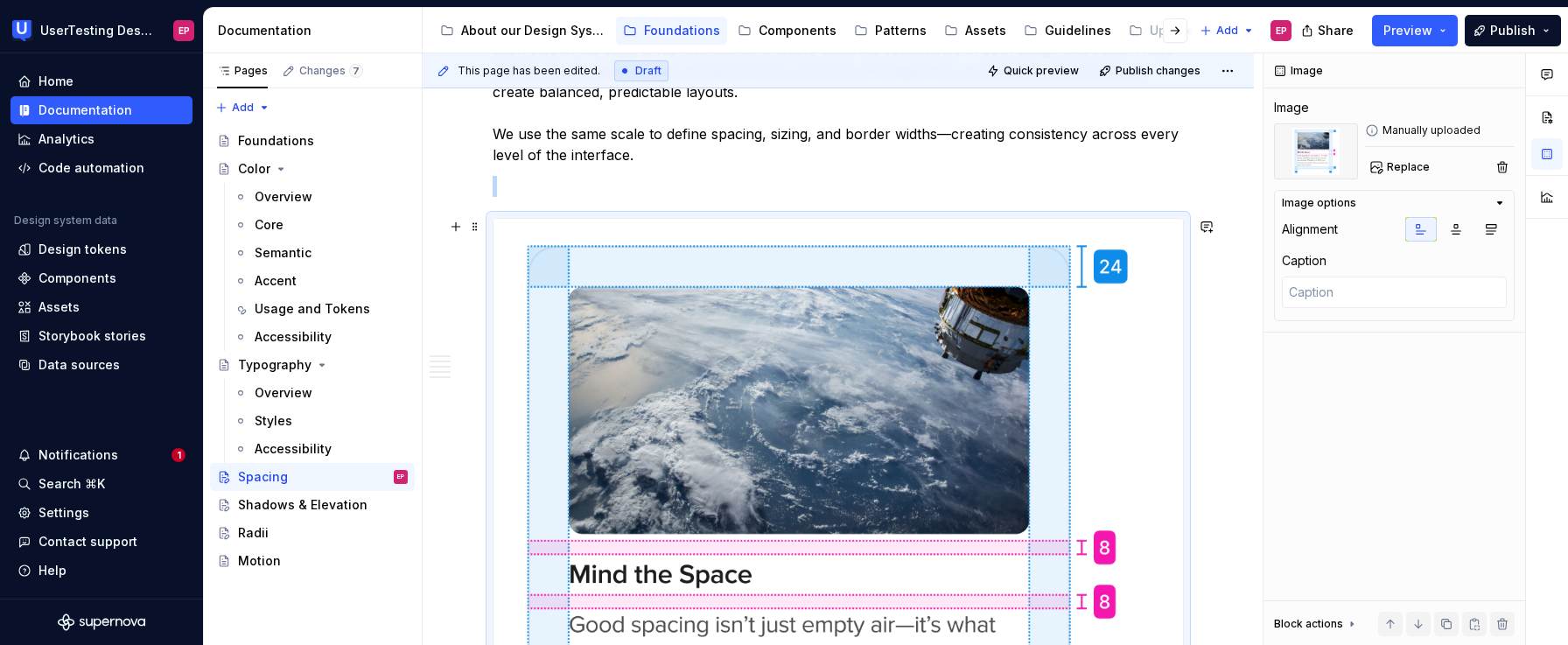
click at [1128, 400] on img at bounding box center [838, 562] width 690 height 688
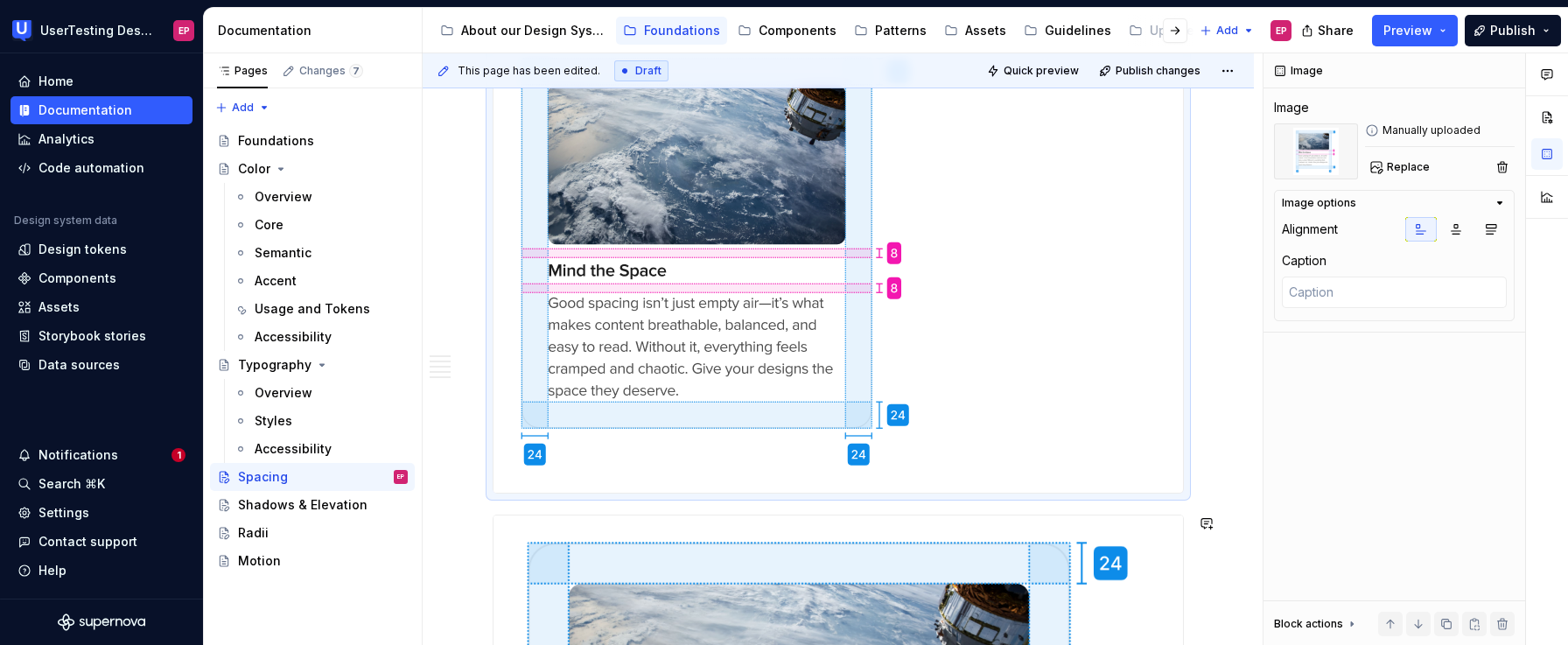
scroll to position [1181, 0]
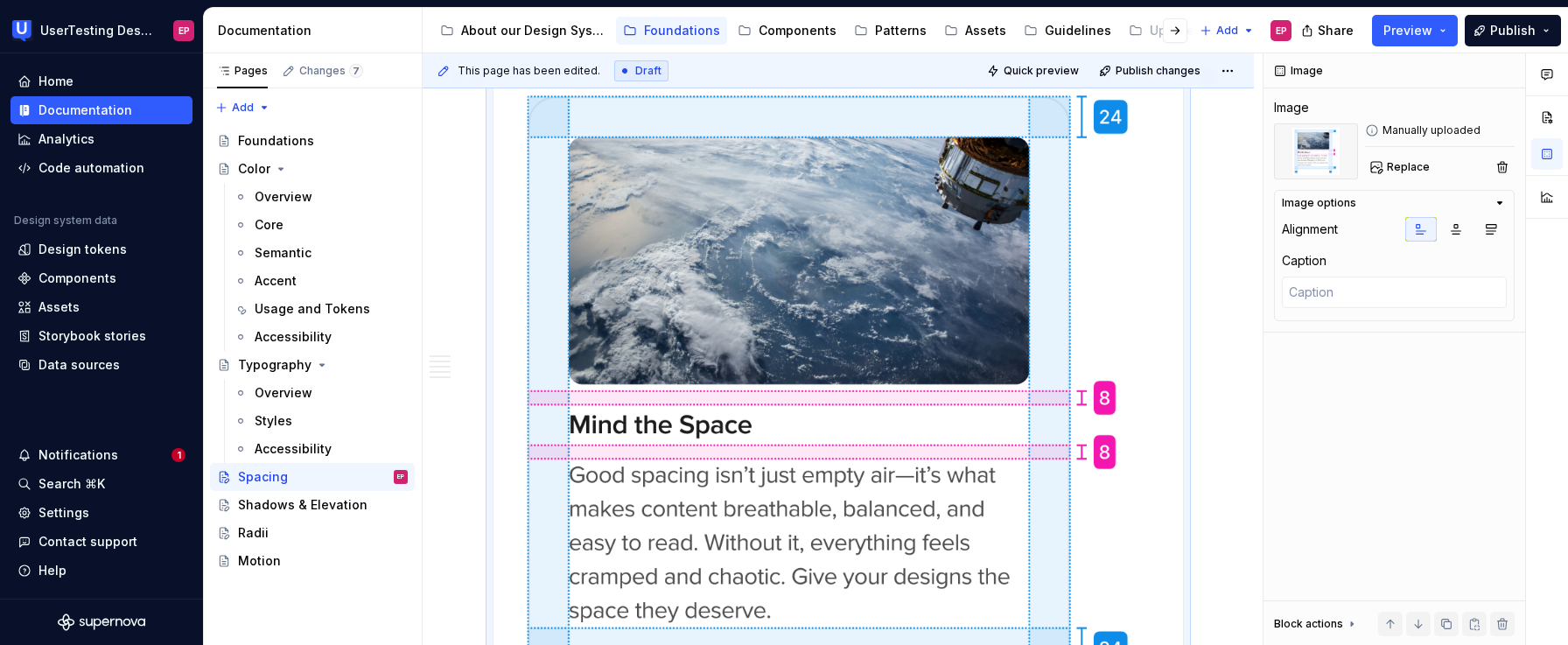
click at [972, 348] on img at bounding box center [838, 413] width 690 height 688
click at [1404, 180] on div "Image Image Manually uploaded Replace Image options Alignment Caption Block act…" at bounding box center [1394, 349] width 262 height 593
click at [1405, 167] on span "Replace" at bounding box center [1407, 167] width 43 height 14
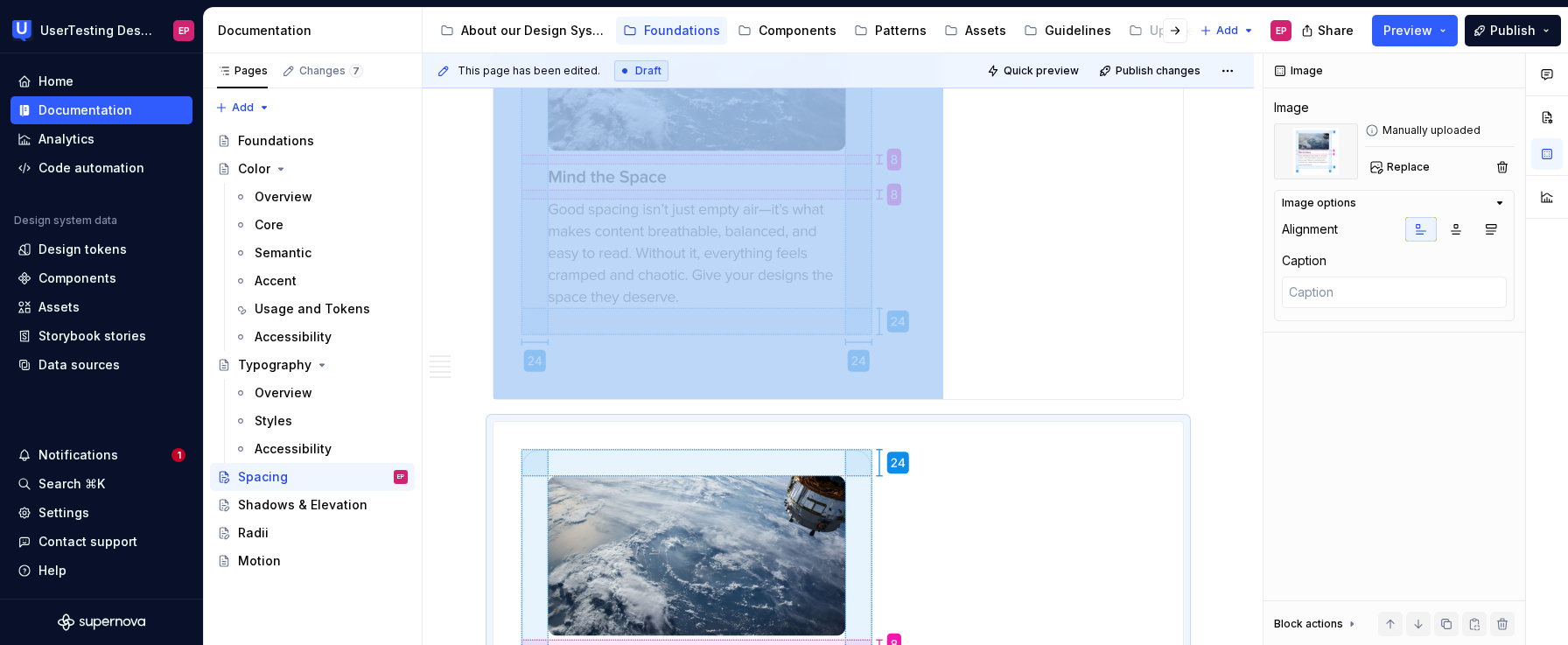
scroll to position [858, 0]
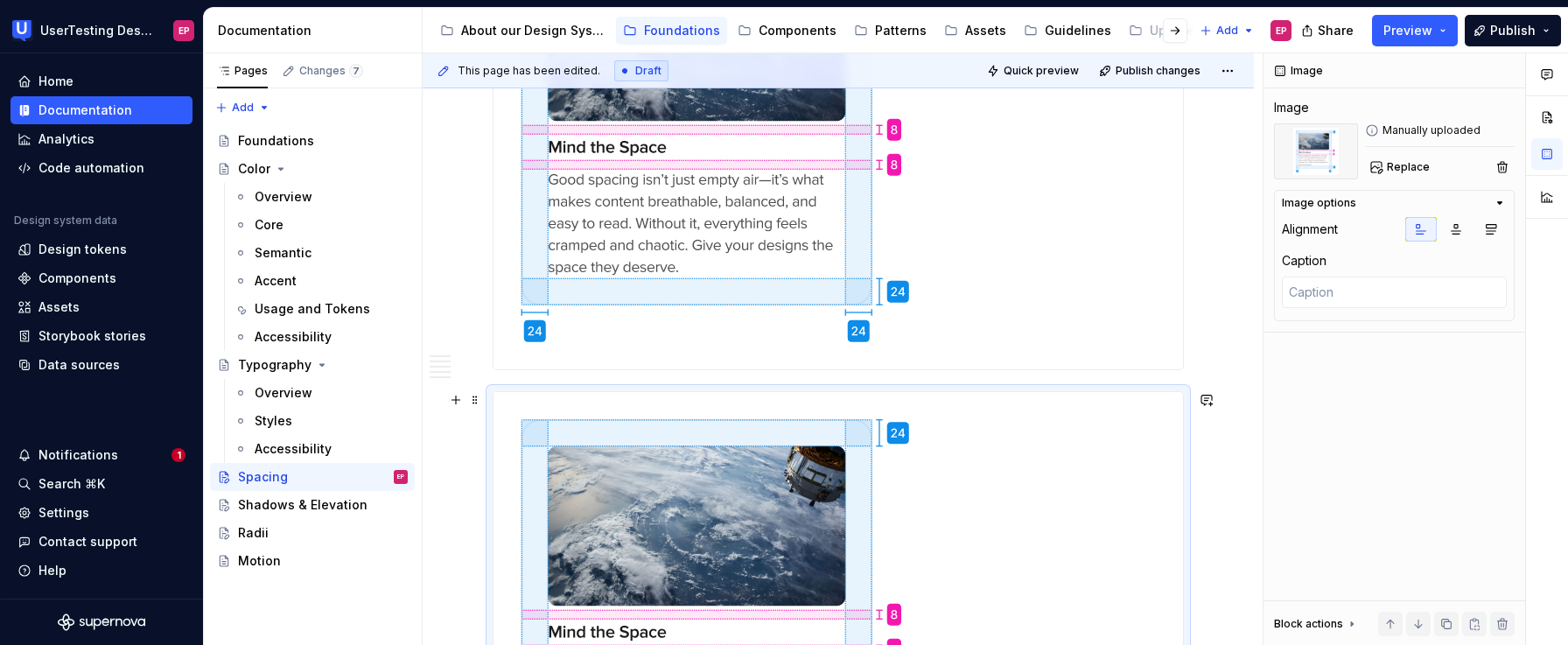
click at [983, 478] on div at bounding box center [838, 623] width 690 height 462
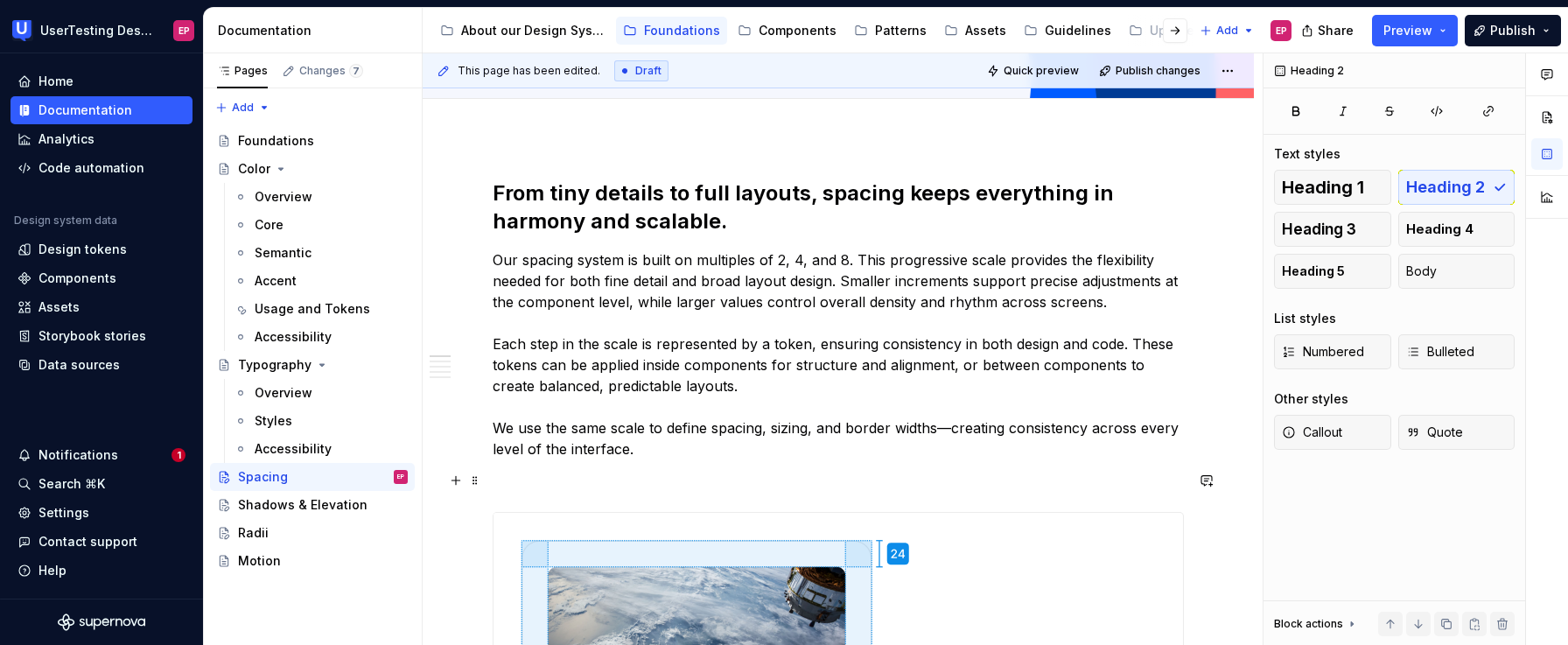
scroll to position [248, 0]
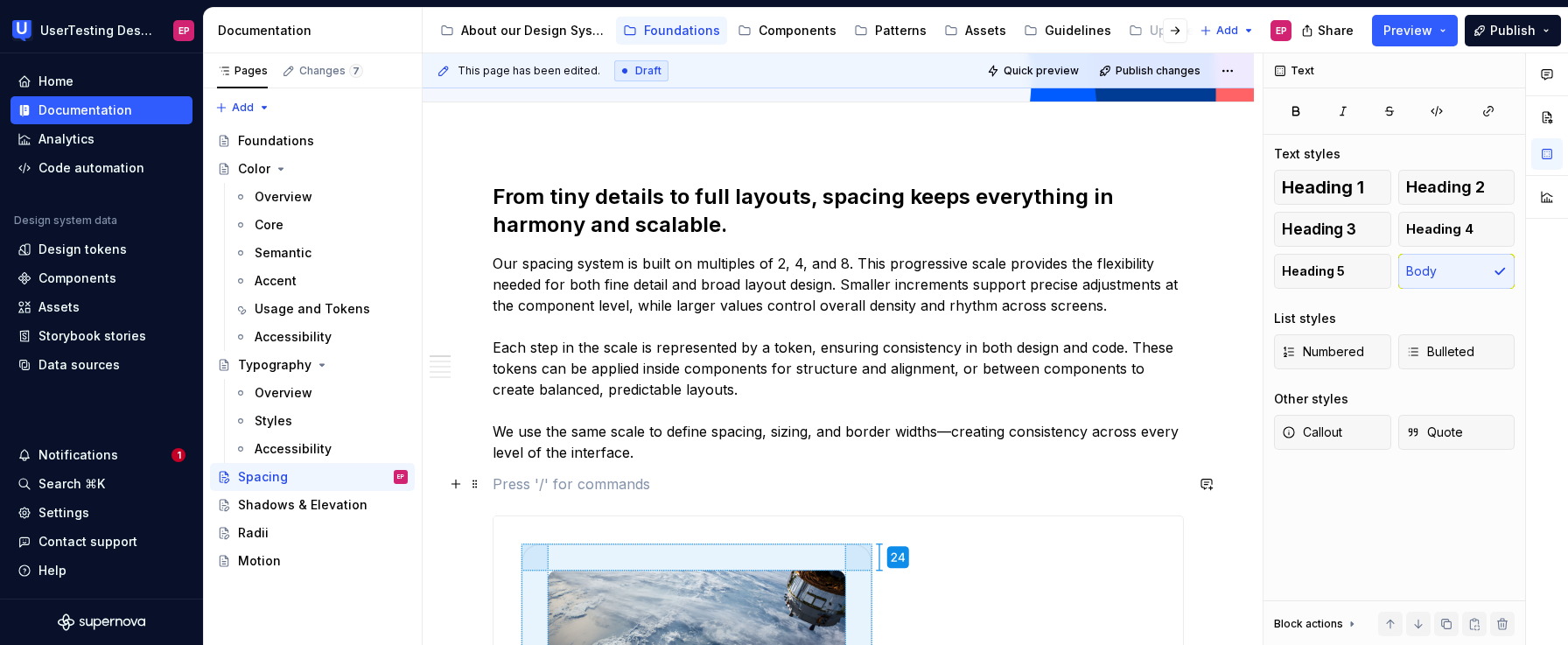
click at [565, 487] on p at bounding box center [838, 484] width 691 height 21
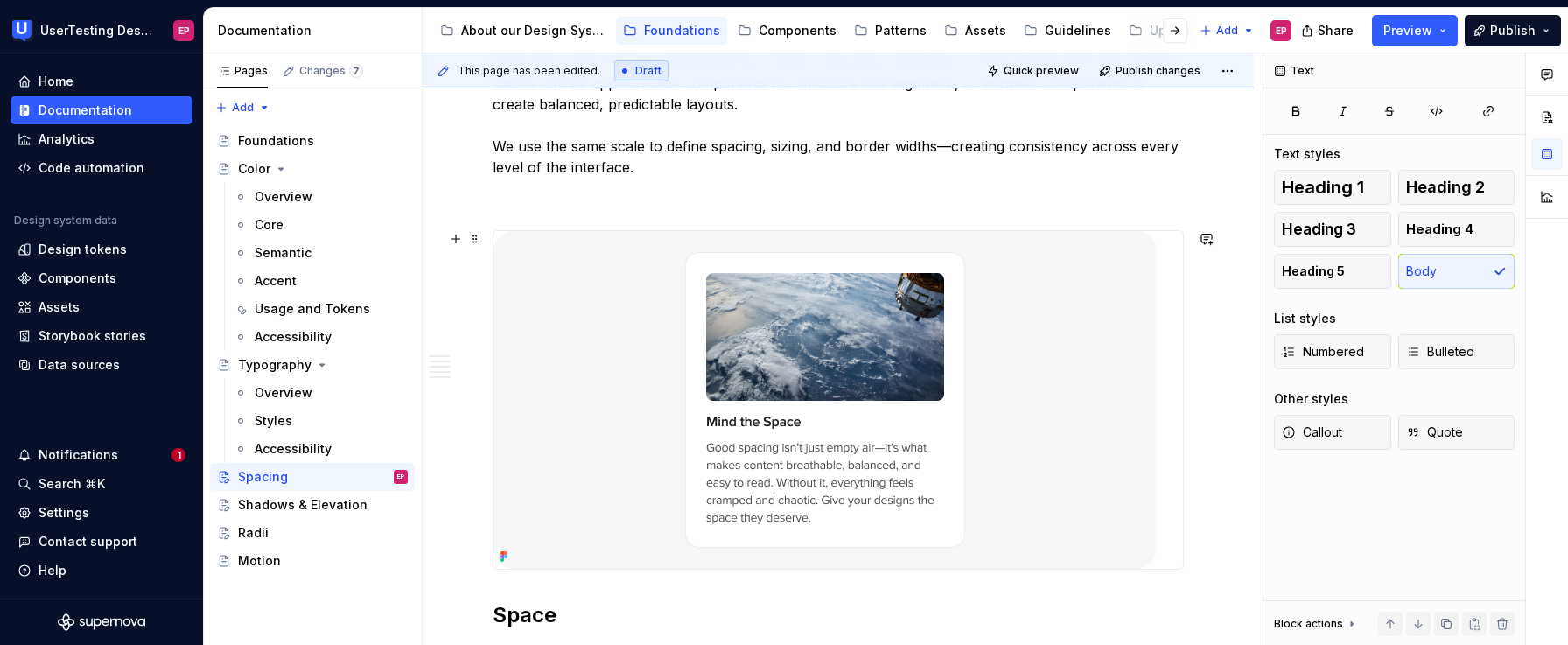
scroll to position [434, 0]
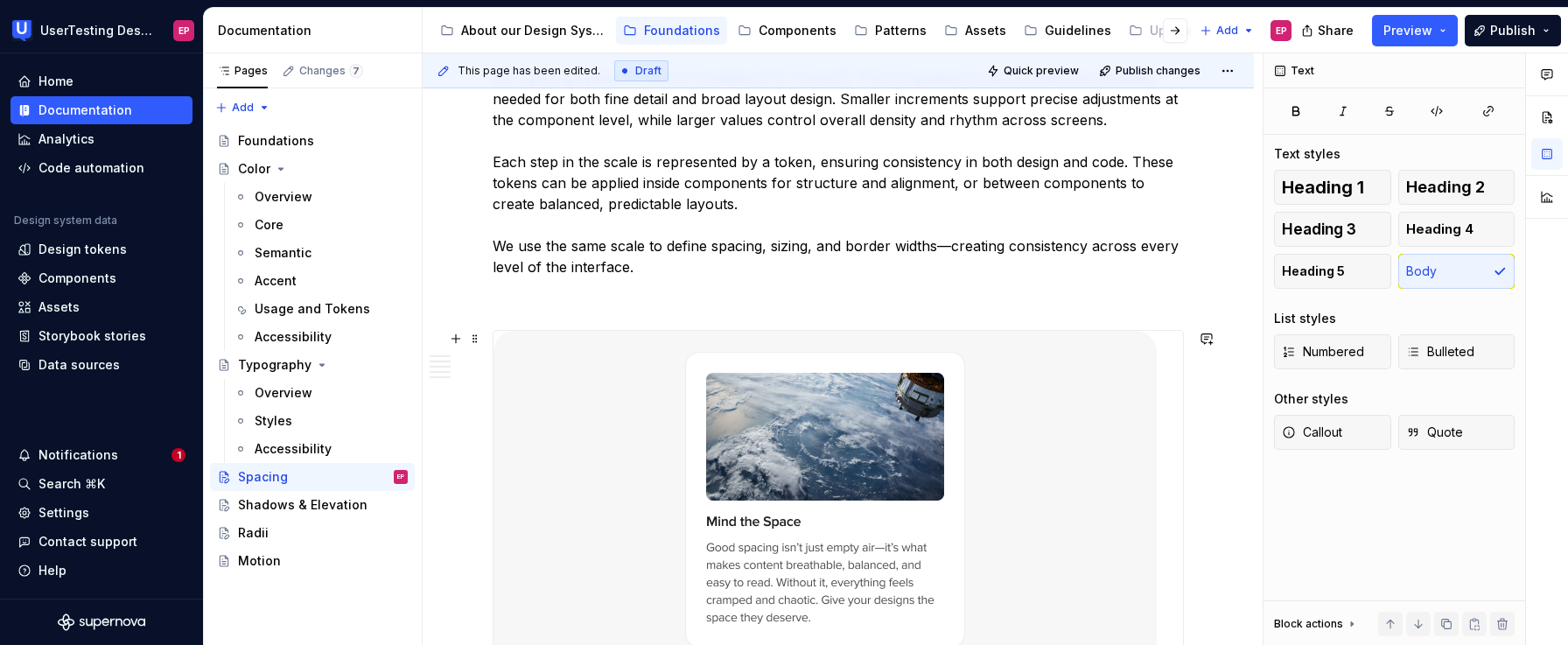
click at [893, 408] on img at bounding box center [824, 500] width 663 height 338
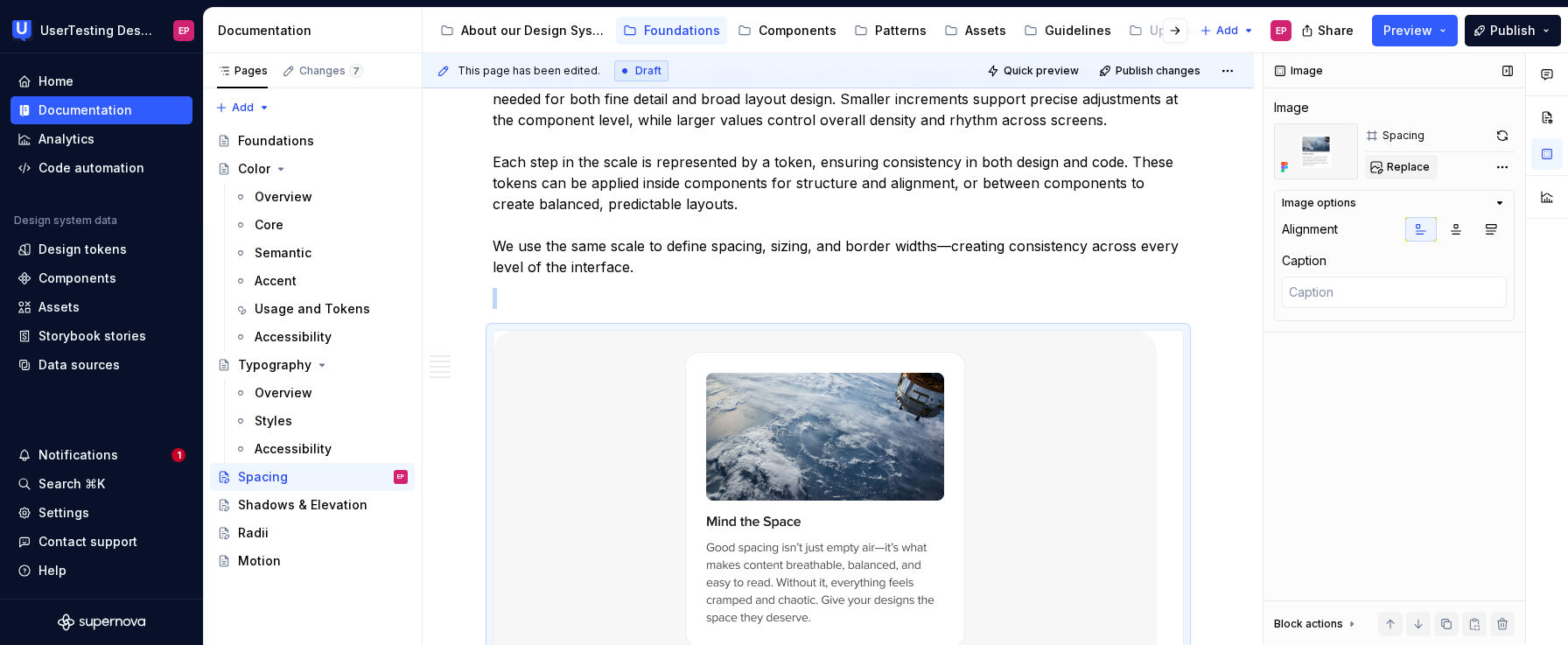
click at [1406, 169] on span "Replace" at bounding box center [1407, 167] width 43 height 14
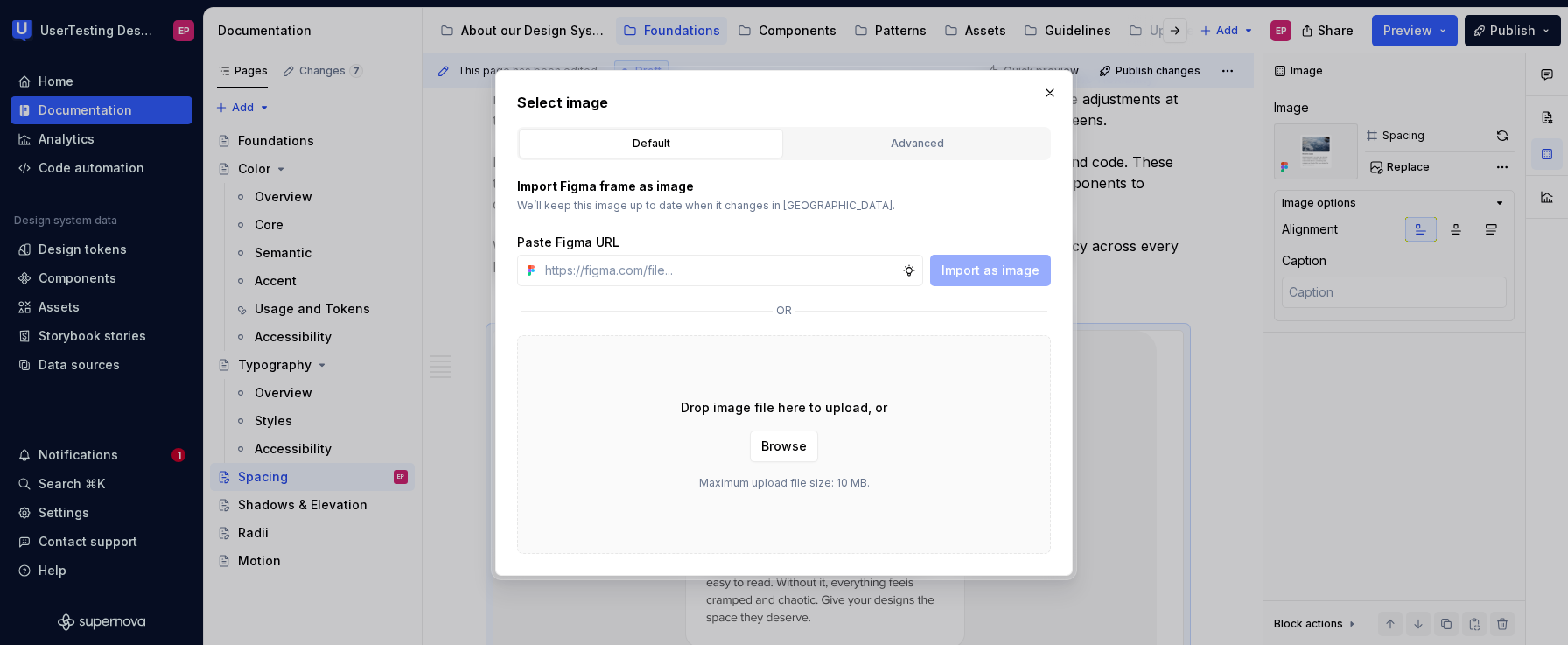
type textarea "*"
type input "[URL][DOMAIN_NAME]"
click at [984, 264] on span "Import as image" at bounding box center [991, 271] width 98 height 17
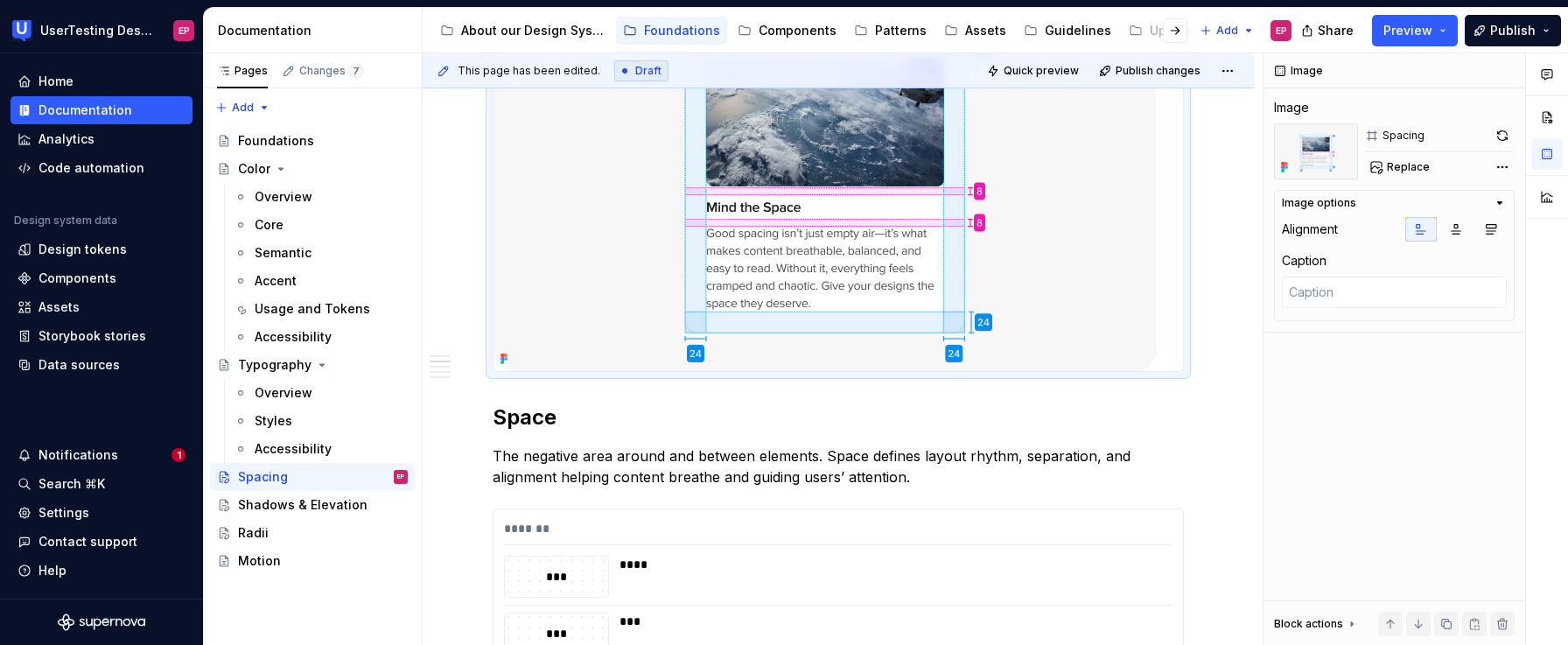
scroll to position [975, 0]
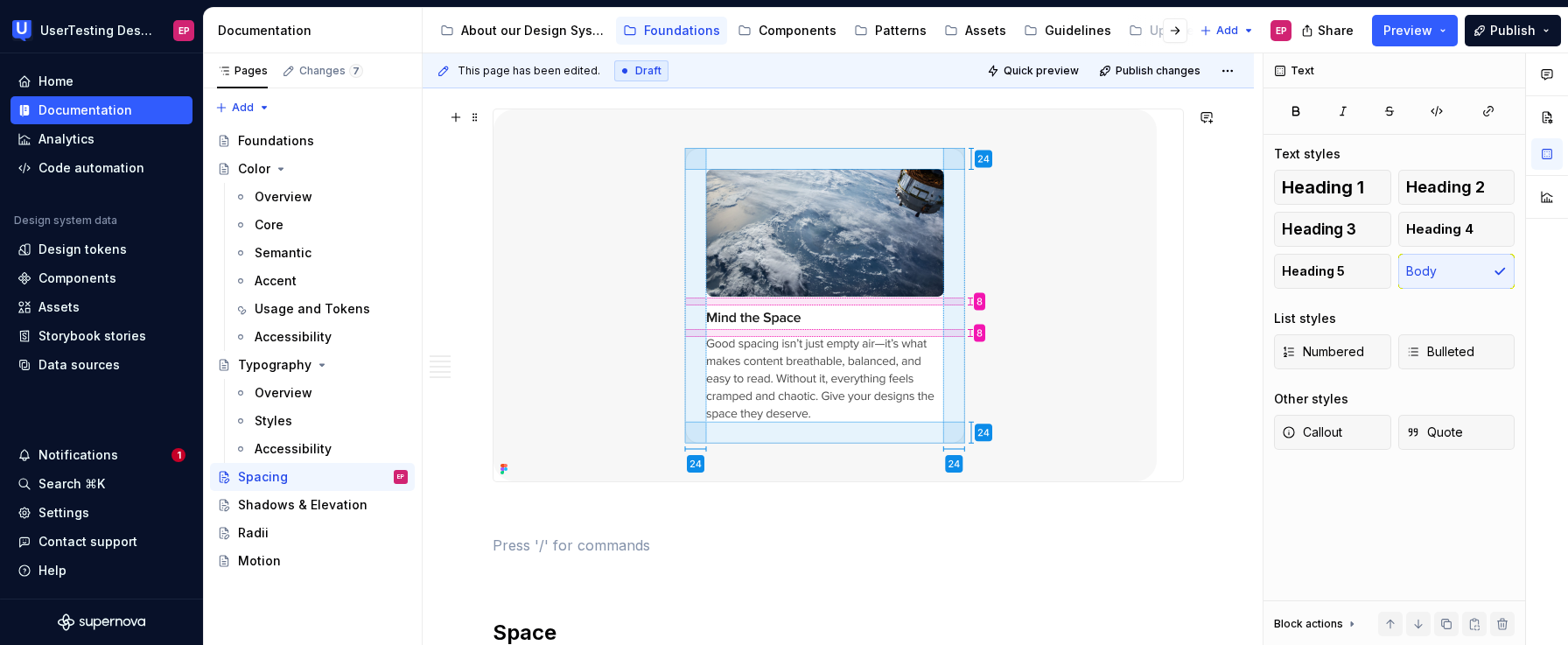
scroll to position [566, 0]
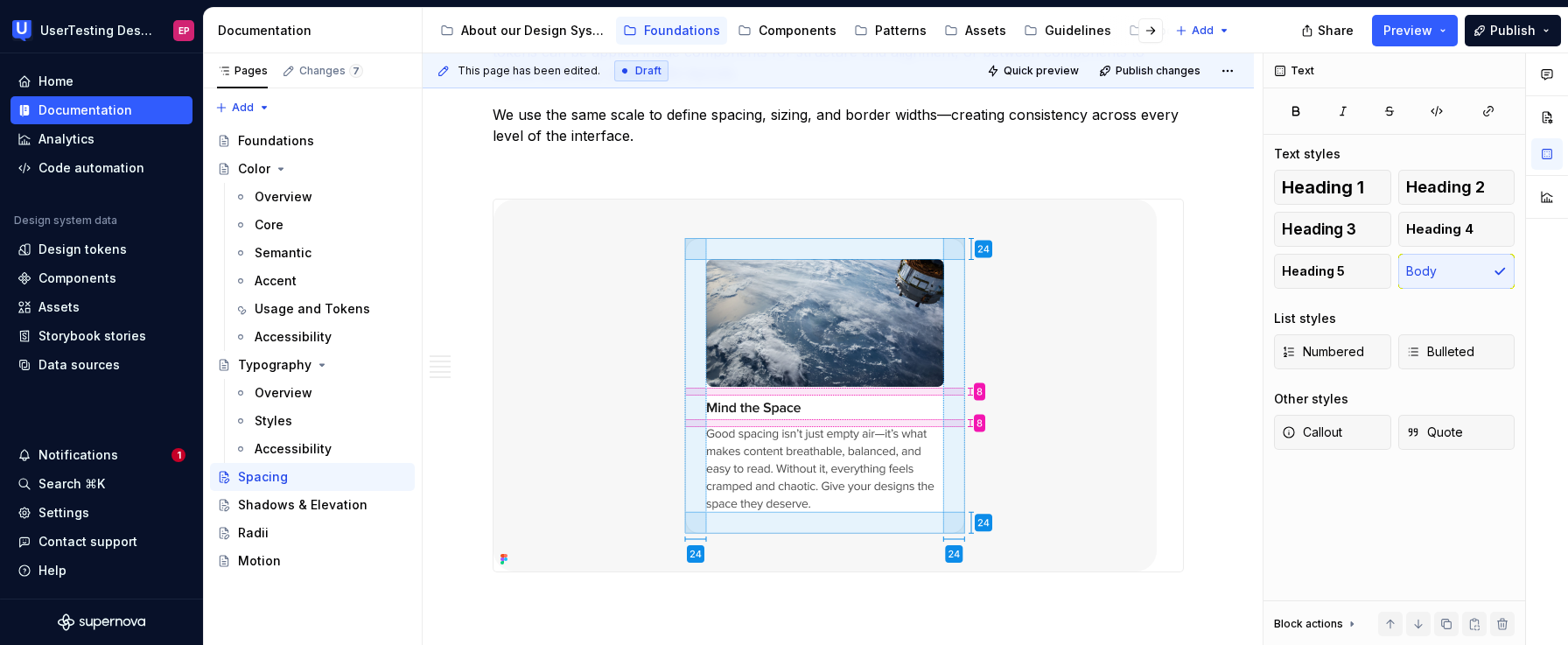
type textarea "*"
